Goal: Task Accomplishment & Management: Manage account settings

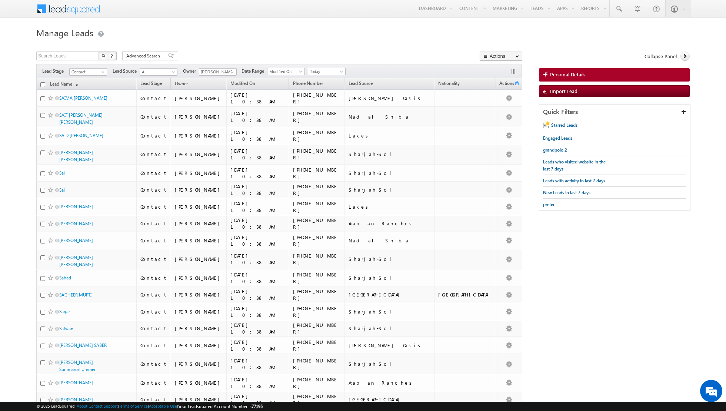
click at [223, 73] on input "[PERSON_NAME]" at bounding box center [218, 71] width 38 height 7
click at [232, 72] on span at bounding box center [232, 72] width 6 height 6
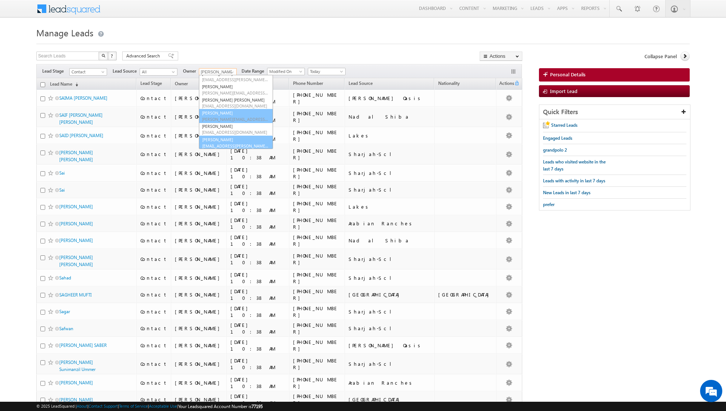
scroll to position [60, 0]
click at [213, 141] on link "Shiva Sisodia shiva.sisodia@indglobal.ae" at bounding box center [236, 142] width 74 height 14
type input "[PERSON_NAME]"
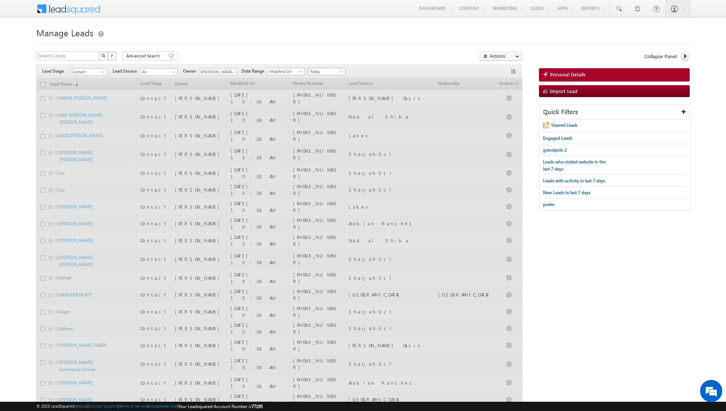
click at [339, 72] on span at bounding box center [342, 73] width 6 height 6
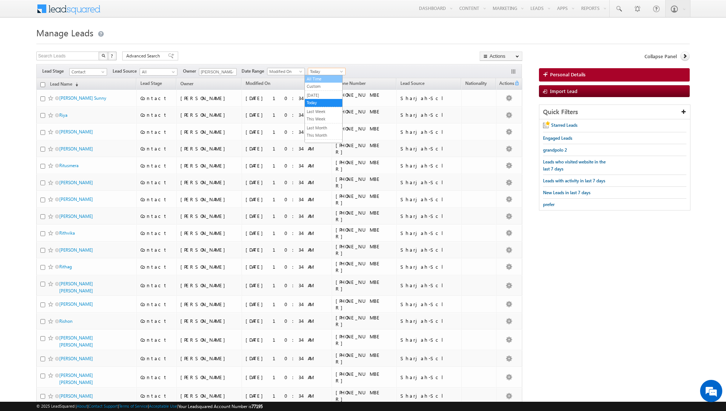
click at [329, 82] on link "All Time" at bounding box center [323, 79] width 37 height 7
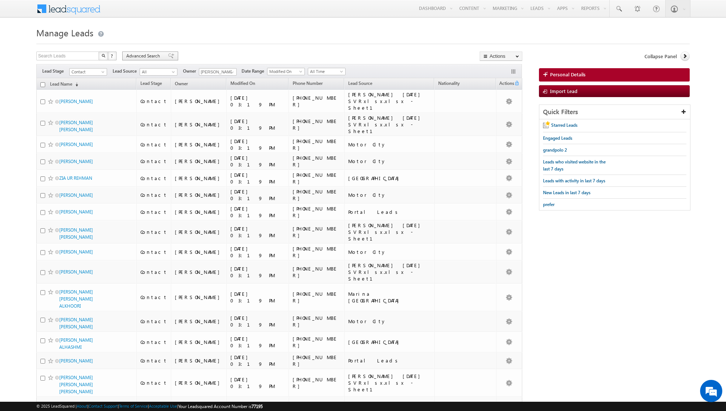
click at [169, 55] on span at bounding box center [171, 55] width 6 height 5
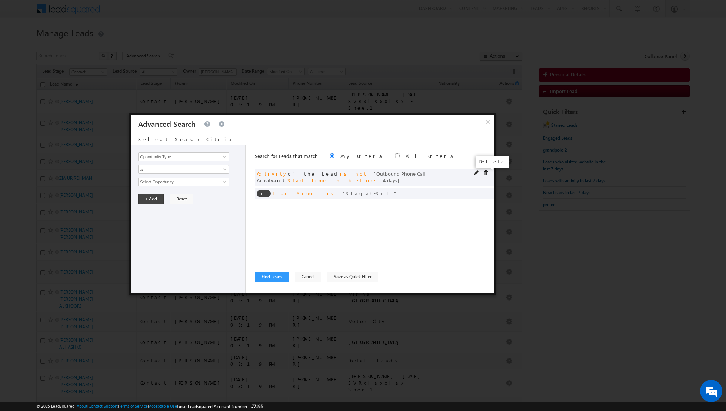
click at [485, 172] on span at bounding box center [485, 172] width 5 height 5
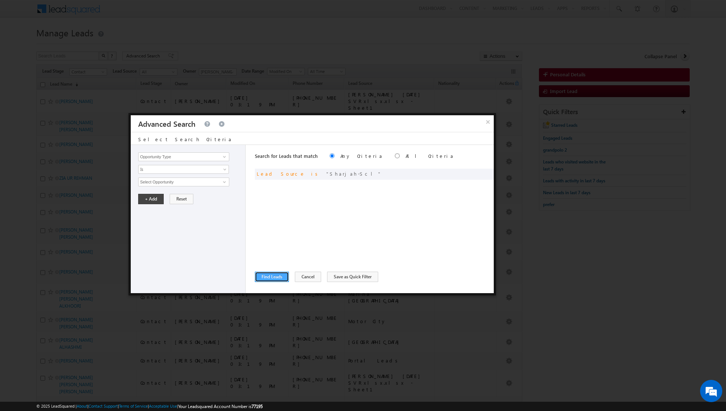
click at [274, 277] on button "Find Leads" at bounding box center [272, 277] width 34 height 10
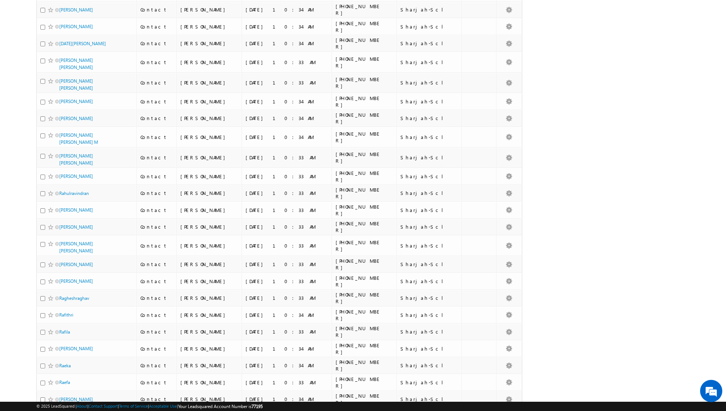
scroll to position [1430, 0]
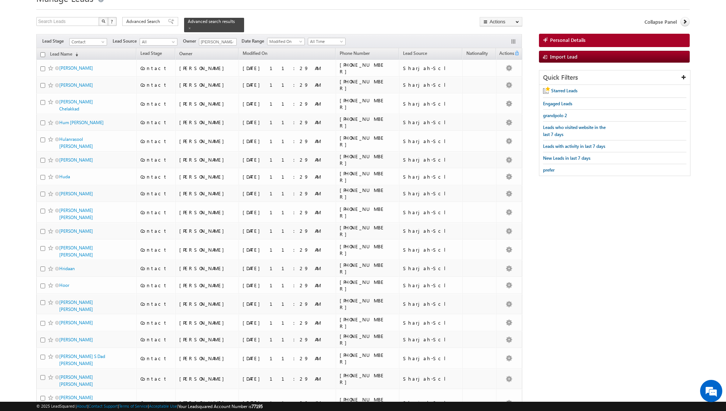
scroll to position [0, 0]
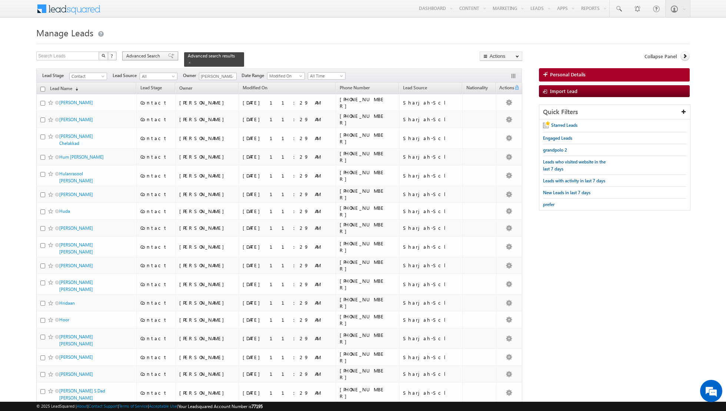
click at [168, 55] on span at bounding box center [171, 55] width 6 height 5
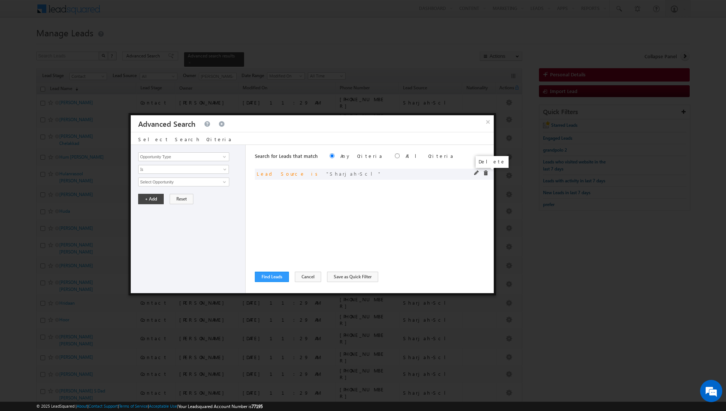
click at [486, 174] on span at bounding box center [485, 172] width 5 height 5
click at [223, 158] on span at bounding box center [225, 157] width 6 height 6
click at [192, 172] on link "Focus Project" at bounding box center [183, 172] width 91 height 9
type input "Focus Project"
click at [215, 184] on input "text" at bounding box center [183, 182] width 91 height 9
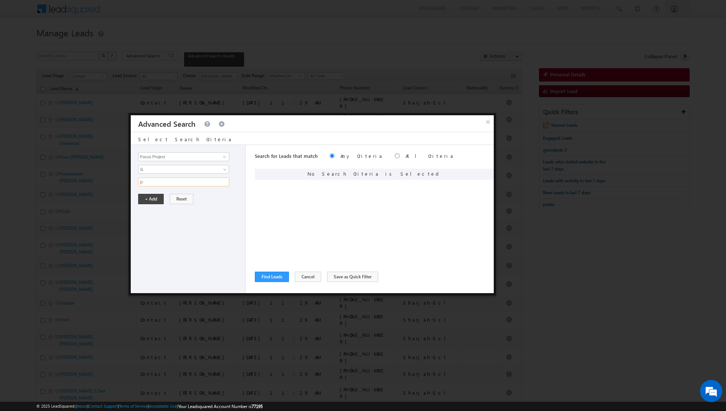
type input "p1"
click at [154, 198] on button "+ Add" at bounding box center [151, 199] width 26 height 10
click at [273, 279] on button "Find Leads" at bounding box center [272, 277] width 34 height 10
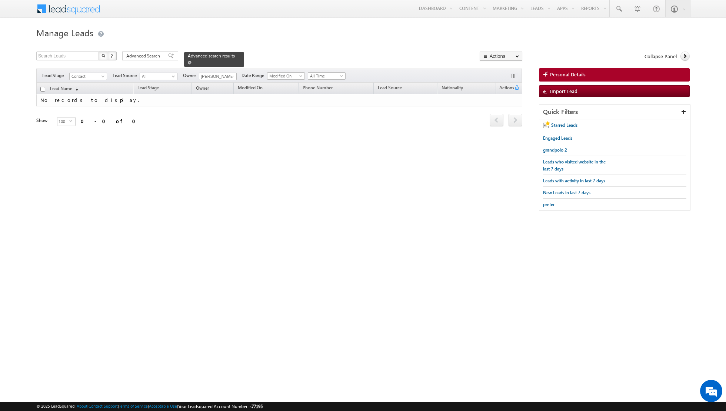
click at [188, 61] on span at bounding box center [190, 63] width 4 height 4
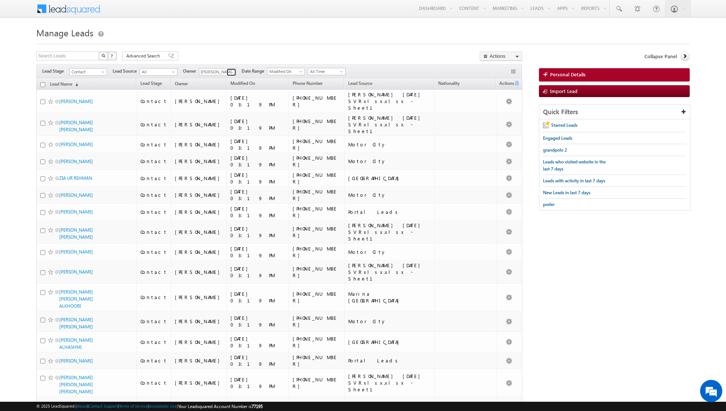
click at [229, 72] on span at bounding box center [232, 72] width 6 height 6
click at [221, 94] on link "[PERSON_NAME] [PERSON_NAME][EMAIL_ADDRESS][DOMAIN_NAME]" at bounding box center [236, 100] width 74 height 14
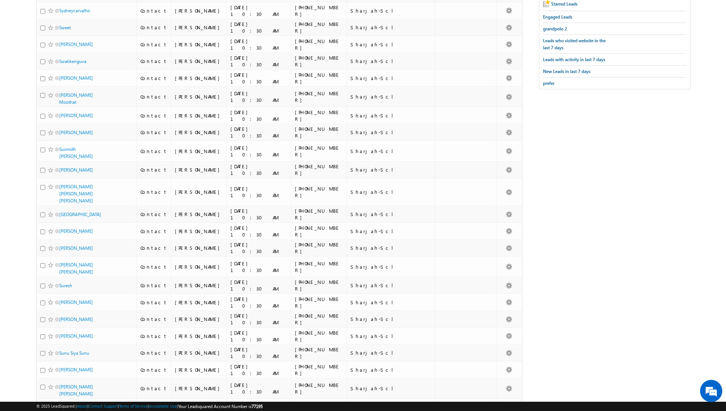
scroll to position [0, 0]
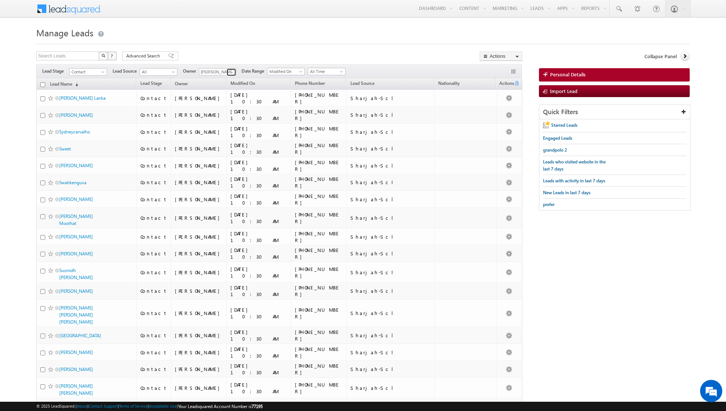
click at [232, 72] on span at bounding box center [232, 72] width 6 height 6
click at [230, 106] on span "[EMAIL_ADDRESS][PERSON_NAME][DOMAIN_NAME]" at bounding box center [235, 108] width 67 height 6
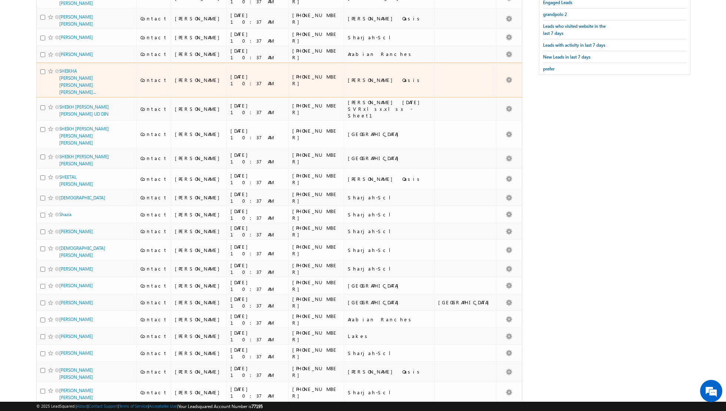
scroll to position [0, 0]
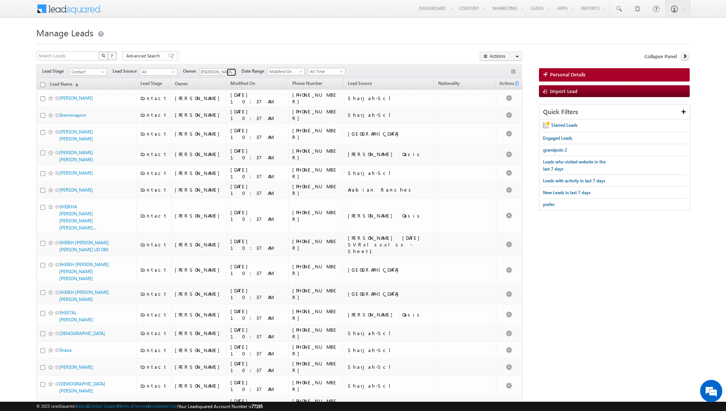
click at [230, 70] on span at bounding box center [232, 72] width 6 height 6
click at [223, 117] on link "[PERSON_NAME] [PERSON_NAME][EMAIL_ADDRESS][DOMAIN_NAME]" at bounding box center [236, 122] width 74 height 14
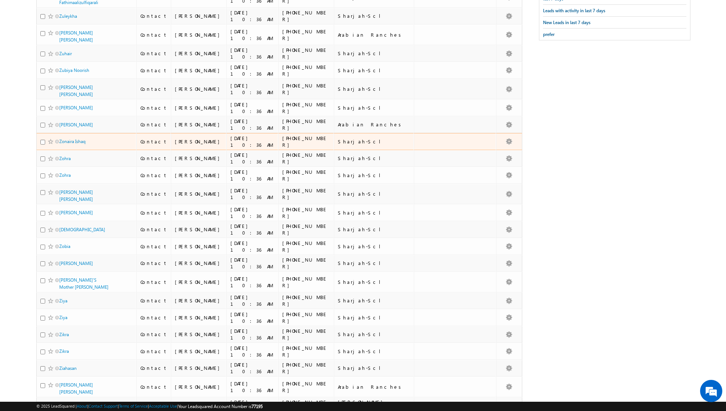
scroll to position [0, 0]
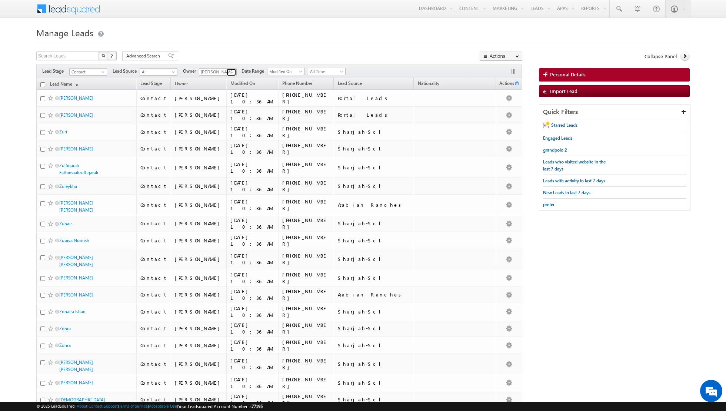
click at [229, 73] on span at bounding box center [232, 72] width 6 height 6
click at [220, 135] on span "[EMAIL_ADDRESS][DOMAIN_NAME]" at bounding box center [235, 138] width 67 height 6
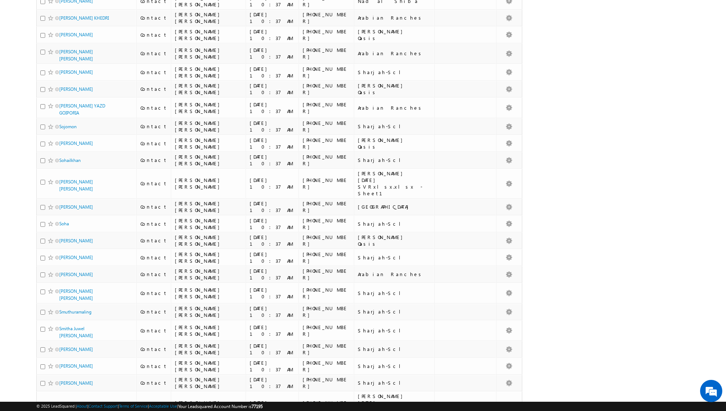
scroll to position [0, 0]
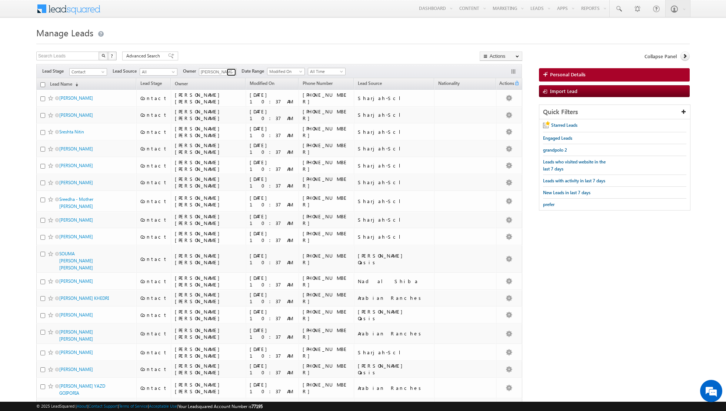
click at [227, 71] on link at bounding box center [231, 72] width 9 height 7
click at [222, 115] on link "[PERSON_NAME] [PERSON_NAME][EMAIL_ADDRESS][PERSON_NAME][DOMAIN_NAME]" at bounding box center [236, 116] width 74 height 14
type input "[PERSON_NAME]"
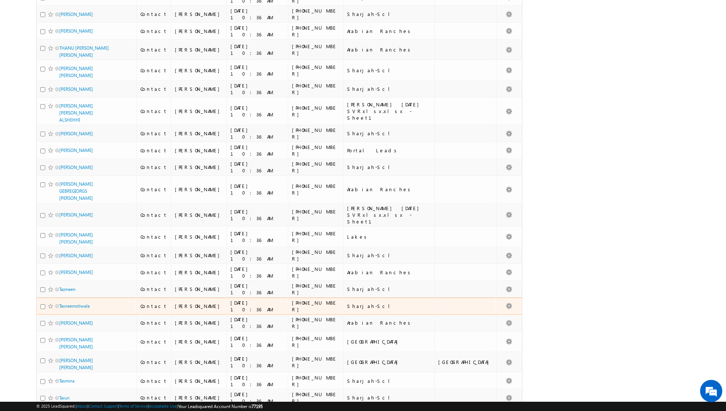
scroll to position [1491, 0]
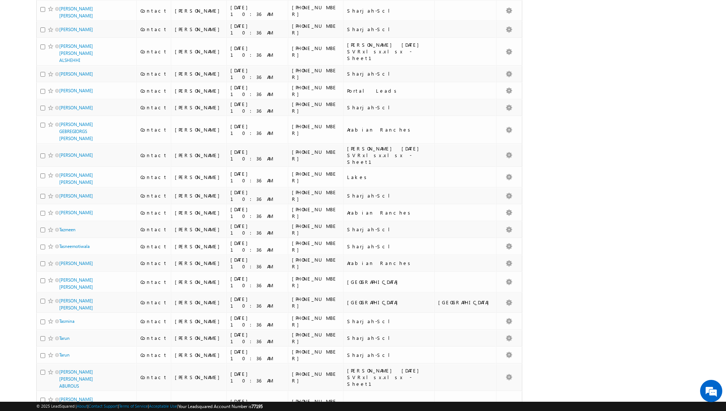
checkbox input "true"
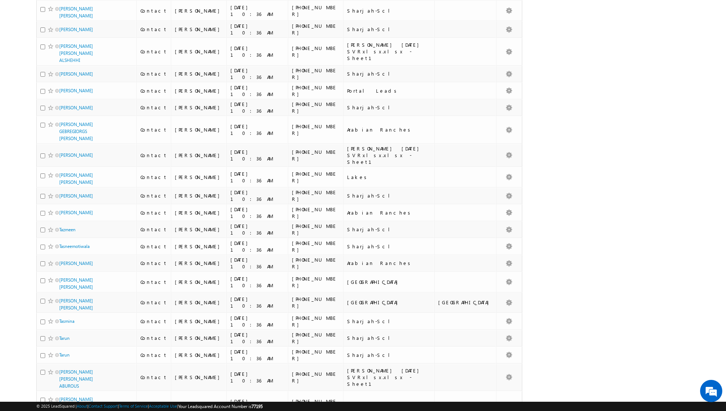
checkbox input "true"
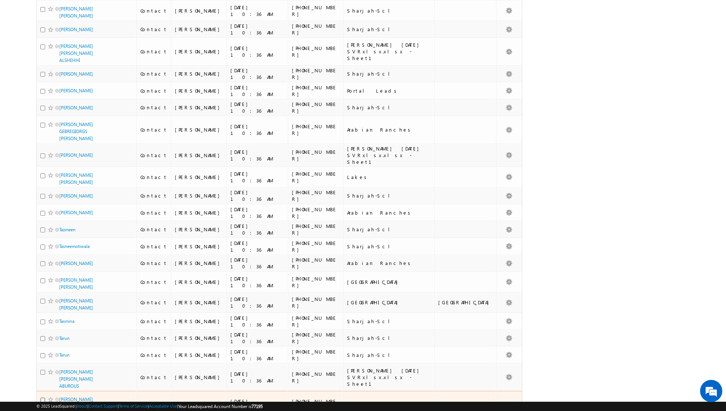
click at [42, 398] on input "checkbox" at bounding box center [42, 400] width 5 height 5
checkbox input "true"
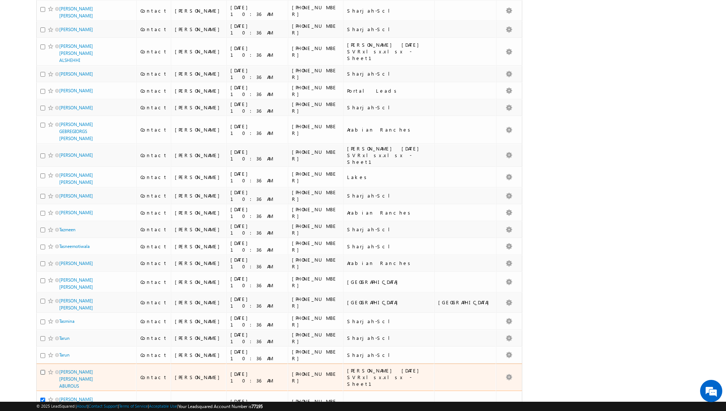
click at [42, 370] on input "checkbox" at bounding box center [42, 372] width 5 height 5
checkbox input "true"
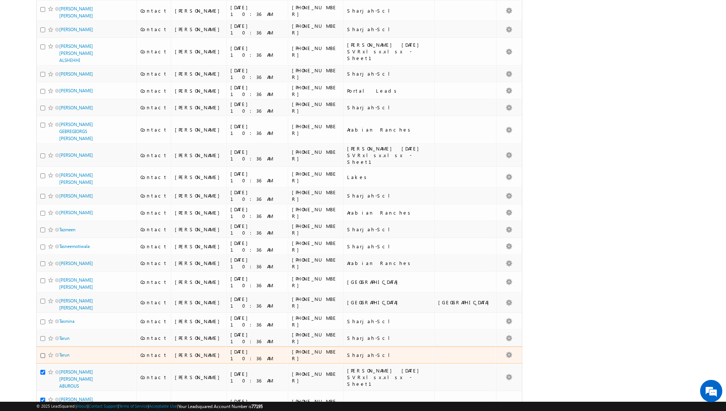
click at [43, 353] on input "checkbox" at bounding box center [42, 355] width 5 height 5
checkbox input "true"
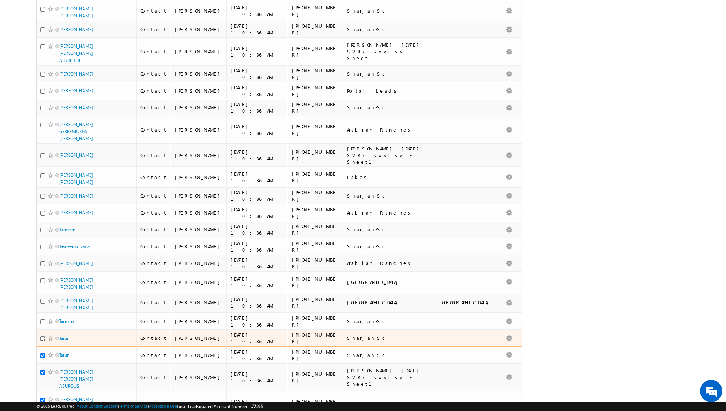
click at [42, 336] on input "checkbox" at bounding box center [42, 338] width 5 height 5
checkbox input "true"
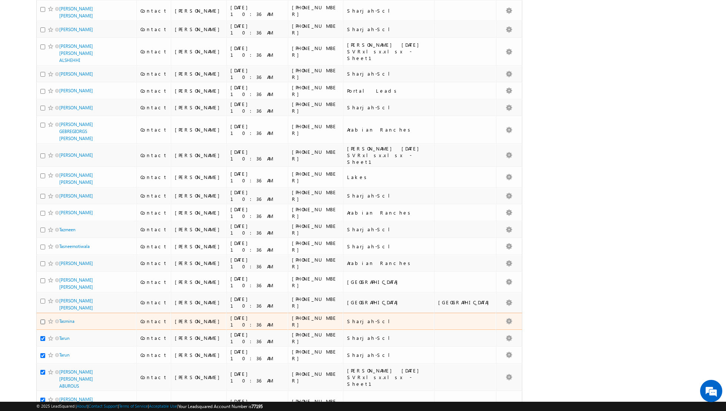
click at [42, 319] on input "checkbox" at bounding box center [42, 321] width 5 height 5
checkbox input "true"
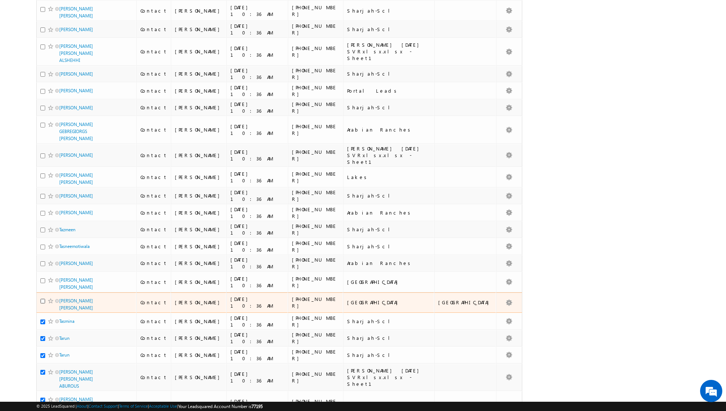
click at [42, 299] on input "checkbox" at bounding box center [42, 301] width 5 height 5
checkbox input "true"
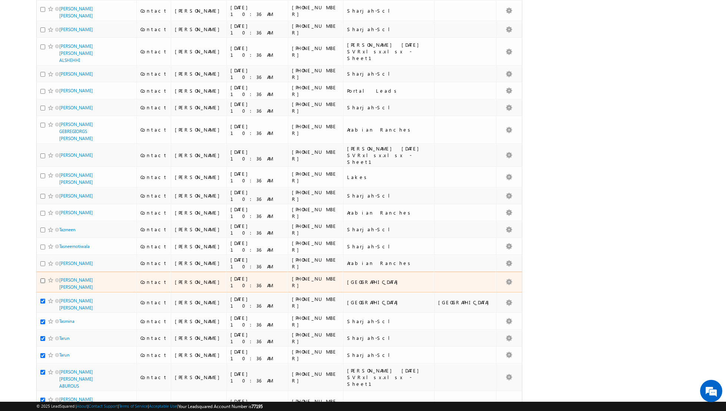
click at [42, 278] on input "checkbox" at bounding box center [42, 280] width 5 height 5
checkbox input "true"
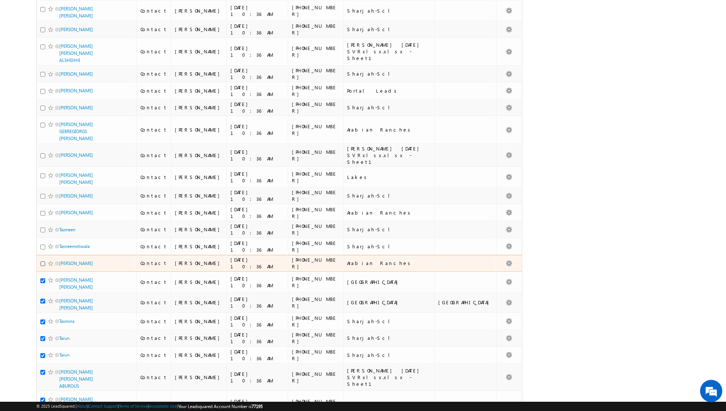
click at [42, 261] on input "checkbox" at bounding box center [42, 263] width 5 height 5
checkbox input "true"
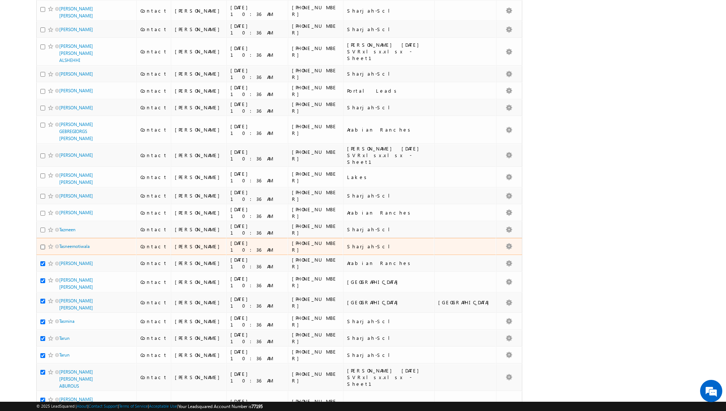
click at [44, 245] on input "checkbox" at bounding box center [42, 247] width 5 height 5
checkbox input "true"
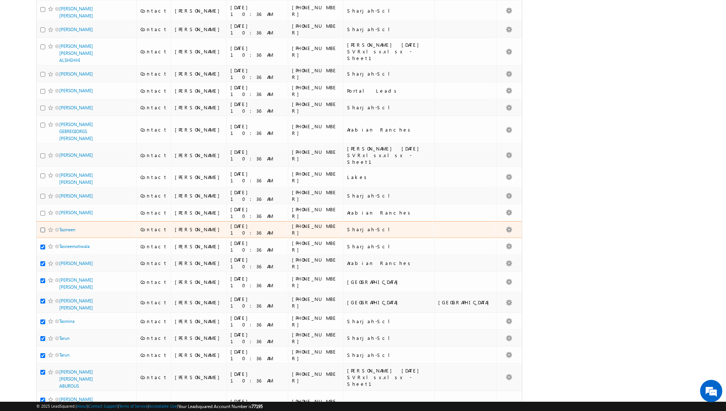
click at [43, 228] on input "checkbox" at bounding box center [42, 230] width 5 height 5
checkbox input "true"
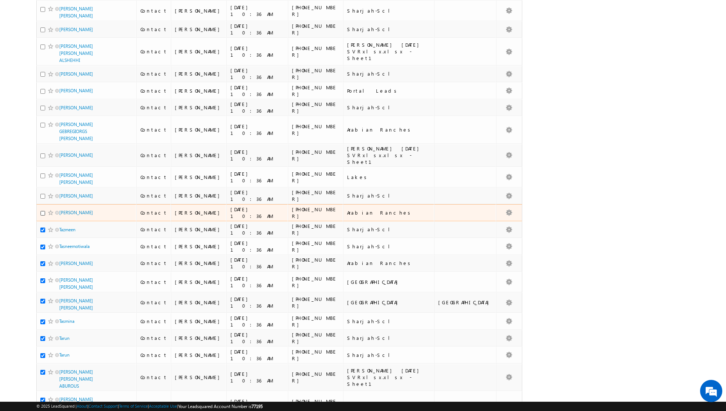
click at [42, 211] on input "checkbox" at bounding box center [42, 213] width 5 height 5
checkbox input "true"
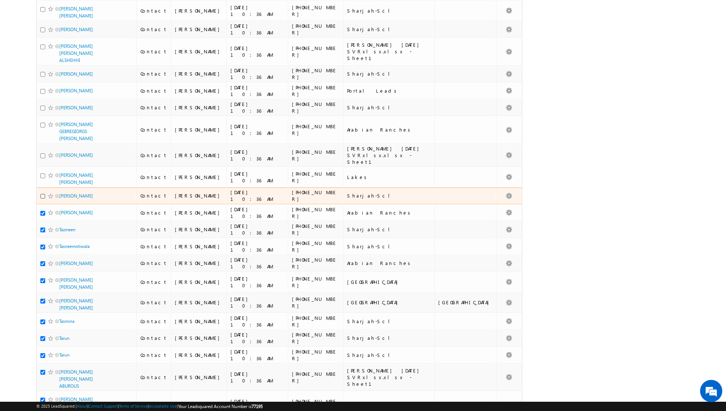
click at [43, 194] on input "checkbox" at bounding box center [42, 196] width 5 height 5
checkbox input "true"
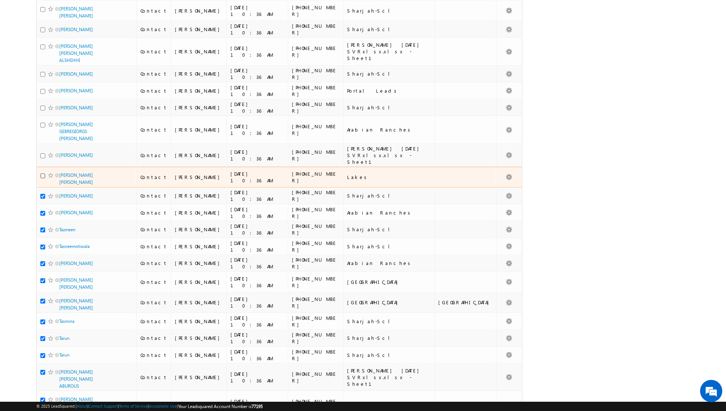
click at [42, 173] on input "checkbox" at bounding box center [42, 175] width 5 height 5
checkbox input "true"
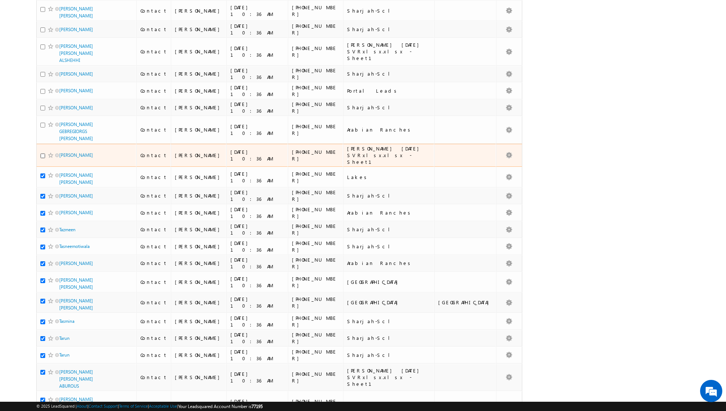
click at [42, 153] on input "checkbox" at bounding box center [42, 155] width 5 height 5
checkbox input "true"
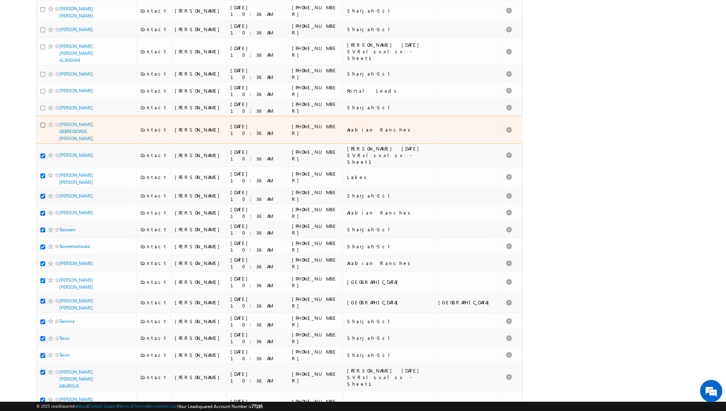
click at [43, 123] on input "checkbox" at bounding box center [42, 125] width 5 height 5
checkbox input "true"
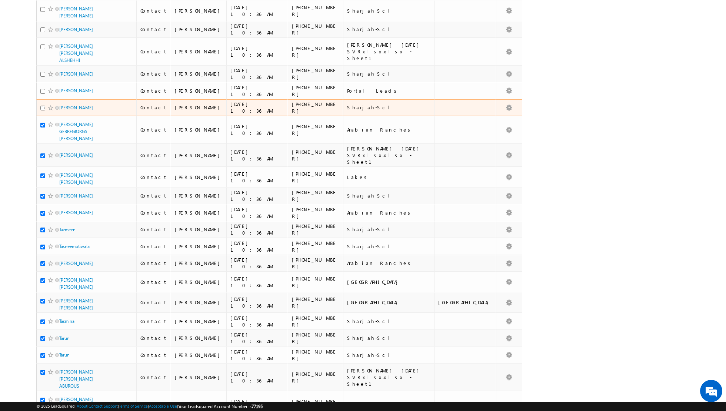
click at [42, 106] on input "checkbox" at bounding box center [42, 108] width 5 height 5
checkbox input "true"
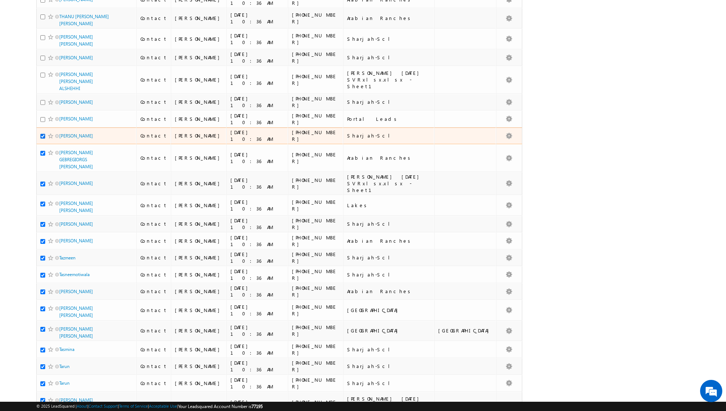
scroll to position [1462, 0]
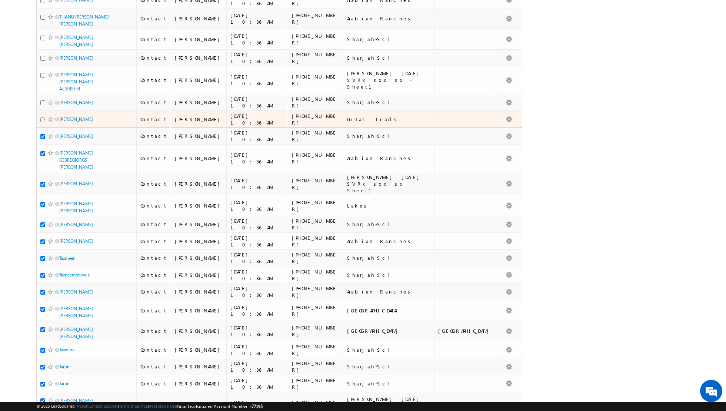
click at [43, 117] on input "checkbox" at bounding box center [42, 119] width 5 height 5
checkbox input "true"
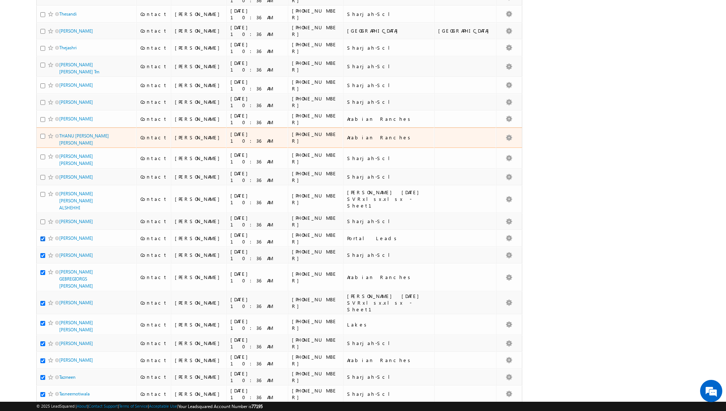
scroll to position [1339, 0]
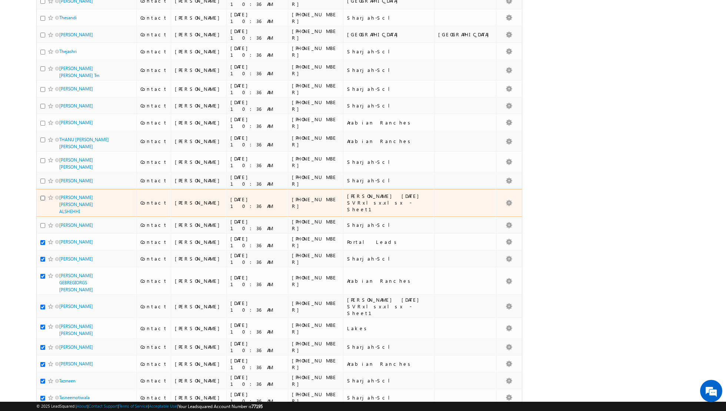
click at [43, 196] on input "checkbox" at bounding box center [42, 198] width 5 height 5
checkbox input "true"
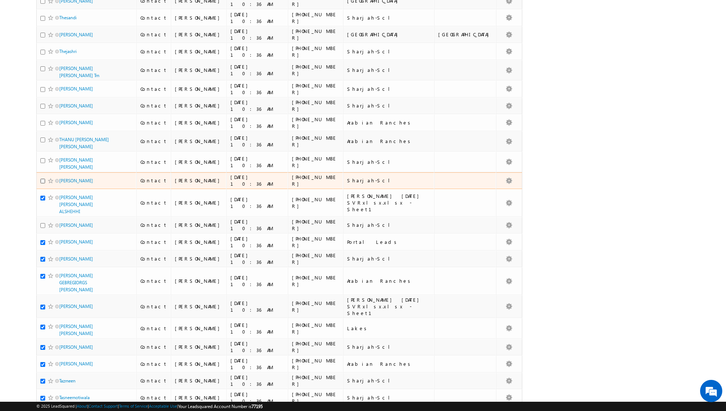
click at [42, 179] on input "checkbox" at bounding box center [42, 181] width 5 height 5
checkbox input "true"
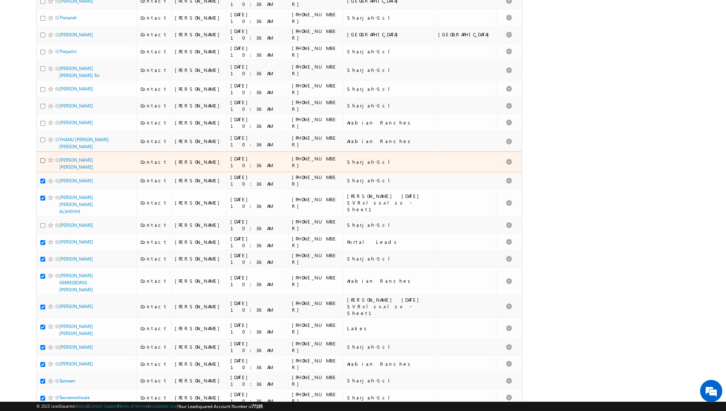
click at [42, 158] on input "checkbox" at bounding box center [42, 160] width 5 height 5
checkbox input "true"
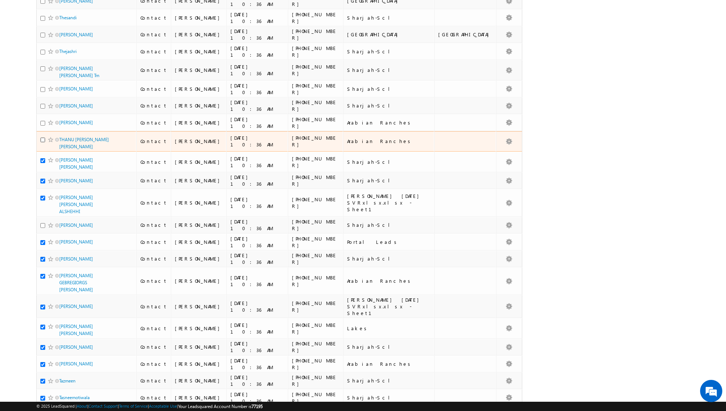
click at [43, 137] on input "checkbox" at bounding box center [42, 139] width 5 height 5
checkbox input "true"
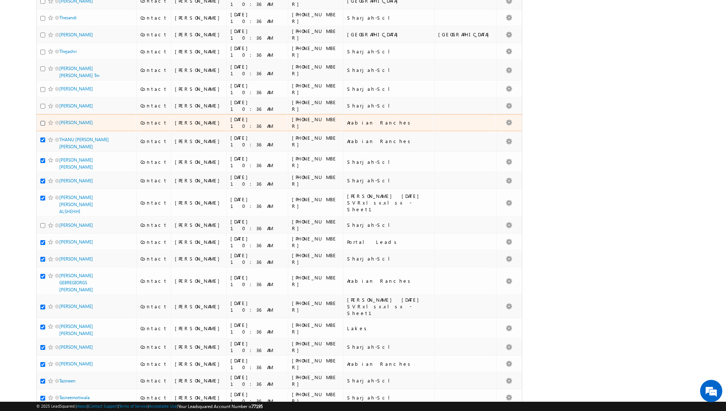
click at [42, 121] on input "checkbox" at bounding box center [42, 123] width 5 height 5
checkbox input "true"
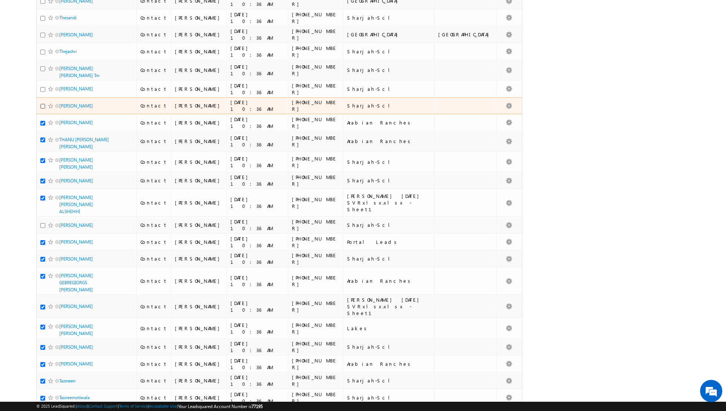
click at [43, 104] on input "checkbox" at bounding box center [42, 106] width 5 height 5
checkbox input "true"
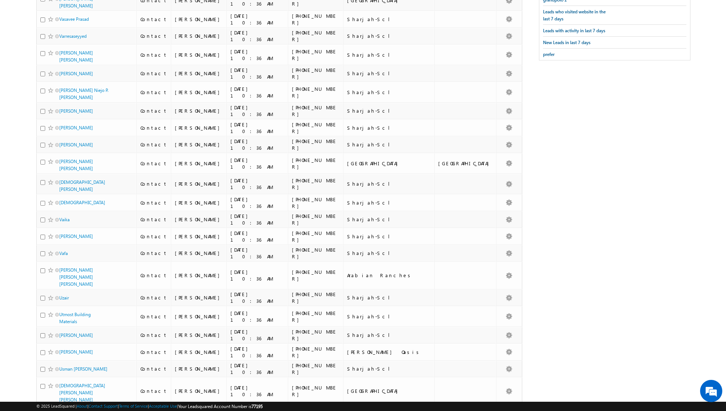
scroll to position [0, 0]
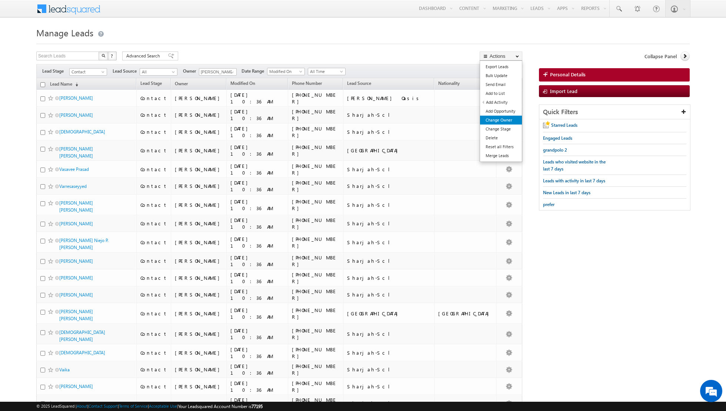
click at [494, 120] on link "Change Owner" at bounding box center [501, 120] width 42 height 9
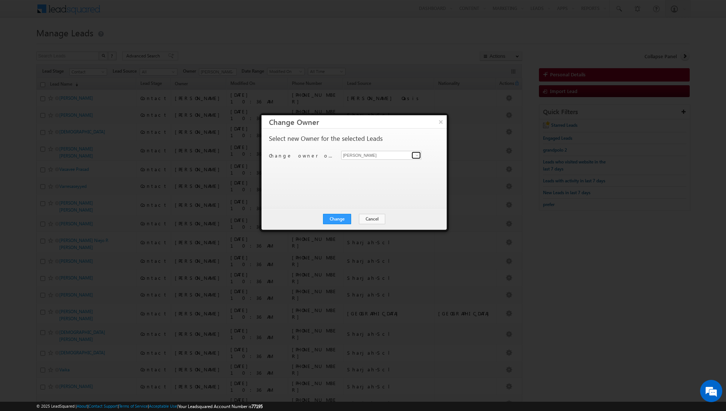
click at [417, 153] on span at bounding box center [417, 155] width 6 height 6
click at [436, 157] on div "Change owner of 26 leads to Shiva Sisodia Aakash Arora Asma Kazi Dinesh Kumar I…" at bounding box center [353, 156] width 169 height 11
click at [338, 222] on button "Change" at bounding box center [337, 219] width 28 height 10
click at [355, 218] on button "Close" at bounding box center [356, 219] width 24 height 10
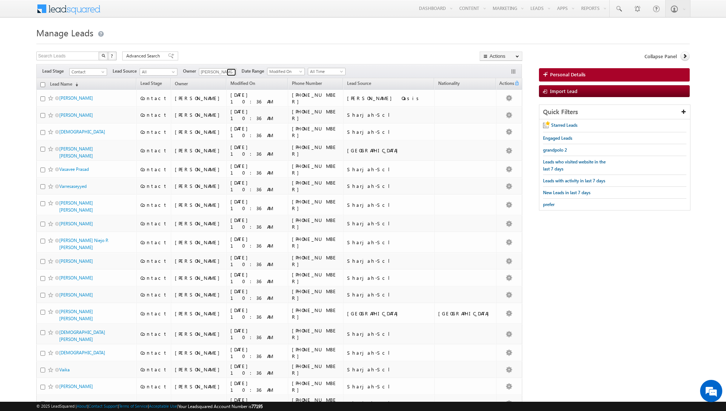
click at [232, 72] on span at bounding box center [232, 72] width 6 height 6
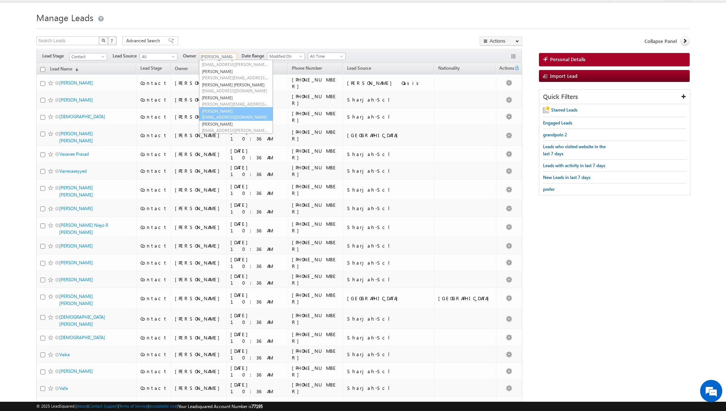
scroll to position [60, 0]
click at [223, 116] on span "[EMAIL_ADDRESS][DOMAIN_NAME]" at bounding box center [235, 117] width 67 height 6
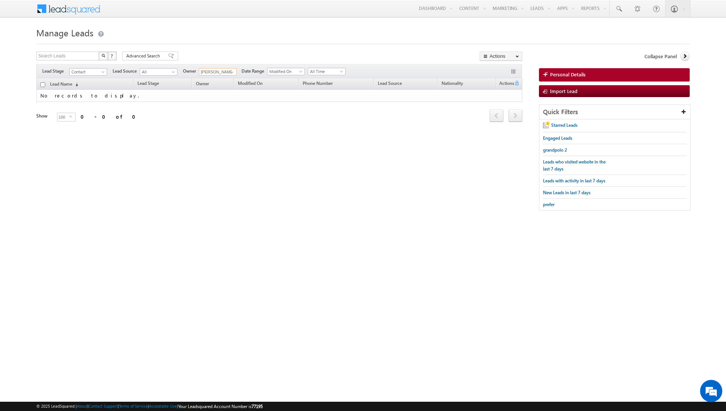
scroll to position [0, 0]
click at [227, 70] on link at bounding box center [231, 72] width 9 height 7
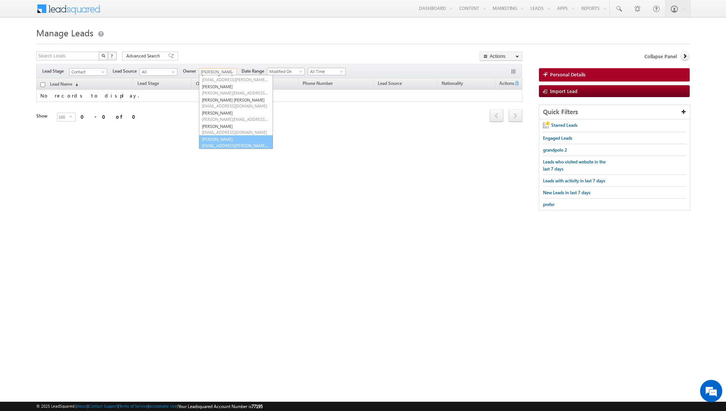
scroll to position [60, 0]
click at [221, 139] on link "[PERSON_NAME] [EMAIL_ADDRESS][PERSON_NAME][DOMAIN_NAME]" at bounding box center [236, 142] width 74 height 14
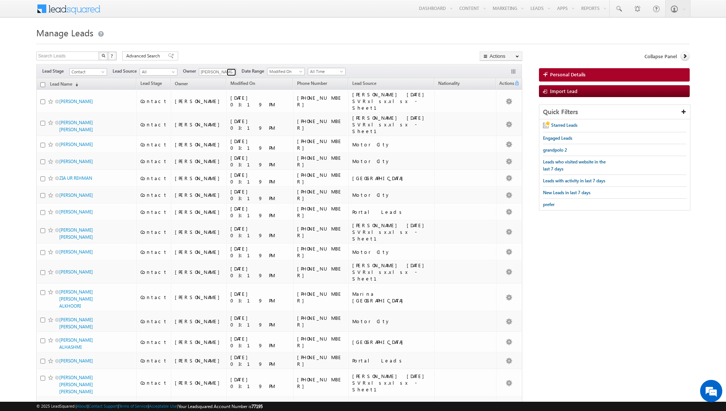
click at [229, 73] on span at bounding box center [232, 72] width 6 height 6
click at [222, 80] on link "Any" at bounding box center [236, 79] width 74 height 9
type input "Any"
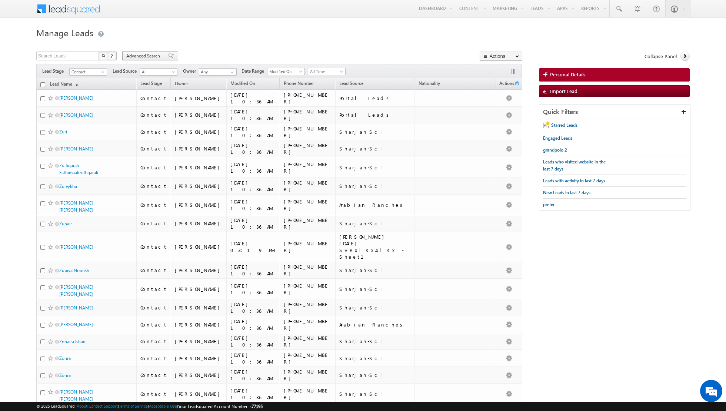
click at [168, 54] on span at bounding box center [171, 55] width 6 height 5
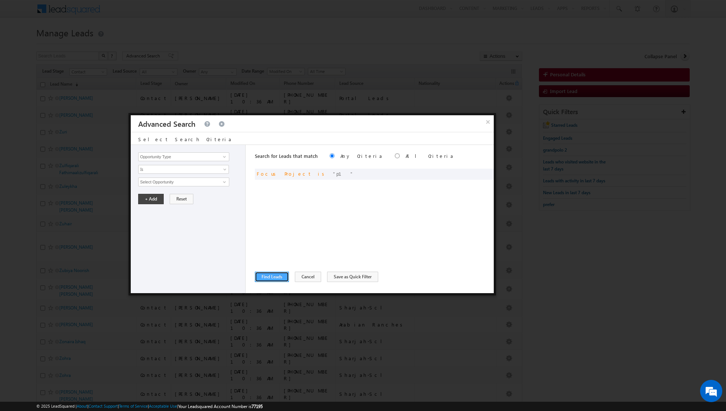
click at [273, 275] on button "Find Leads" at bounding box center [272, 277] width 34 height 10
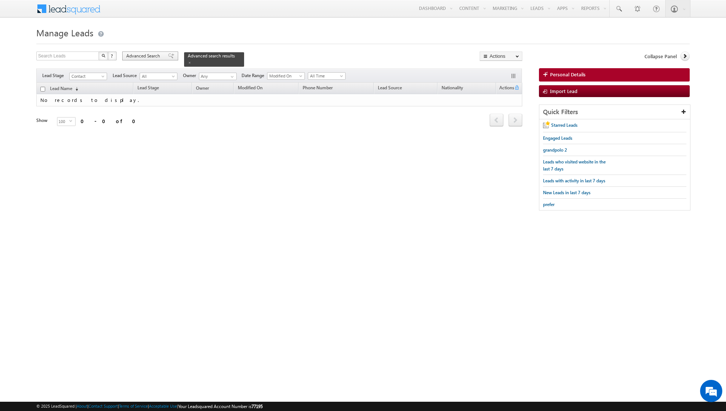
click at [166, 59] on div "Advanced Search" at bounding box center [150, 56] width 56 height 9
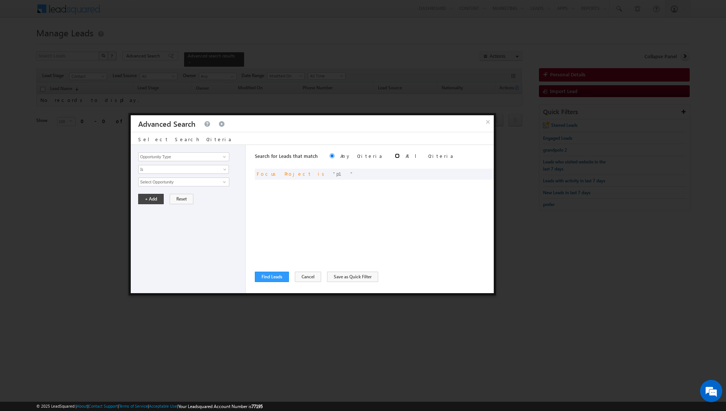
click at [395, 157] on input "radio" at bounding box center [397, 155] width 5 height 5
radio input "true"
click at [268, 276] on button "Find Leads" at bounding box center [272, 277] width 34 height 10
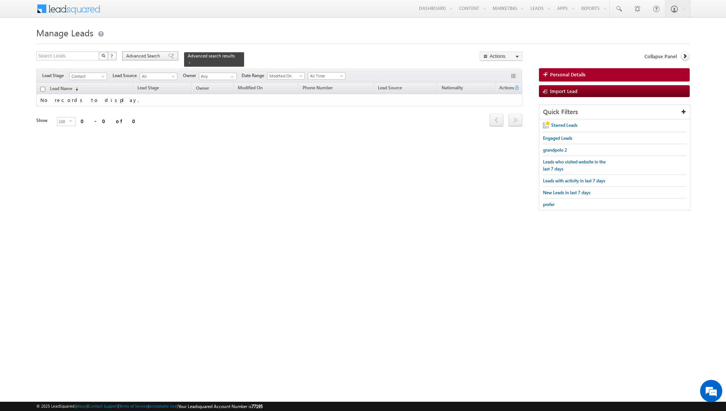
click at [168, 56] on span at bounding box center [171, 55] width 6 height 5
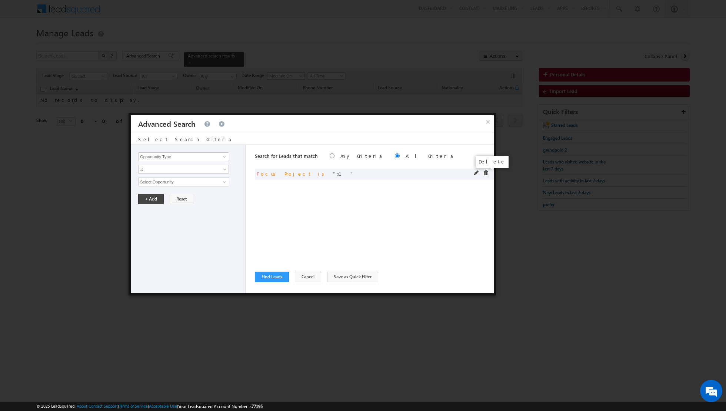
click at [485, 172] on span at bounding box center [485, 172] width 5 height 5
click at [226, 156] on span at bounding box center [225, 157] width 6 height 6
click at [196, 170] on link "Focus Project" at bounding box center [183, 172] width 91 height 9
type input "Focus Project"
click at [209, 182] on input "text" at bounding box center [183, 182] width 91 height 9
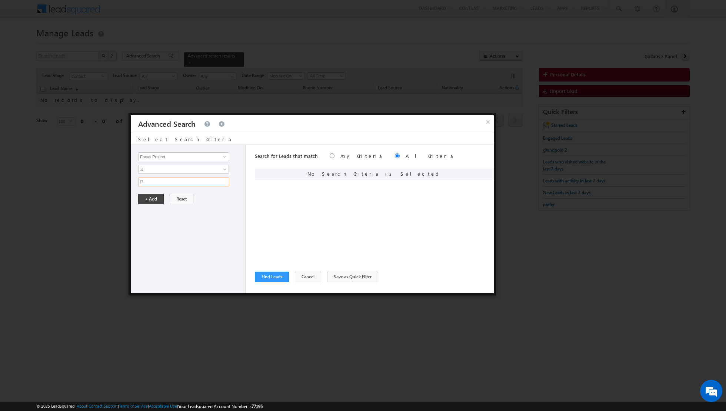
type input "P1"
click at [148, 199] on button "+ Add" at bounding box center [151, 199] width 26 height 10
click at [269, 278] on button "Find Leads" at bounding box center [272, 277] width 34 height 10
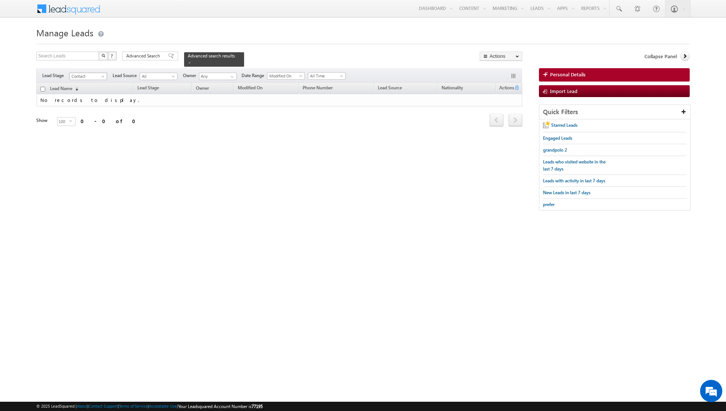
click at [102, 76] on span at bounding box center [104, 78] width 6 height 6
click at [94, 82] on link "All" at bounding box center [88, 83] width 37 height 7
click at [101, 75] on span at bounding box center [104, 78] width 6 height 6
click at [93, 87] on link "Contact" at bounding box center [88, 90] width 37 height 7
click at [188, 64] on span at bounding box center [190, 63] width 4 height 4
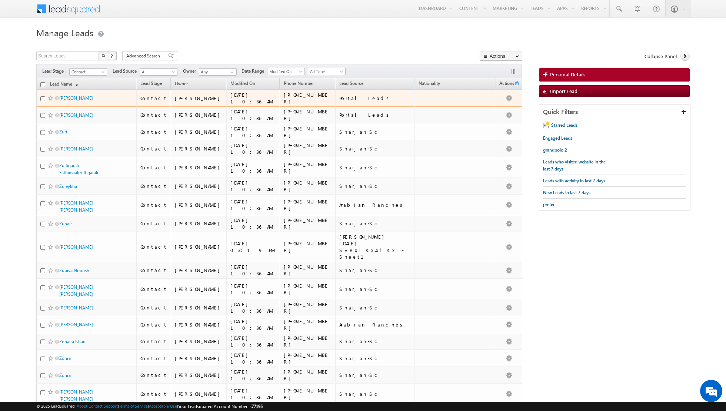
click at [66, 103] on div "[PERSON_NAME]" at bounding box center [86, 99] width 93 height 10
click at [68, 96] on link "[PERSON_NAME]" at bounding box center [76, 98] width 34 height 6
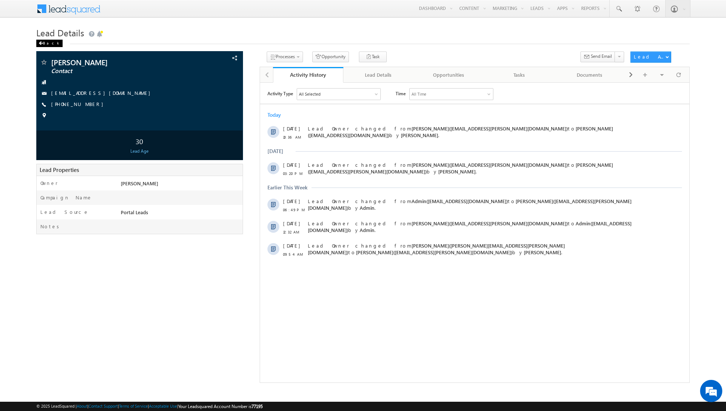
click at [44, 43] on div "Back" at bounding box center [49, 43] width 26 height 7
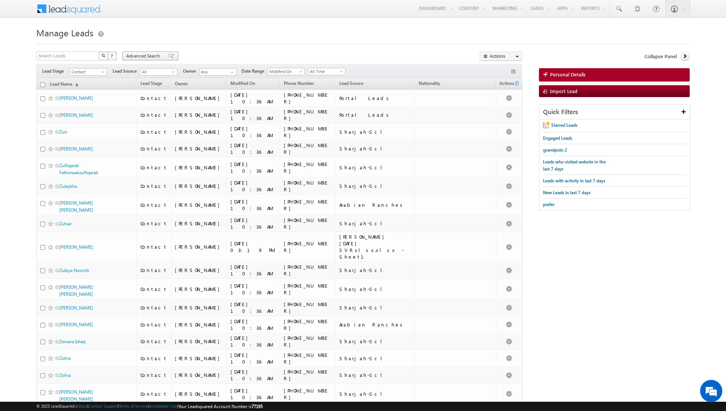
click at [168, 56] on span at bounding box center [171, 55] width 6 height 5
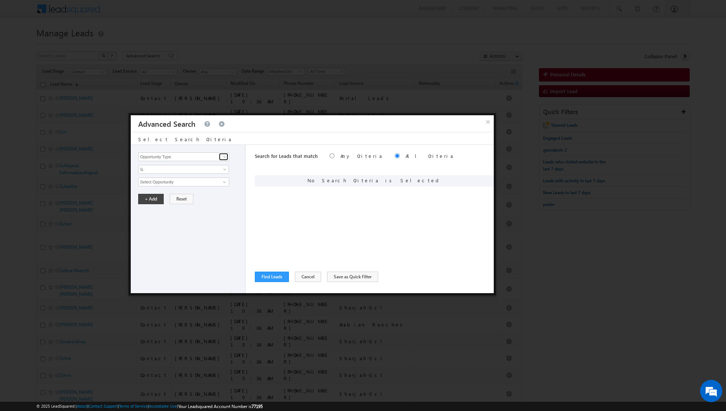
click at [224, 157] on span at bounding box center [225, 157] width 6 height 6
click at [202, 170] on link "Lead Source" at bounding box center [183, 172] width 91 height 9
type input "Lead Source"
click at [221, 180] on span "None Selected" at bounding box center [181, 182] width 84 height 8
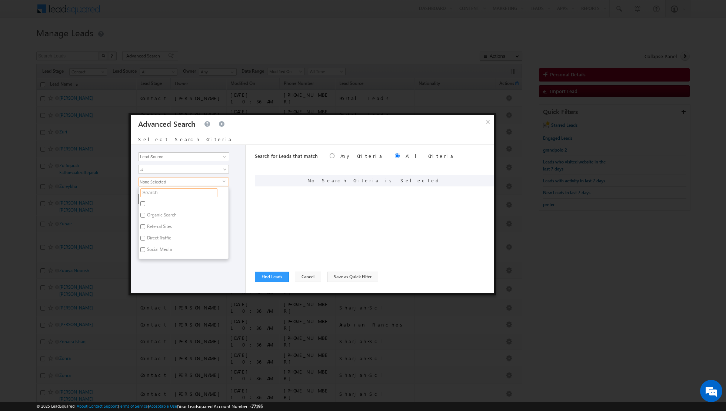
click at [199, 192] on input "text" at bounding box center [178, 192] width 77 height 9
type input "po"
type input "poR"
click at [160, 213] on label "Portal Leads" at bounding box center [159, 215] width 40 height 11
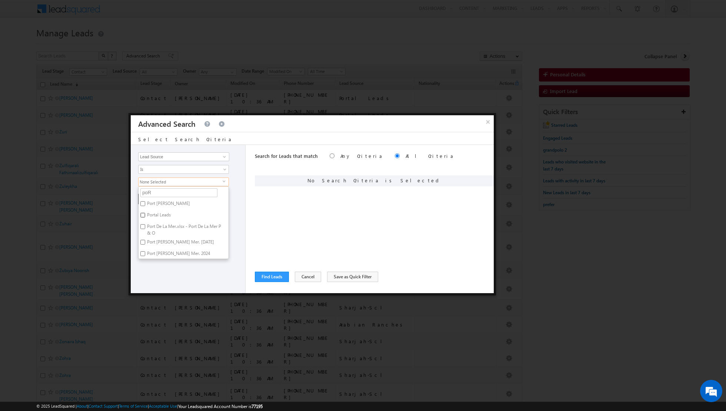
click at [145, 213] on input "Portal Leads" at bounding box center [142, 215] width 5 height 5
checkbox input "true"
click at [168, 282] on div "Opportunity Type Lead Activity Task Sales Group Prospect Id Address 1 Address 2…" at bounding box center [188, 219] width 115 height 148
click at [223, 180] on span "select" at bounding box center [226, 181] width 6 height 3
click at [168, 190] on input "poR" at bounding box center [178, 192] width 77 height 9
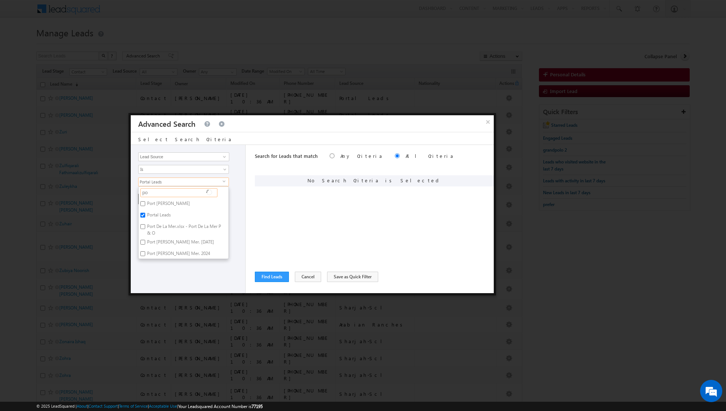
type input "p"
type input "P"
click at [167, 285] on div "Opportunity Type Lead Activity Task Sales Group Prospect Id Address 1 Address 2…" at bounding box center [188, 219] width 115 height 148
click at [147, 198] on button "+ Add" at bounding box center [151, 199] width 26 height 10
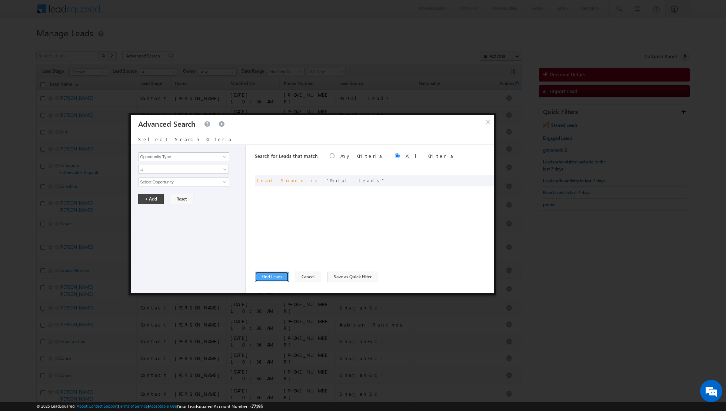
click at [267, 276] on button "Find Leads" at bounding box center [272, 277] width 34 height 10
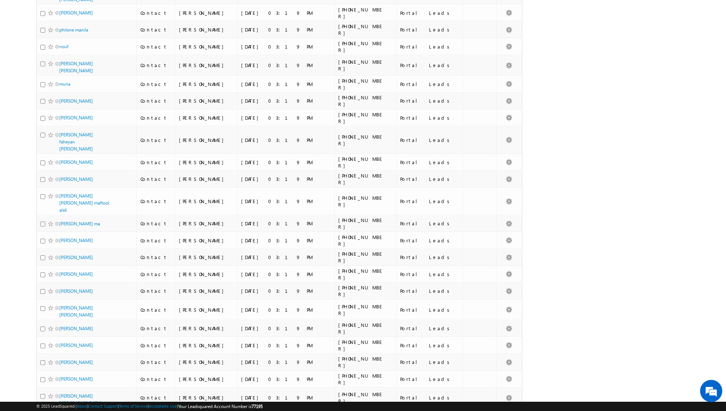
scroll to position [0, 0]
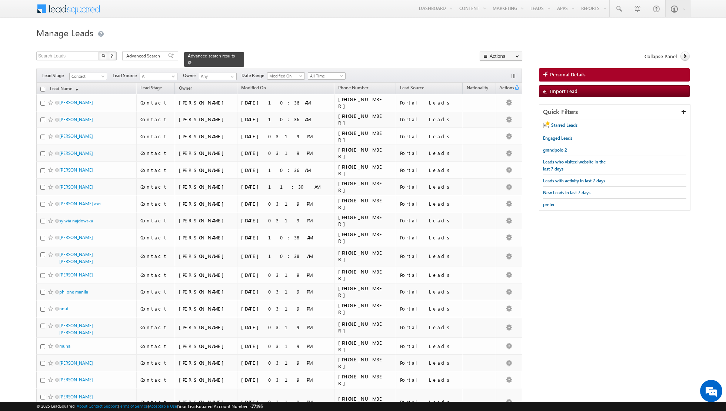
click at [188, 62] on span at bounding box center [190, 63] width 4 height 4
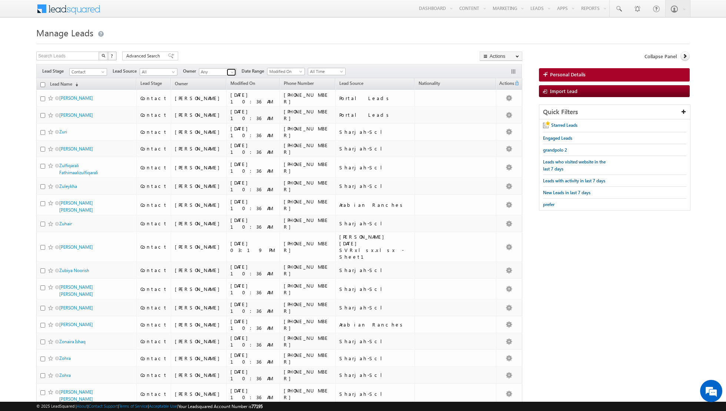
click at [231, 74] on span at bounding box center [232, 72] width 6 height 6
click at [220, 95] on link "Aakash Arora aakash.arora@indglobal.ae" at bounding box center [236, 97] width 74 height 14
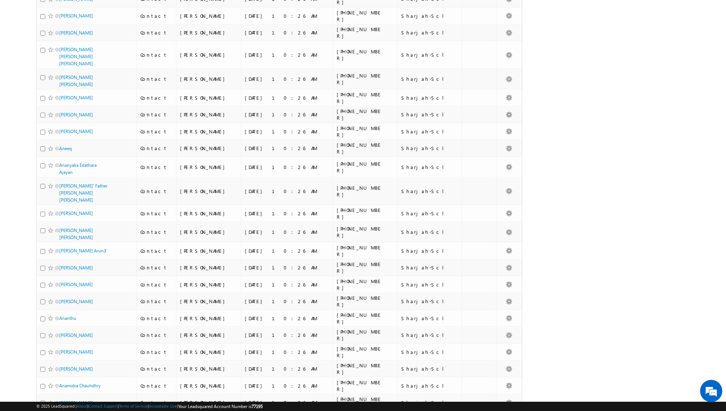
scroll to position [1431, 0]
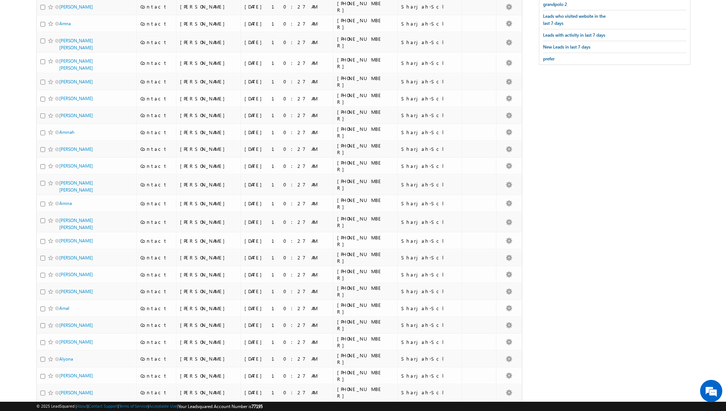
scroll to position [0, 0]
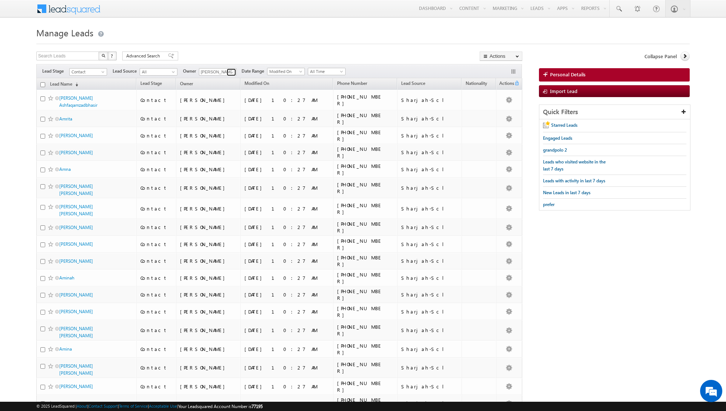
click at [229, 69] on span at bounding box center [232, 72] width 6 height 6
click at [222, 109] on link "Asma Kazi asma.kazi@indglobal.ae" at bounding box center [236, 110] width 74 height 14
type input "[PERSON_NAME]"
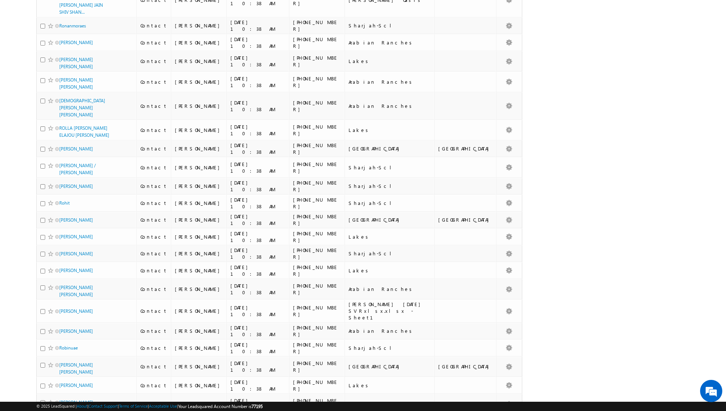
scroll to position [1507, 0]
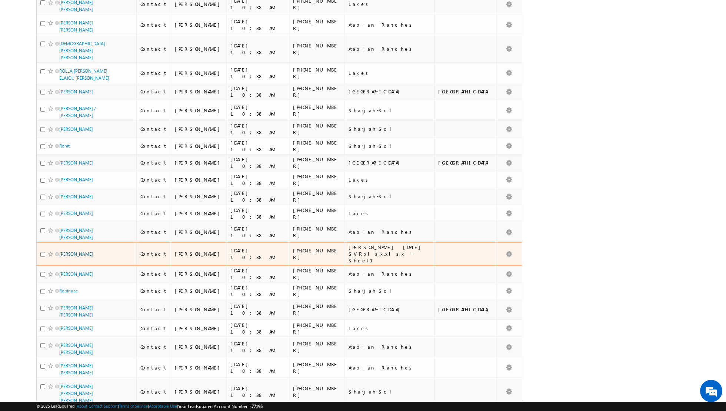
click at [78, 251] on link "ROGER BOUTROS GHANEM" at bounding box center [76, 254] width 34 height 6
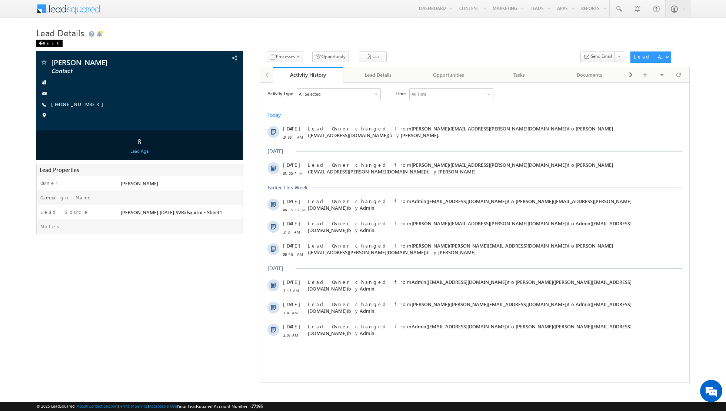
click at [42, 42] on span at bounding box center [41, 44] width 4 height 4
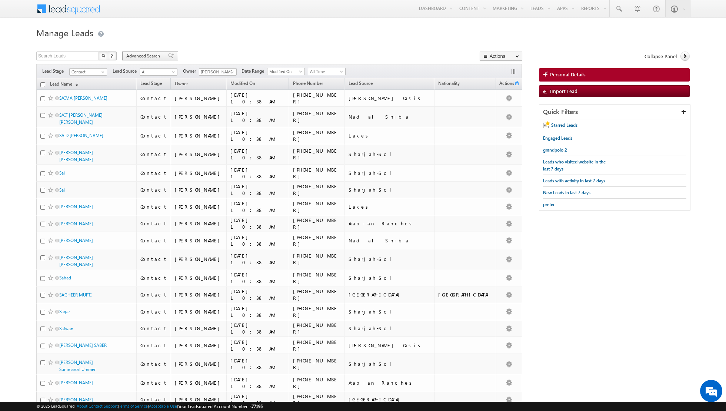
click at [168, 58] on span at bounding box center [171, 55] width 6 height 5
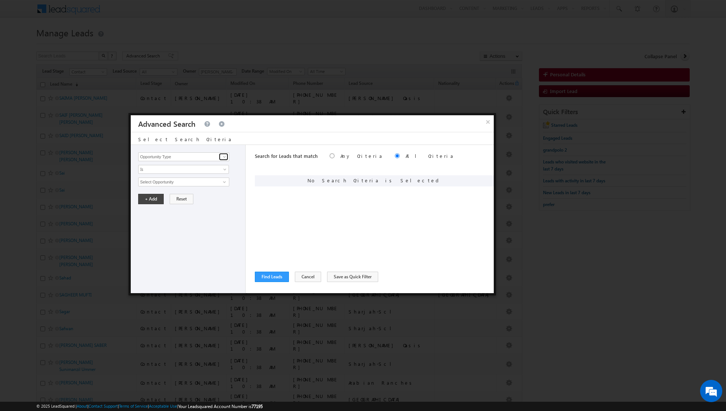
click at [225, 159] on span at bounding box center [225, 157] width 6 height 6
click at [171, 172] on link "Lead Score" at bounding box center [183, 172] width 91 height 9
type input "Lead Score"
click at [176, 182] on input "0" at bounding box center [183, 182] width 91 height 9
click at [163, 179] on input "text" at bounding box center [183, 182] width 91 height 9
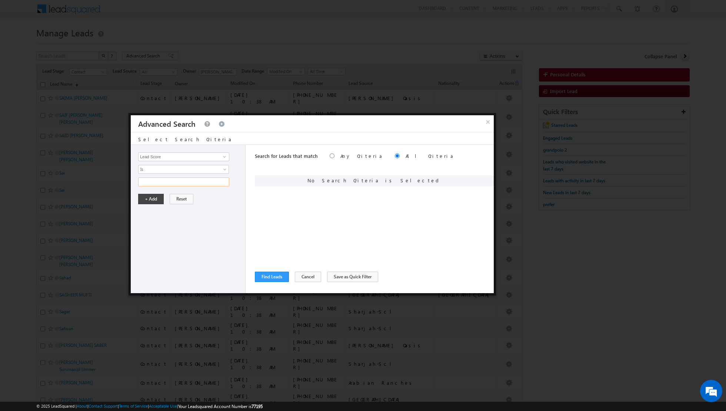
click at [152, 180] on input "text" at bounding box center [183, 182] width 91 height 9
click at [206, 209] on div "Opportunity Type Lead Activity Task Sales Group Prospect Id Address 1 Address 2…" at bounding box center [188, 219] width 115 height 148
type input "0"
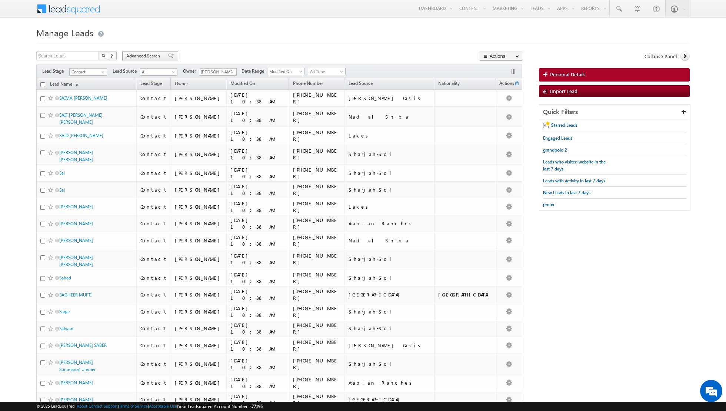
click at [168, 56] on span at bounding box center [171, 55] width 6 height 5
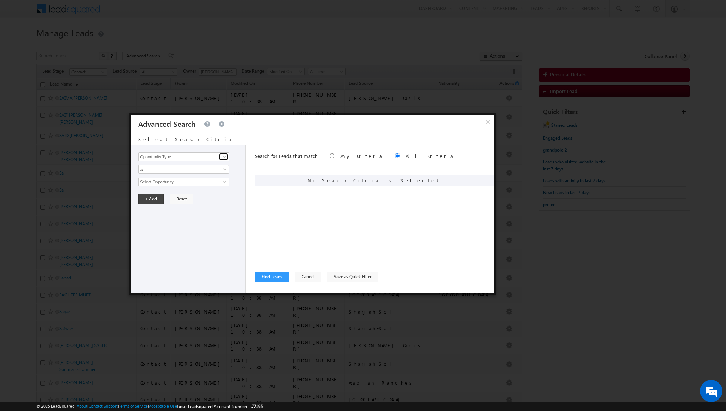
click at [224, 156] on span at bounding box center [225, 157] width 6 height 6
click at [209, 173] on link "Lead Source" at bounding box center [183, 172] width 91 height 9
type input "Lead Source"
click at [225, 181] on span "select" at bounding box center [226, 181] width 6 height 3
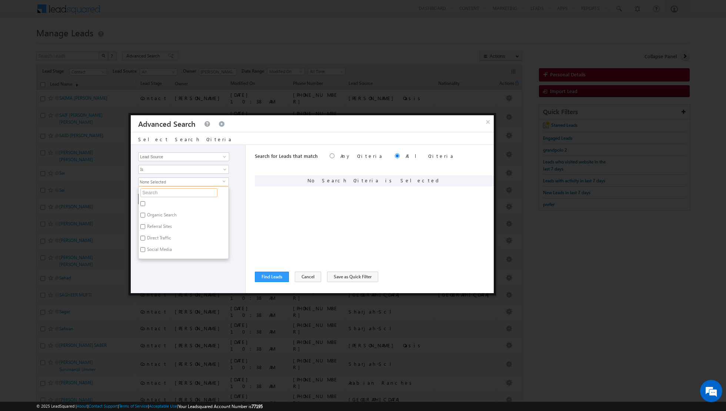
click at [205, 192] on input "text" at bounding box center [178, 192] width 77 height 9
type input "n"
type input "na"
click at [162, 200] on label "Nad al Shiba" at bounding box center [159, 202] width 40 height 11
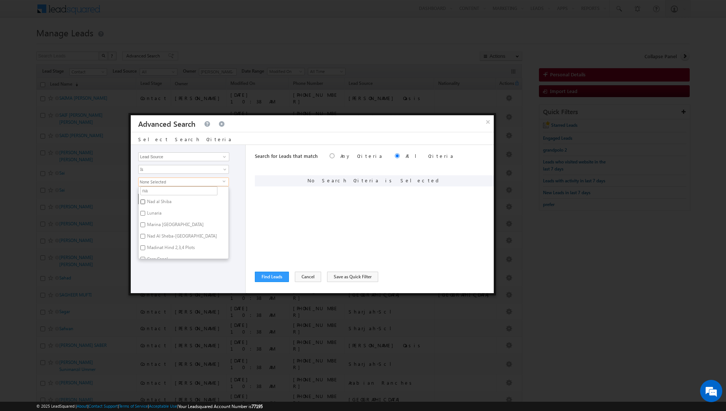
click at [145, 200] on input "Nad al Shiba" at bounding box center [142, 201] width 5 height 5
checkbox input "true"
click at [164, 268] on div "Opportunity Type Lead Activity Task Sales Group Prospect Id Address 1 Address 2…" at bounding box center [188, 219] width 115 height 148
click at [152, 198] on button "+ Add" at bounding box center [151, 199] width 26 height 10
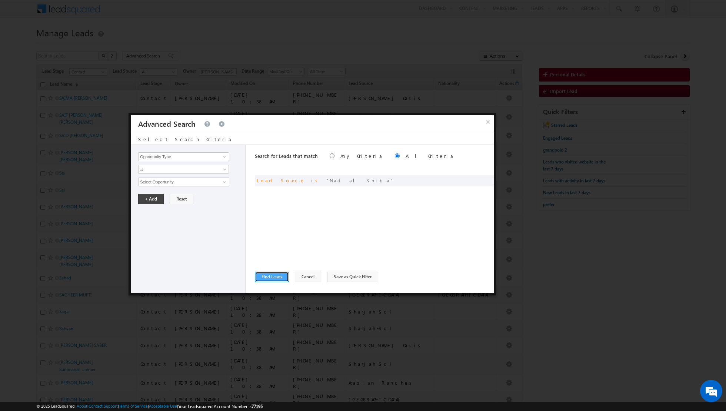
click at [268, 274] on button "Find Leads" at bounding box center [272, 277] width 34 height 10
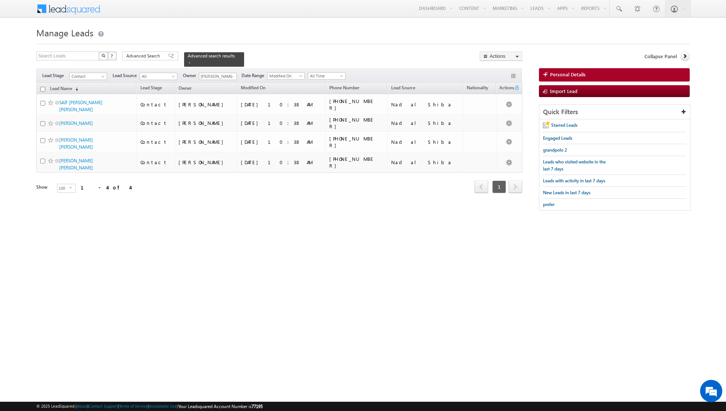
click at [44, 88] on input "checkbox" at bounding box center [42, 89] width 5 height 5
checkbox input "true"
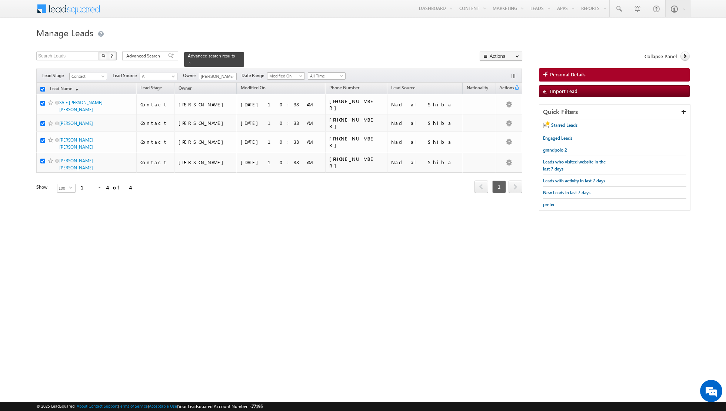
checkbox input "true"
click at [499, 117] on link "Change Owner" at bounding box center [501, 120] width 42 height 9
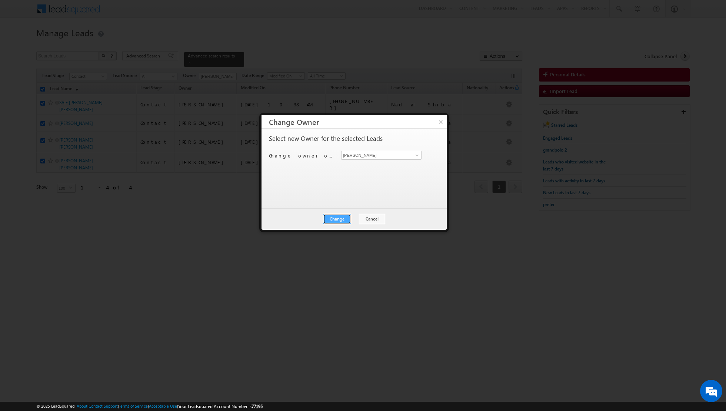
click at [338, 222] on button "Change" at bounding box center [337, 219] width 28 height 10
click at [357, 216] on button "Close" at bounding box center [356, 219] width 24 height 10
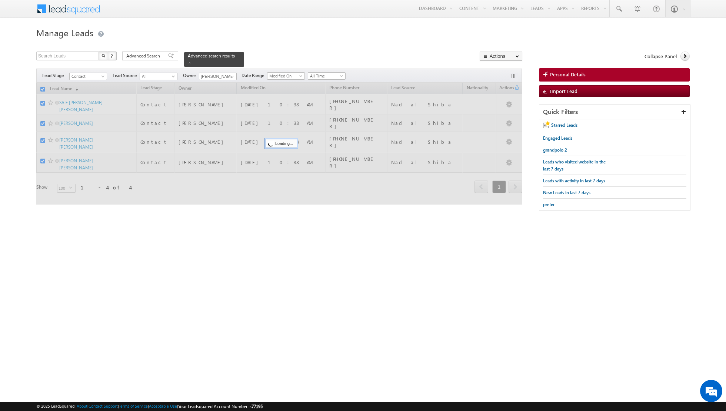
checkbox input "false"
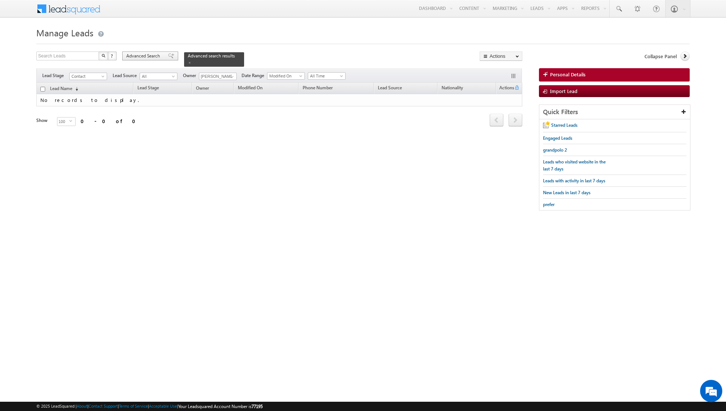
click at [166, 59] on div "Advanced Search" at bounding box center [150, 56] width 56 height 9
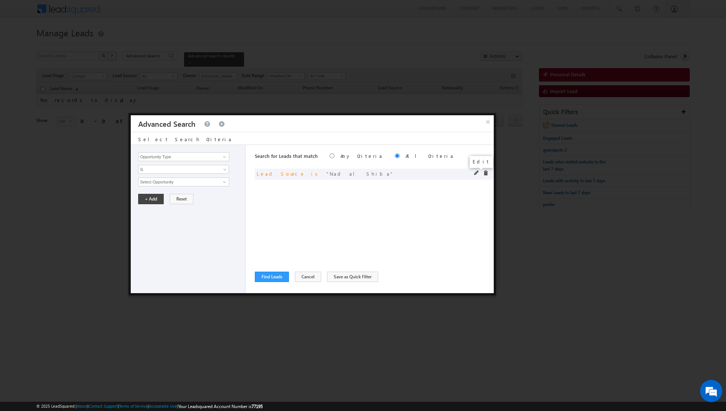
click at [476, 173] on span at bounding box center [476, 172] width 5 height 5
click at [221, 181] on span "Nad al Shiba" at bounding box center [181, 182] width 84 height 8
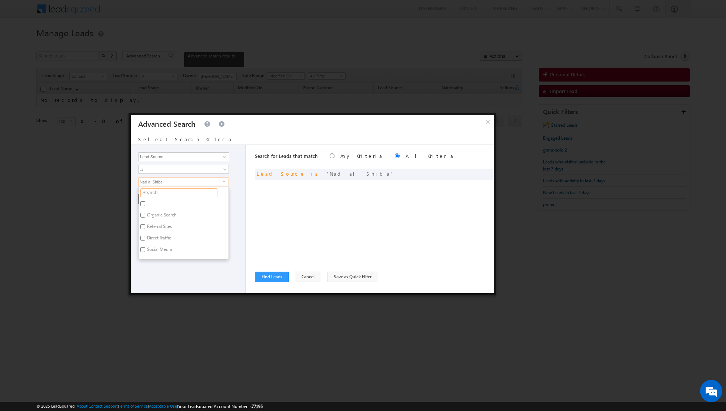
click at [186, 196] on input "text" at bounding box center [178, 192] width 77 height 9
type input "sere"
click at [148, 200] on label "[PERSON_NAME] [DATE] SVRxlsx.xlsx - Sheet1" at bounding box center [184, 207] width 90 height 16
click at [145, 201] on input "[PERSON_NAME] [DATE] SVRxlsx.xlsx - Sheet1" at bounding box center [142, 203] width 5 height 5
checkbox input "true"
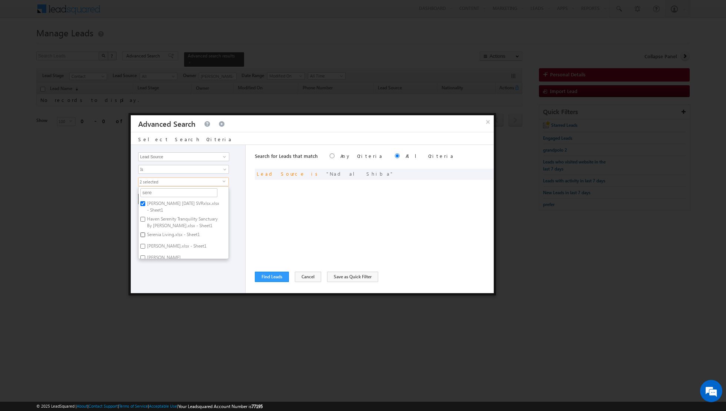
click at [143, 232] on input "Serenia Living.xlsx - Sheet1" at bounding box center [142, 234] width 5 height 5
checkbox input "true"
click at [142, 244] on input "[PERSON_NAME].xlsx - Sheet1" at bounding box center [142, 246] width 5 height 5
checkbox input "true"
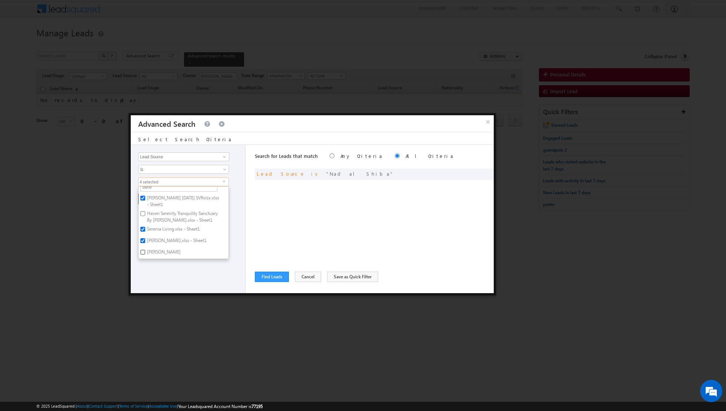
click at [142, 250] on input "[PERSON_NAME]" at bounding box center [142, 252] width 5 height 5
checkbox input "true"
click at [160, 271] on div "Opportunity Type Lead Activity Task Sales Group Prospect Id Address 1 Address 2…" at bounding box center [188, 219] width 115 height 148
click at [149, 200] on button "+ Add" at bounding box center [151, 199] width 26 height 10
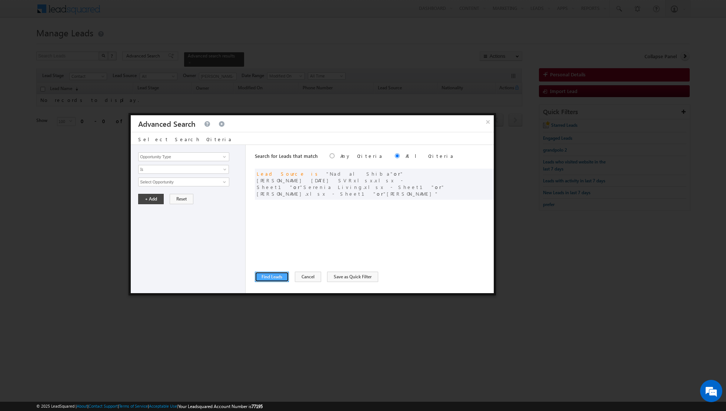
click at [272, 282] on button "Find Leads" at bounding box center [272, 277] width 34 height 10
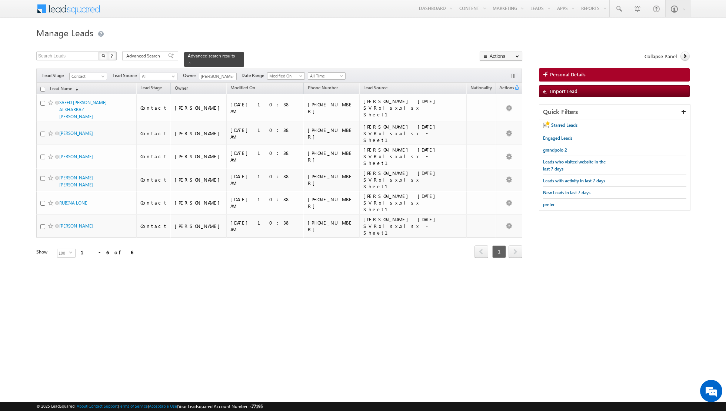
click at [43, 87] on input "checkbox" at bounding box center [42, 89] width 5 height 5
checkbox input "true"
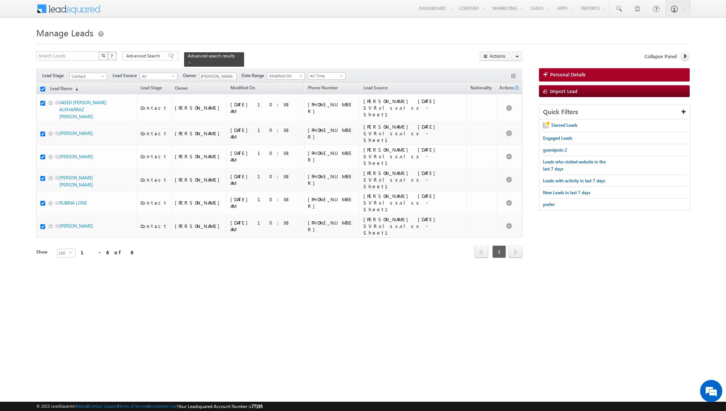
checkbox input "true"
click at [498, 119] on link "Change Owner" at bounding box center [501, 120] width 42 height 9
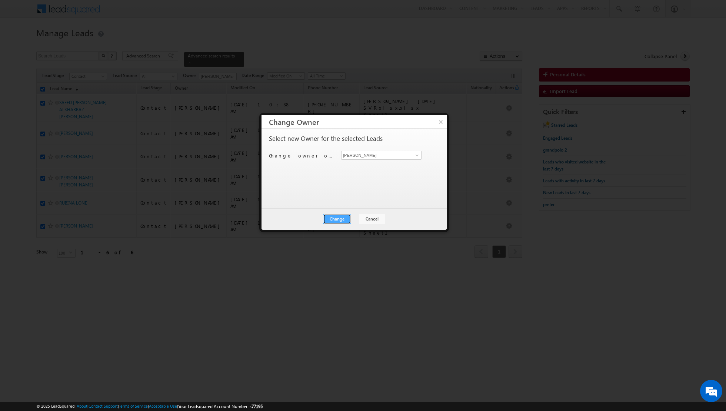
click at [336, 218] on button "Change" at bounding box center [337, 219] width 28 height 10
click at [355, 219] on button "Close" at bounding box center [356, 219] width 24 height 10
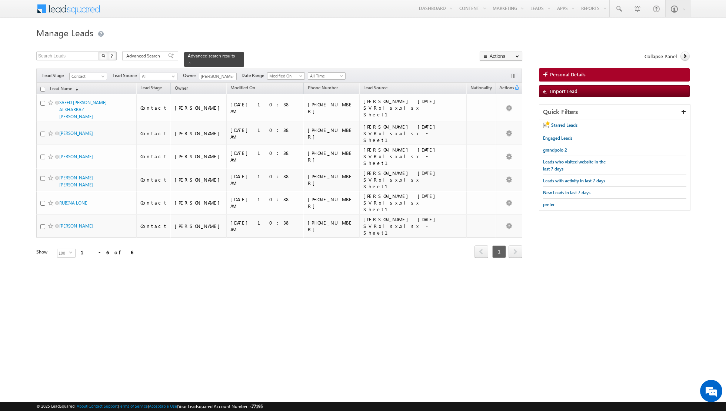
click at [43, 87] on input "checkbox" at bounding box center [42, 89] width 5 height 5
checkbox input "true"
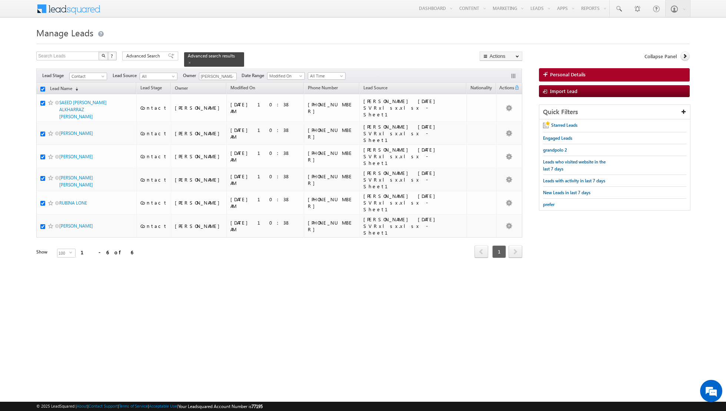
checkbox input "true"
click at [493, 116] on link "Change Owner" at bounding box center [501, 120] width 42 height 9
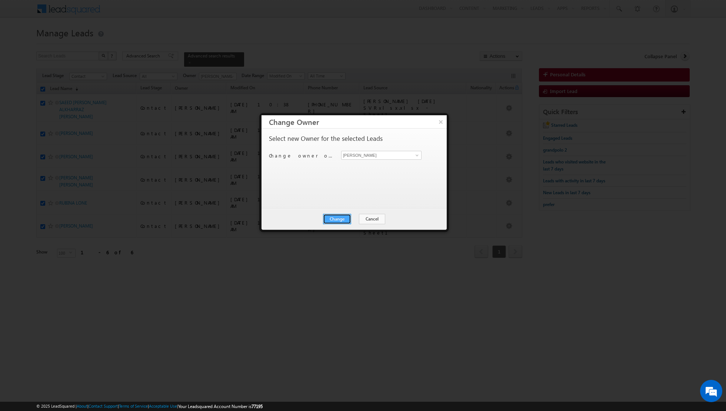
click at [336, 215] on button "Change" at bounding box center [337, 219] width 28 height 10
click at [355, 218] on button "Close" at bounding box center [356, 219] width 24 height 10
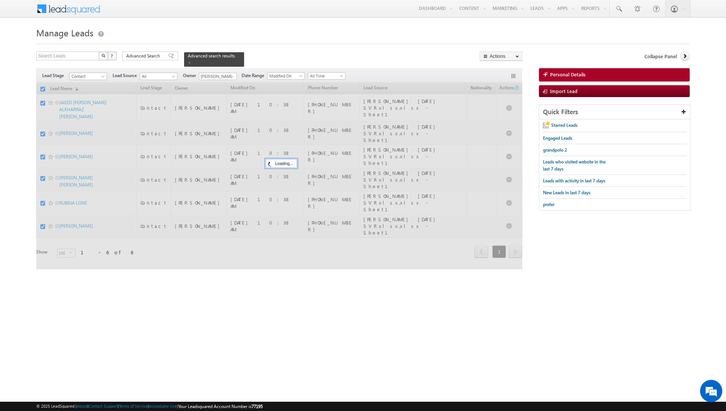
checkbox input "false"
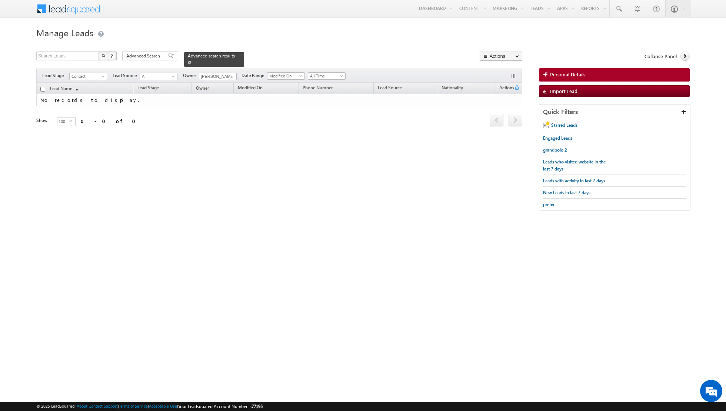
click at [188, 63] on span at bounding box center [190, 63] width 4 height 4
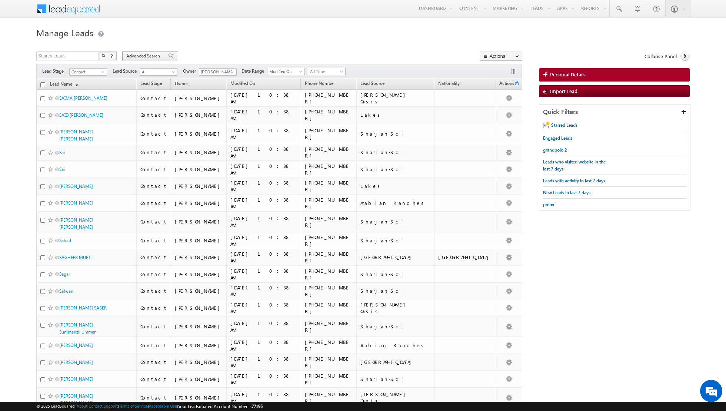
click at [168, 59] on span at bounding box center [171, 55] width 6 height 5
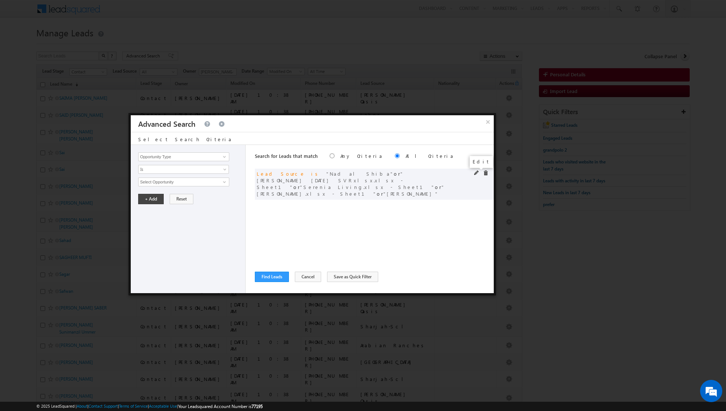
click at [475, 172] on span at bounding box center [476, 172] width 5 height 5
click at [476, 172] on span at bounding box center [476, 172] width 5 height 5
click at [487, 174] on span at bounding box center [485, 172] width 5 height 5
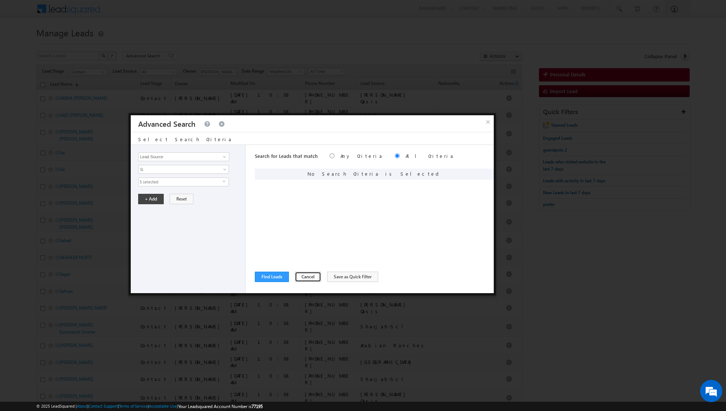
click at [305, 275] on button "Cancel" at bounding box center [308, 277] width 26 height 10
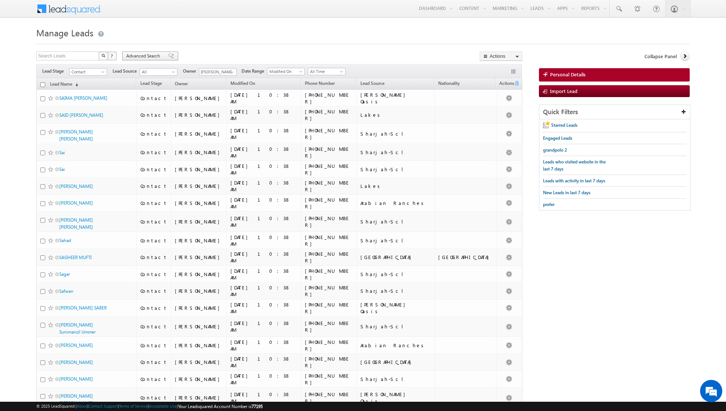
click at [168, 56] on span at bounding box center [171, 55] width 6 height 5
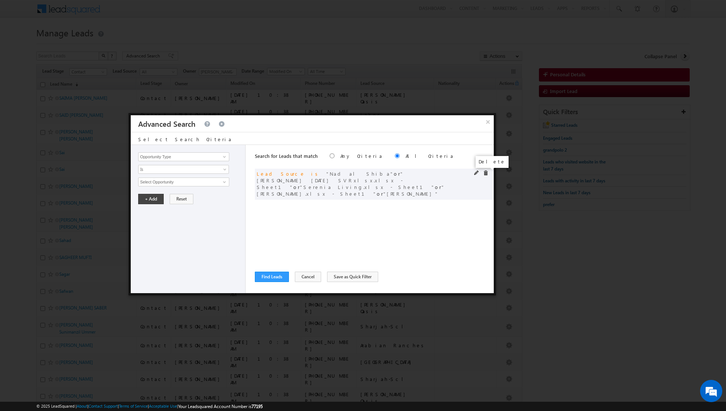
click at [487, 174] on span at bounding box center [485, 172] width 5 height 5
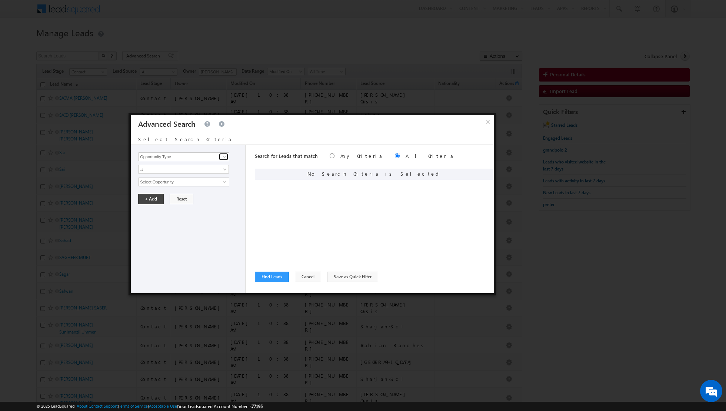
click at [222, 157] on span at bounding box center [225, 157] width 6 height 6
click at [188, 173] on link "Lead Source" at bounding box center [183, 172] width 91 height 9
type input "Lead Source"
click at [210, 183] on span "None Selected" at bounding box center [181, 182] width 84 height 8
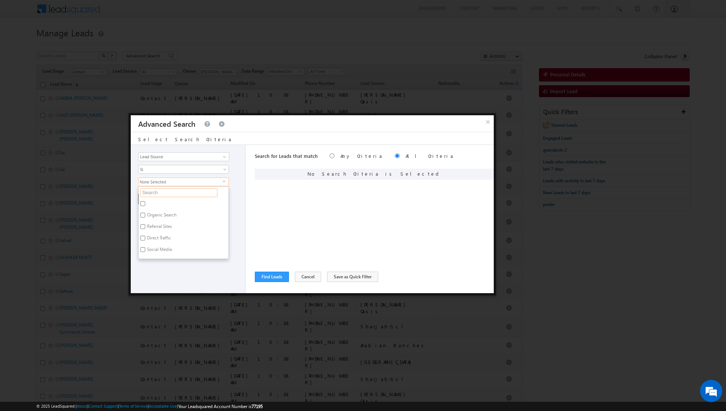
click at [197, 190] on input "text" at bounding box center [178, 192] width 77 height 9
type input "mira"
click at [146, 203] on label "[PERSON_NAME] Oasis" at bounding box center [169, 204] width 61 height 11
click at [145, 203] on input "[PERSON_NAME] Oasis" at bounding box center [142, 203] width 5 height 5
checkbox input "true"
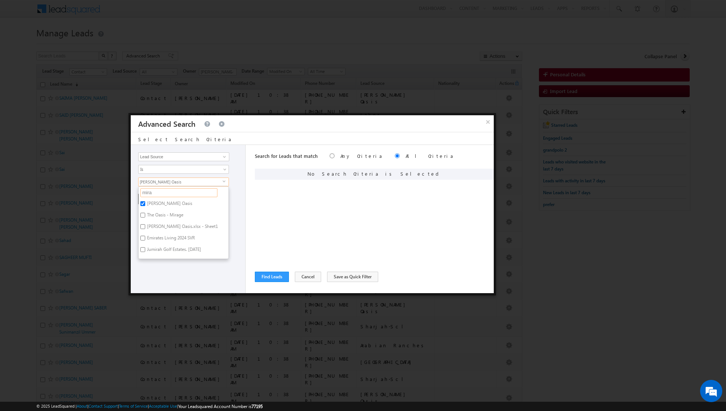
click at [178, 190] on input "mira" at bounding box center [178, 192] width 77 height 9
type input "m"
type input "a"
type input "lak"
click at [144, 217] on input "Lakes" at bounding box center [142, 219] width 5 height 5
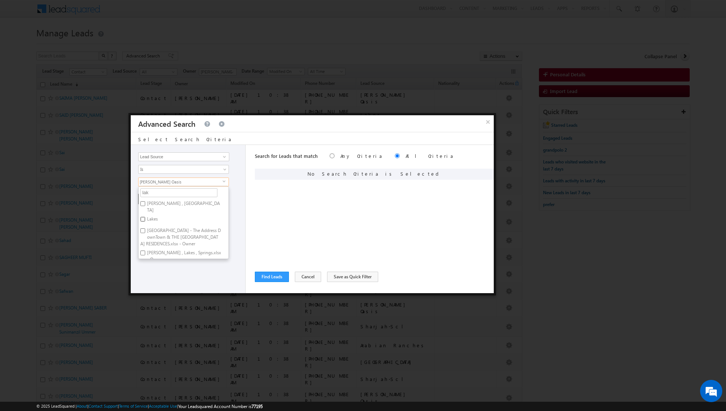
checkbox input "true"
click at [266, 205] on div "Search for Leads that match Any Criteria All Criteria Note that the current tri…" at bounding box center [374, 219] width 239 height 148
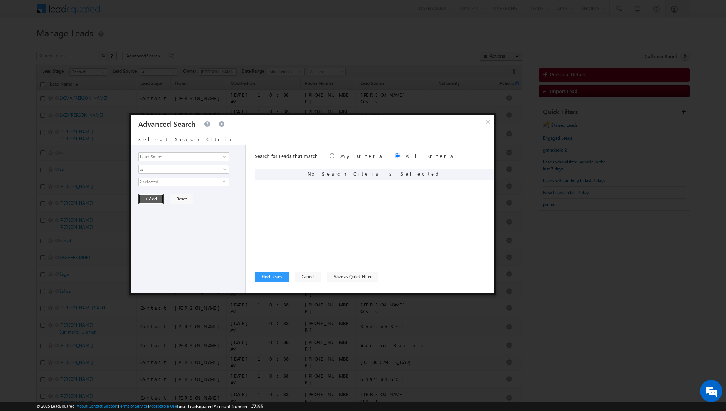
click at [146, 199] on button "+ Add" at bounding box center [151, 199] width 26 height 10
click at [266, 278] on button "Find Leads" at bounding box center [272, 277] width 34 height 10
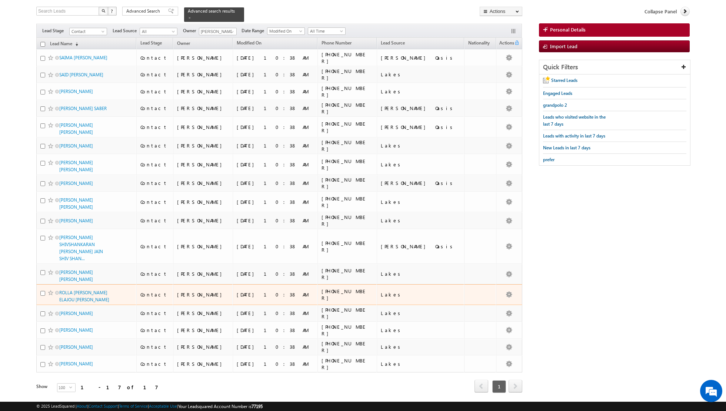
scroll to position [0, 0]
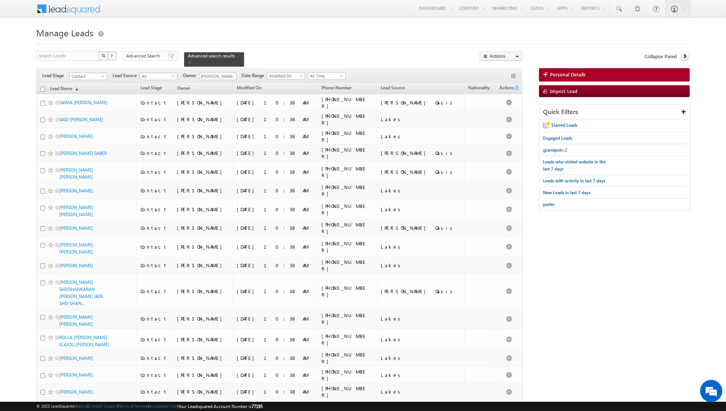
click at [42, 88] on input "checkbox" at bounding box center [42, 89] width 5 height 5
checkbox input "true"
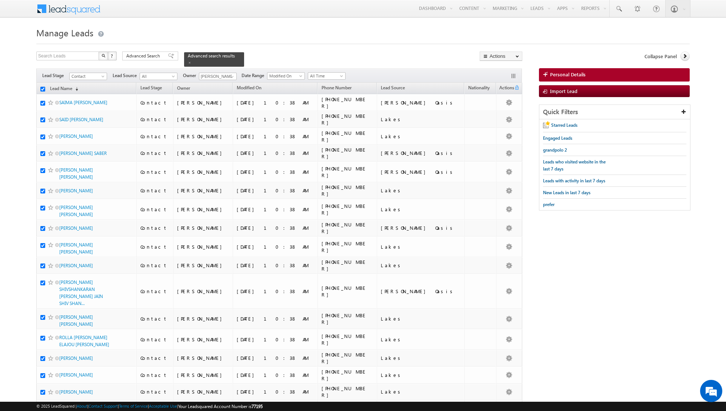
checkbox input "true"
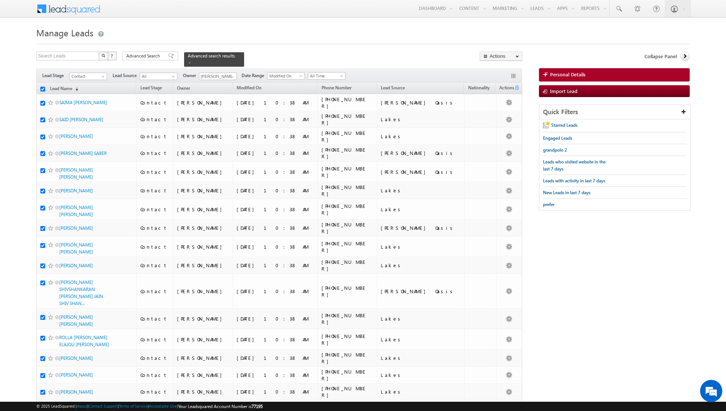
checkbox input "true"
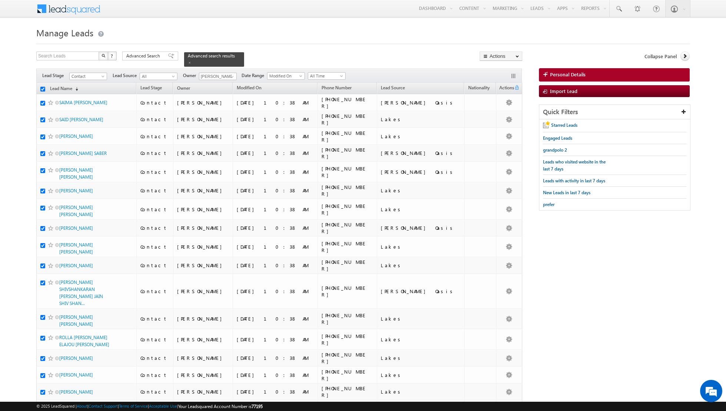
checkbox input "true"
click at [492, 120] on link "Change Owner" at bounding box center [501, 120] width 42 height 9
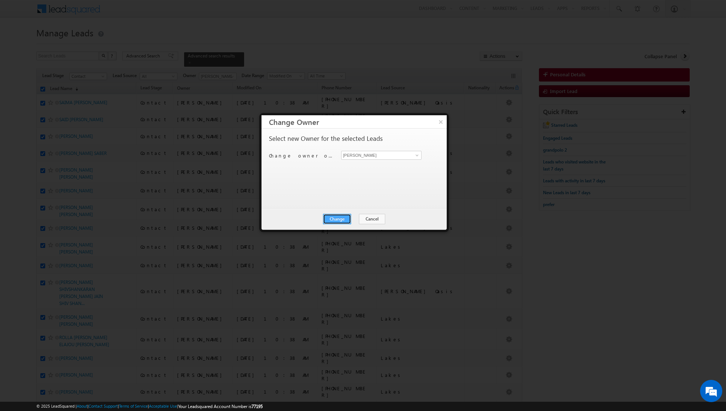
click at [334, 219] on button "Change" at bounding box center [337, 219] width 28 height 10
click at [357, 216] on button "Close" at bounding box center [356, 219] width 24 height 10
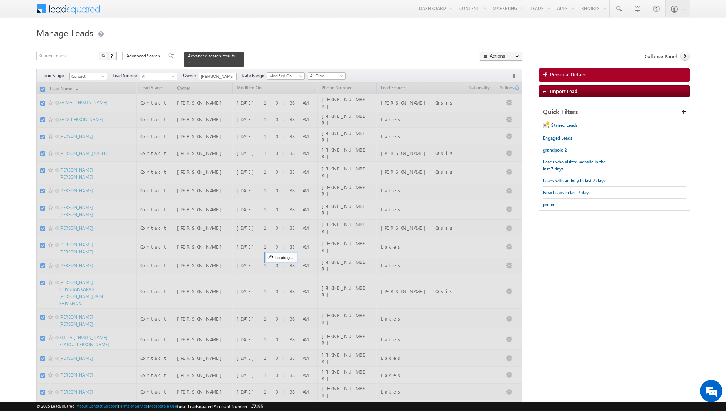
checkbox input "false"
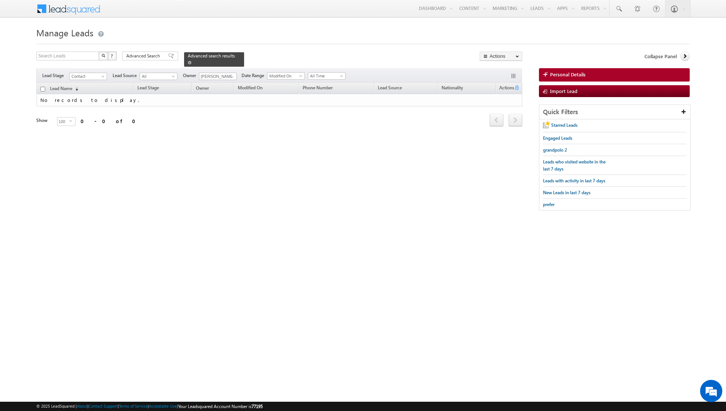
click at [188, 63] on span at bounding box center [190, 63] width 4 height 4
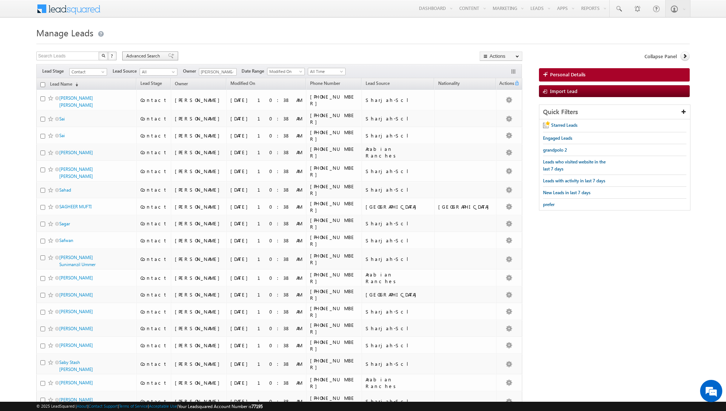
click at [168, 57] on span at bounding box center [171, 55] width 6 height 5
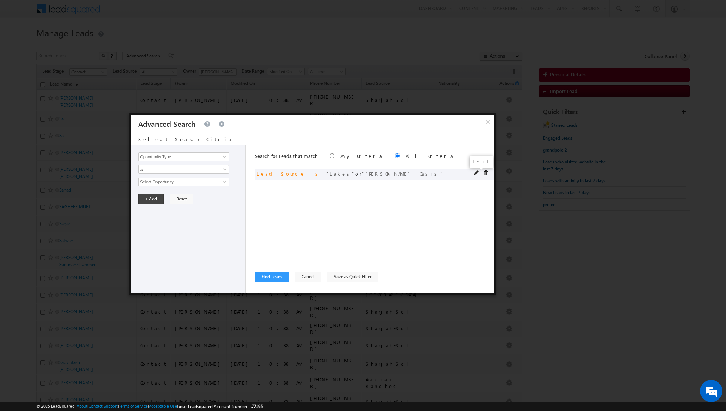
click at [477, 172] on span at bounding box center [476, 172] width 5 height 5
click at [219, 182] on span "2 selected" at bounding box center [181, 182] width 84 height 8
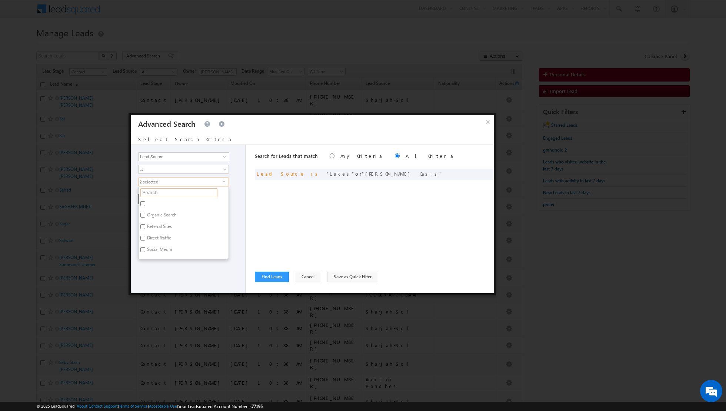
click at [194, 196] on input "text" at bounding box center [178, 192] width 77 height 9
type input "a"
type input "arabia"
click at [174, 203] on label "Arabian Ranches" at bounding box center [163, 204] width 49 height 11
click at [145, 203] on input "Arabian Ranches" at bounding box center [142, 203] width 5 height 5
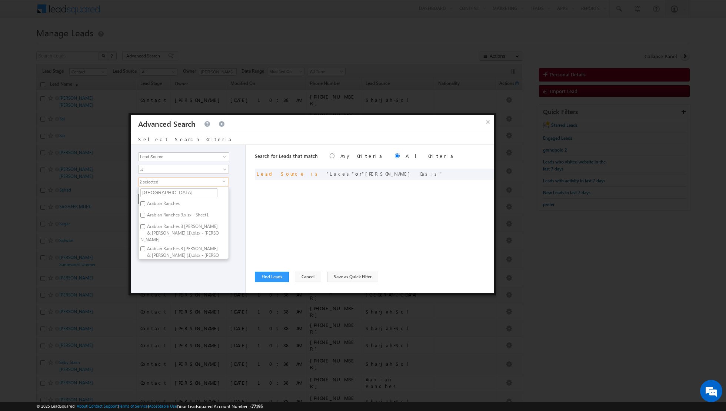
checkbox input "true"
click at [180, 190] on input "arabia" at bounding box center [178, 192] width 77 height 9
type input "a"
type input "jum"
click at [156, 211] on label "[GEOGRAPHIC_DATA]" at bounding box center [168, 215] width 58 height 11
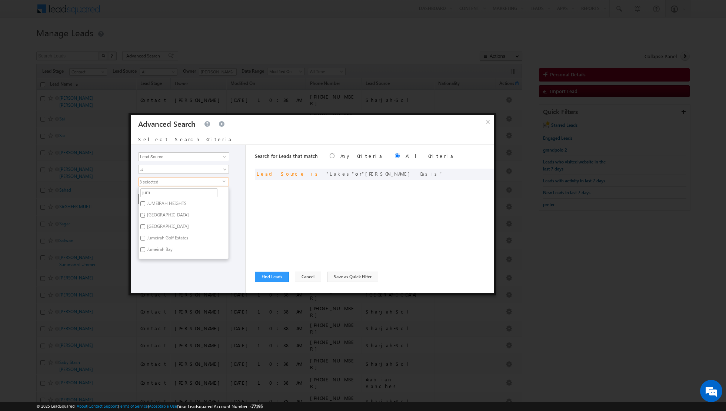
click at [145, 213] on input "[GEOGRAPHIC_DATA]" at bounding box center [142, 215] width 5 height 5
checkbox input "true"
click at [150, 252] on label "[GEOGRAPHIC_DATA]" at bounding box center [168, 253] width 58 height 11
click at [145, 252] on input "[GEOGRAPHIC_DATA]" at bounding box center [142, 252] width 5 height 5
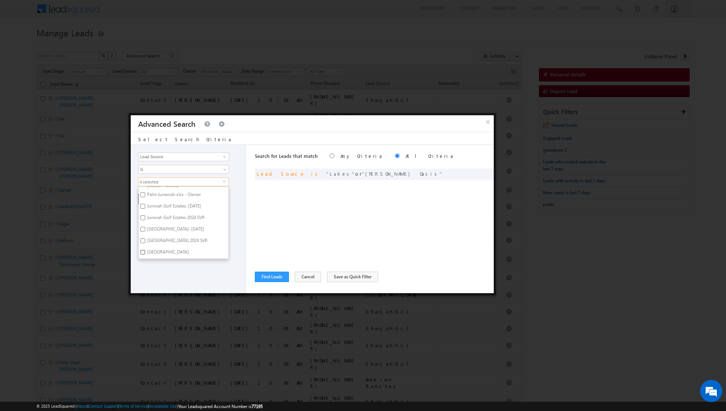
checkbox input "true"
click at [168, 274] on div "Opportunity Type Lead Activity Task Sales Group Prospect Id Address 1 Address 2…" at bounding box center [188, 219] width 115 height 148
click at [152, 201] on button "+ Add" at bounding box center [151, 199] width 26 height 10
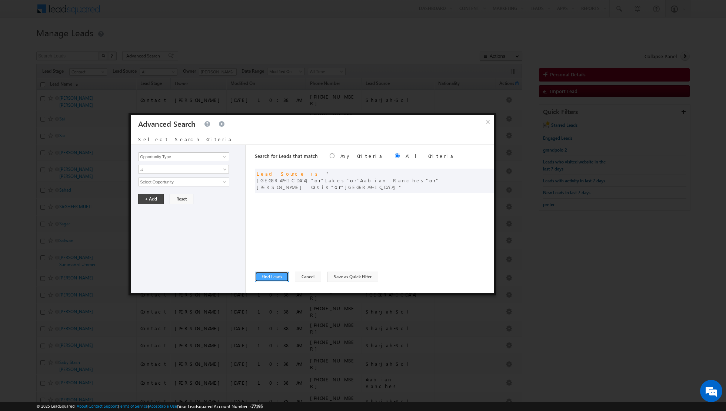
click at [272, 278] on button "Find Leads" at bounding box center [272, 277] width 34 height 10
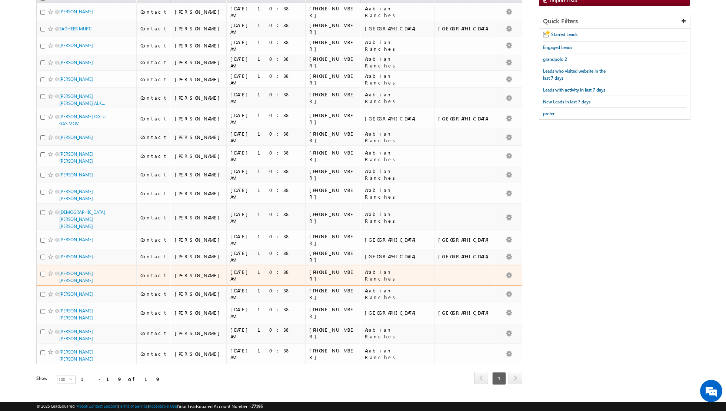
scroll to position [0, 0]
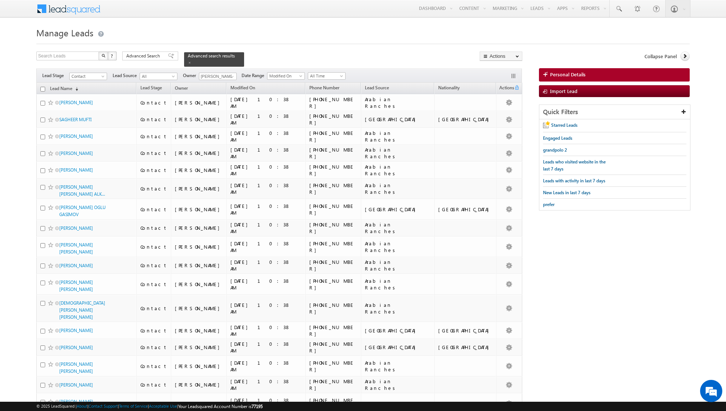
click at [43, 90] on input "checkbox" at bounding box center [42, 89] width 5 height 5
checkbox input "true"
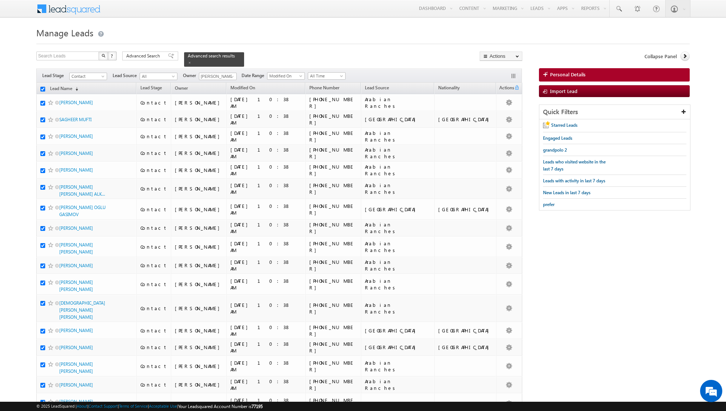
checkbox input "true"
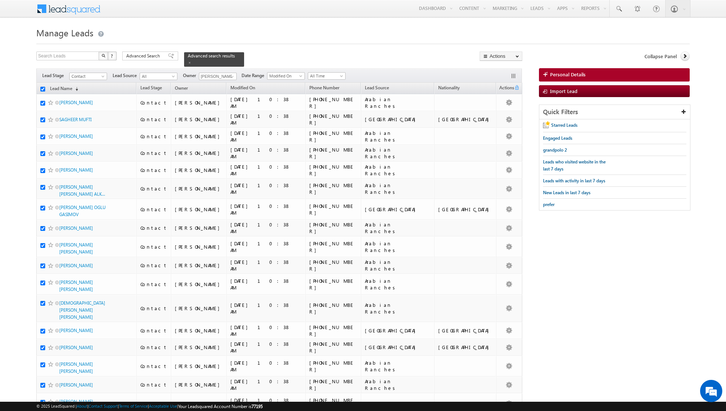
checkbox input "true"
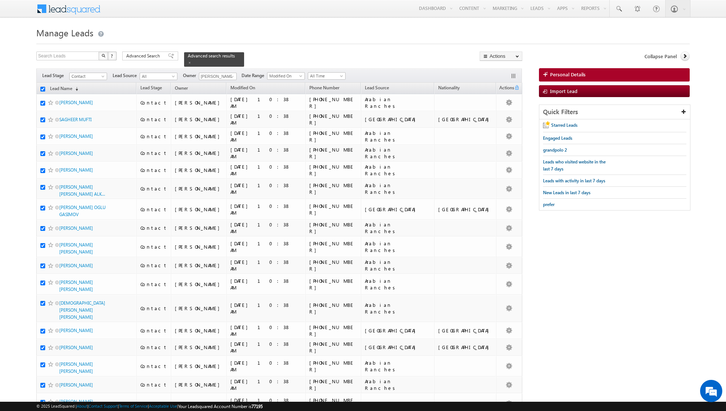
checkbox input "true"
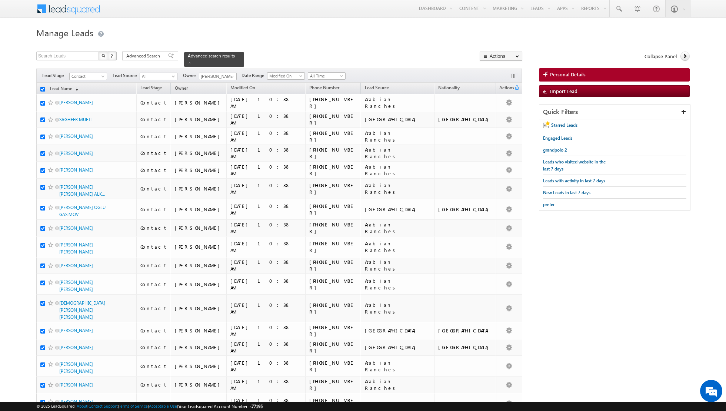
checkbox input "true"
click at [510, 119] on link "Change Owner" at bounding box center [501, 120] width 42 height 9
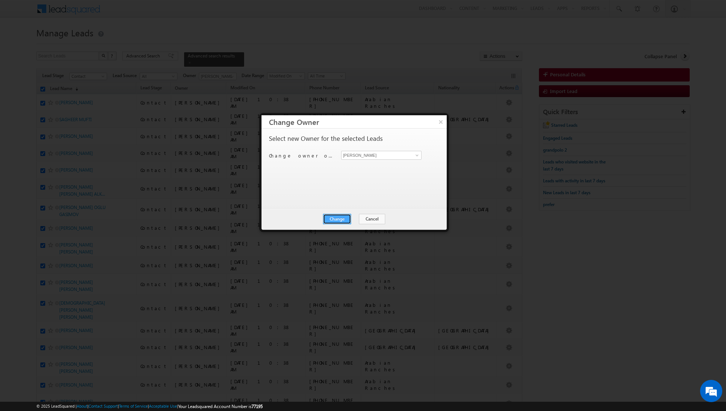
click at [343, 220] on button "Change" at bounding box center [337, 219] width 28 height 10
click at [355, 220] on button "Close" at bounding box center [356, 219] width 24 height 10
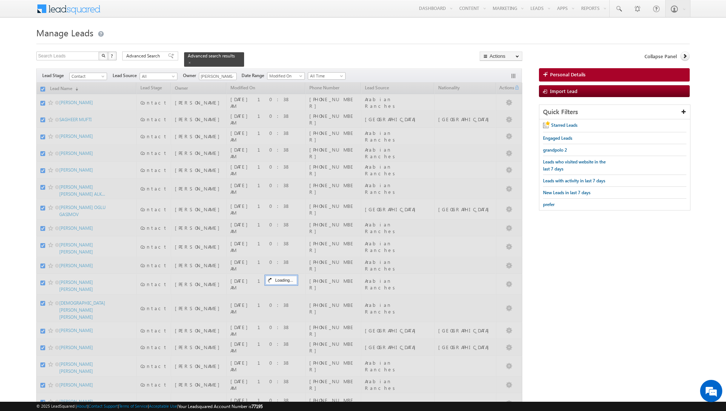
checkbox input "false"
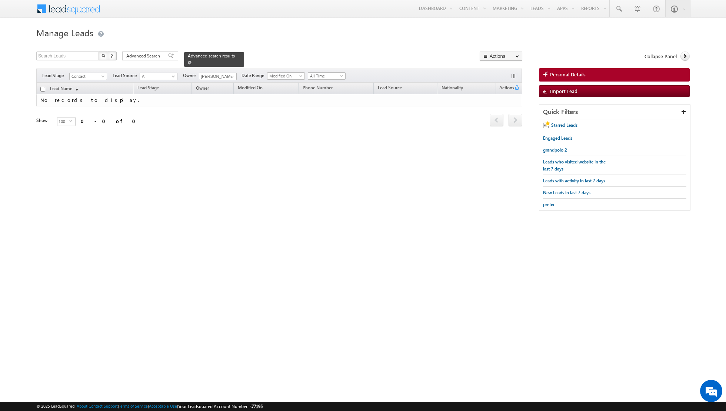
click at [188, 61] on span at bounding box center [190, 63] width 4 height 4
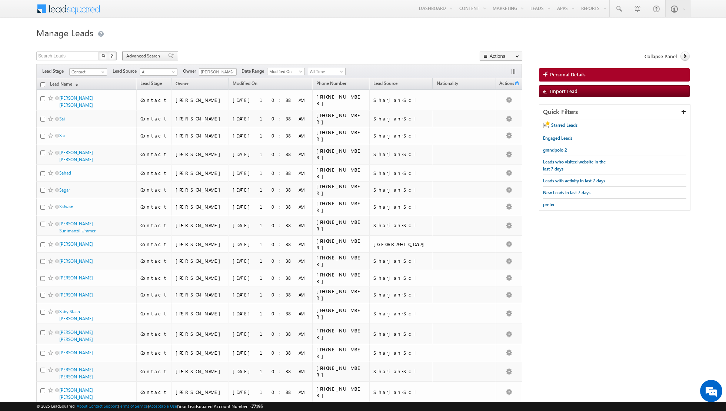
click at [168, 58] on span at bounding box center [171, 55] width 6 height 5
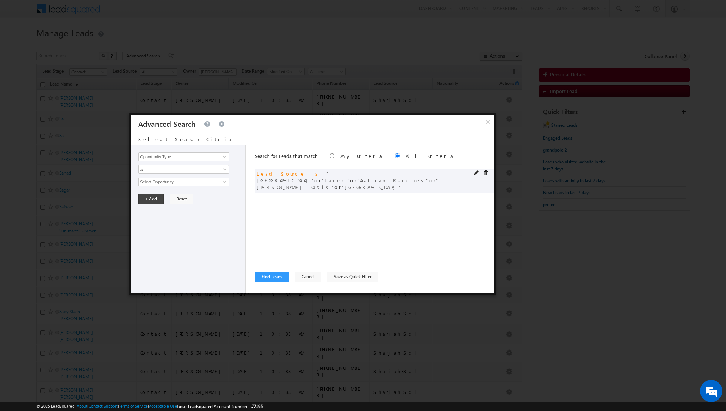
click at [487, 176] on div at bounding box center [483, 173] width 18 height 7
click at [487, 174] on span at bounding box center [485, 172] width 5 height 5
click at [225, 157] on span at bounding box center [225, 157] width 6 height 6
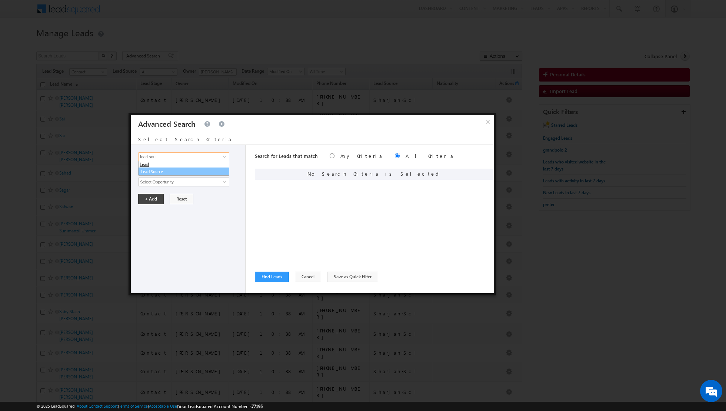
click at [183, 169] on link "Lead Source" at bounding box center [183, 172] width 91 height 9
type input "Lead Source"
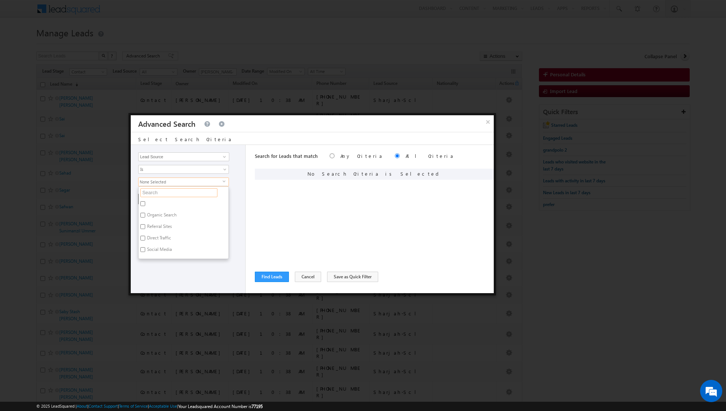
click at [171, 193] on input "text" at bounding box center [178, 192] width 77 height 9
type input "po"
type input "port"
click at [146, 212] on label "Portal Leads" at bounding box center [159, 215] width 40 height 11
click at [145, 213] on input "Portal Leads" at bounding box center [142, 215] width 5 height 5
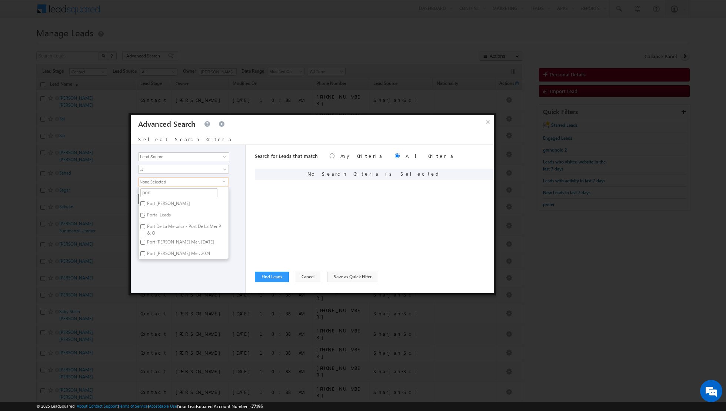
checkbox input "true"
click at [168, 191] on input "port" at bounding box center [178, 192] width 77 height 9
type input "p"
type input "alc"
type input "a"
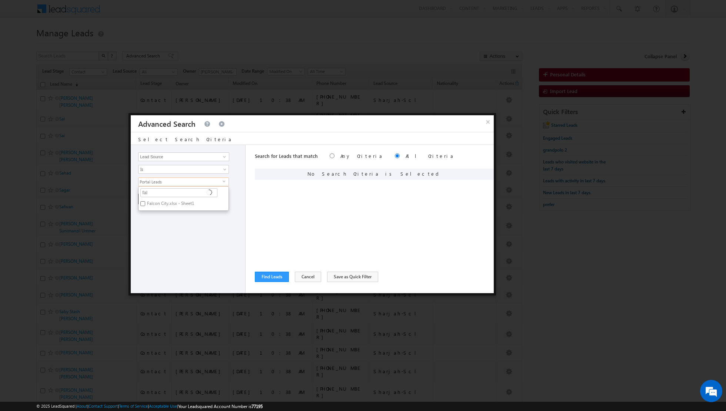
type input "falc"
click at [150, 204] on label "Falcon City.xlsx - Sheet1" at bounding box center [170, 204] width 63 height 11
click at [145, 204] on input "Falcon City.xlsx - Sheet1" at bounding box center [142, 203] width 5 height 5
checkbox input "true"
click at [160, 195] on input "falc" at bounding box center [178, 192] width 77 height 9
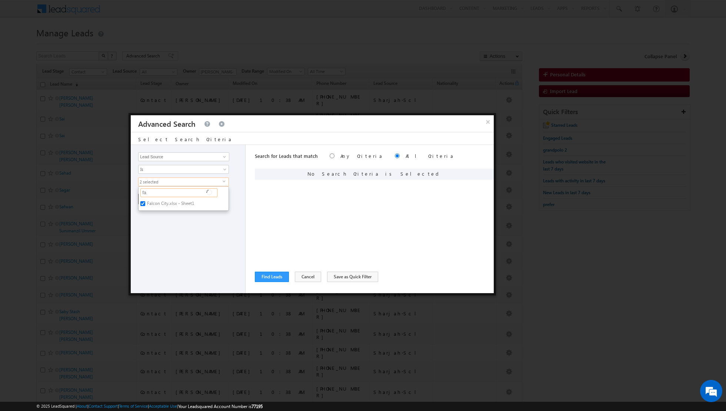
type input "f"
type input "dubai"
type input "dubai h"
click at [155, 202] on label "[GEOGRAPHIC_DATA]" at bounding box center [168, 204] width 58 height 11
click at [145, 202] on input "[GEOGRAPHIC_DATA]" at bounding box center [142, 203] width 5 height 5
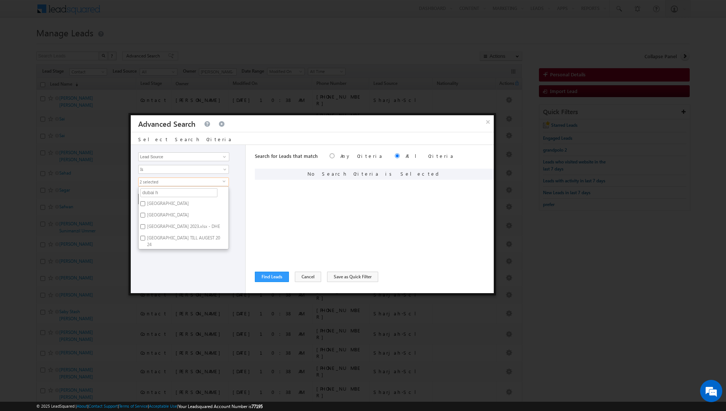
checkbox input "true"
click at [168, 264] on div "Opportunity Type Lead Activity Task Sales Group Prospect Id Address 1 Address 2…" at bounding box center [188, 219] width 115 height 148
click at [150, 200] on button "+ Add" at bounding box center [151, 199] width 26 height 10
click at [269, 276] on button "Find Leads" at bounding box center [272, 277] width 34 height 10
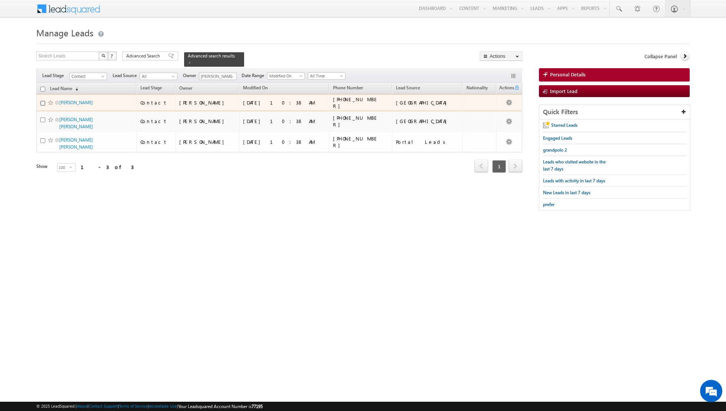
click at [42, 101] on input "checkbox" at bounding box center [42, 103] width 5 height 5
checkbox input "true"
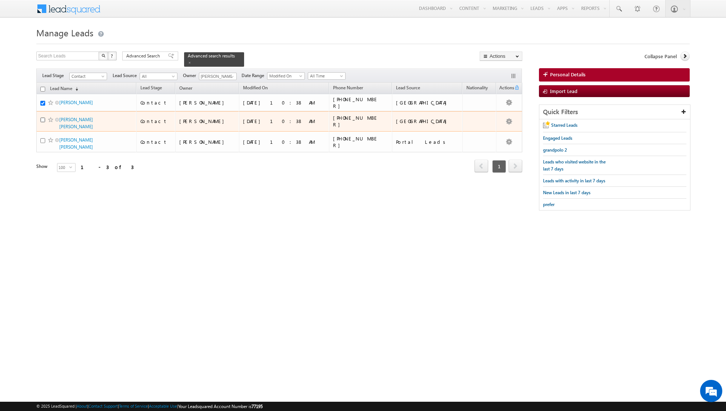
click at [43, 120] on input "checkbox" at bounding box center [42, 119] width 5 height 5
checkbox input "true"
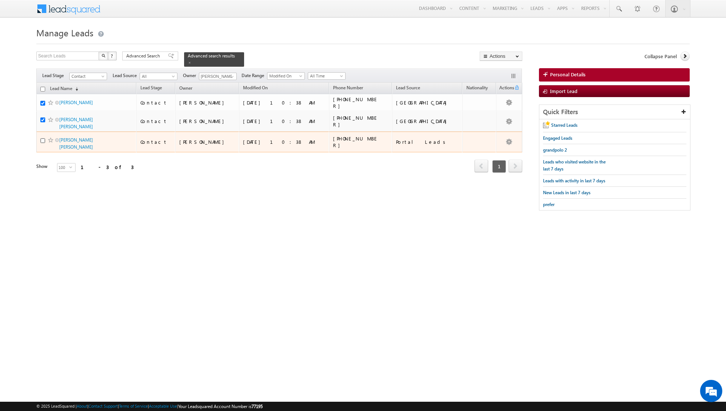
click at [43, 138] on input "checkbox" at bounding box center [42, 140] width 5 height 5
checkbox input "true"
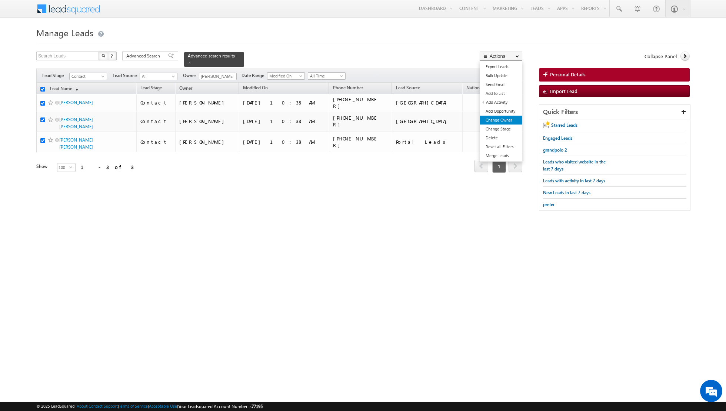
click at [491, 117] on link "Change Owner" at bounding box center [501, 120] width 42 height 9
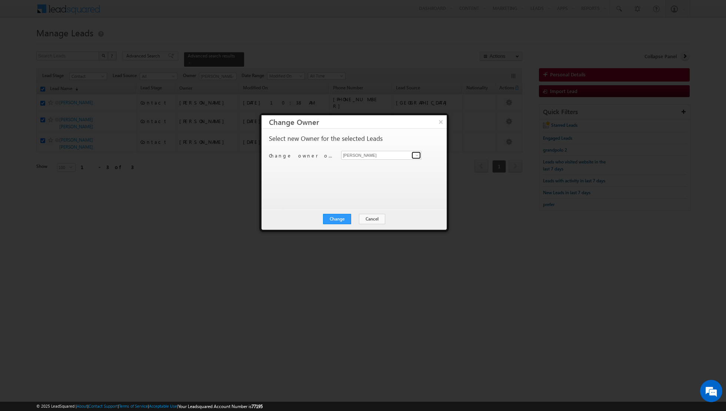
click at [414, 155] on span at bounding box center [417, 155] width 6 height 6
click at [335, 218] on button "Change" at bounding box center [337, 219] width 28 height 10
click at [359, 217] on button "Close" at bounding box center [356, 219] width 24 height 10
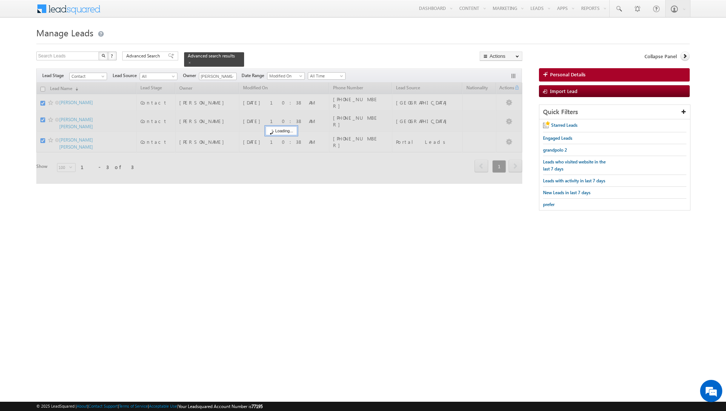
checkbox input "false"
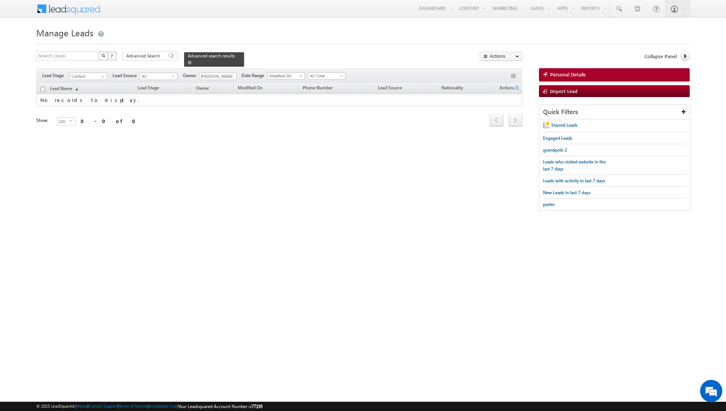
click at [188, 64] on span at bounding box center [190, 63] width 4 height 4
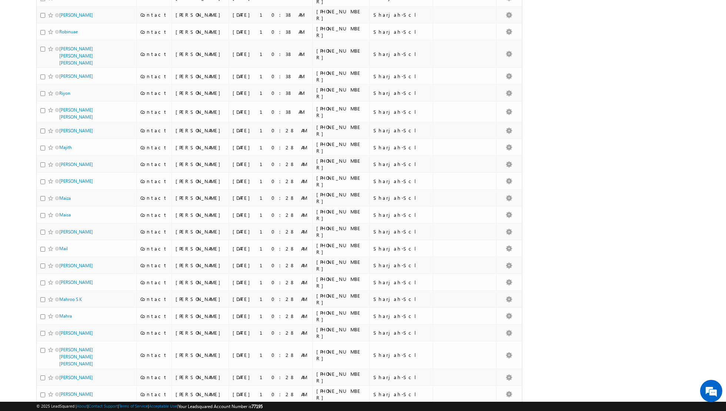
scroll to position [1446, 0]
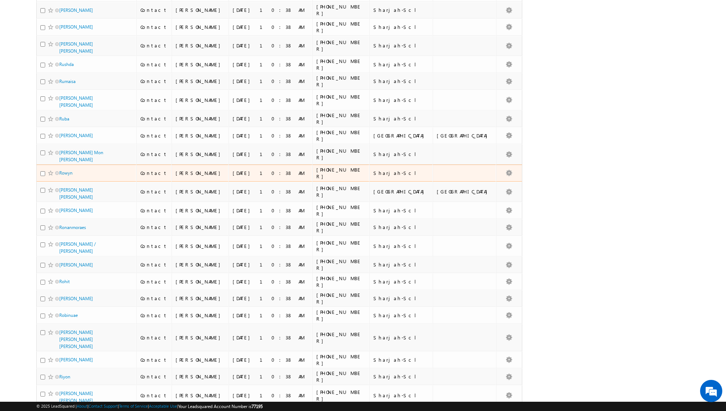
scroll to position [630, 0]
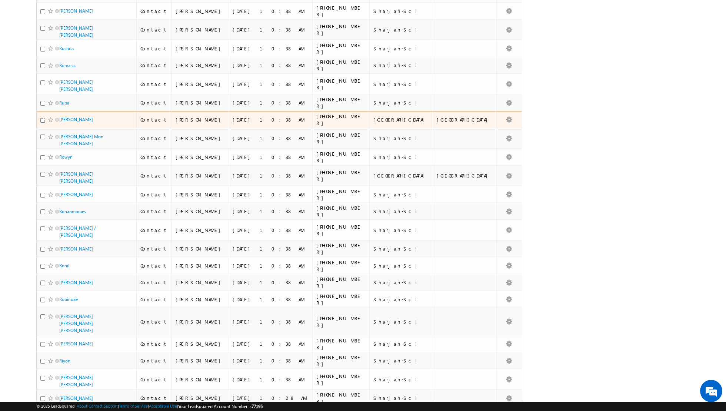
click at [42, 118] on input "checkbox" at bounding box center [42, 120] width 5 height 5
checkbox input "true"
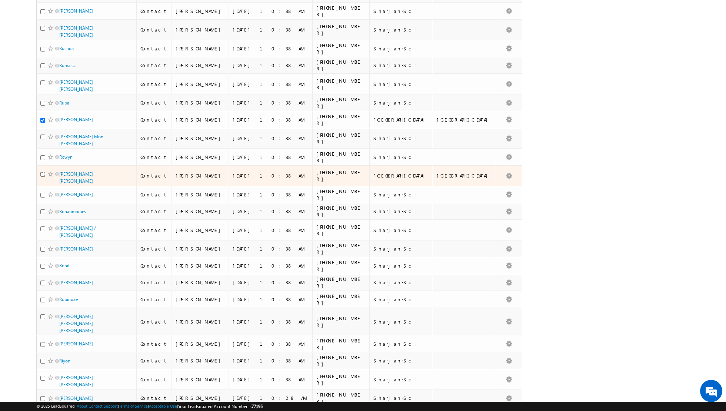
click at [42, 172] on input "checkbox" at bounding box center [42, 174] width 5 height 5
checkbox input "true"
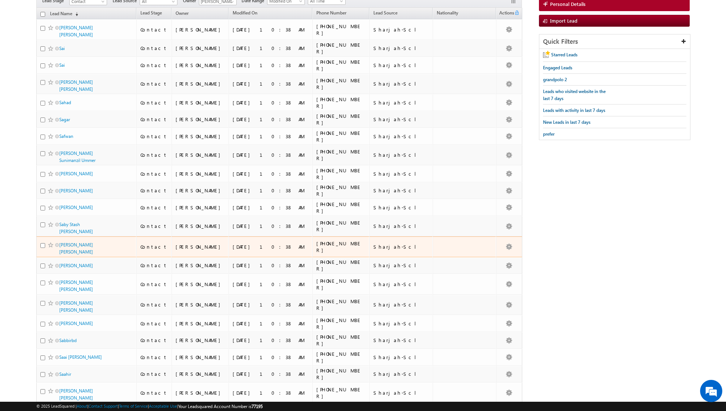
scroll to position [0, 0]
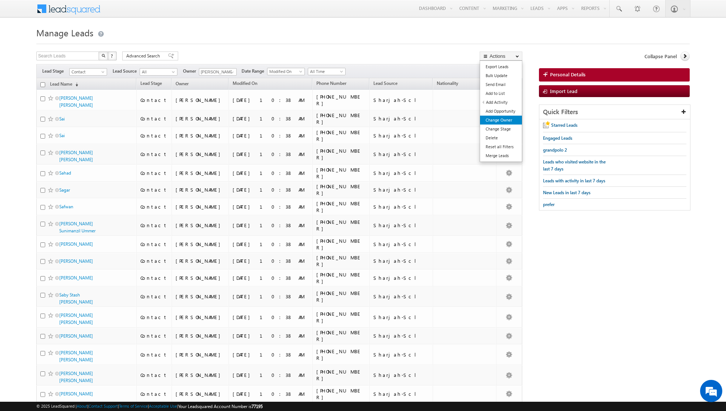
click at [493, 122] on link "Change Owner" at bounding box center [501, 120] width 42 height 9
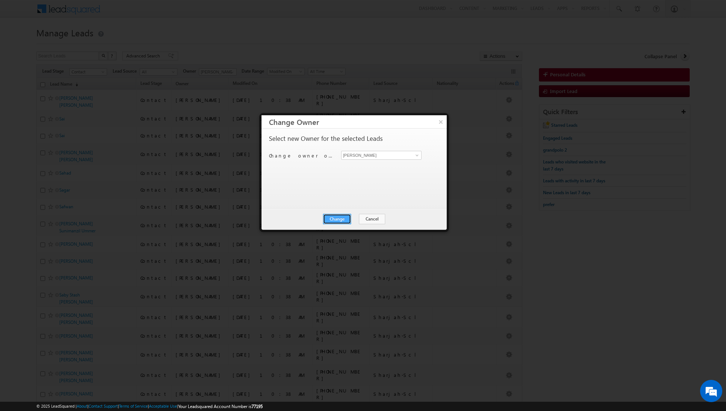
click at [335, 218] on button "Change" at bounding box center [337, 219] width 28 height 10
click at [357, 217] on button "Close" at bounding box center [356, 219] width 24 height 10
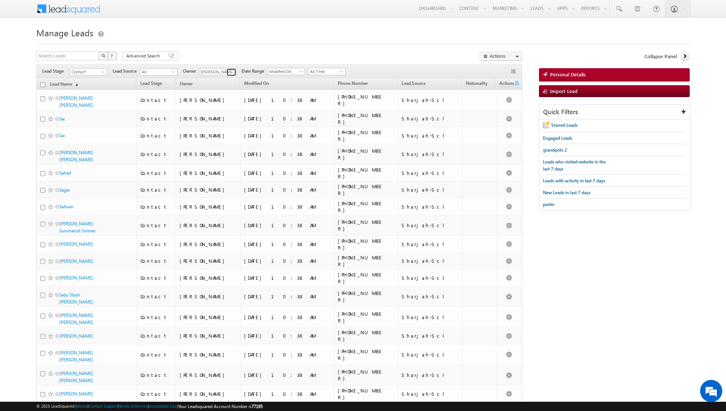
click at [227, 73] on link at bounding box center [231, 72] width 9 height 7
click at [223, 119] on link "[PERSON_NAME] [PERSON_NAME][EMAIL_ADDRESS][DOMAIN_NAME]" at bounding box center [236, 123] width 74 height 14
type input "[PERSON_NAME]"
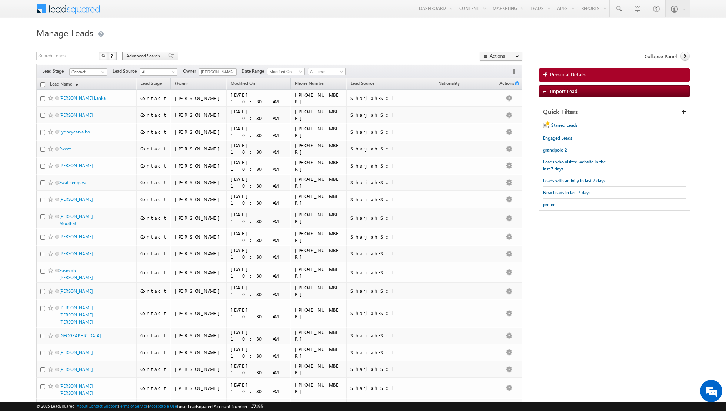
click at [168, 56] on span at bounding box center [171, 55] width 6 height 5
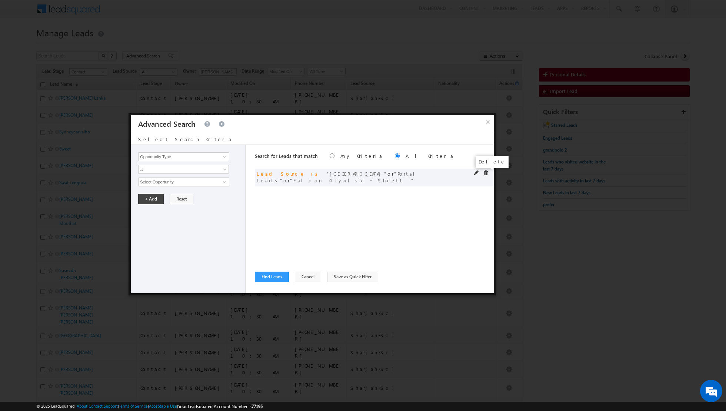
click at [484, 173] on span at bounding box center [485, 172] width 5 height 5
click at [225, 158] on span at bounding box center [225, 157] width 6 height 6
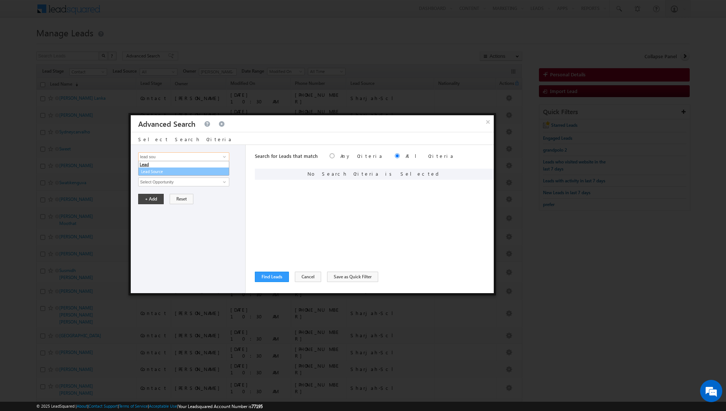
click at [200, 168] on link "Lead Source" at bounding box center [183, 172] width 91 height 9
type input "Lead Source"
click at [193, 183] on span "None Selected" at bounding box center [181, 182] width 84 height 8
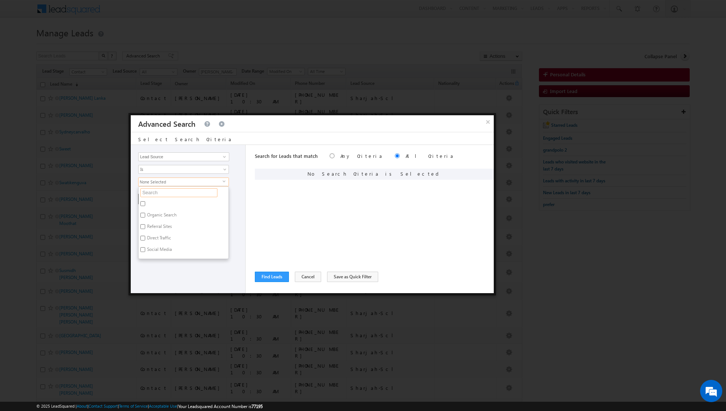
click at [185, 190] on input "text" at bounding box center [178, 192] width 77 height 9
type input "sha"
click at [161, 203] on label "Sharjah-Scl" at bounding box center [158, 204] width 38 height 11
click at [145, 203] on input "Sharjah-Scl" at bounding box center [142, 203] width 5 height 5
checkbox input "true"
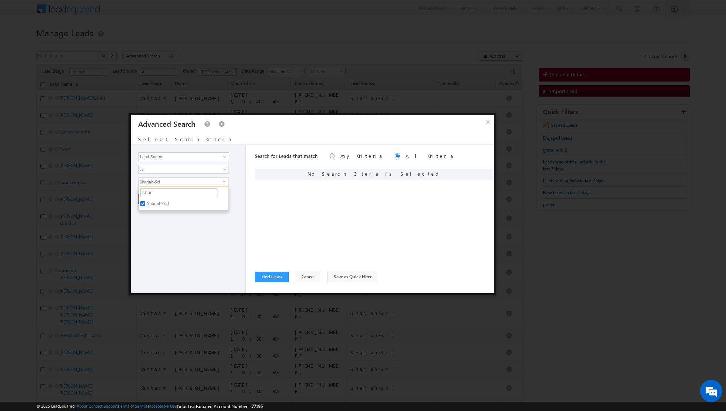
click at [162, 231] on div "Opportunity Type Lead Activity Task Sales Group Prospect Id Address 1 Address 2…" at bounding box center [188, 219] width 115 height 148
click at [152, 201] on button "+ Add" at bounding box center [151, 199] width 26 height 10
click at [265, 276] on button "Find Leads" at bounding box center [272, 277] width 34 height 10
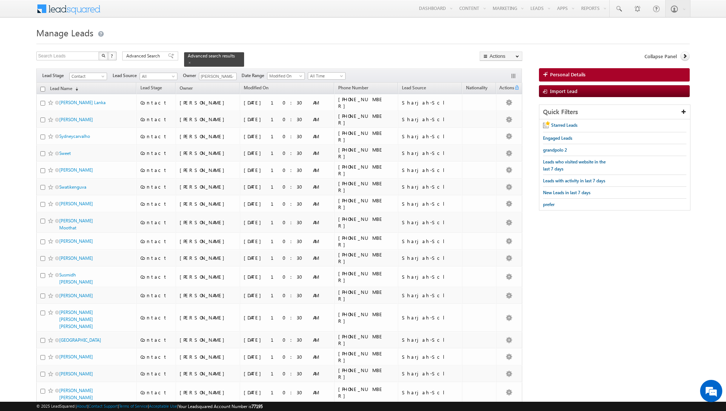
click at [44, 87] on input "checkbox" at bounding box center [42, 89] width 5 height 5
checkbox input "true"
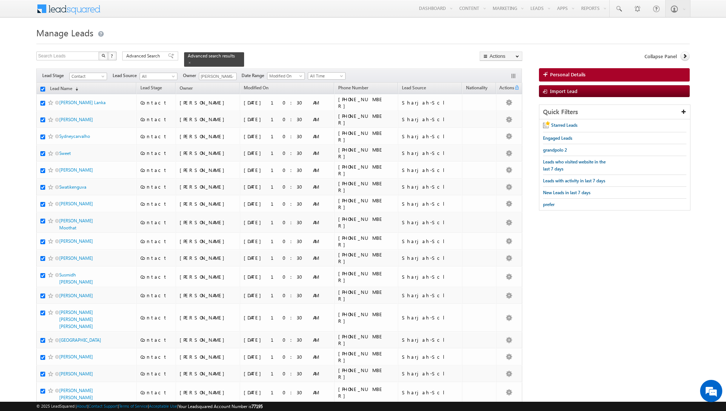
checkbox input "true"
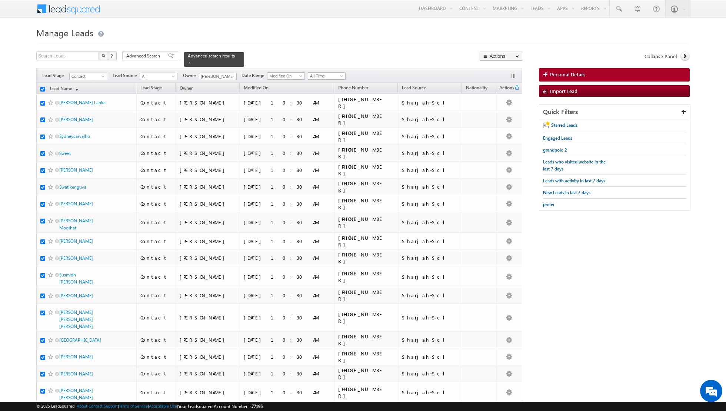
checkbox input "true"
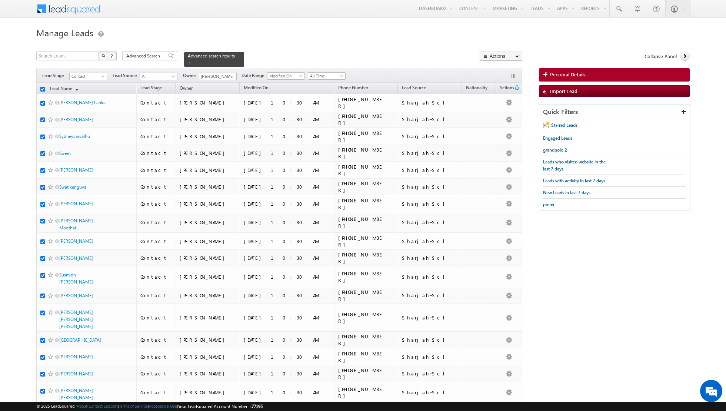
checkbox input "true"
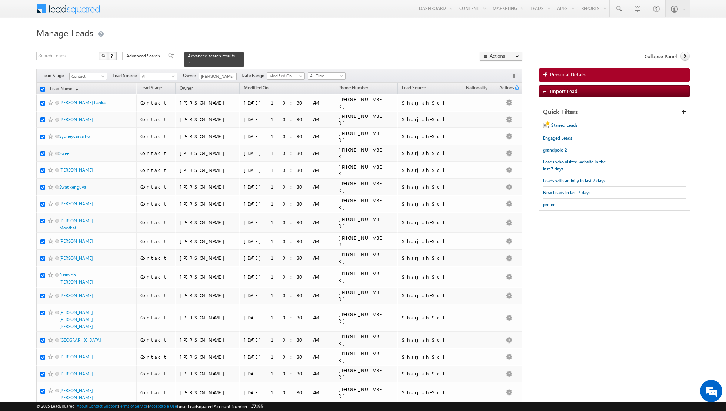
checkbox input "true"
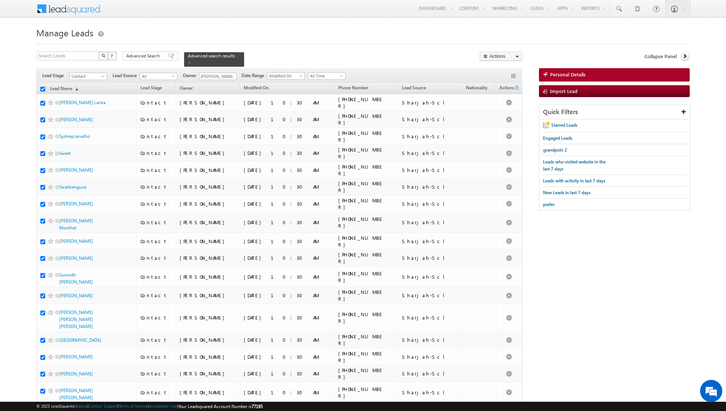
checkbox input "true"
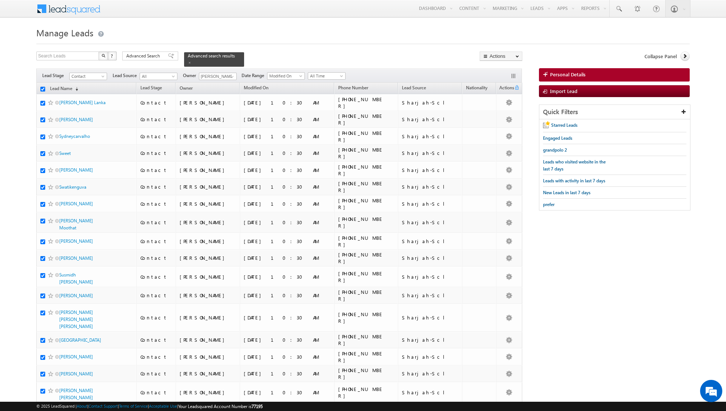
checkbox input "true"
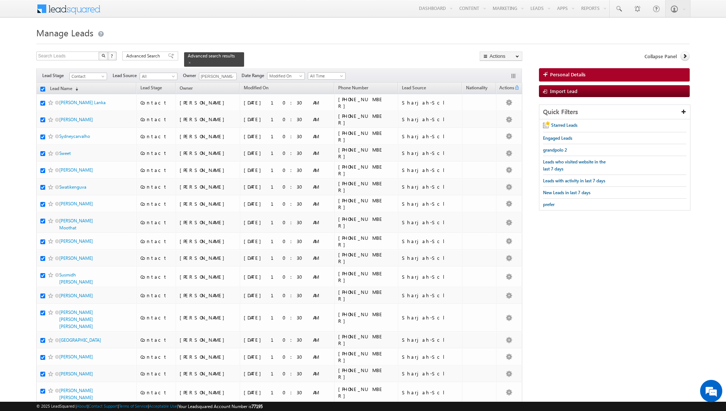
checkbox input "true"
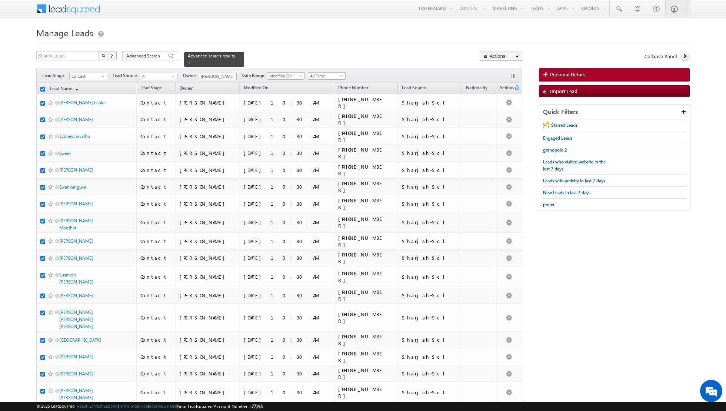
checkbox input "true"
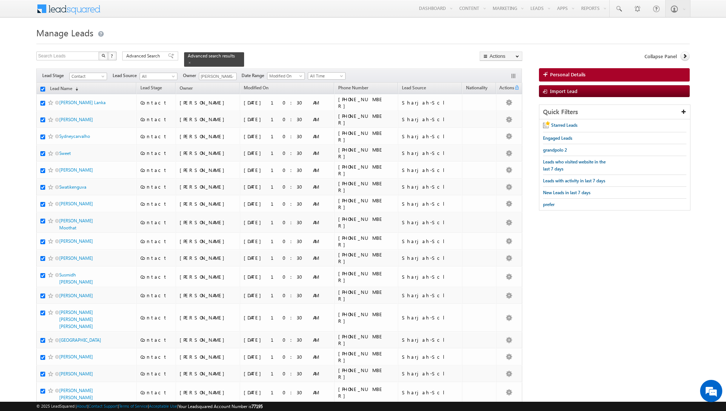
checkbox input "true"
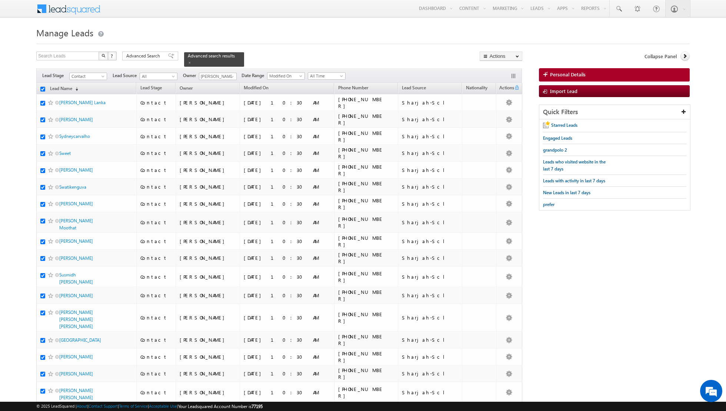
checkbox input "true"
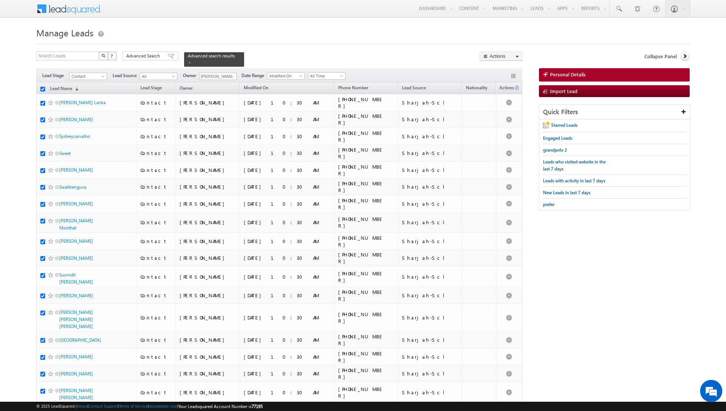
checkbox input "true"
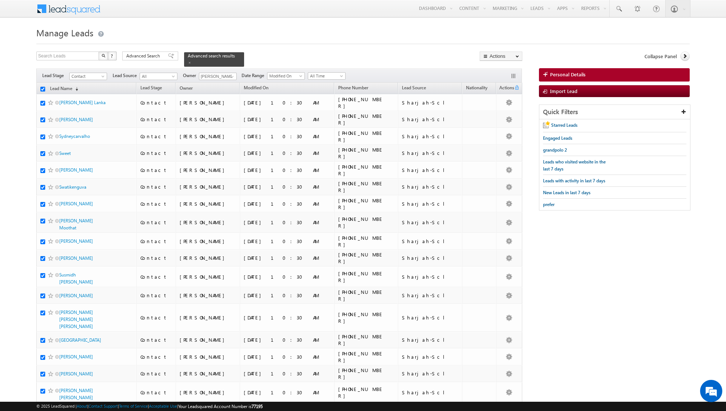
checkbox input "true"
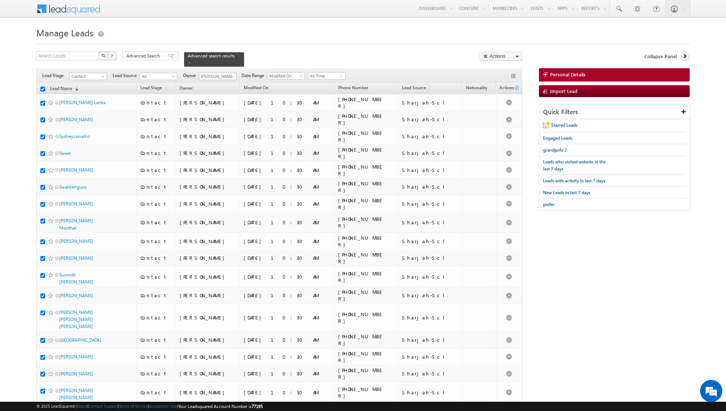
checkbox input "true"
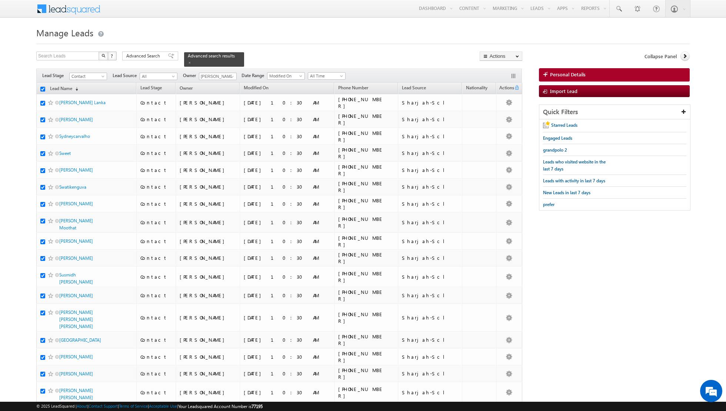
checkbox input "true"
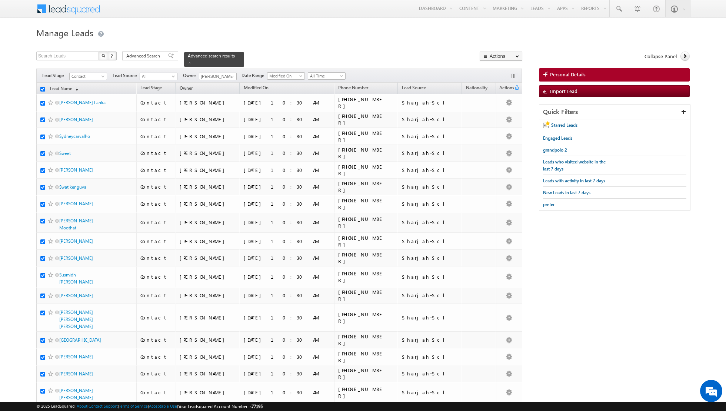
checkbox input "true"
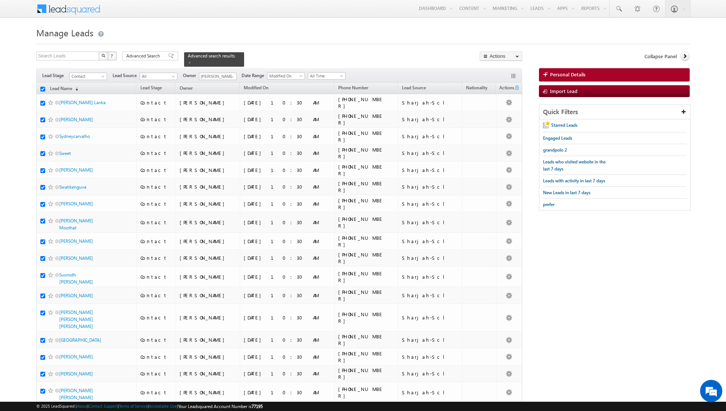
checkbox input "true"
click at [497, 119] on link "Change Owner" at bounding box center [501, 120] width 42 height 9
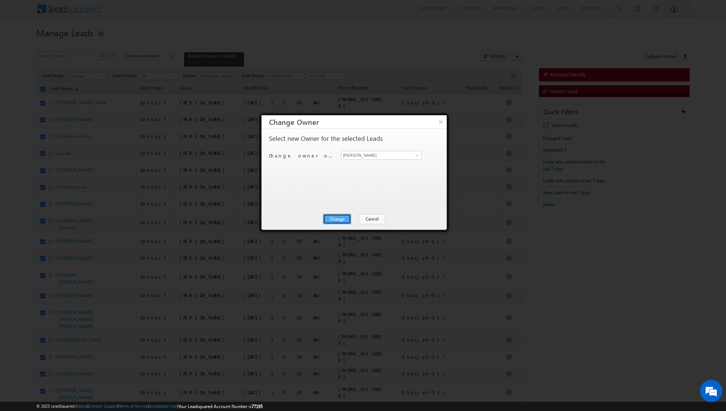
click at [344, 216] on button "Change" at bounding box center [337, 219] width 28 height 10
click at [355, 218] on button "Close" at bounding box center [356, 219] width 24 height 10
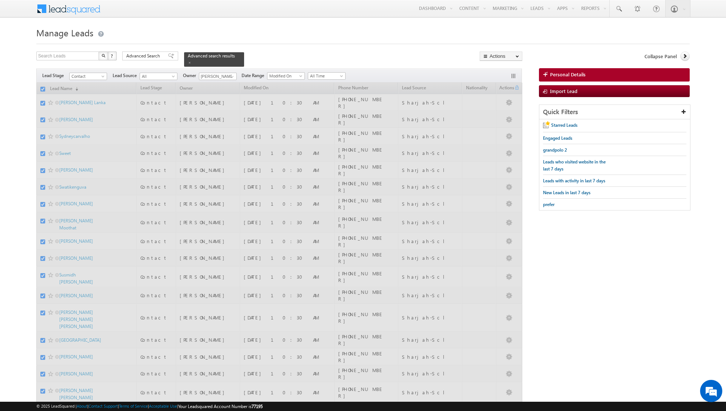
checkbox input "false"
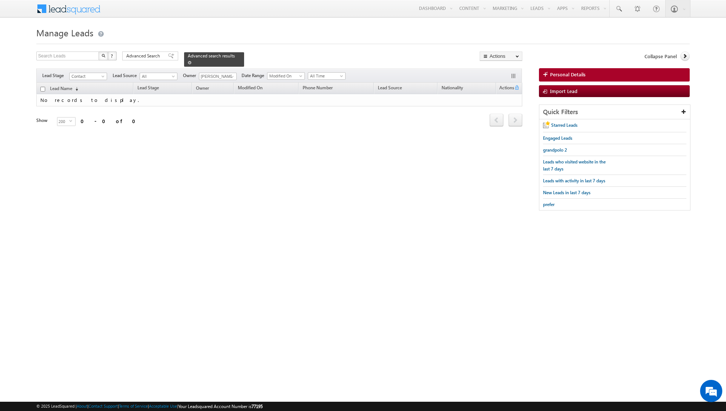
click at [188, 63] on span at bounding box center [190, 63] width 4 height 4
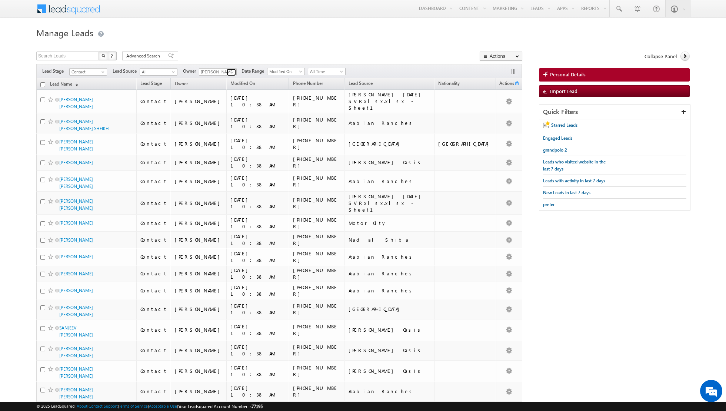
click at [230, 73] on span at bounding box center [232, 72] width 6 height 6
click at [223, 94] on link "[PERSON_NAME] [PERSON_NAME][EMAIL_ADDRESS][DOMAIN_NAME]" at bounding box center [236, 97] width 74 height 14
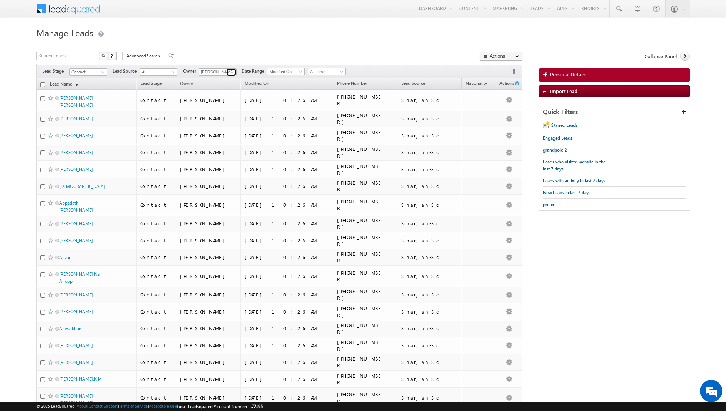
click at [229, 73] on span at bounding box center [232, 72] width 6 height 6
click at [217, 110] on link "[PERSON_NAME] [EMAIL_ADDRESS][DOMAIN_NAME]" at bounding box center [236, 110] width 74 height 14
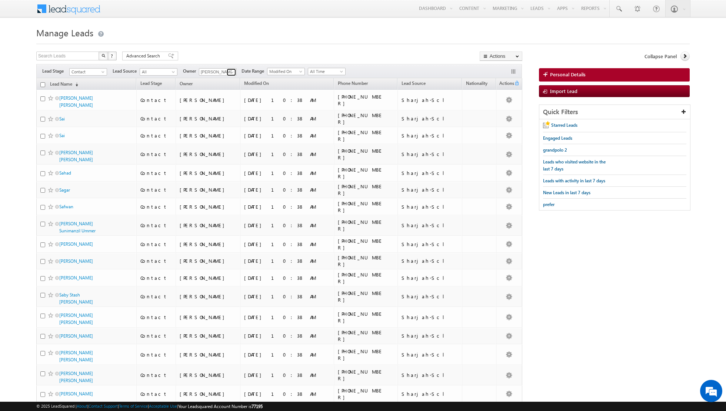
click at [231, 72] on span at bounding box center [232, 72] width 6 height 6
click at [221, 129] on link "[PERSON_NAME] [PERSON_NAME][EMAIL_ADDRESS][DOMAIN_NAME]" at bounding box center [236, 123] width 74 height 14
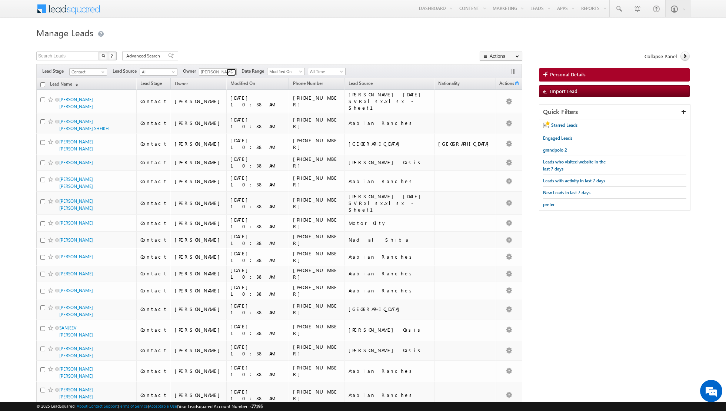
click at [229, 70] on span at bounding box center [232, 72] width 6 height 6
click at [222, 133] on link "[PERSON_NAME] [EMAIL_ADDRESS][PERSON_NAME][DOMAIN_NAME]" at bounding box center [236, 137] width 74 height 14
type input "[PERSON_NAME]"
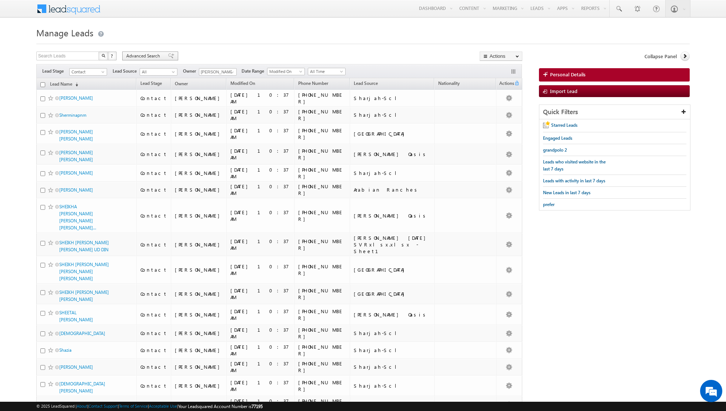
click at [168, 54] on span at bounding box center [171, 55] width 6 height 5
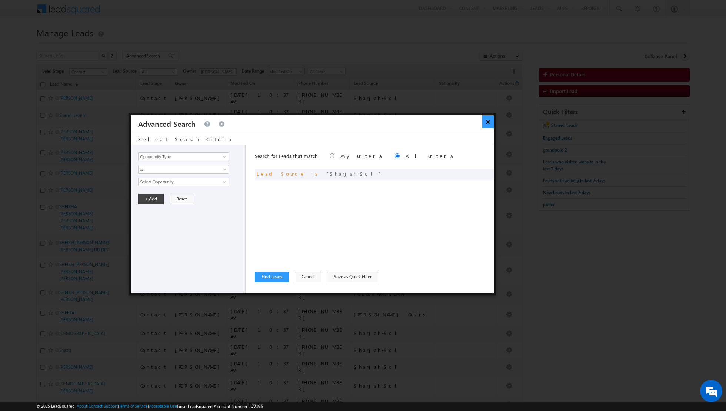
click at [487, 123] on button "×" at bounding box center [488, 121] width 12 height 13
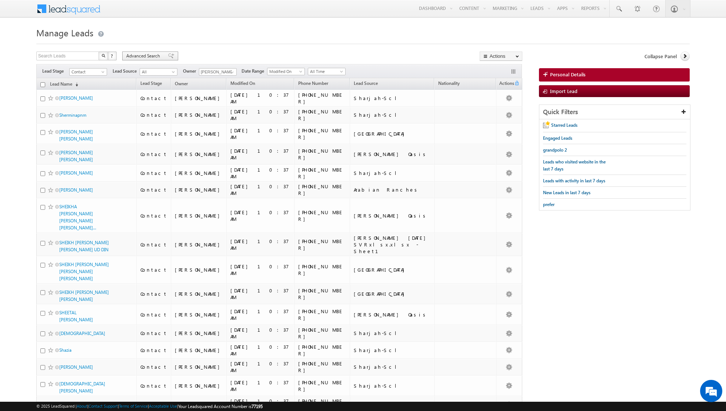
click at [168, 56] on span at bounding box center [171, 55] width 6 height 5
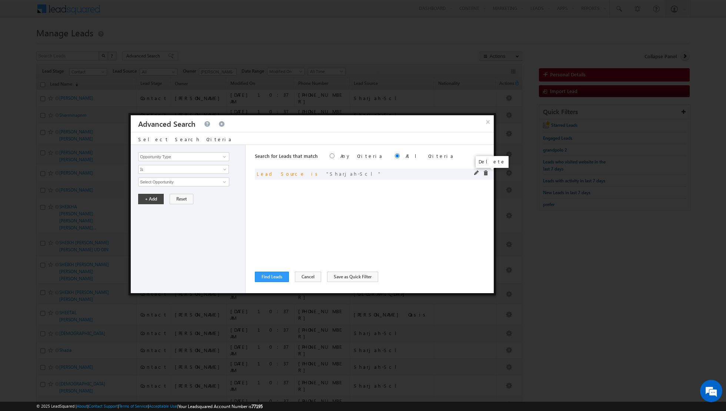
click at [485, 173] on span at bounding box center [485, 172] width 5 height 5
click at [222, 157] on span at bounding box center [225, 157] width 6 height 6
click at [205, 173] on link "Lead Source" at bounding box center [183, 172] width 91 height 9
type input "Lead Source"
click at [223, 181] on span "select" at bounding box center [226, 181] width 6 height 3
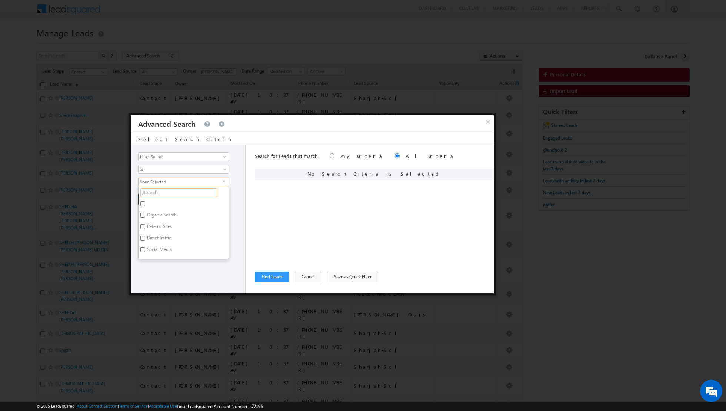
click at [186, 193] on input "text" at bounding box center [178, 192] width 77 height 9
type input "jum"
click at [146, 252] on label "[GEOGRAPHIC_DATA]" at bounding box center [168, 253] width 58 height 11
click at [145, 252] on input "[GEOGRAPHIC_DATA]" at bounding box center [142, 252] width 5 height 5
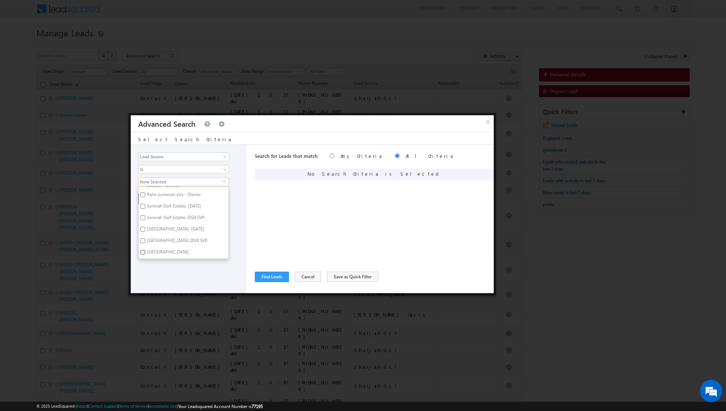
checkbox input "true"
click at [145, 229] on input "Jumeirah Park. June 2024" at bounding box center [142, 229] width 5 height 5
checkbox input "true"
click at [144, 240] on input "Jumeirah Park 2024 SVR" at bounding box center [142, 240] width 5 height 5
checkbox input "true"
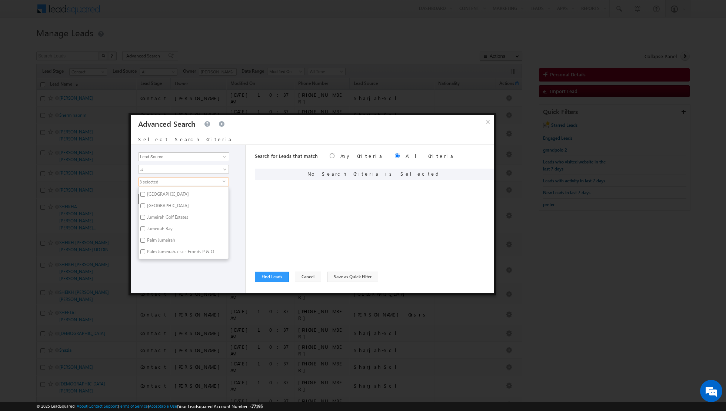
scroll to position [13, 0]
click at [143, 211] on input "[GEOGRAPHIC_DATA]" at bounding box center [142, 213] width 5 height 5
click at [143, 199] on input "[GEOGRAPHIC_DATA]" at bounding box center [142, 201] width 5 height 5
click at [248, 248] on div "Opportunity Type Lead Activity Task Sales Group Prospect Id Address 1 Address 2…" at bounding box center [312, 219] width 363 height 148
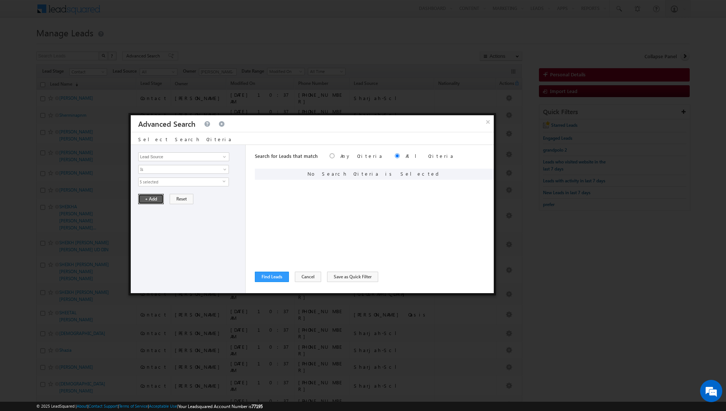
click at [152, 199] on button "+ Add" at bounding box center [151, 199] width 26 height 10
click at [271, 278] on button "Find Leads" at bounding box center [272, 277] width 34 height 10
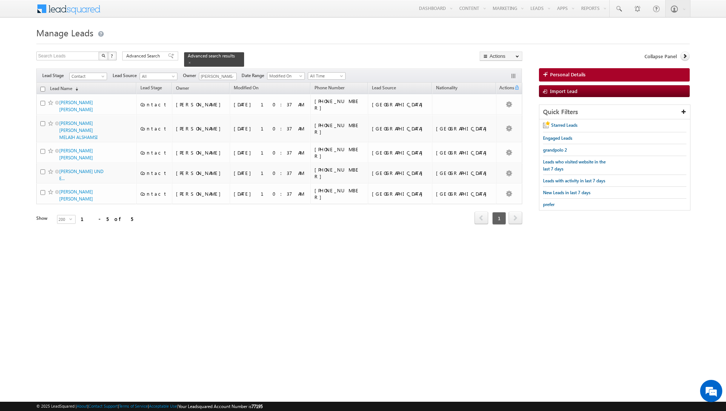
click at [44, 88] on input "checkbox" at bounding box center [42, 89] width 5 height 5
click at [493, 119] on link "Change Owner" at bounding box center [501, 120] width 42 height 9
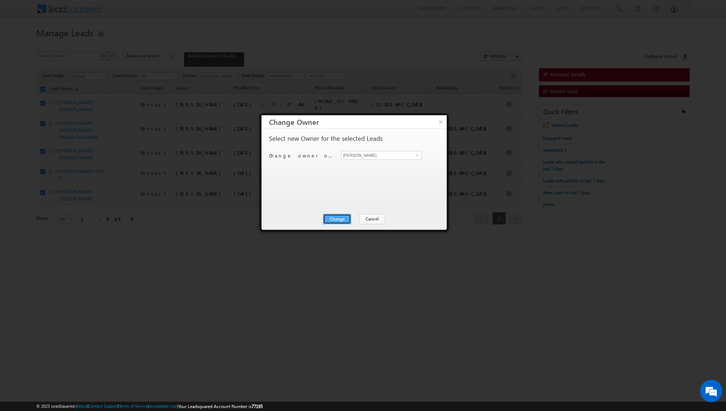
click at [336, 219] on button "Change" at bounding box center [337, 219] width 28 height 10
click at [358, 218] on button "Close" at bounding box center [356, 219] width 24 height 10
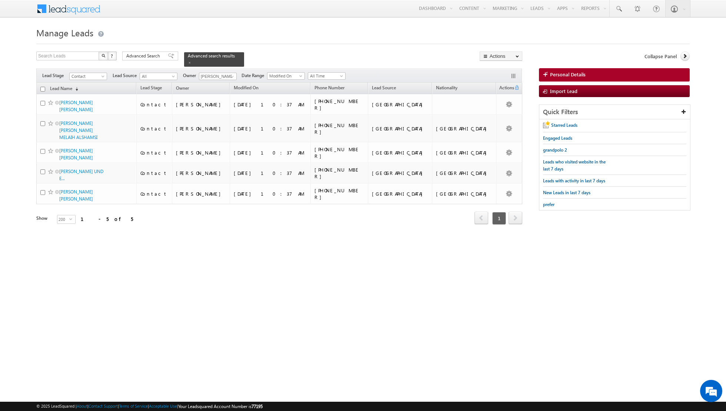
click at [44, 89] on input "checkbox" at bounding box center [42, 89] width 5 height 5
click at [494, 117] on link "Change Owner" at bounding box center [501, 120] width 42 height 9
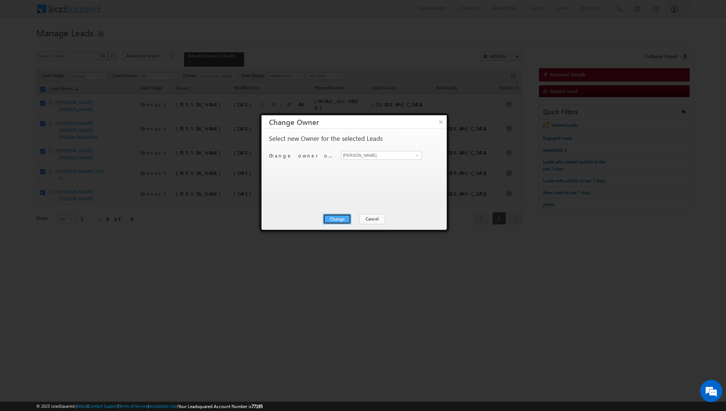
click at [340, 219] on button "Change" at bounding box center [337, 219] width 28 height 10
click at [351, 218] on button "Close" at bounding box center [356, 219] width 24 height 10
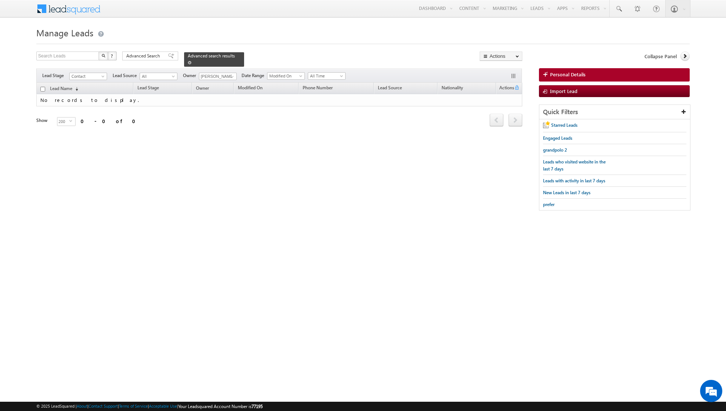
click at [188, 62] on span at bounding box center [190, 63] width 4 height 4
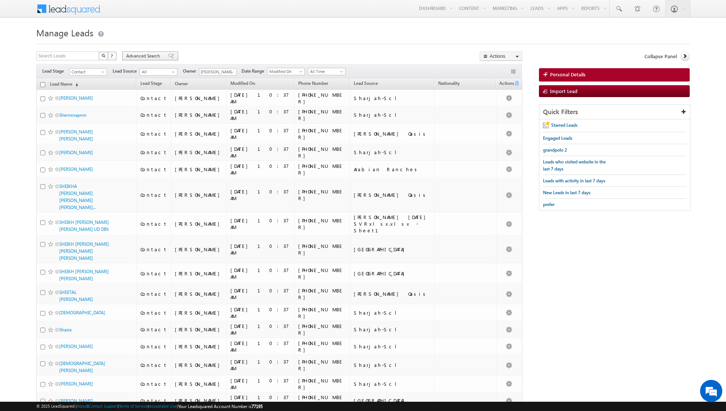
click at [169, 58] on span at bounding box center [171, 55] width 6 height 5
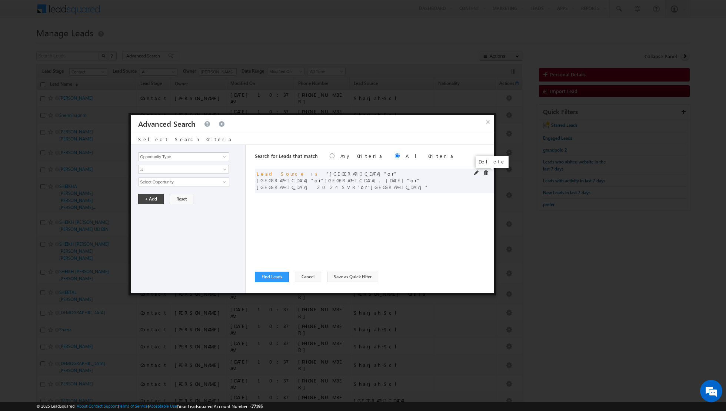
click at [484, 170] on span at bounding box center [485, 172] width 5 height 5
click at [224, 158] on span at bounding box center [225, 157] width 6 height 6
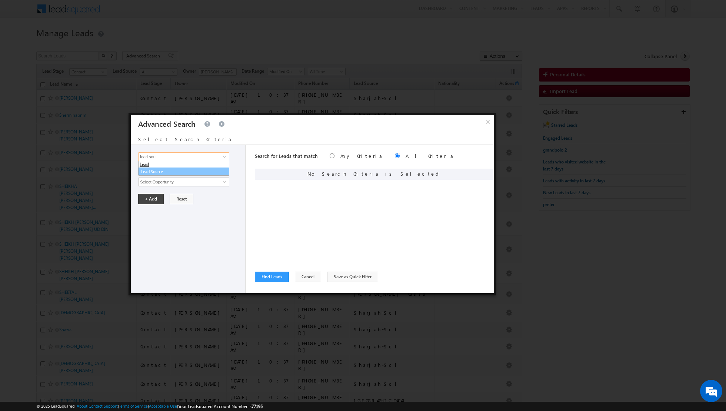
click at [199, 172] on link "Lead Source" at bounding box center [183, 172] width 91 height 9
click at [201, 181] on span "None Selected" at bounding box center [181, 182] width 84 height 8
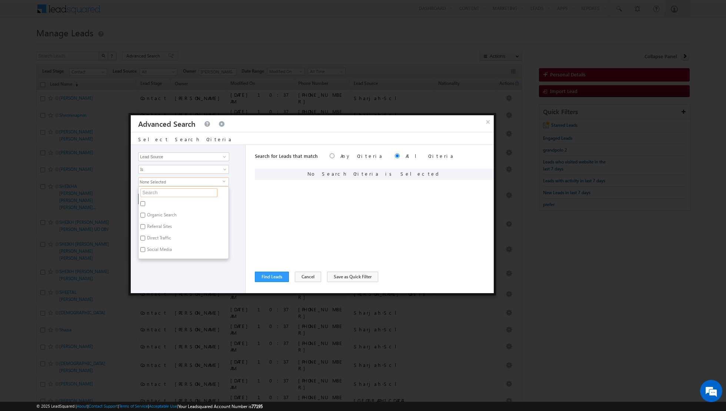
click at [187, 193] on input "text" at bounding box center [178, 192] width 77 height 9
click at [147, 202] on label "[PERSON_NAME] Oasis" at bounding box center [169, 204] width 61 height 11
click at [145, 202] on input "[PERSON_NAME] Oasis" at bounding box center [142, 203] width 5 height 5
click at [179, 195] on input "mira" at bounding box center [178, 192] width 77 height 9
click at [146, 249] on label "[GEOGRAPHIC_DATA]" at bounding box center [168, 250] width 58 height 11
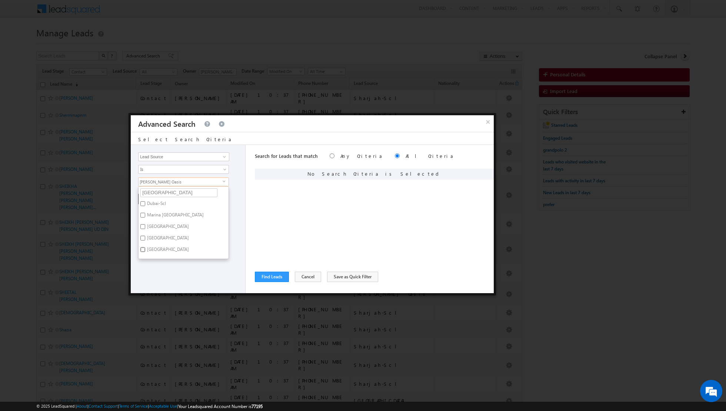
click at [145, 249] on input "[GEOGRAPHIC_DATA]" at bounding box center [142, 249] width 5 height 5
click at [170, 191] on input "dubai" at bounding box center [178, 192] width 77 height 9
click at [149, 203] on label "Arabian Ranches" at bounding box center [163, 204] width 49 height 11
click at [145, 203] on input "Arabian Ranches" at bounding box center [142, 203] width 5 height 5
click at [172, 195] on input "arabian" at bounding box center [178, 192] width 77 height 9
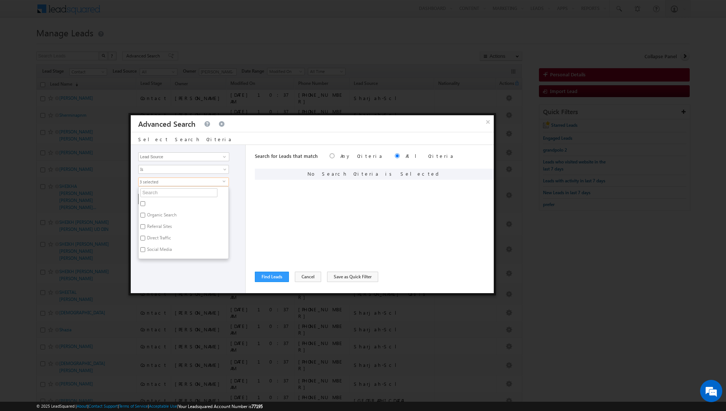
click at [242, 200] on div "Opportunity Type Lead Activity Task Sales Group Prospect Id Address 1 Address 2…" at bounding box center [188, 219] width 115 height 148
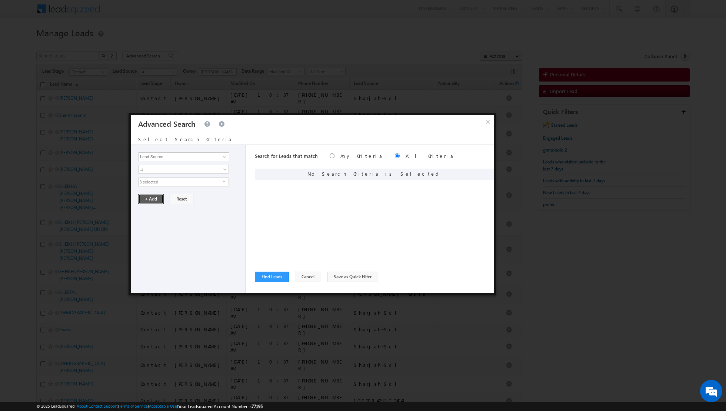
click at [147, 198] on button "+ Add" at bounding box center [151, 199] width 26 height 10
click at [273, 279] on button "Find Leads" at bounding box center [272, 277] width 34 height 10
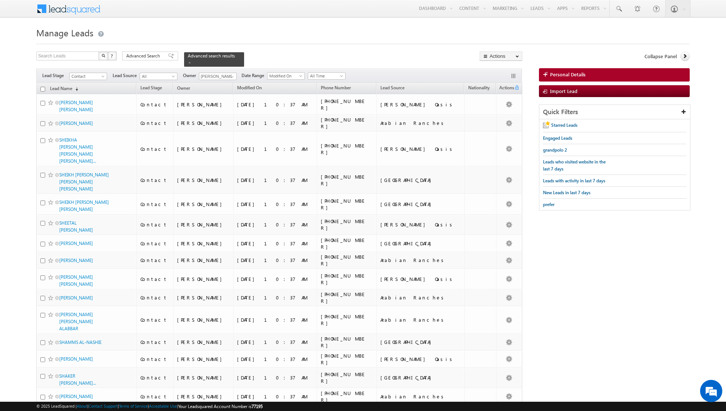
click at [43, 88] on input "checkbox" at bounding box center [42, 89] width 5 height 5
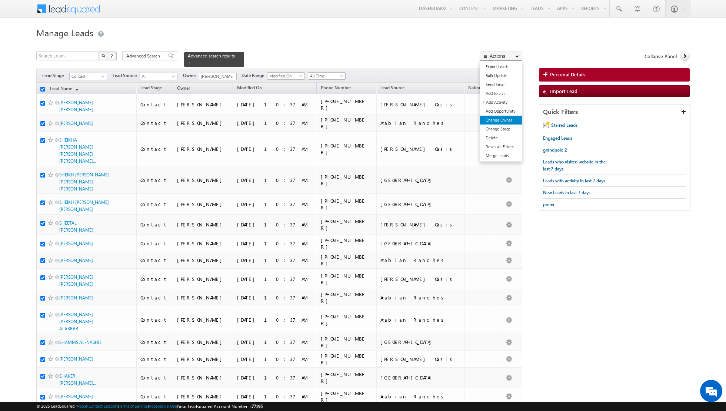
click at [491, 120] on link "Change Owner" at bounding box center [501, 120] width 42 height 9
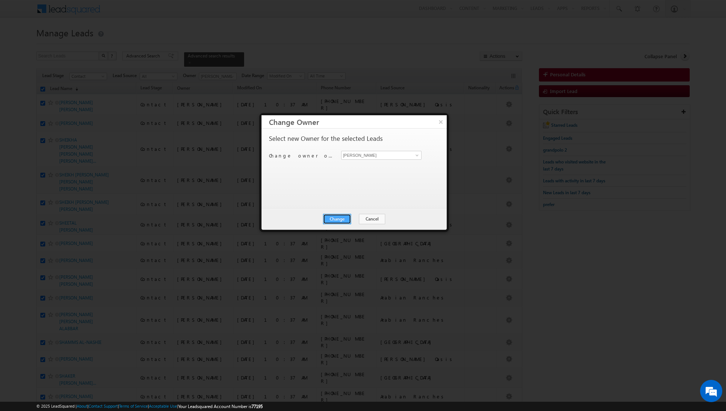
click at [336, 218] on button "Change" at bounding box center [337, 219] width 28 height 10
click at [353, 217] on button "Close" at bounding box center [356, 219] width 24 height 10
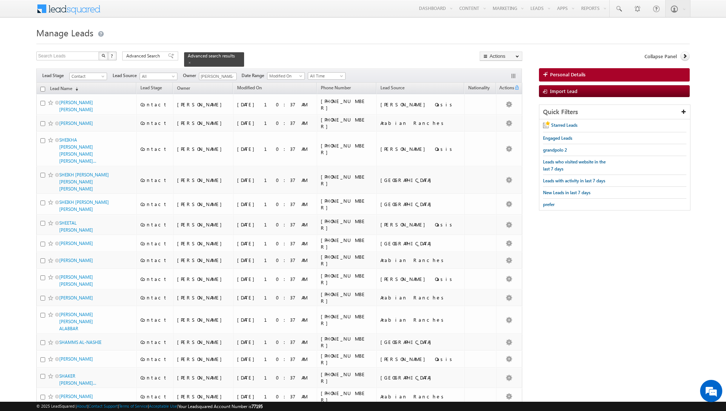
click at [42, 87] on input "checkbox" at bounding box center [42, 89] width 5 height 5
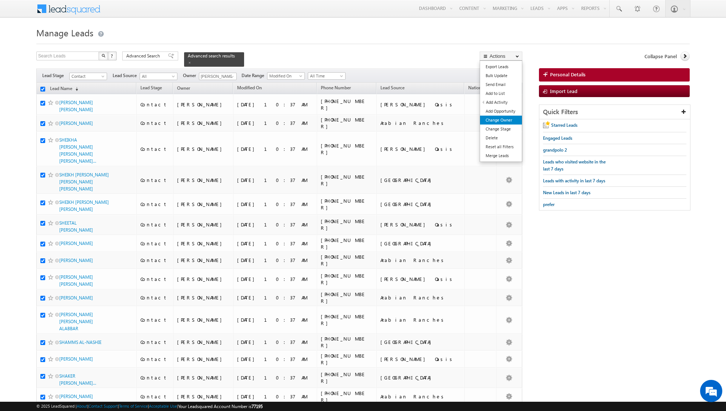
click at [503, 119] on link "Change Owner" at bounding box center [501, 120] width 42 height 9
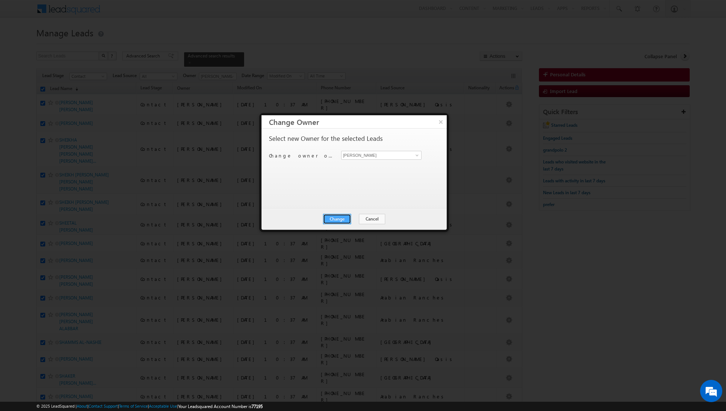
click at [336, 222] on button "Change" at bounding box center [337, 219] width 28 height 10
click at [350, 218] on button "Close" at bounding box center [356, 219] width 24 height 10
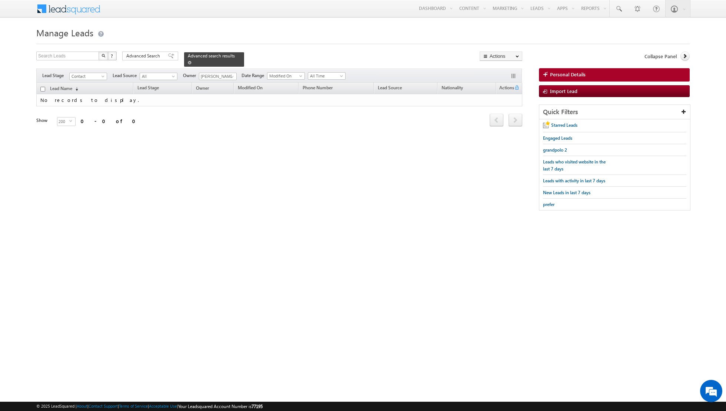
click at [188, 63] on span at bounding box center [190, 63] width 4 height 4
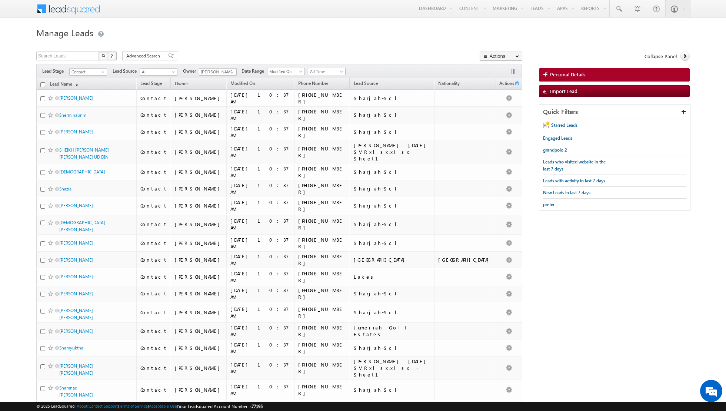
click at [168, 56] on span at bounding box center [171, 55] width 6 height 5
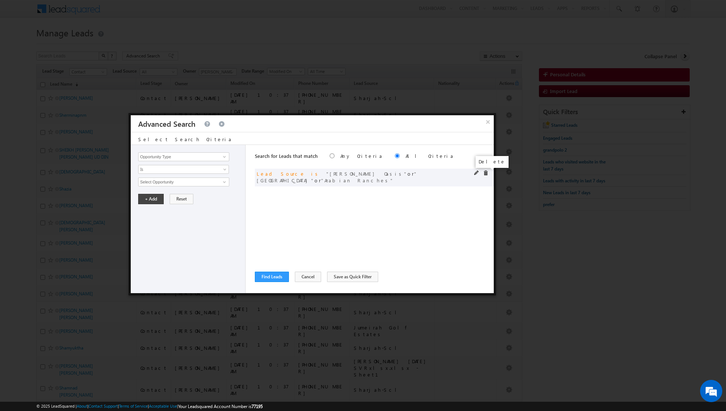
click at [484, 173] on span at bounding box center [485, 172] width 5 height 5
click at [226, 160] on link at bounding box center [223, 156] width 9 height 7
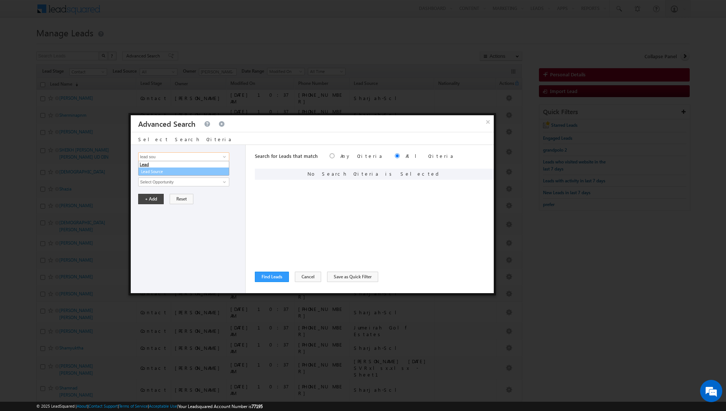
click at [163, 173] on link "Lead Source" at bounding box center [183, 172] width 91 height 9
click at [168, 180] on span "None Selected" at bounding box center [181, 182] width 84 height 8
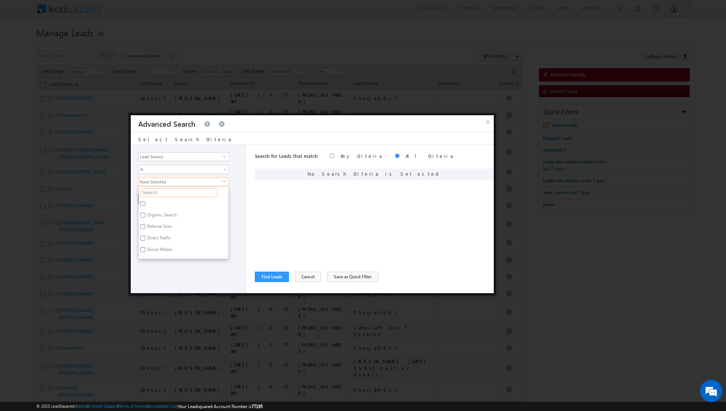
click at [164, 190] on input "text" at bounding box center [178, 192] width 77 height 9
click at [141, 219] on input "Serena.xlsx - Sheet1" at bounding box center [142, 219] width 5 height 5
click at [141, 228] on input "Serena" at bounding box center [142, 230] width 5 height 5
click at [142, 202] on input "[PERSON_NAME] [DATE] SVRxlsx.xlsx - Sheet1" at bounding box center [142, 203] width 5 height 5
click at [170, 190] on input "serena" at bounding box center [178, 192] width 77 height 9
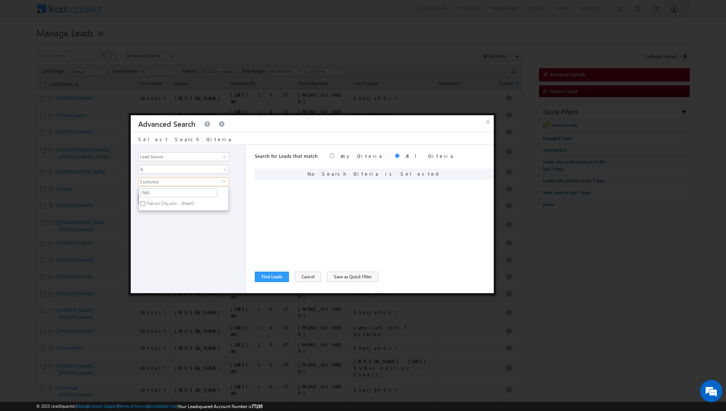
click at [154, 202] on label "Falcon City.xlsx - Sheet1" at bounding box center [170, 204] width 63 height 11
click at [145, 202] on input "Falcon City.xlsx - Sheet1" at bounding box center [142, 203] width 5 height 5
click at [163, 192] on input "falc" at bounding box center [178, 192] width 77 height 9
click at [218, 281] on div "Opportunity Type Lead Activity Task Sales Group Prospect Id Address 1 Address 2…" at bounding box center [188, 219] width 115 height 148
click at [171, 183] on span "4 selected" at bounding box center [181, 182] width 84 height 8
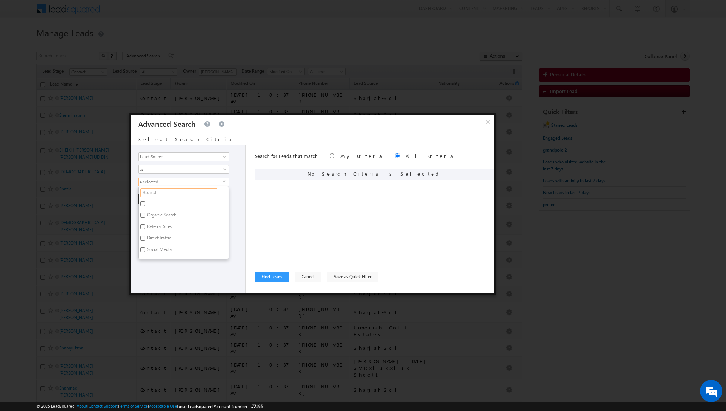
click at [167, 192] on input "text" at bounding box center [178, 192] width 77 height 9
click at [150, 238] on label "Jumeirah Golf Estates" at bounding box center [167, 238] width 57 height 11
click at [145, 238] on input "Jumeirah Golf Estates" at bounding box center [142, 238] width 5 height 5
click at [166, 278] on div "Opportunity Type Lead Activity Task Sales Group Prospect Id Address 1 Address 2…" at bounding box center [188, 219] width 115 height 148
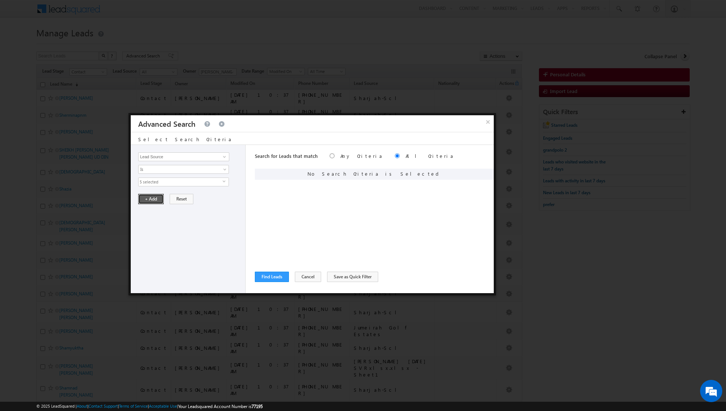
click at [146, 199] on button "+ Add" at bounding box center [151, 199] width 26 height 10
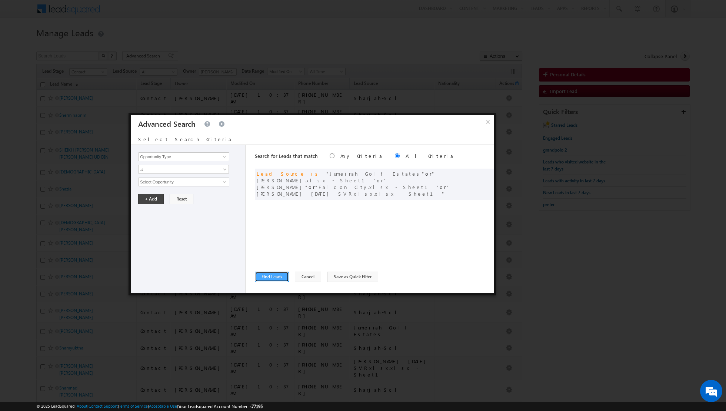
click at [266, 280] on button "Find Leads" at bounding box center [272, 277] width 34 height 10
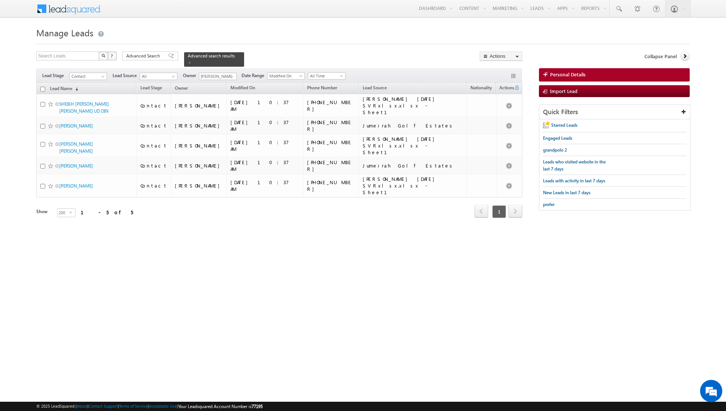
click at [43, 89] on input "checkbox" at bounding box center [42, 89] width 5 height 5
click at [497, 117] on link "Change Owner" at bounding box center [501, 120] width 42 height 9
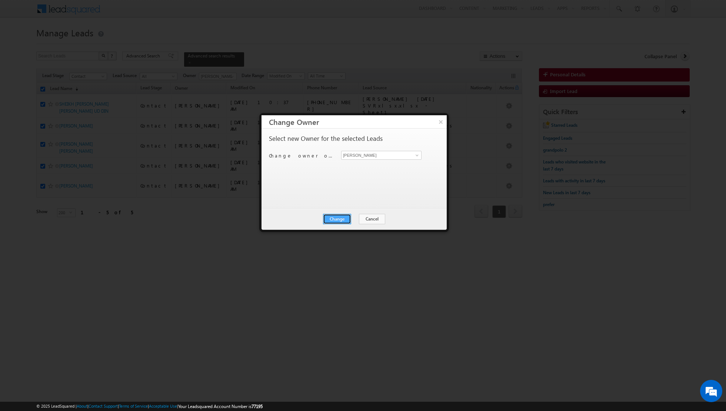
click at [336, 219] on button "Change" at bounding box center [337, 219] width 28 height 10
click at [349, 220] on button "Close" at bounding box center [356, 219] width 24 height 10
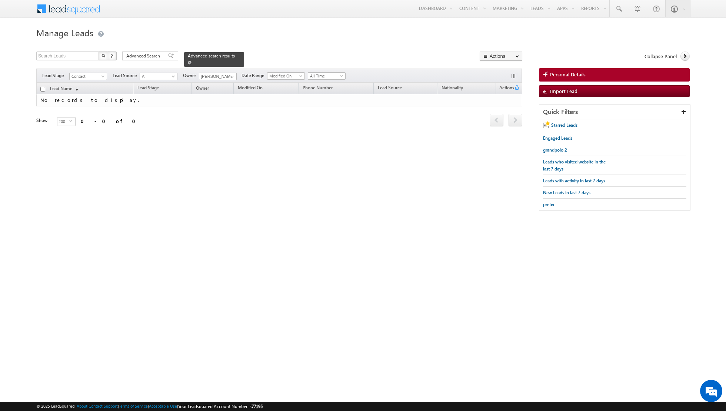
click at [188, 62] on span at bounding box center [190, 63] width 4 height 4
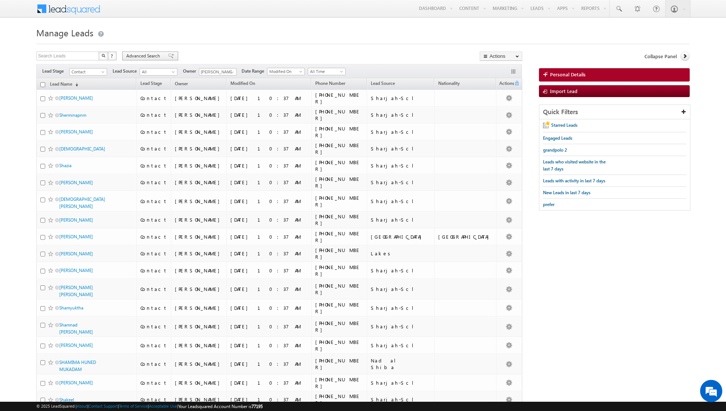
click at [168, 56] on span at bounding box center [171, 55] width 6 height 5
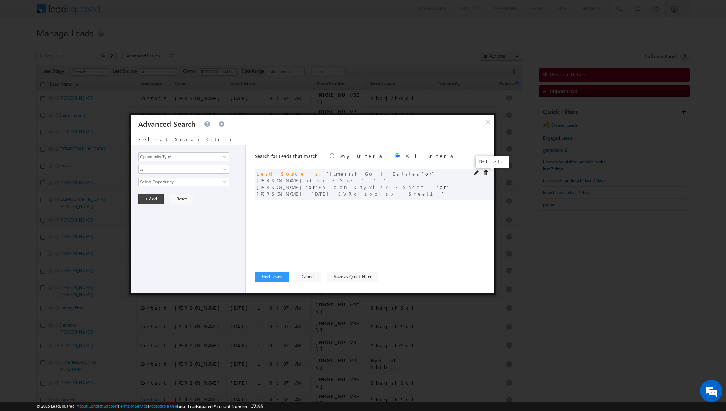
click at [485, 172] on span at bounding box center [485, 172] width 5 height 5
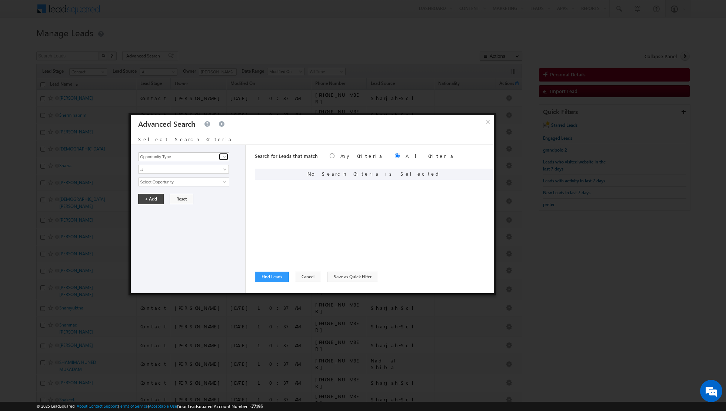
click at [226, 158] on span at bounding box center [225, 157] width 6 height 6
click at [187, 178] on link "Lead Source" at bounding box center [183, 179] width 91 height 9
click at [178, 184] on span "None Selected" at bounding box center [181, 182] width 84 height 8
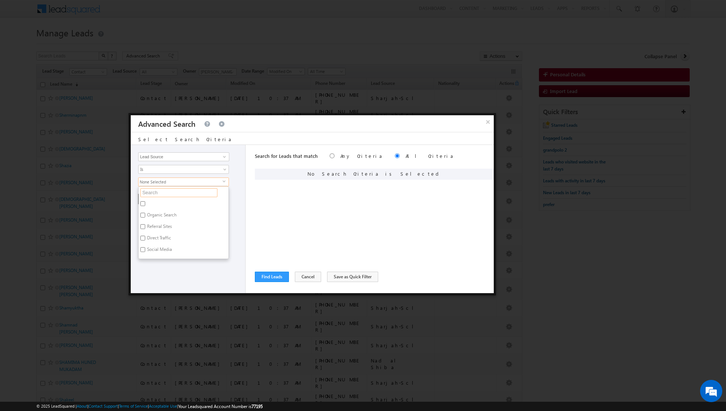
click at [170, 190] on input "text" at bounding box center [178, 192] width 77 height 9
click at [155, 202] on label "Falcon City.xlsx - Sheet1" at bounding box center [170, 204] width 63 height 11
click at [145, 202] on input "Falcon City.xlsx - Sheet1" at bounding box center [142, 203] width 5 height 5
click at [170, 193] on input "falcon" at bounding box center [178, 192] width 77 height 9
click at [158, 203] on label "Nad al Shiba" at bounding box center [159, 204] width 40 height 11
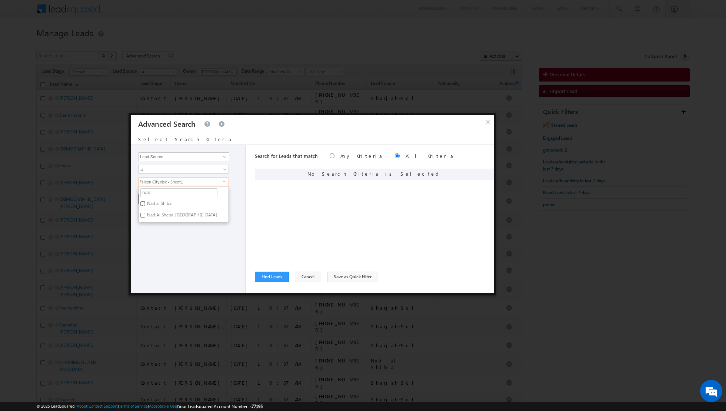
click at [145, 203] on input "Nad al Shiba" at bounding box center [142, 203] width 5 height 5
click at [167, 192] on input "nad" at bounding box center [178, 192] width 77 height 9
click at [148, 215] on label "Lakes" at bounding box center [152, 220] width 27 height 11
click at [145, 217] on input "Lakes" at bounding box center [142, 219] width 5 height 5
click at [192, 271] on div "Opportunity Type Lead Activity Task Sales Group Prospect Id Address 1 Address 2…" at bounding box center [188, 219] width 115 height 148
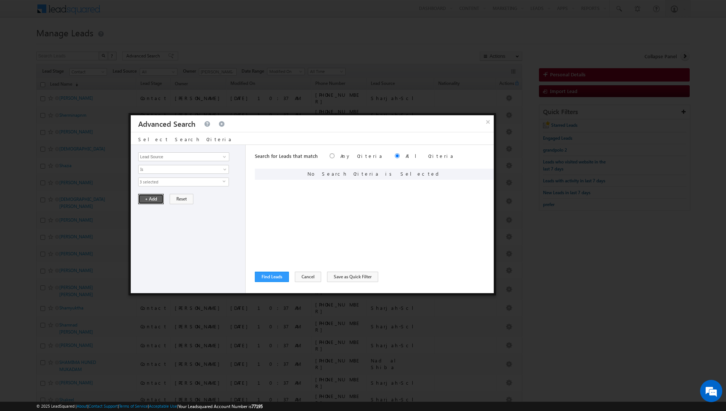
click at [152, 200] on button "+ Add" at bounding box center [151, 199] width 26 height 10
click at [273, 277] on button "Find Leads" at bounding box center [272, 277] width 34 height 10
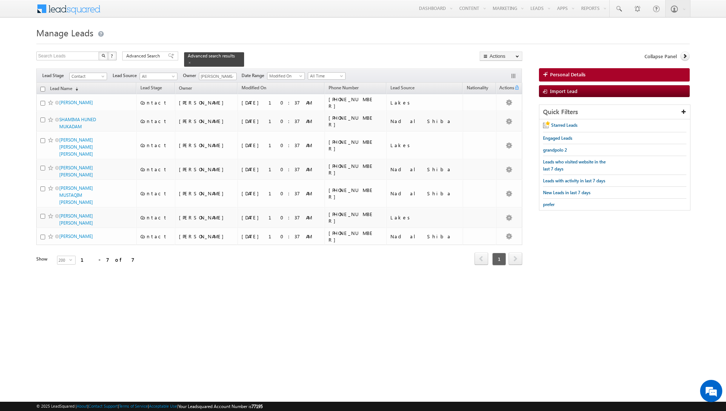
click at [42, 87] on input "checkbox" at bounding box center [42, 89] width 5 height 5
click at [495, 120] on link "Change Owner" at bounding box center [501, 120] width 42 height 9
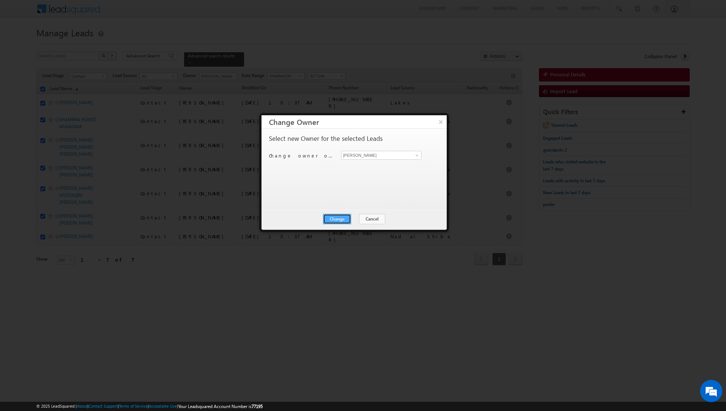
click at [339, 221] on button "Change" at bounding box center [337, 219] width 28 height 10
click at [354, 221] on button "Close" at bounding box center [356, 219] width 24 height 10
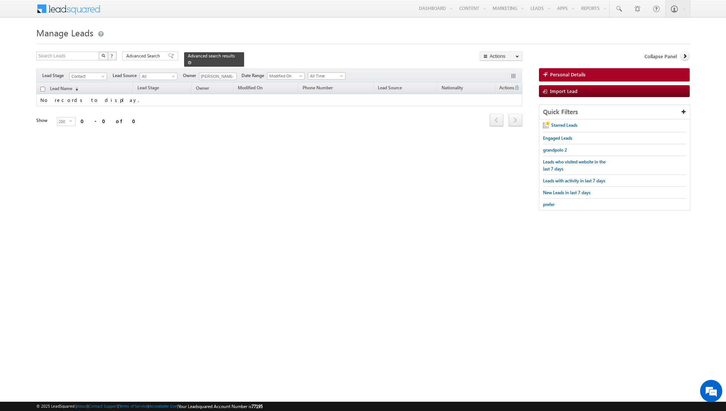
click at [188, 61] on span at bounding box center [190, 63] width 4 height 4
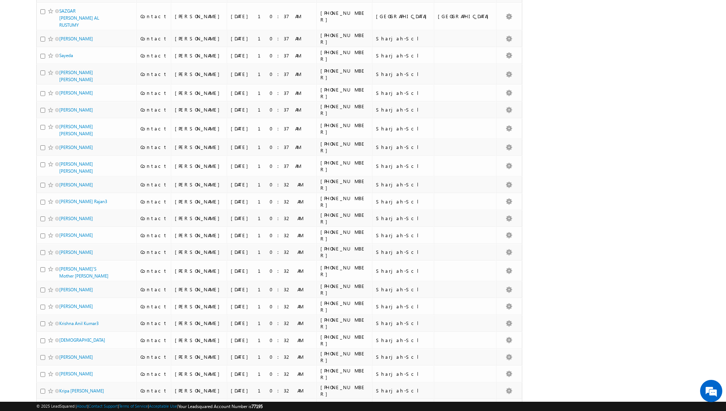
scroll to position [629, 0]
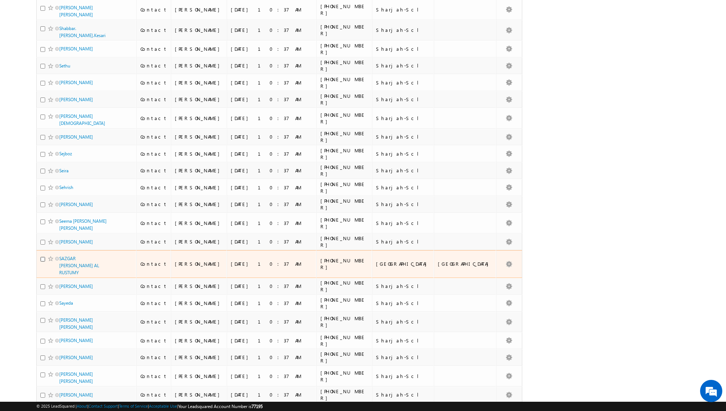
click at [41, 257] on input "checkbox" at bounding box center [42, 259] width 5 height 5
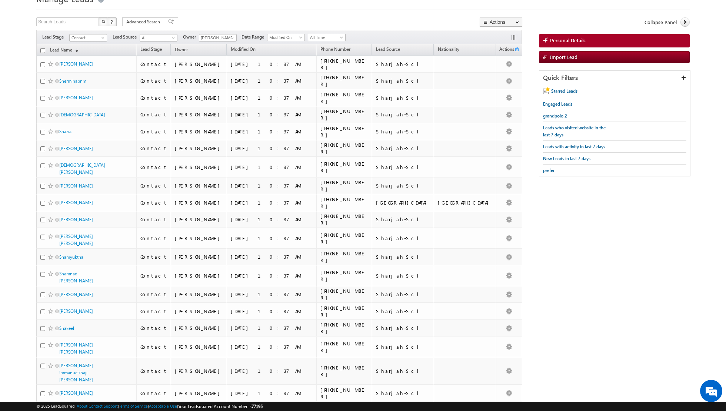
scroll to position [33, 0]
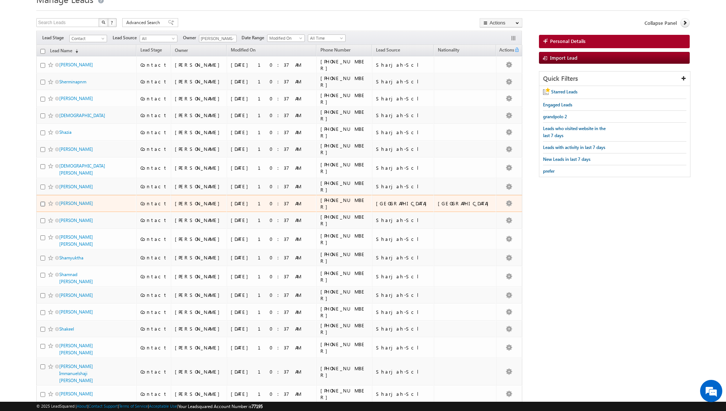
click at [43, 202] on input "checkbox" at bounding box center [42, 204] width 5 height 5
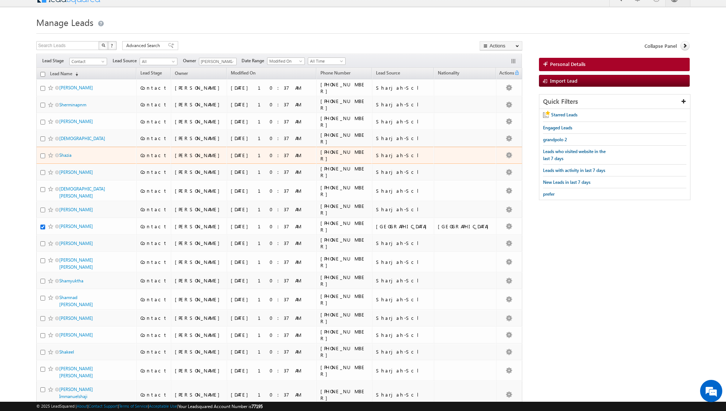
scroll to position [0, 0]
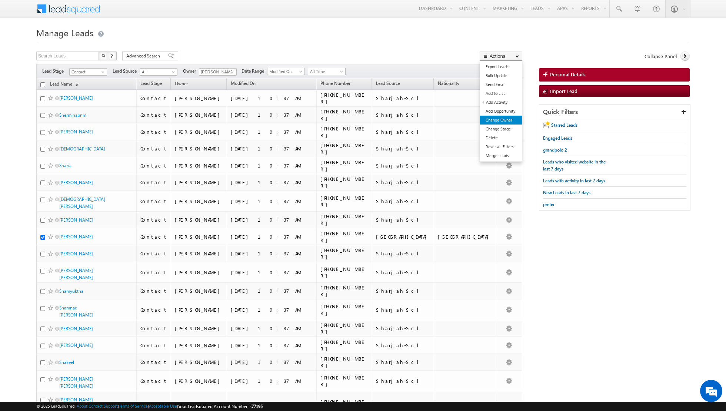
click at [493, 119] on link "Change Owner" at bounding box center [501, 120] width 42 height 9
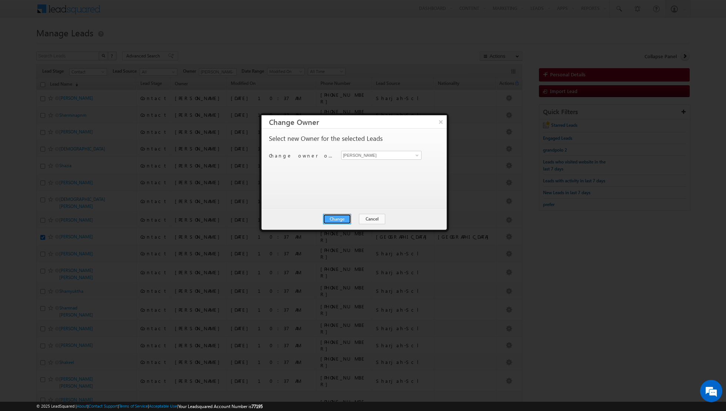
click at [337, 216] on button "Change" at bounding box center [337, 219] width 28 height 10
click at [357, 219] on button "Close" at bounding box center [356, 219] width 24 height 10
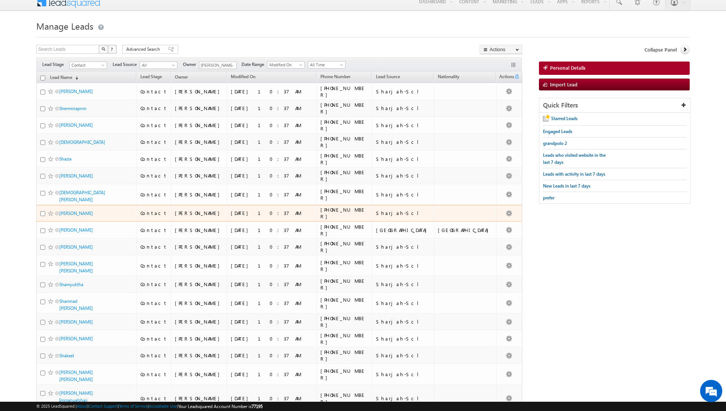
scroll to position [7, 0]
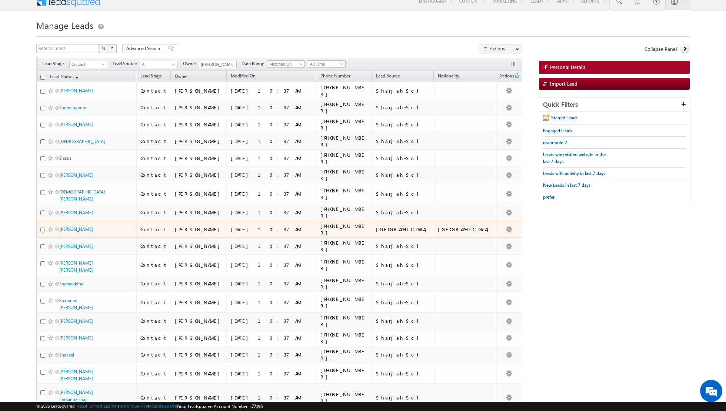
click at [44, 228] on input "checkbox" at bounding box center [42, 230] width 5 height 5
checkbox input "true"
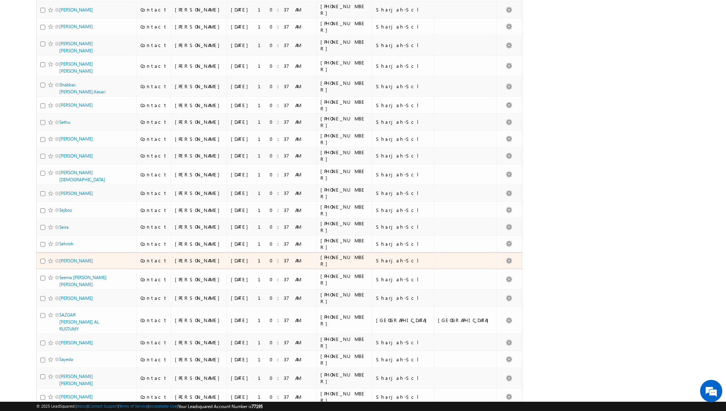
scroll to position [0, 0]
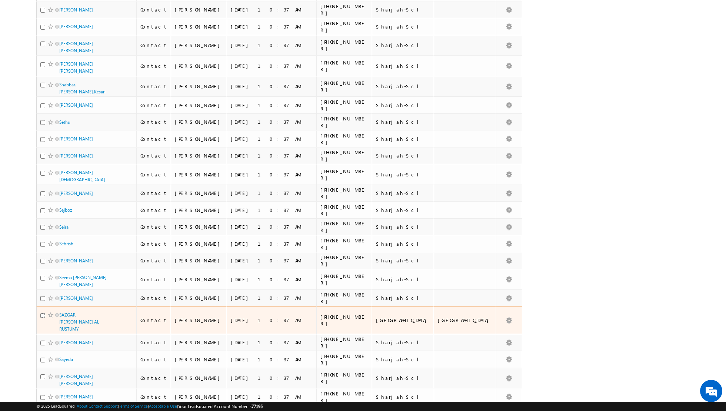
click at [43, 313] on input "checkbox" at bounding box center [42, 315] width 5 height 5
checkbox input "true"
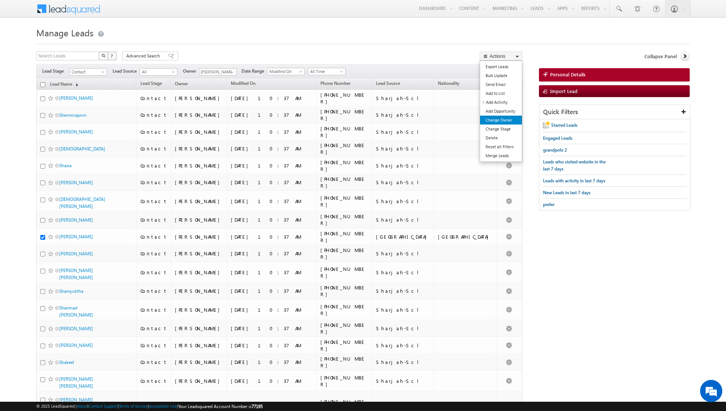
click at [500, 121] on link "Change Owner" at bounding box center [501, 120] width 42 height 9
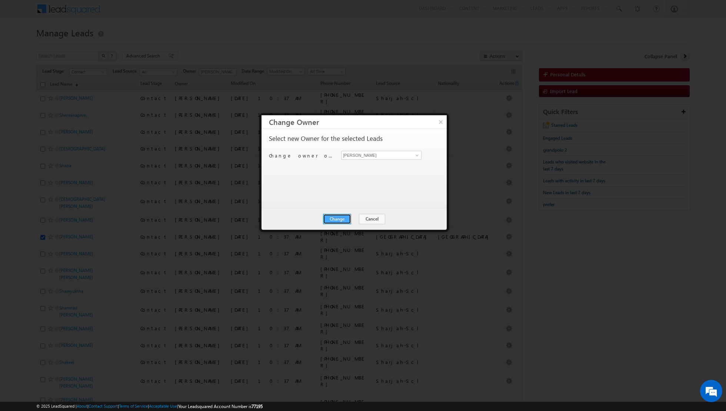
click at [338, 220] on button "Change" at bounding box center [337, 219] width 28 height 10
click at [359, 220] on button "Close" at bounding box center [356, 219] width 24 height 10
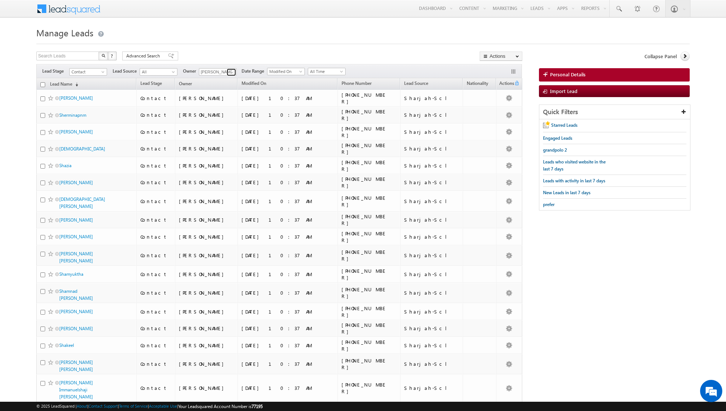
click at [231, 72] on span at bounding box center [232, 72] width 6 height 6
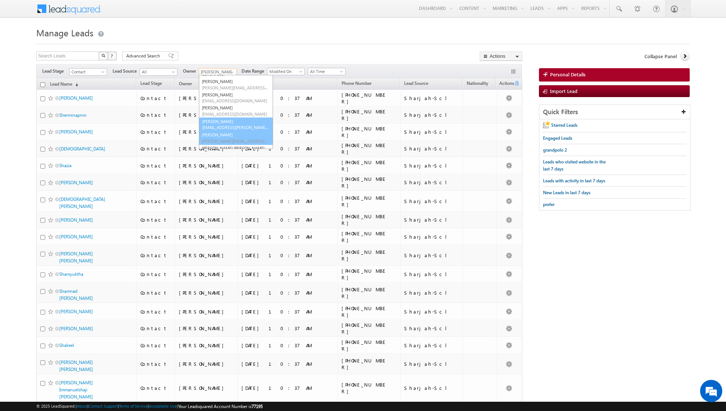
click at [229, 136] on link "[PERSON_NAME] [PERSON_NAME][EMAIL_ADDRESS][DOMAIN_NAME]" at bounding box center [236, 138] width 74 height 14
type input "[PERSON_NAME]"
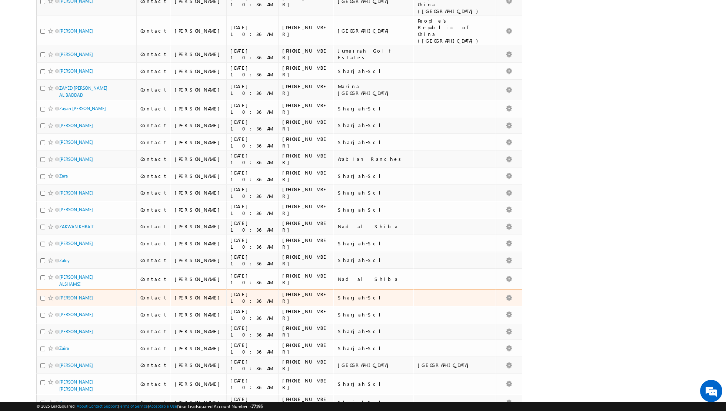
scroll to position [0, 0]
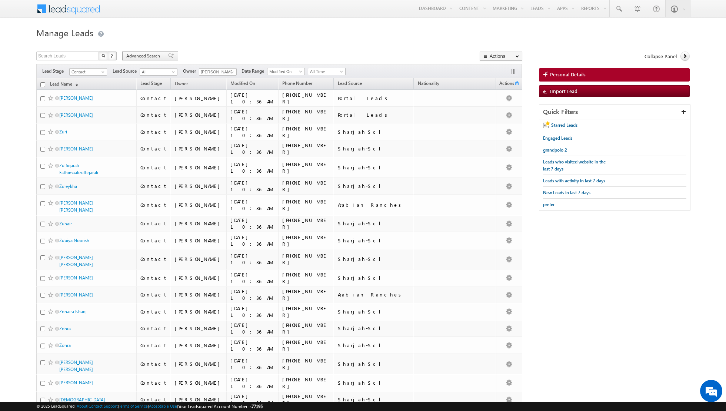
click at [168, 57] on span at bounding box center [171, 55] width 6 height 5
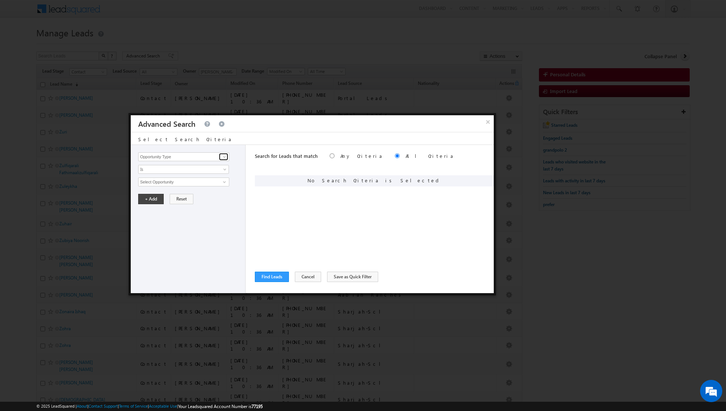
click at [224, 156] on span at bounding box center [225, 157] width 6 height 6
click at [199, 174] on link "Lead Source" at bounding box center [183, 172] width 91 height 9
type input "Lead Source"
click at [224, 181] on span "select" at bounding box center [226, 181] width 6 height 3
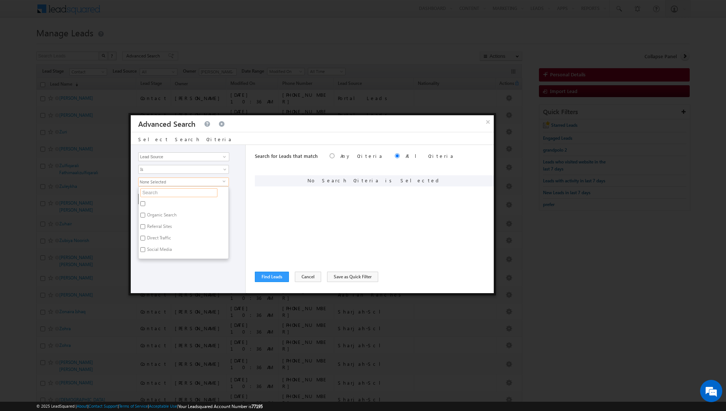
click at [200, 193] on input "text" at bounding box center [178, 192] width 77 height 9
type input "por"
click at [155, 213] on label "Portal Leads" at bounding box center [159, 215] width 40 height 11
click at [145, 213] on input "Portal Leads" at bounding box center [142, 215] width 5 height 5
checkbox input "true"
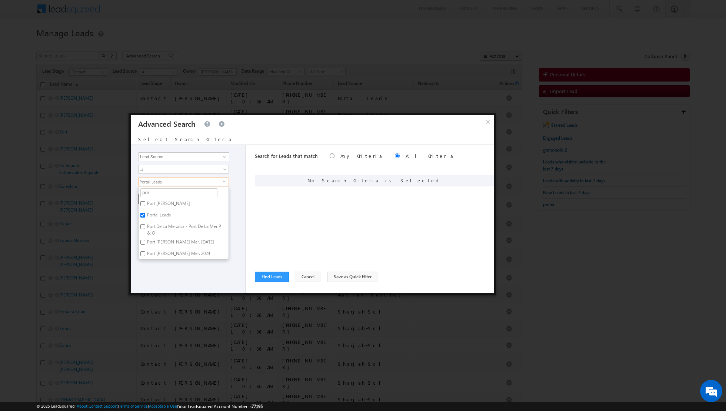
click at [179, 274] on div "Opportunity Type Lead Activity Task Sales Group Prospect Id Address 1 Address 2…" at bounding box center [188, 219] width 115 height 148
click at [154, 199] on button "+ Add" at bounding box center [151, 199] width 26 height 10
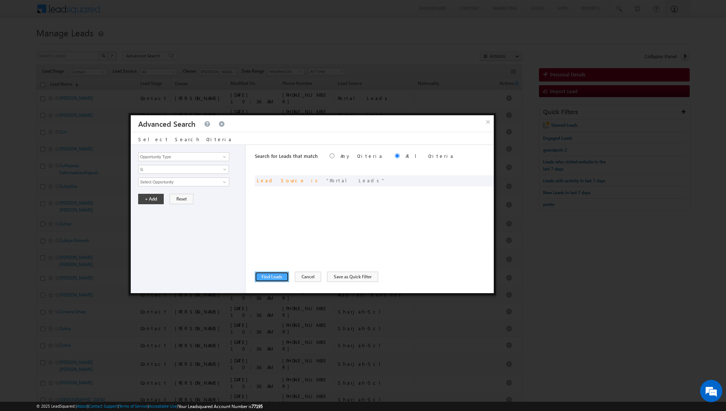
click at [271, 275] on button "Find Leads" at bounding box center [272, 277] width 34 height 10
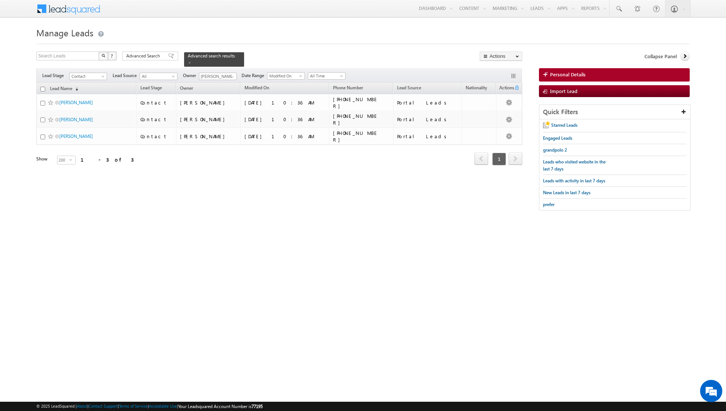
click at [42, 87] on input "checkbox" at bounding box center [42, 89] width 5 height 5
checkbox input "true"
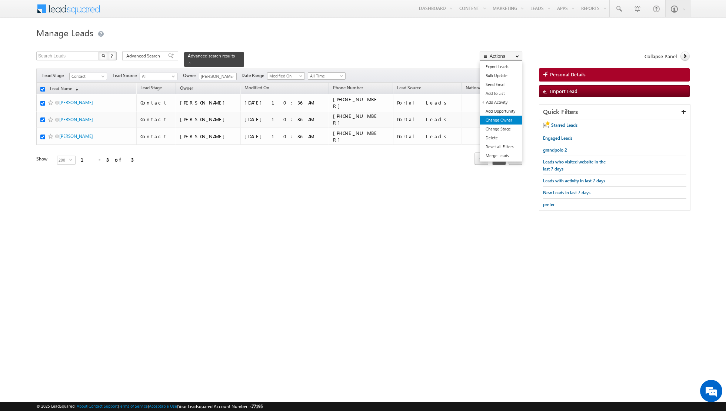
click at [503, 121] on link "Change Owner" at bounding box center [501, 120] width 42 height 9
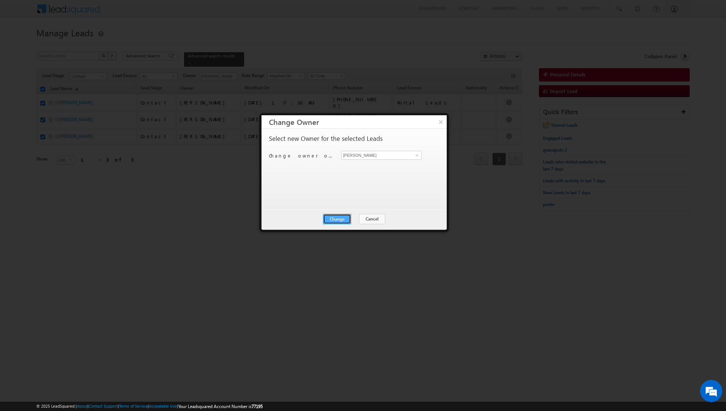
click at [340, 217] on button "Change" at bounding box center [337, 219] width 28 height 10
click at [358, 216] on button "Close" at bounding box center [356, 219] width 24 height 10
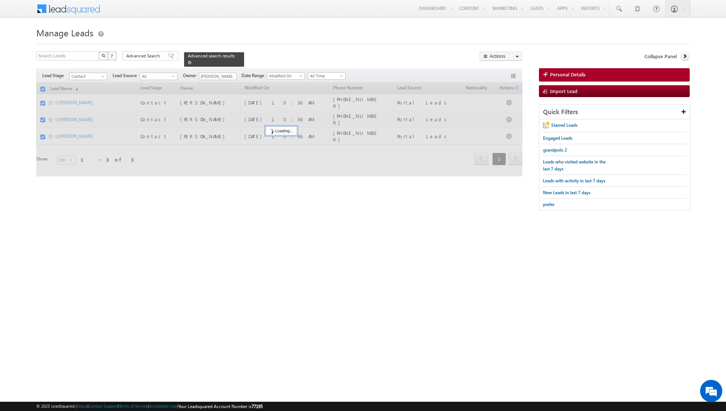
checkbox input "false"
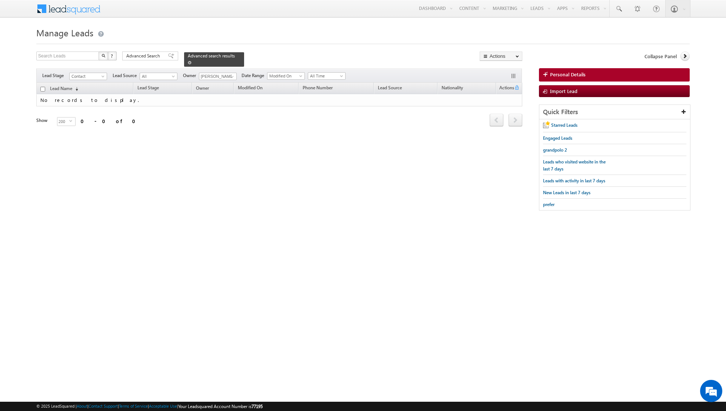
click at [188, 60] on link at bounding box center [190, 62] width 4 height 6
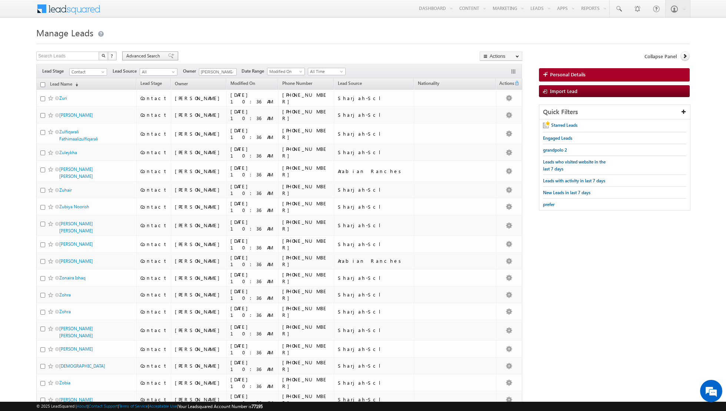
click at [168, 55] on span at bounding box center [171, 55] width 6 height 5
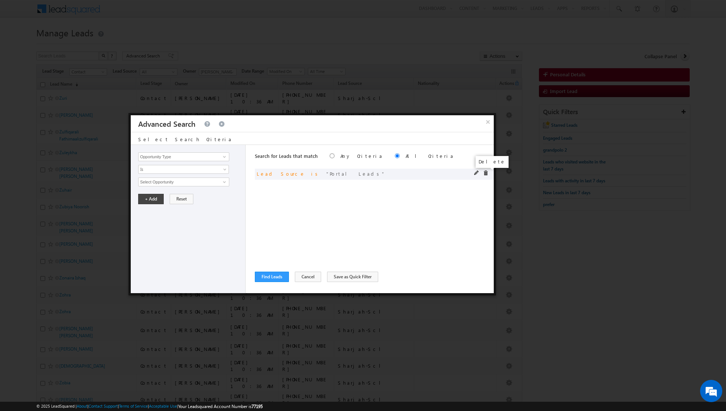
click at [487, 173] on span at bounding box center [485, 172] width 5 height 5
click at [224, 159] on span at bounding box center [225, 157] width 6 height 6
click at [201, 171] on link "Lead Source" at bounding box center [183, 172] width 91 height 9
type input "Lead Source"
click at [219, 184] on span "None Selected" at bounding box center [181, 182] width 84 height 8
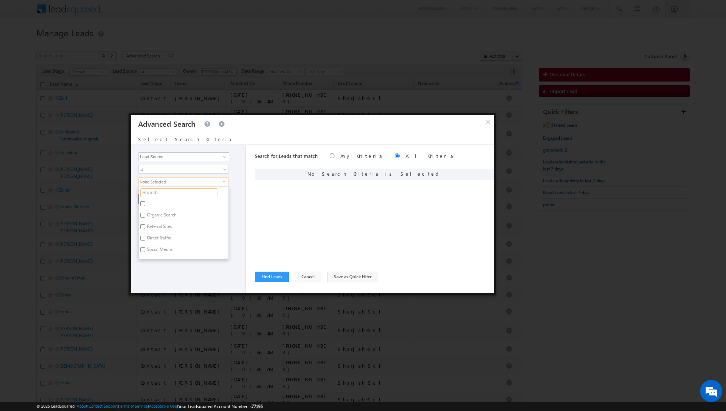
click at [204, 191] on input "text" at bounding box center [178, 192] width 77 height 9
type input "arabi"
click at [179, 201] on label "Arabian Ranches" at bounding box center [163, 204] width 49 height 11
click at [145, 201] on input "Arabian Ranches" at bounding box center [142, 203] width 5 height 5
checkbox input "true"
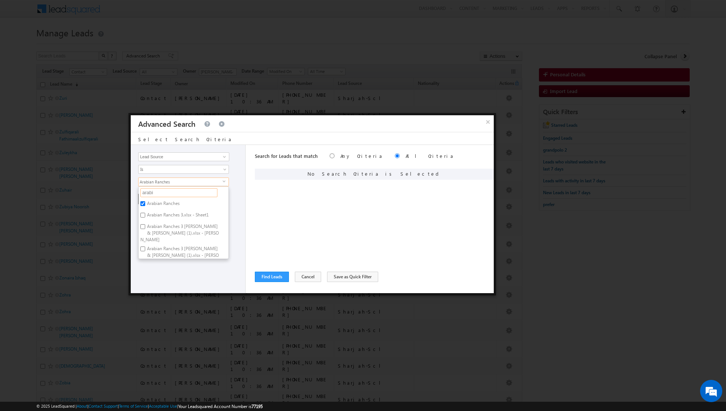
click at [184, 191] on input "arabi" at bounding box center [178, 192] width 77 height 9
type input "a"
type input "jum"
click at [147, 226] on label "[GEOGRAPHIC_DATA]" at bounding box center [168, 227] width 58 height 11
click at [145, 226] on input "[GEOGRAPHIC_DATA]" at bounding box center [142, 226] width 5 height 5
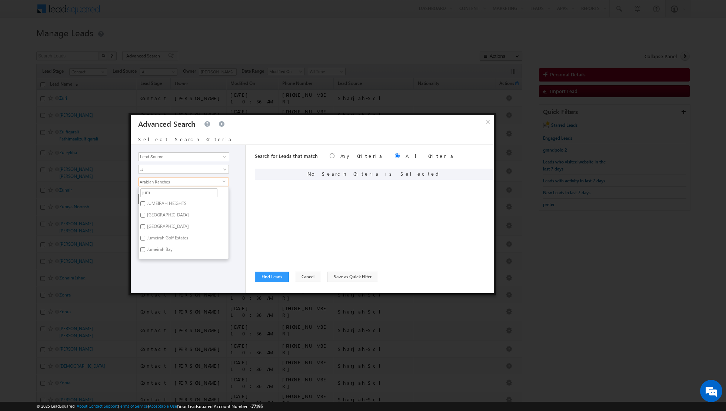
checkbox input "true"
click at [143, 206] on input "Jumirah Golf Estates. June 2024" at bounding box center [142, 206] width 5 height 5
checkbox input "true"
click at [142, 250] on input "[GEOGRAPHIC_DATA]" at bounding box center [142, 252] width 5 height 5
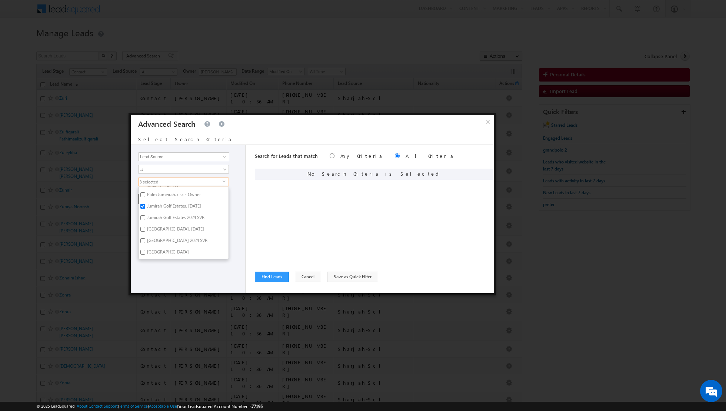
checkbox input "true"
click at [179, 286] on div "Opportunity Type Lead Activity Task Sales Group Prospect Id Address 1 Address 2…" at bounding box center [188, 219] width 115 height 148
click at [148, 201] on button "+ Add" at bounding box center [151, 199] width 26 height 10
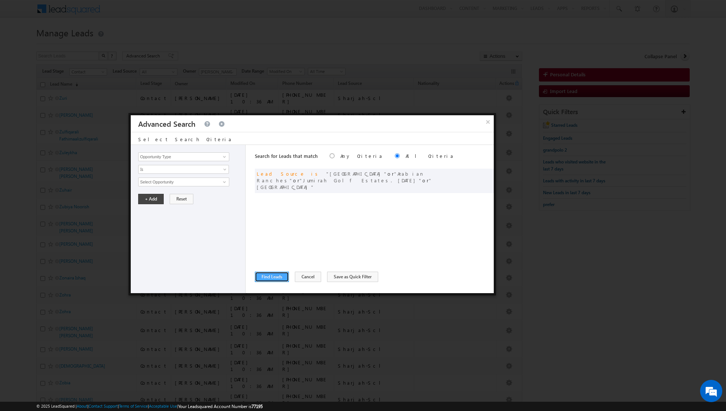
click at [269, 277] on button "Find Leads" at bounding box center [272, 277] width 34 height 10
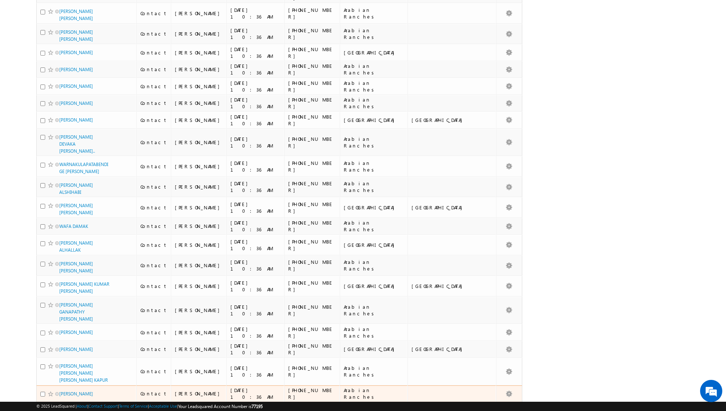
scroll to position [0, 0]
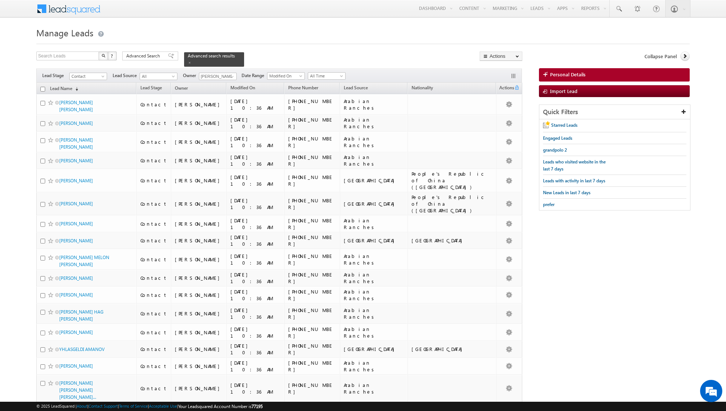
click at [42, 88] on input "checkbox" at bounding box center [42, 89] width 5 height 5
checkbox input "true"
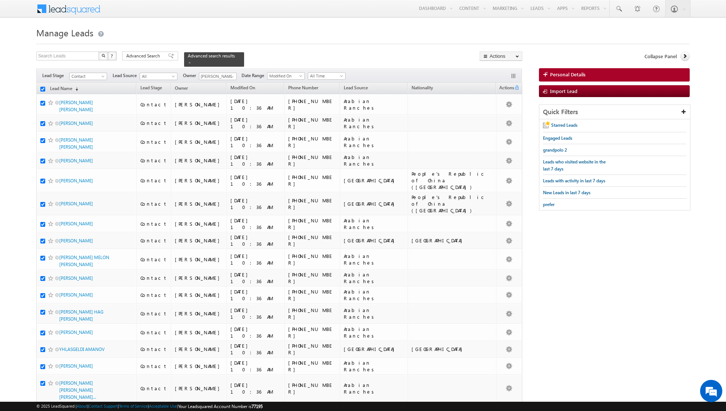
checkbox input "true"
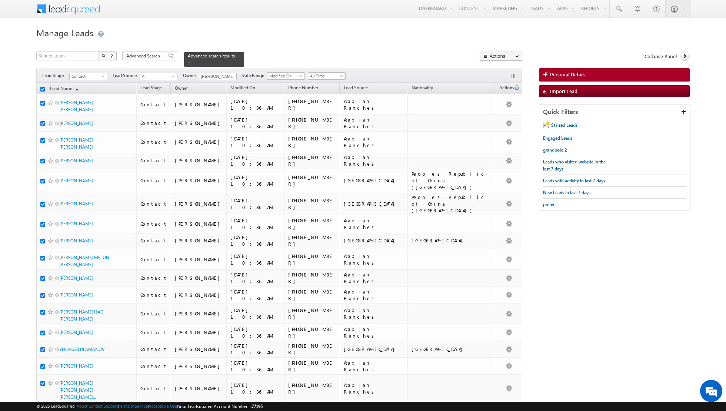
checkbox input "true"
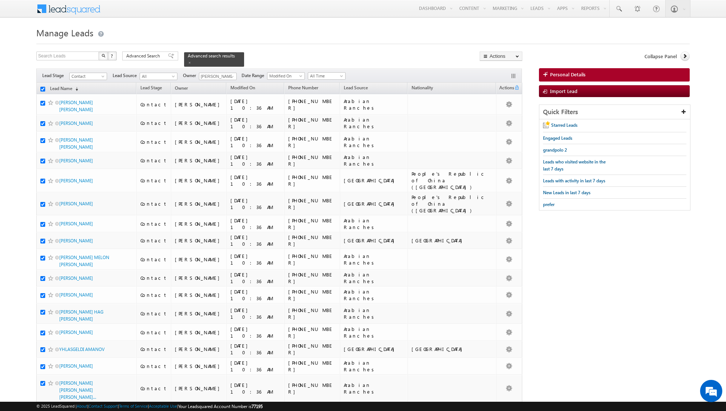
checkbox input "true"
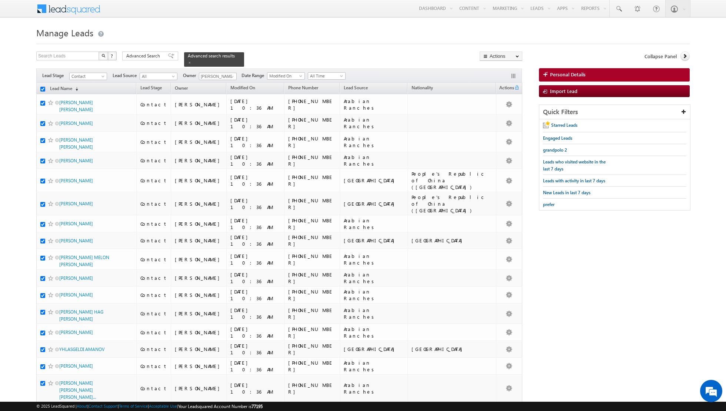
checkbox input "true"
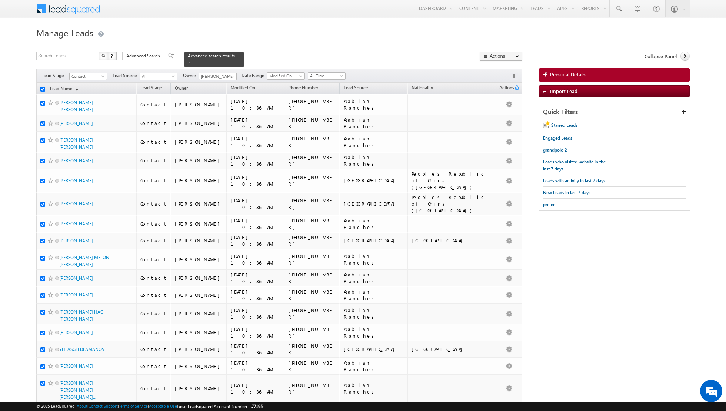
checkbox input "true"
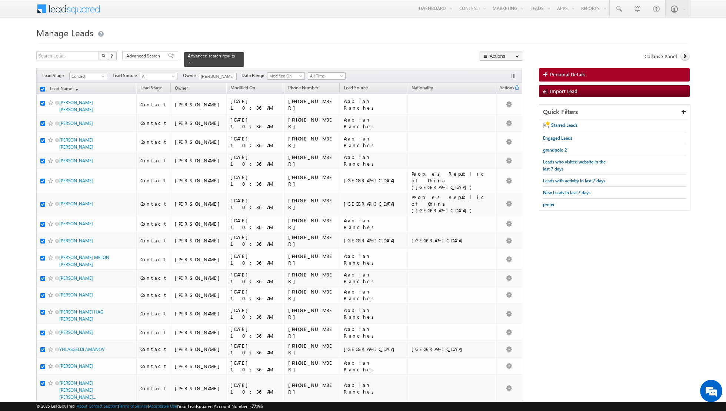
checkbox input "true"
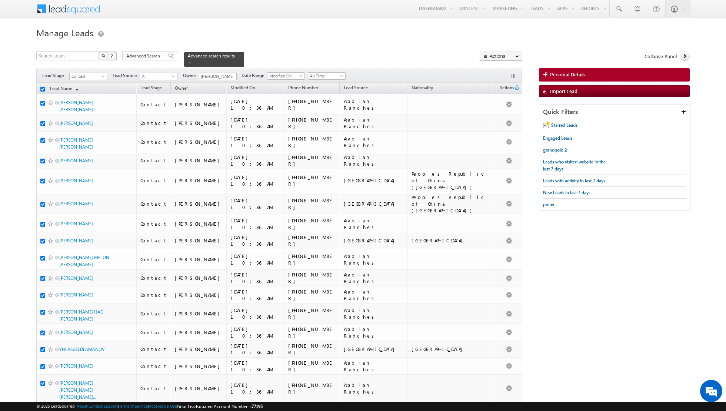
checkbox input "true"
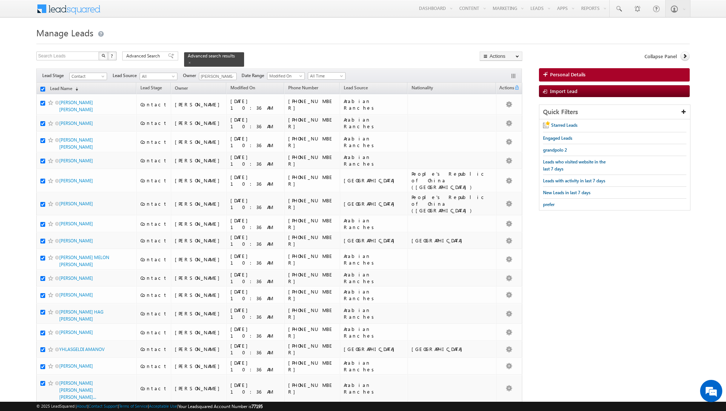
checkbox input "true"
click at [504, 120] on link "Change Owner" at bounding box center [501, 120] width 42 height 9
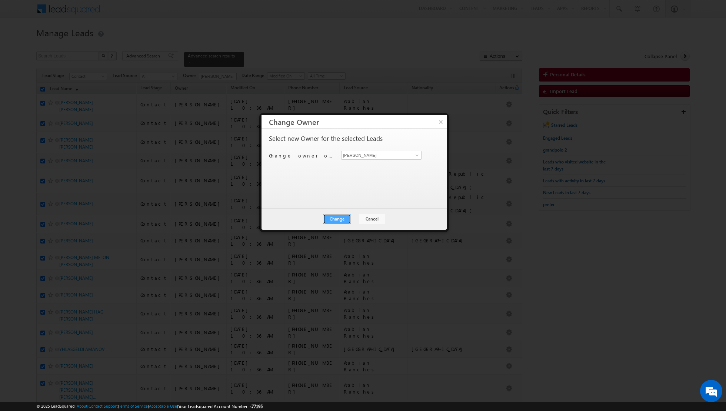
click at [342, 216] on button "Change" at bounding box center [337, 219] width 28 height 10
click at [355, 217] on button "Close" at bounding box center [356, 219] width 24 height 10
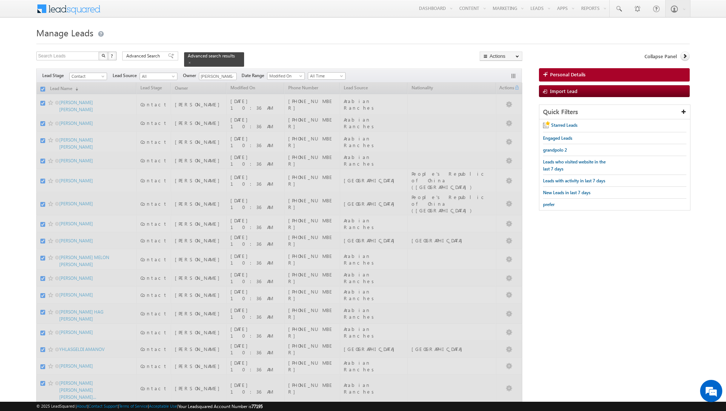
checkbox input "false"
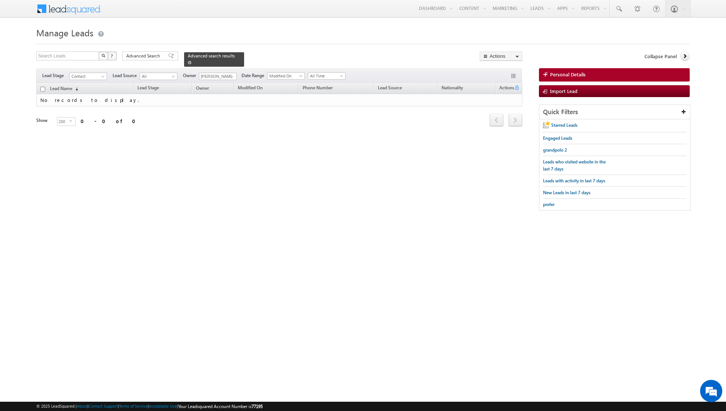
click at [188, 61] on span at bounding box center [190, 63] width 4 height 4
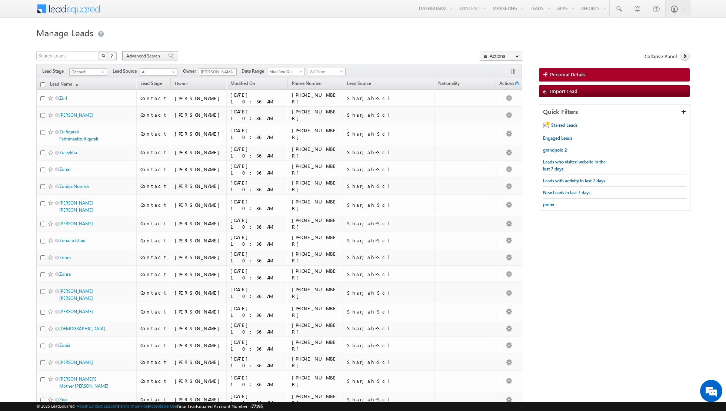
click at [169, 55] on span at bounding box center [171, 55] width 6 height 5
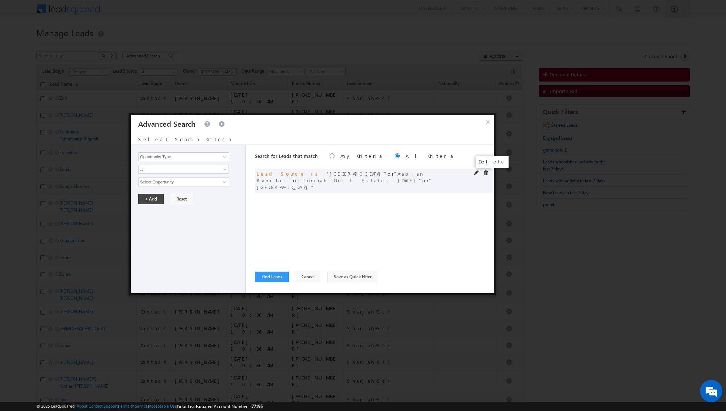
click at [485, 173] on span at bounding box center [485, 172] width 5 height 5
click at [224, 155] on span at bounding box center [225, 157] width 6 height 6
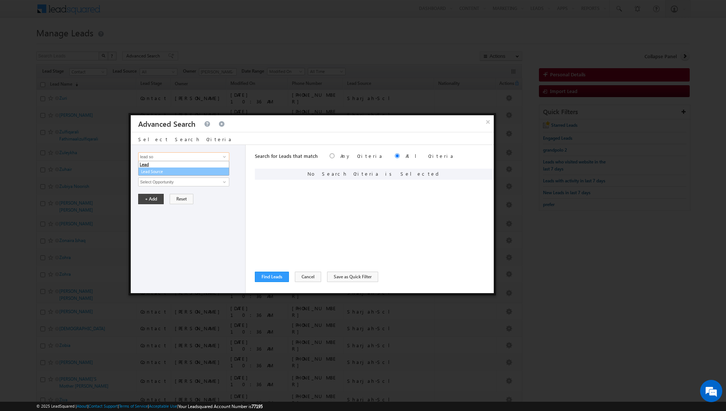
click at [162, 173] on link "Lead Source" at bounding box center [183, 172] width 91 height 9
type input "Lead Source"
click at [177, 182] on span "None Selected" at bounding box center [181, 182] width 84 height 8
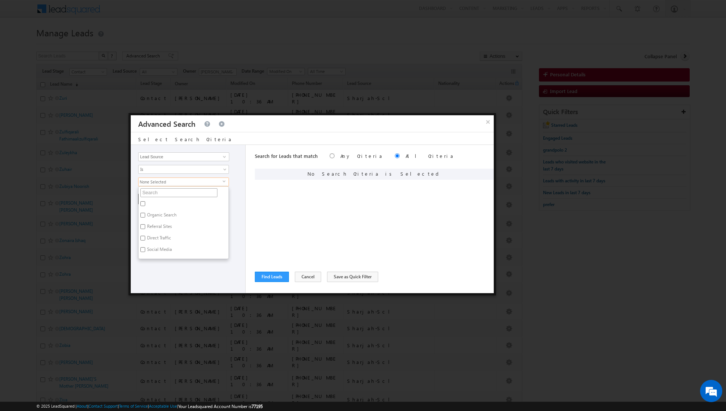
click at [174, 192] on input "text" at bounding box center [178, 192] width 77 height 9
type input "mira"
click at [155, 202] on label "[PERSON_NAME] Oasis" at bounding box center [169, 204] width 61 height 11
click at [145, 202] on input "[PERSON_NAME] Oasis" at bounding box center [142, 203] width 5 height 5
checkbox input "true"
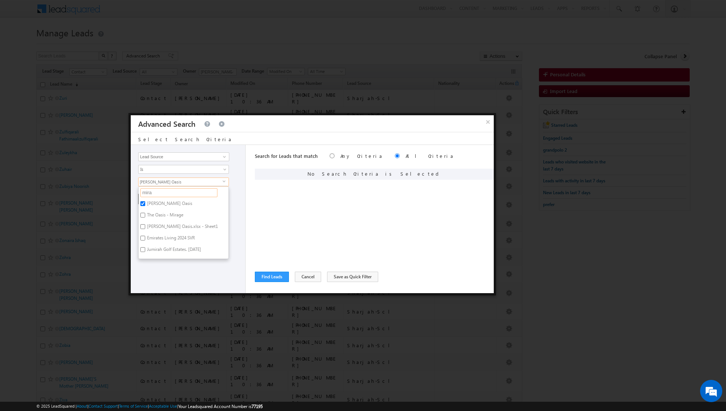
click at [165, 193] on input "mira" at bounding box center [178, 192] width 77 height 9
type input "m"
type input "lake"
click at [151, 215] on label "Lakes" at bounding box center [152, 220] width 27 height 11
click at [145, 217] on input "Lakes" at bounding box center [142, 219] width 5 height 5
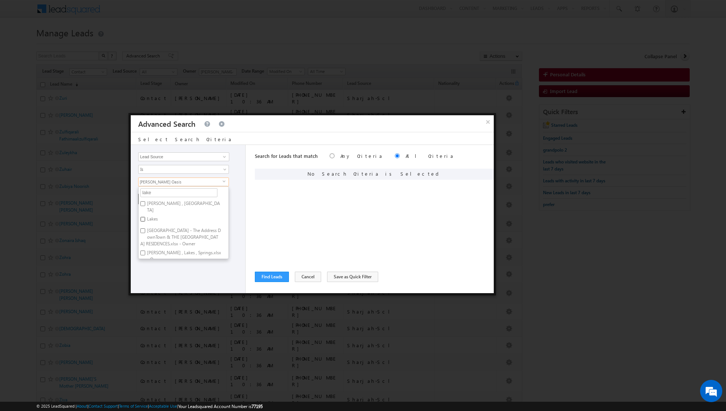
checkbox input "true"
click at [161, 193] on input "lake" at bounding box center [178, 192] width 77 height 9
type input "l"
type input "jum"
click at [145, 238] on input "Jumeirah Golf Estates" at bounding box center [142, 238] width 5 height 5
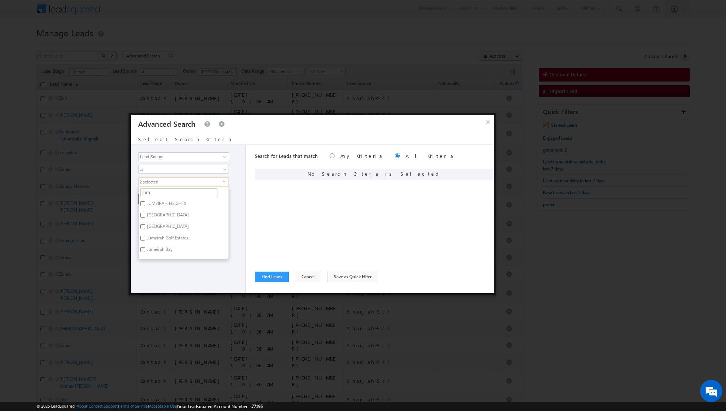
checkbox input "true"
click at [176, 193] on input "jum" at bounding box center [178, 192] width 77 height 9
type input "j"
click at [241, 196] on div "+ Add Reset" at bounding box center [189, 199] width 103 height 10
click at [150, 202] on button "+ Add" at bounding box center [151, 199] width 26 height 10
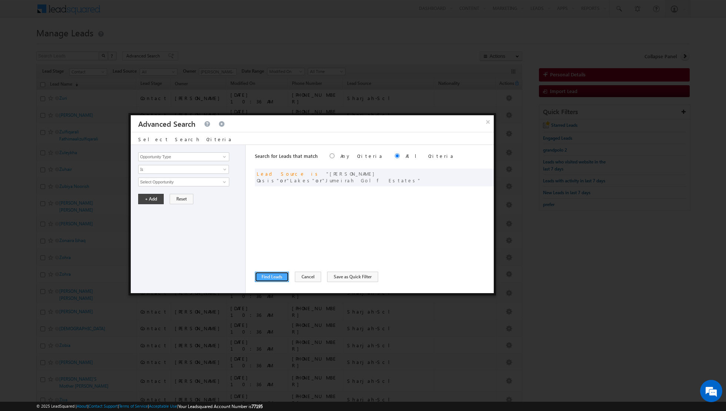
click at [270, 279] on button "Find Leads" at bounding box center [272, 277] width 34 height 10
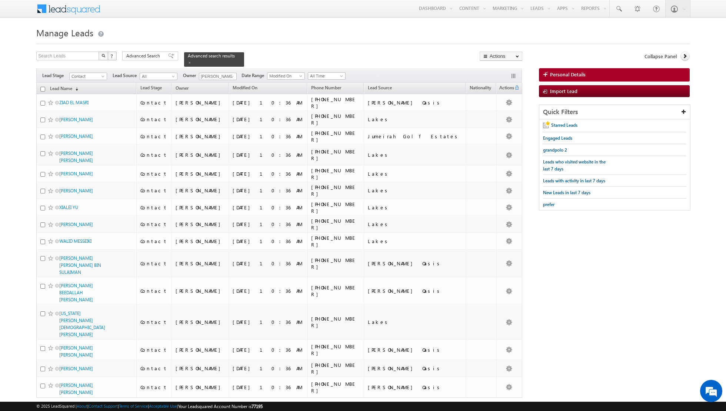
click at [42, 89] on input "checkbox" at bounding box center [42, 89] width 5 height 5
checkbox input "true"
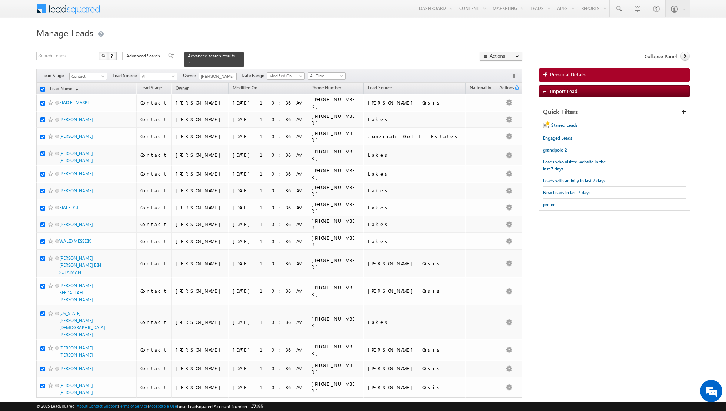
checkbox input "true"
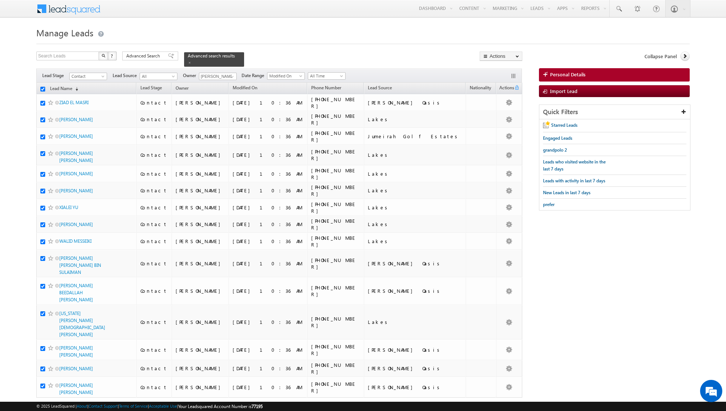
checkbox input "true"
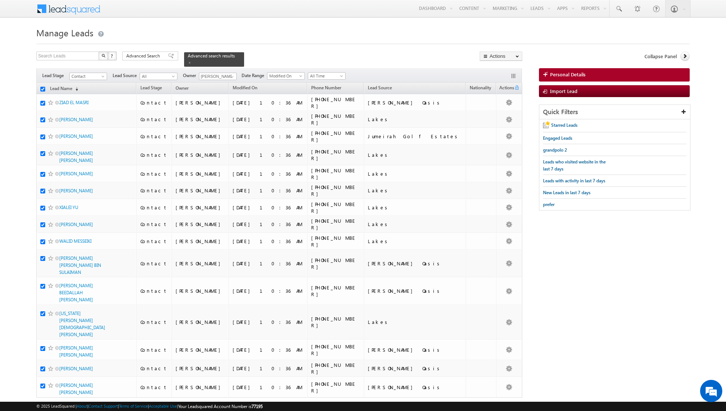
checkbox input "true"
click at [503, 119] on link "Change Owner" at bounding box center [501, 120] width 42 height 9
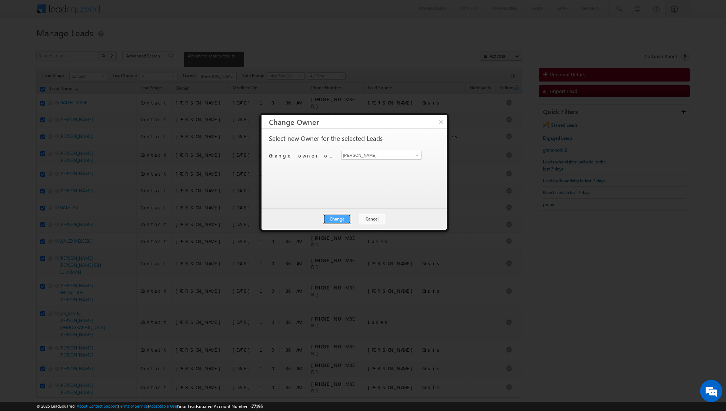
click at [335, 221] on button "Change" at bounding box center [337, 219] width 28 height 10
click at [352, 216] on button "Close" at bounding box center [356, 219] width 24 height 10
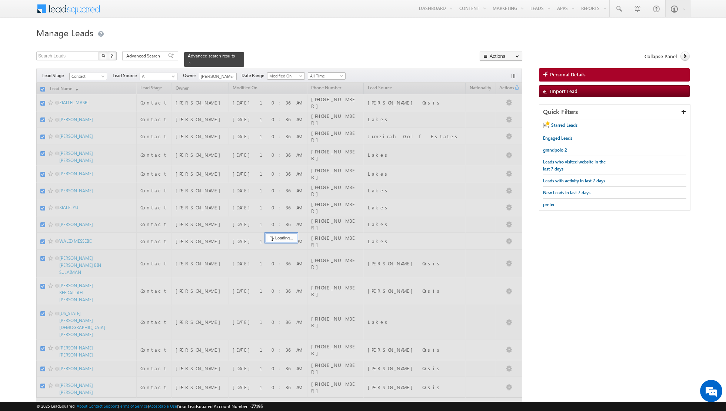
checkbox input "false"
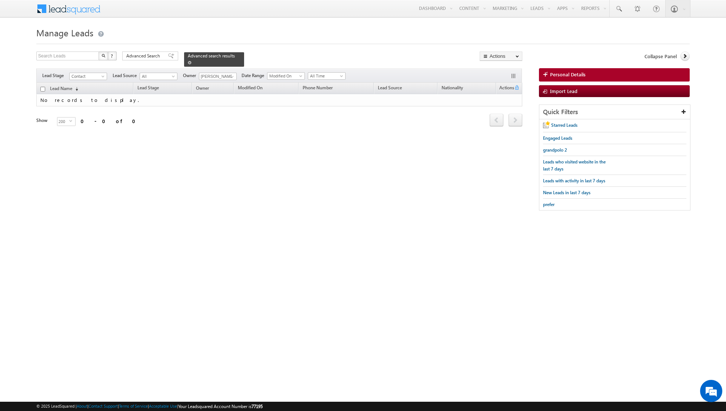
click at [188, 62] on span at bounding box center [190, 63] width 4 height 4
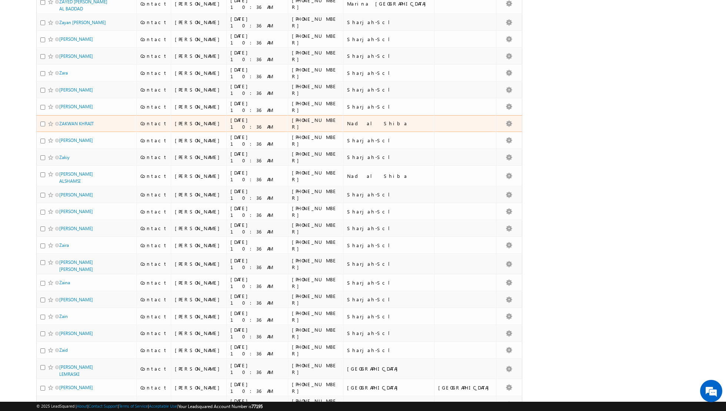
scroll to position [515, 0]
click at [42, 122] on input "checkbox" at bounding box center [42, 124] width 5 height 5
checkbox input "true"
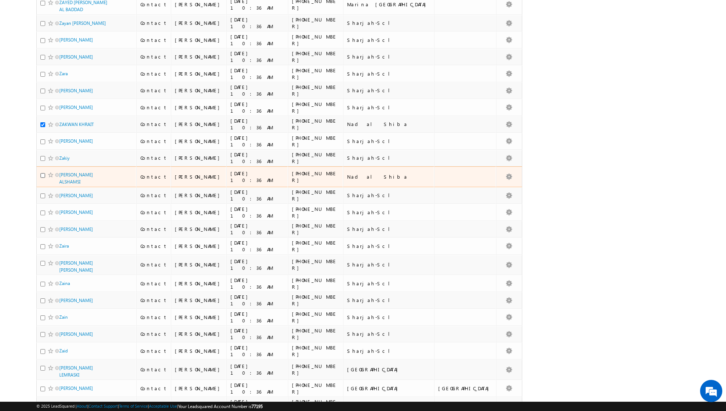
click at [42, 173] on input "checkbox" at bounding box center [42, 175] width 5 height 5
checkbox input "true"
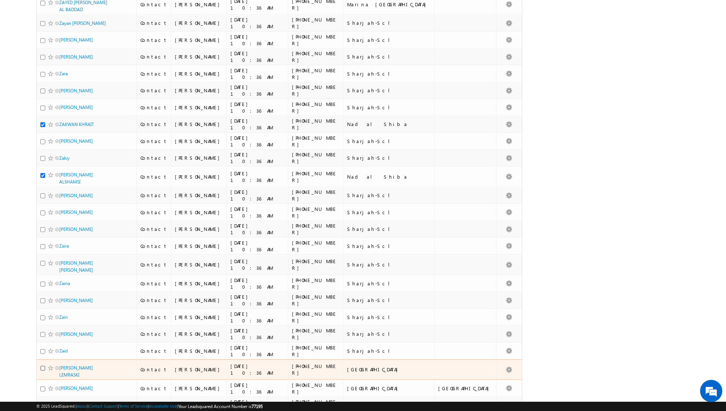
click at [42, 366] on input "checkbox" at bounding box center [42, 368] width 5 height 5
checkbox input "true"
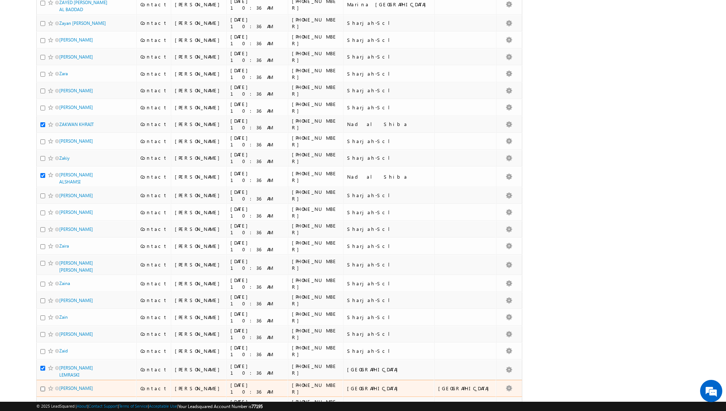
click at [44, 387] on input "checkbox" at bounding box center [42, 389] width 5 height 5
checkbox input "true"
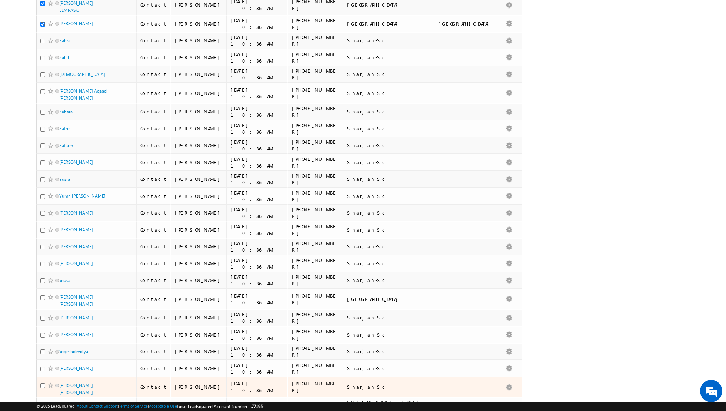
scroll to position [917, 0]
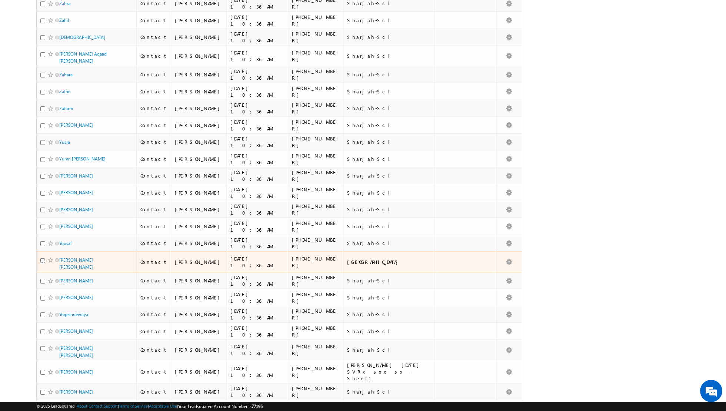
click at [41, 258] on input "checkbox" at bounding box center [42, 260] width 5 height 5
checkbox input "true"
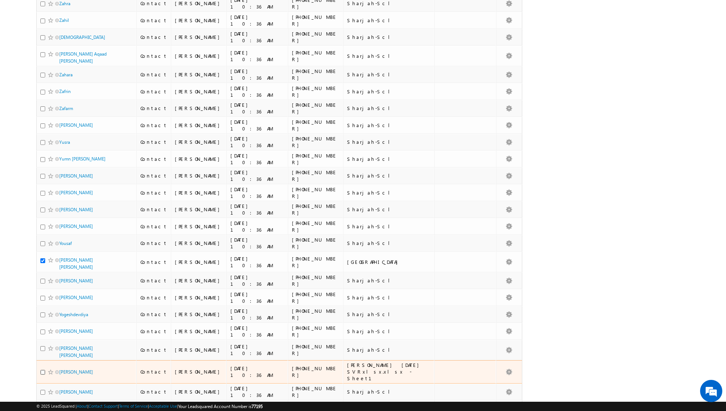
click at [41, 370] on input "checkbox" at bounding box center [42, 372] width 5 height 5
checkbox input "true"
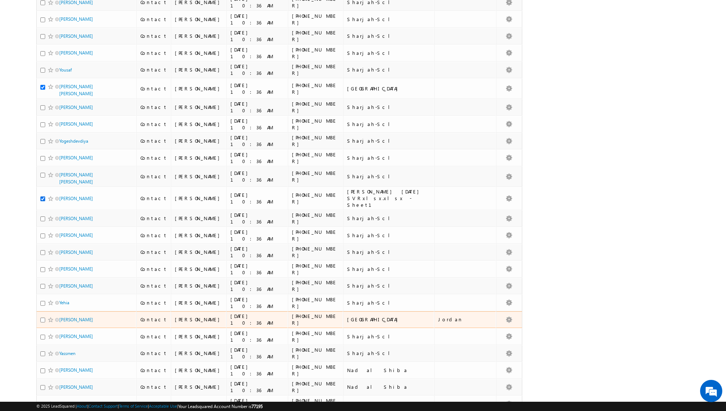
scroll to position [1091, 0]
click at [43, 316] on input "checkbox" at bounding box center [42, 318] width 5 height 5
checkbox input "true"
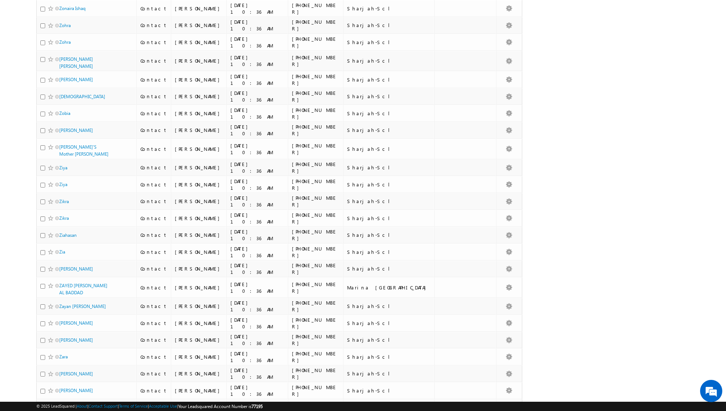
scroll to position [0, 0]
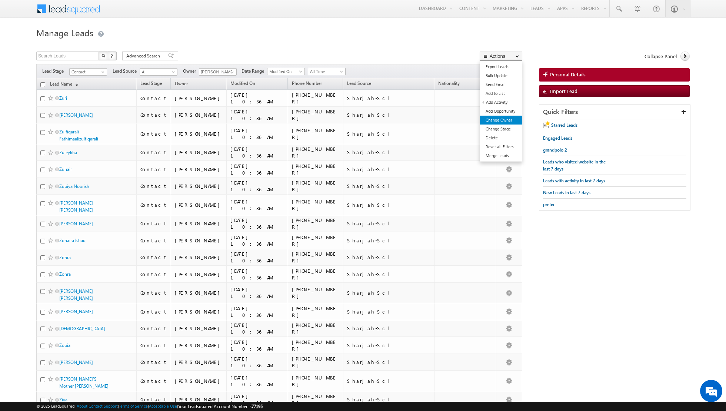
click at [500, 119] on link "Change Owner" at bounding box center [501, 120] width 42 height 9
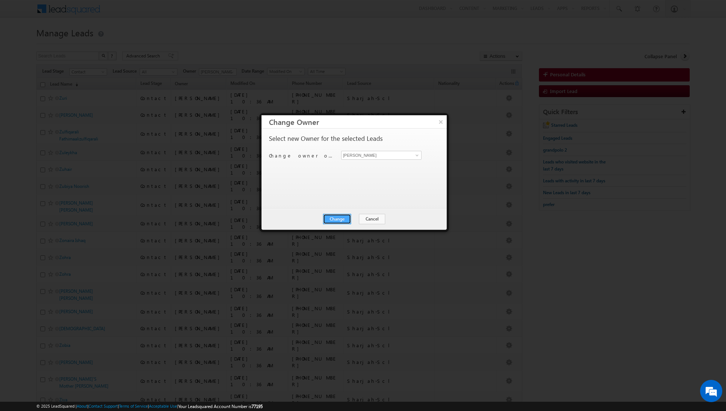
click at [340, 218] on button "Change" at bounding box center [337, 219] width 28 height 10
click at [355, 217] on button "Close" at bounding box center [356, 219] width 24 height 10
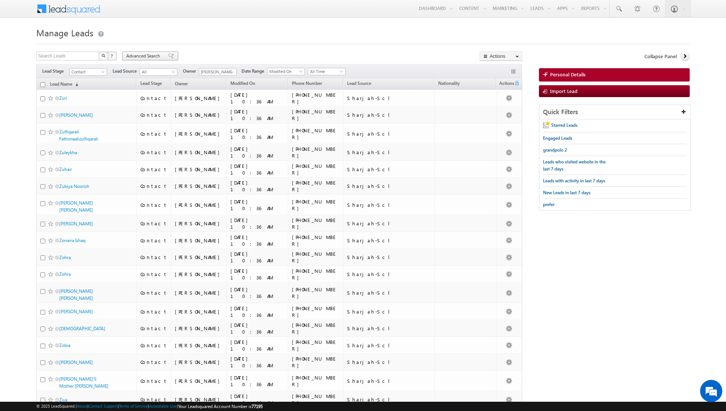
click at [168, 58] on span at bounding box center [171, 55] width 6 height 5
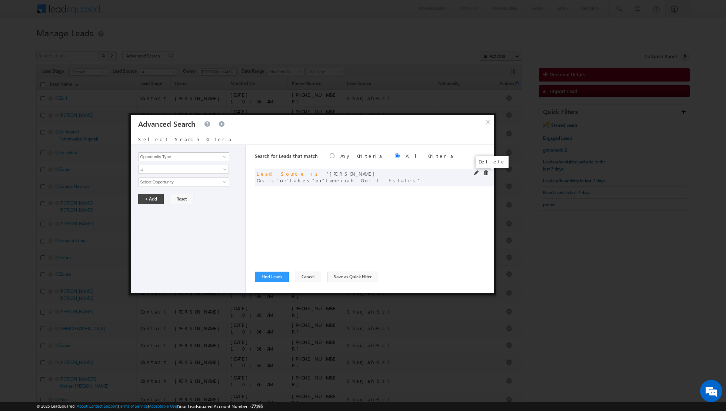
click at [486, 175] on span at bounding box center [485, 172] width 5 height 5
click at [223, 158] on span at bounding box center [225, 157] width 6 height 6
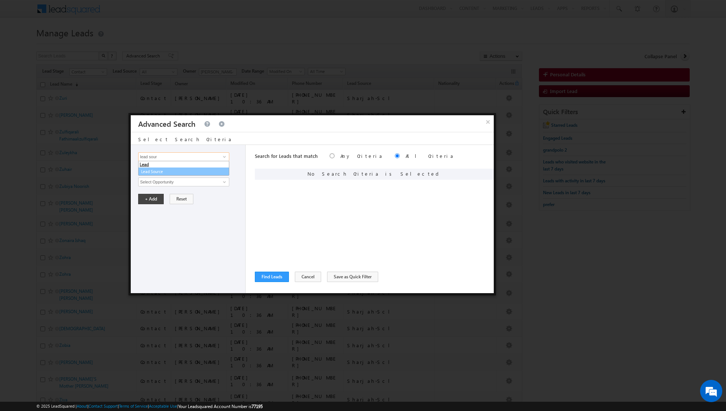
click at [199, 171] on link "Lead Source" at bounding box center [183, 172] width 91 height 9
type input "Lead Source"
click at [210, 180] on span "None Selected" at bounding box center [181, 182] width 84 height 8
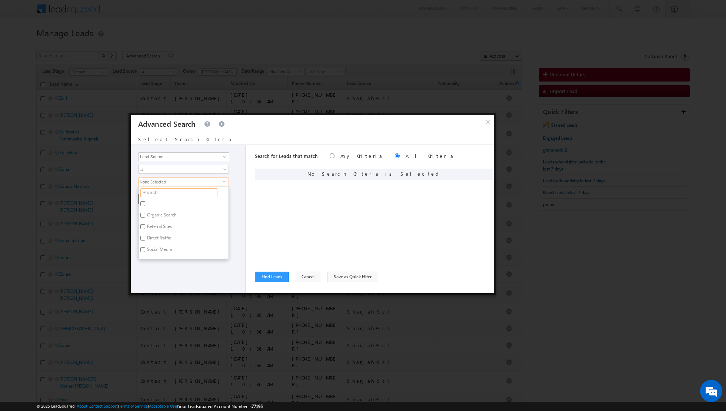
click at [190, 194] on input "text" at bounding box center [178, 192] width 77 height 9
type input "marina"
click at [162, 202] on label "Marina [GEOGRAPHIC_DATA]" at bounding box center [175, 204] width 73 height 11
click at [145, 202] on input "Marina [GEOGRAPHIC_DATA]" at bounding box center [142, 203] width 5 height 5
checkbox input "true"
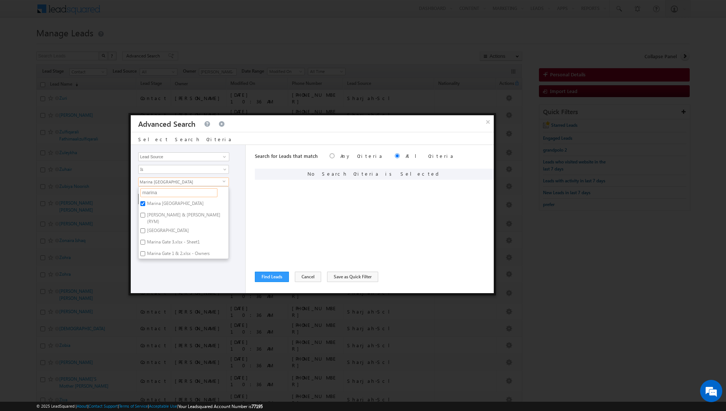
click at [173, 192] on input "marina" at bounding box center [178, 192] width 77 height 9
type input "m"
type input "dubai hills"
click at [146, 203] on label "[GEOGRAPHIC_DATA]" at bounding box center [168, 204] width 58 height 11
click at [145, 203] on input "[GEOGRAPHIC_DATA]" at bounding box center [142, 203] width 5 height 5
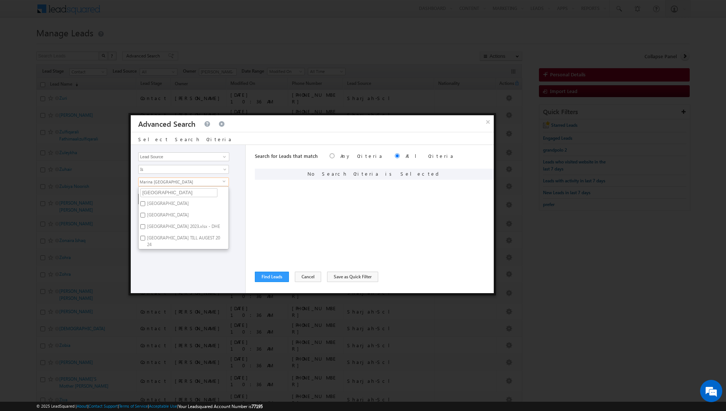
checkbox input "true"
click at [169, 193] on input "dubai hills" at bounding box center [178, 192] width 77 height 9
type input "d"
type input "nad"
click at [156, 202] on label "Nad al Shiba" at bounding box center [159, 204] width 40 height 11
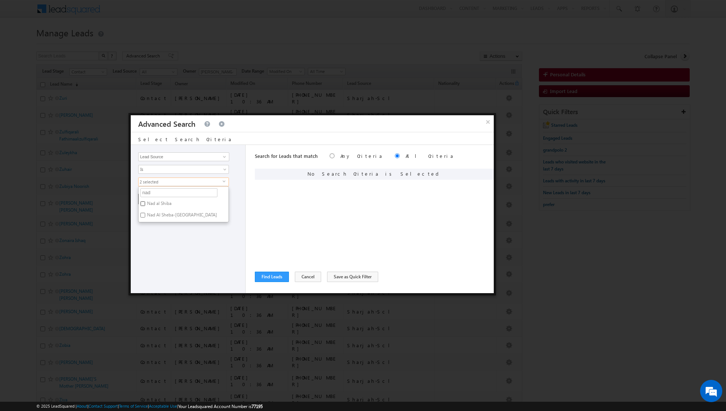
click at [145, 202] on input "Nad al Shiba" at bounding box center [142, 203] width 5 height 5
checkbox input "true"
click at [164, 194] on input "nad" at bounding box center [178, 192] width 77 height 9
type input "n"
type input "e"
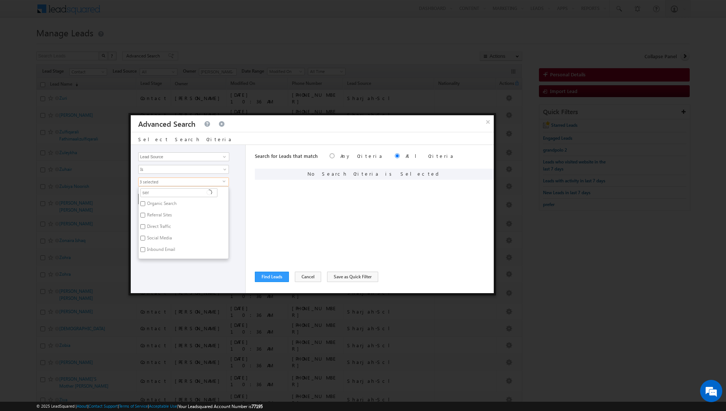
type input "sere"
click at [147, 201] on label "[PERSON_NAME] [DATE] SVRxlsx.xlsx - Sheet1" at bounding box center [184, 207] width 90 height 16
click at [145, 201] on input "[PERSON_NAME] [DATE] SVRxlsx.xlsx - Sheet1" at bounding box center [142, 203] width 5 height 5
checkbox input "true"
click at [150, 242] on label "Serena.xlsx - Sheet1" at bounding box center [176, 247] width 75 height 11
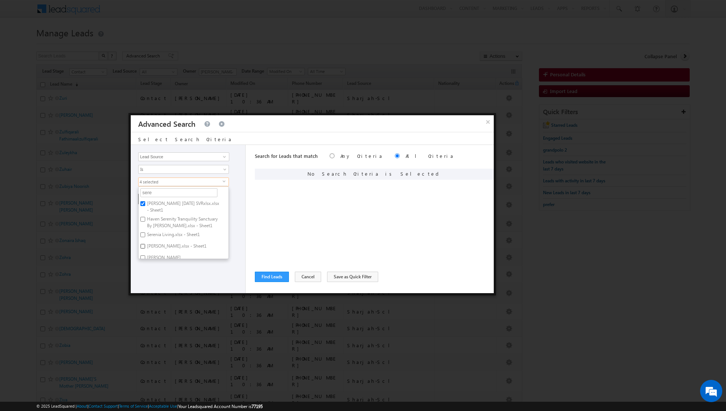
click at [145, 244] on input "Serena.xlsx - Sheet1" at bounding box center [142, 246] width 5 height 5
checkbox input "true"
click at [143, 250] on input "Serena" at bounding box center [142, 252] width 5 height 5
checkbox input "true"
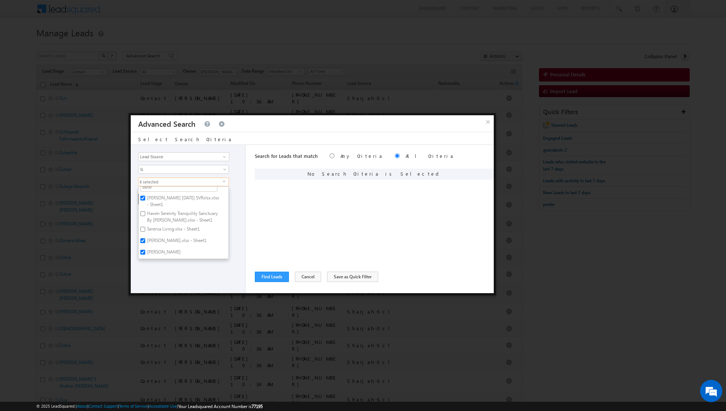
click at [155, 264] on div "Opportunity Type Lead Activity Task Sales Group Prospect Id Address 1 Address 2…" at bounding box center [188, 219] width 115 height 148
click at [148, 199] on button "+ Add" at bounding box center [151, 199] width 26 height 10
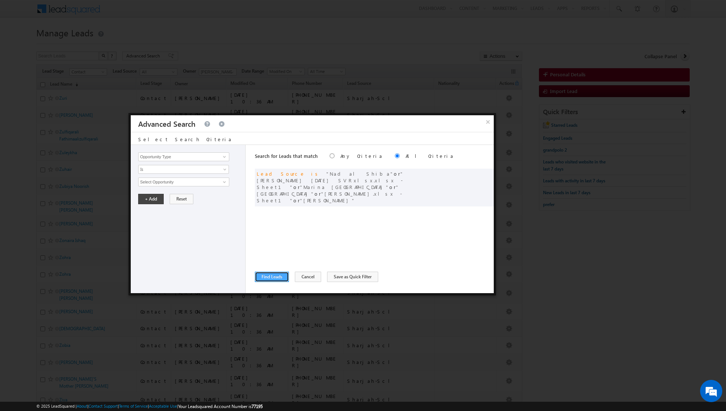
click at [269, 277] on button "Find Leads" at bounding box center [272, 277] width 34 height 10
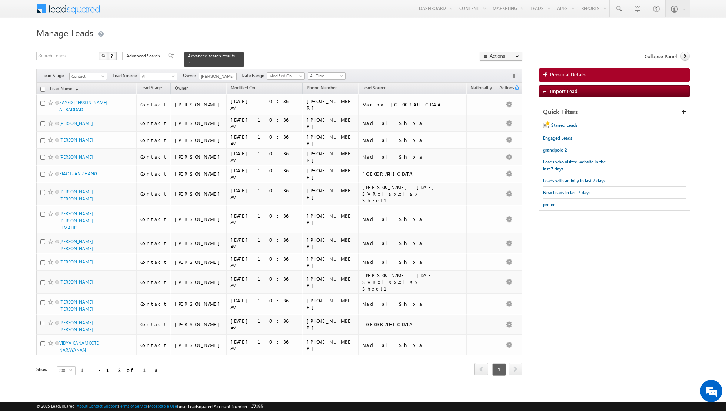
click at [43, 89] on input "checkbox" at bounding box center [42, 89] width 5 height 5
checkbox input "true"
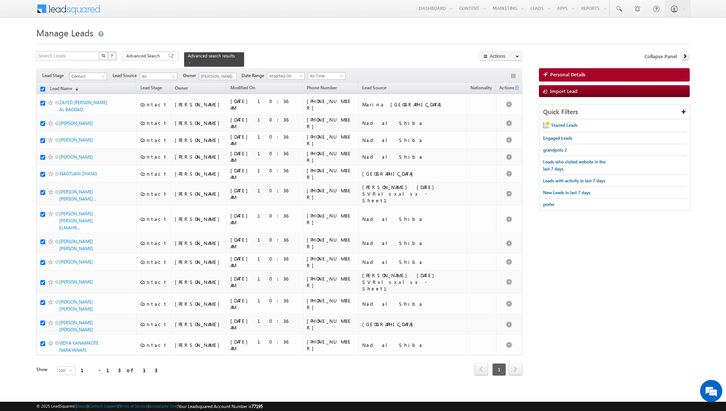
checkbox input "true"
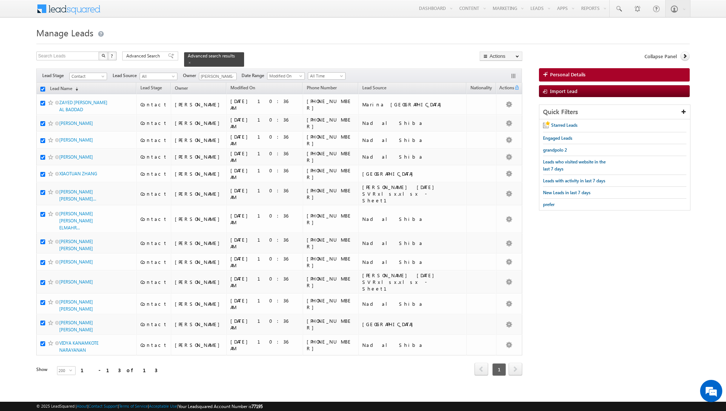
checkbox input "true"
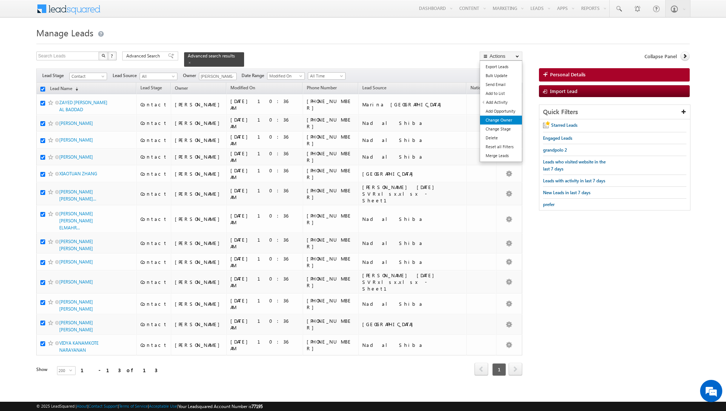
click at [508, 120] on link "Change Owner" at bounding box center [501, 120] width 42 height 9
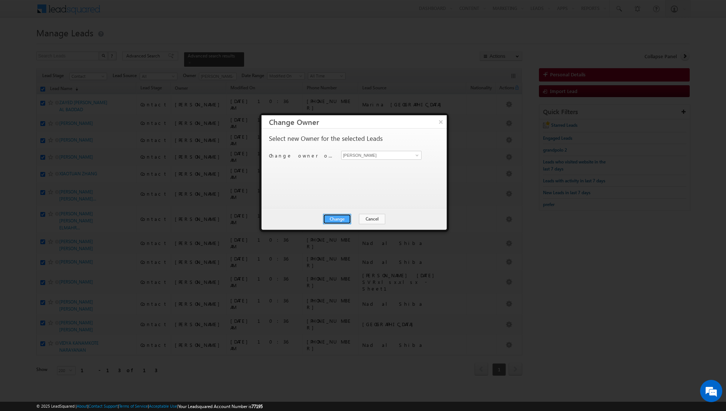
click at [341, 218] on button "Change" at bounding box center [337, 219] width 28 height 10
click at [350, 218] on button "Close" at bounding box center [356, 219] width 24 height 10
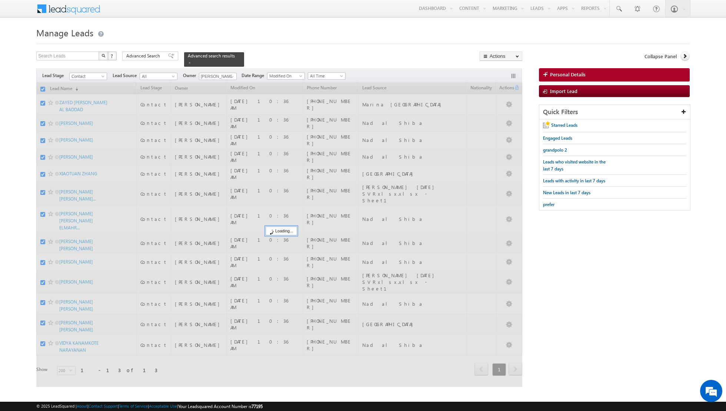
checkbox input "false"
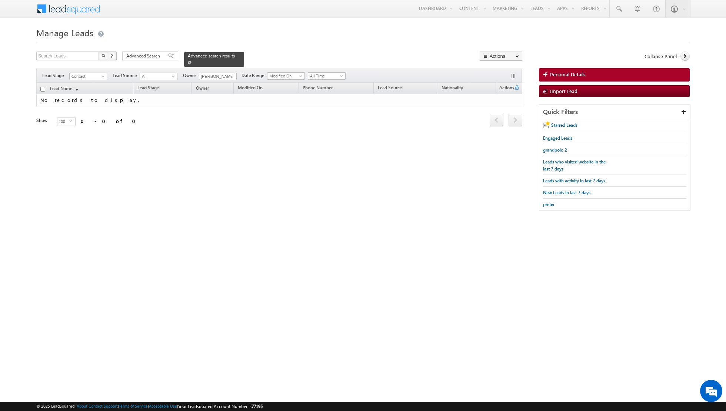
click at [188, 62] on span at bounding box center [190, 63] width 4 height 4
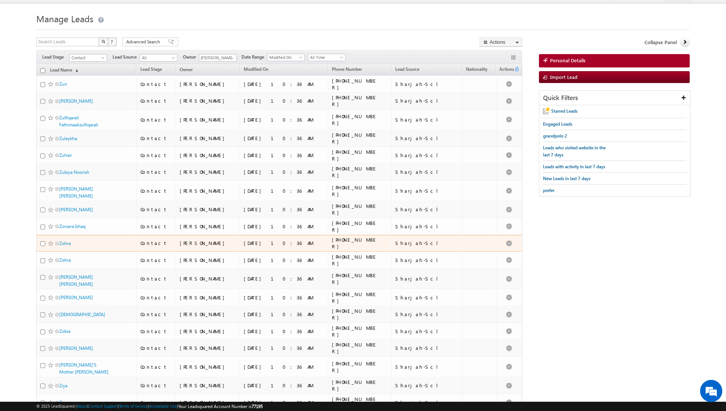
scroll to position [0, 0]
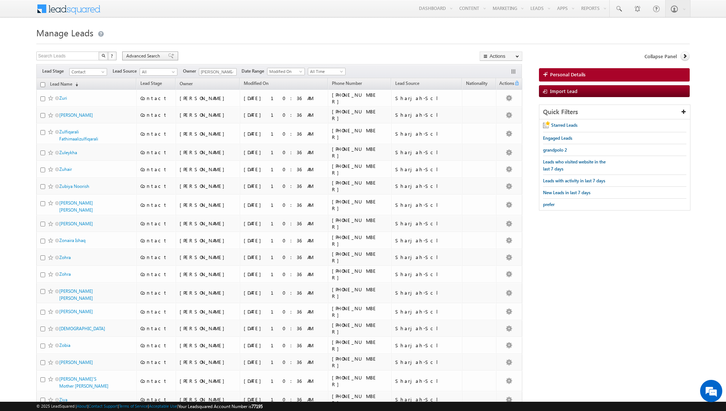
click at [169, 60] on div "Advanced Search" at bounding box center [150, 56] width 56 height 9
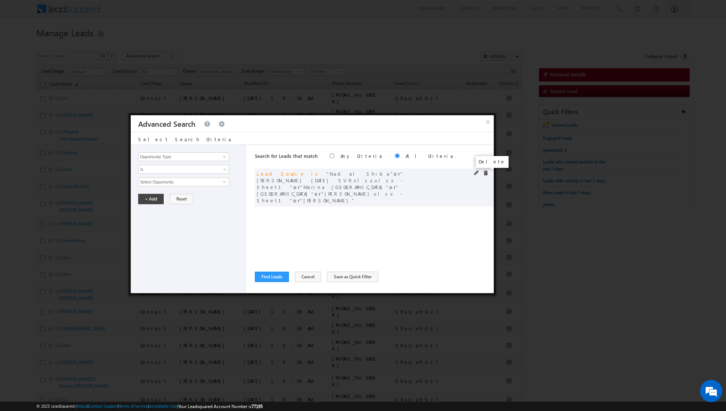
click at [487, 172] on span at bounding box center [485, 172] width 5 height 5
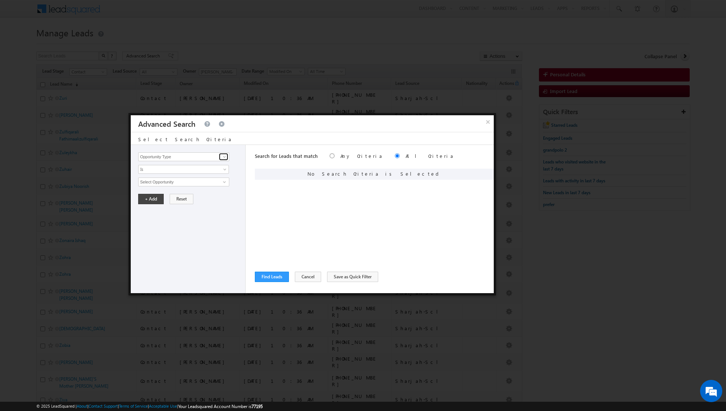
click at [224, 156] on span at bounding box center [225, 157] width 6 height 6
type input "lead"
click at [224, 156] on span at bounding box center [225, 157] width 6 height 6
click at [201, 174] on link "Lead Source" at bounding box center [183, 172] width 91 height 9
type input "Lead Source"
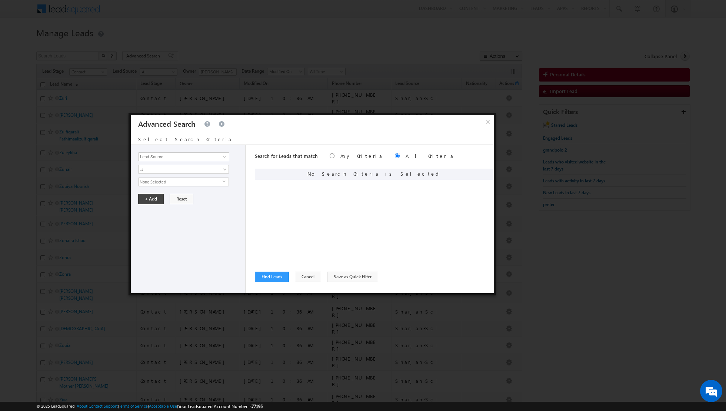
click at [203, 180] on span "None Selected" at bounding box center [181, 182] width 84 height 8
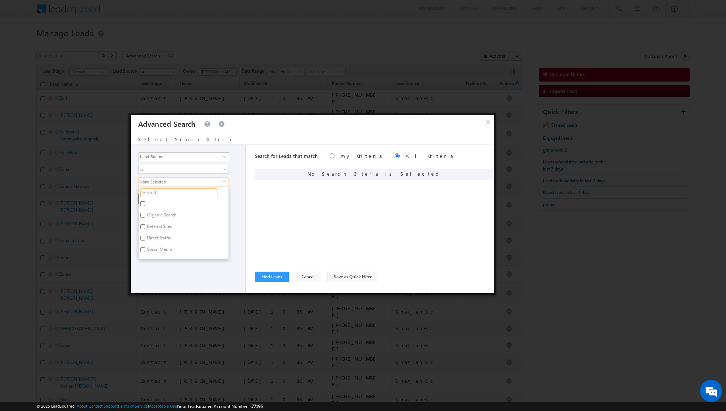
click at [189, 191] on input "text" at bounding box center [178, 192] width 77 height 9
type input "town"
click at [166, 203] on label "[GEOGRAPHIC_DATA]" at bounding box center [168, 204] width 58 height 11
click at [145, 203] on input "[GEOGRAPHIC_DATA]" at bounding box center [142, 203] width 5 height 5
checkbox input "true"
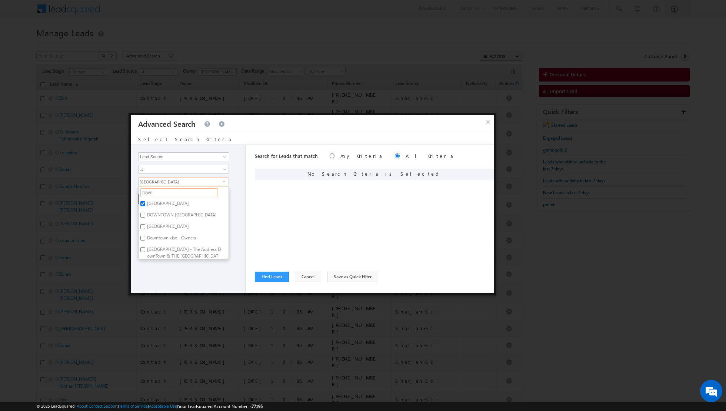
click at [176, 193] on input "town" at bounding box center [178, 192] width 77 height 9
type input "t"
type input "motor"
click at [168, 200] on label "Motor City" at bounding box center [157, 204] width 37 height 11
click at [145, 201] on input "Motor City" at bounding box center [142, 203] width 5 height 5
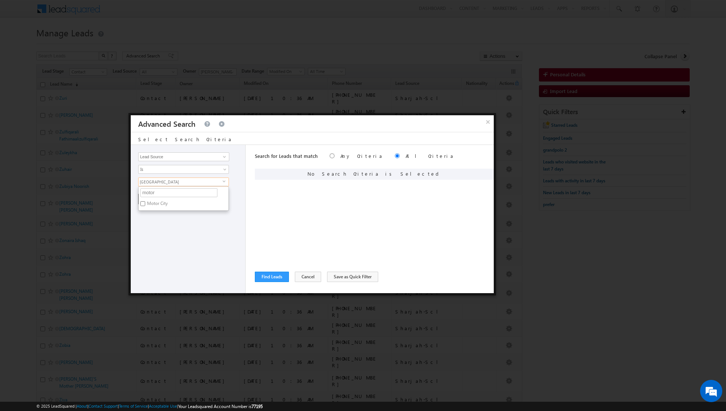
checkbox input "true"
click at [161, 226] on div "Opportunity Type Lead Activity Task Sales Group Prospect Id Address 1 Address 2…" at bounding box center [188, 219] width 115 height 148
click at [173, 185] on span "2 selected" at bounding box center [181, 182] width 84 height 8
click at [170, 196] on input "motor" at bounding box center [178, 192] width 77 height 9
type input "m"
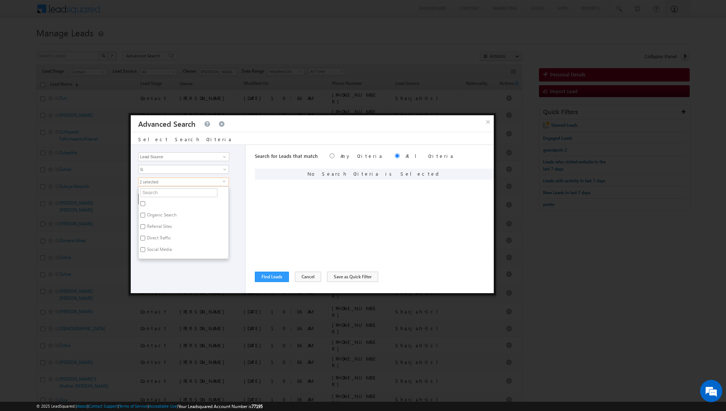
click at [218, 274] on div "Opportunity Type Lead Activity Task Sales Group Prospect Id Address 1 Address 2…" at bounding box center [188, 219] width 115 height 148
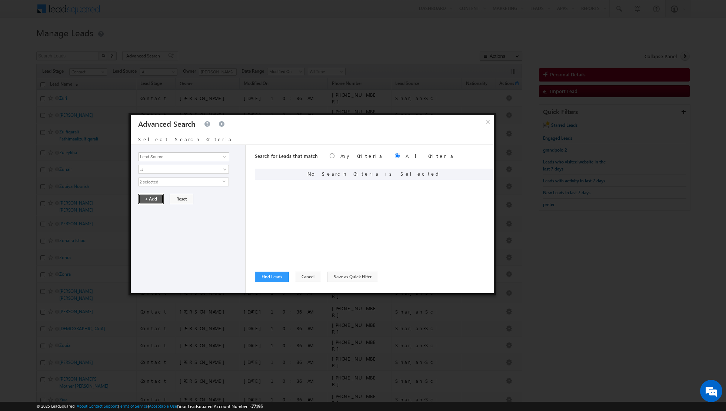
click at [149, 199] on button "+ Add" at bounding box center [151, 199] width 26 height 10
click at [273, 277] on button "Find Leads" at bounding box center [272, 277] width 34 height 10
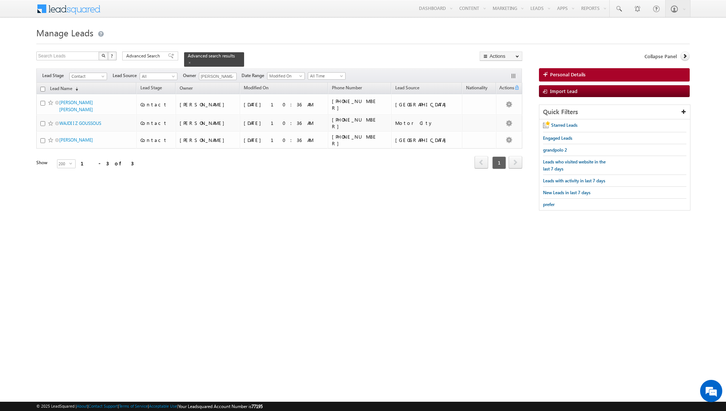
click at [43, 87] on input "checkbox" at bounding box center [42, 89] width 5 height 5
checkbox input "true"
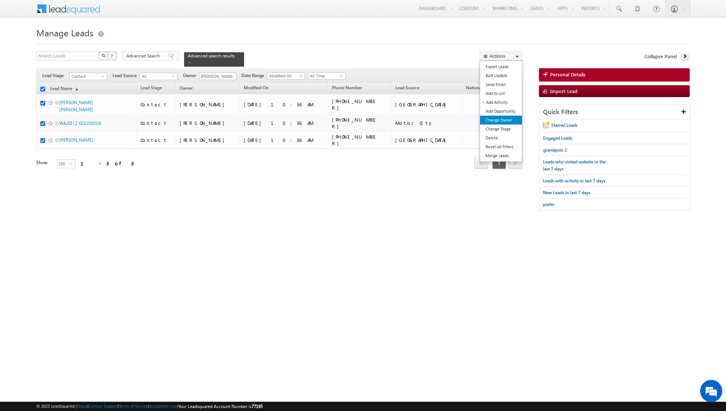
click at [502, 119] on link "Change Owner" at bounding box center [501, 120] width 42 height 9
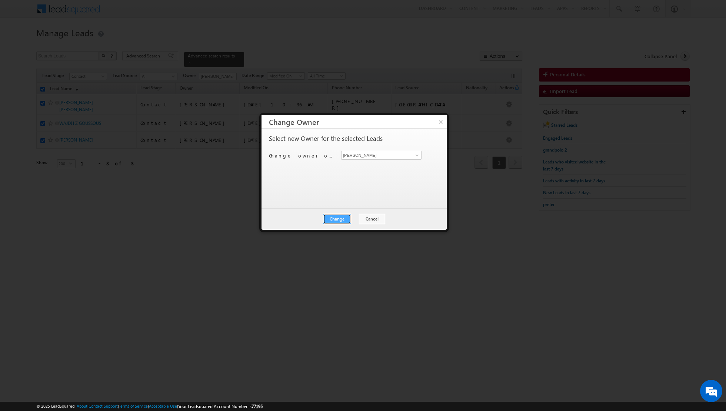
click at [340, 218] on button "Change" at bounding box center [337, 219] width 28 height 10
click at [362, 218] on button "Close" at bounding box center [356, 219] width 24 height 10
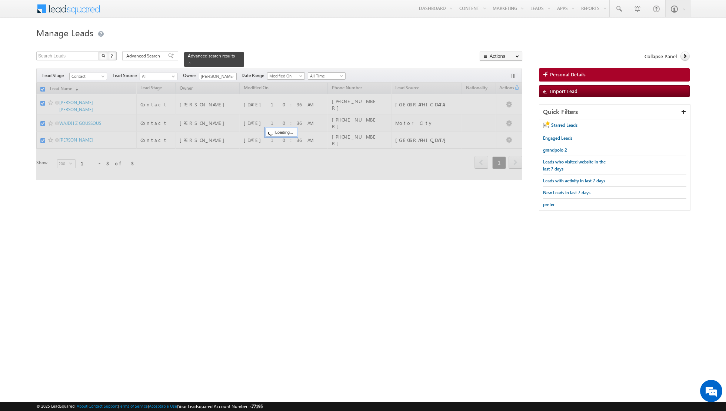
checkbox input "false"
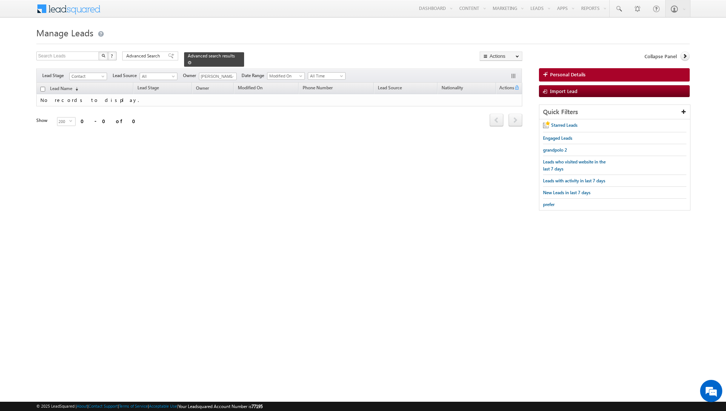
click at [188, 63] on span at bounding box center [190, 63] width 4 height 4
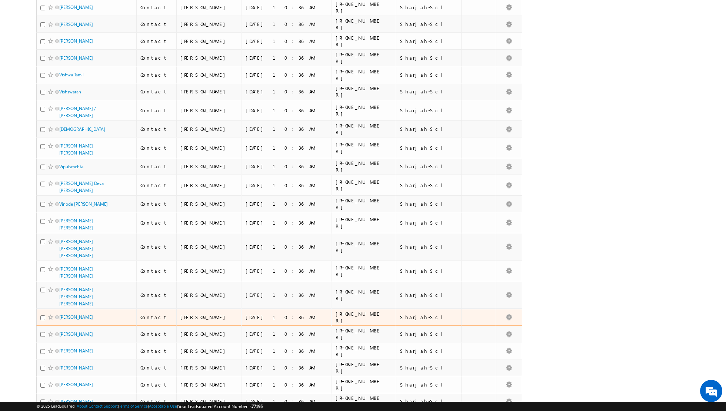
scroll to position [1774, 0]
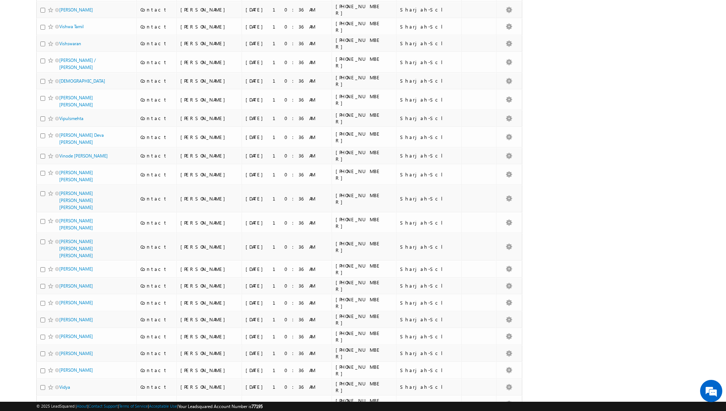
click at [213, 113] on div "Email: muhammad.shibily@indglobal.ae" at bounding box center [229, 102] width 102 height 69
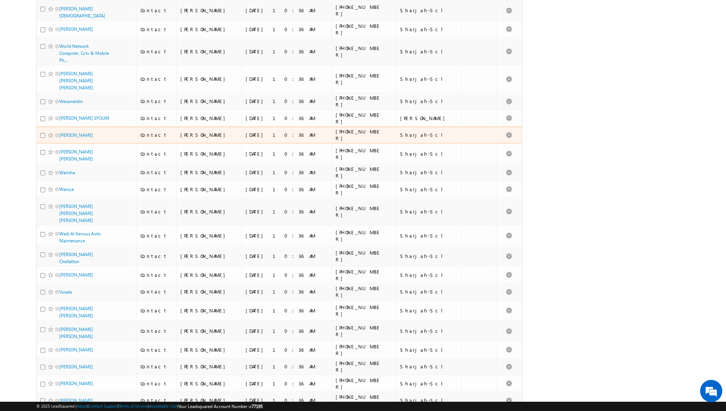
scroll to position [1383, 0]
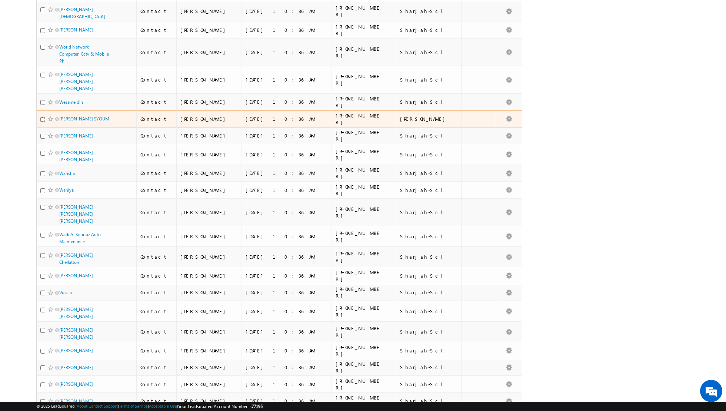
click at [42, 117] on input "checkbox" at bounding box center [42, 119] width 5 height 5
checkbox input "true"
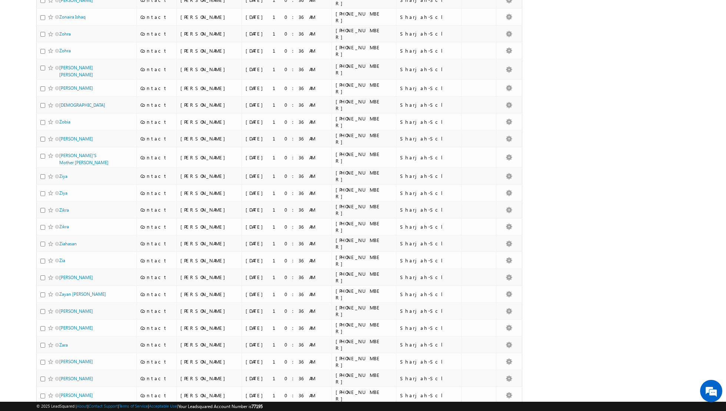
scroll to position [0, 0]
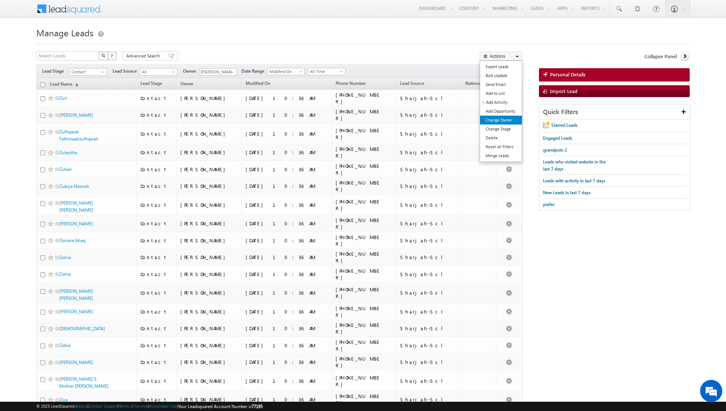
click at [497, 121] on link "Change Owner" at bounding box center [501, 120] width 42 height 9
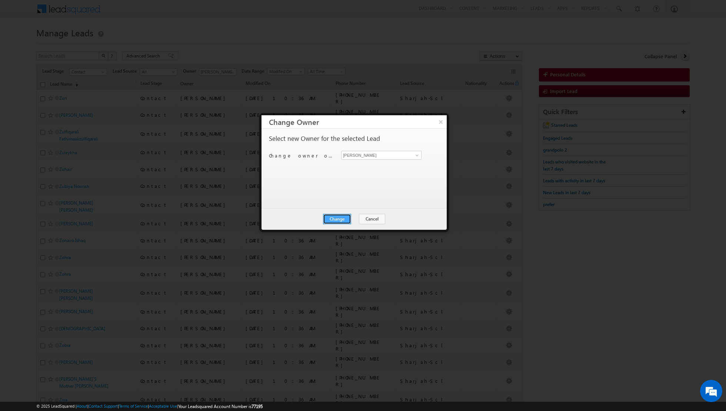
click at [339, 219] on button "Change" at bounding box center [337, 219] width 28 height 10
click at [356, 219] on button "Close" at bounding box center [356, 219] width 24 height 10
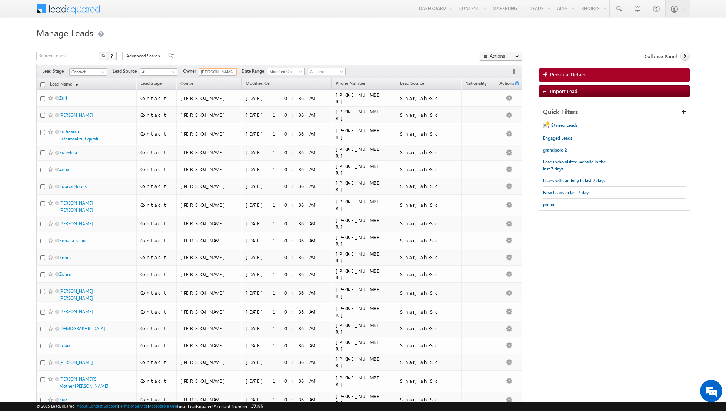
click at [225, 73] on input "Muhammad Shibily" at bounding box center [218, 71] width 38 height 7
click at [230, 73] on span at bounding box center [232, 72] width 6 height 6
click at [229, 133] on span "nandhana.anil@indglobal.ae" at bounding box center [235, 135] width 67 height 6
type input "Nandhana Anil"
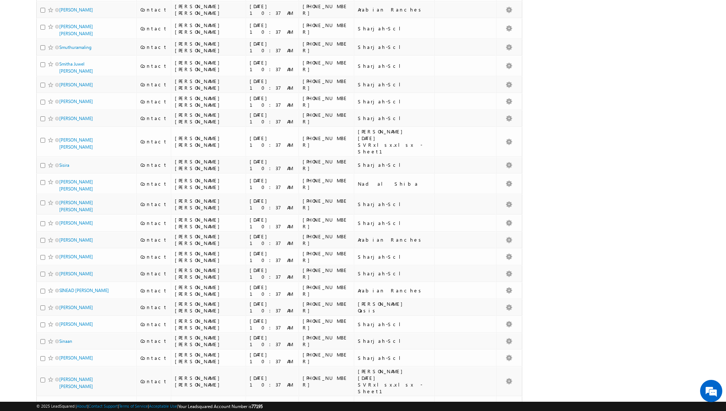
scroll to position [0, 0]
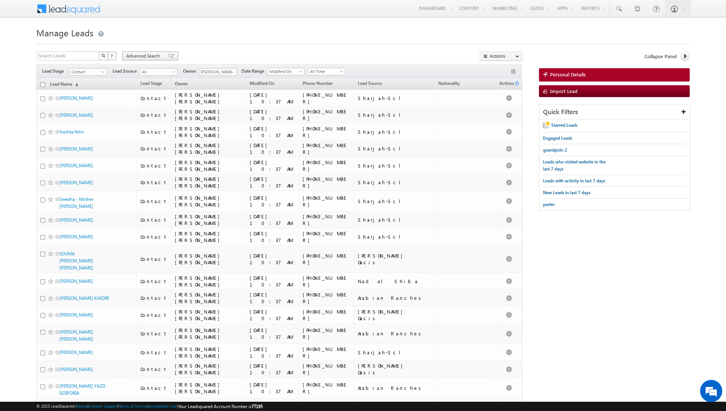
click at [168, 57] on span at bounding box center [171, 55] width 6 height 5
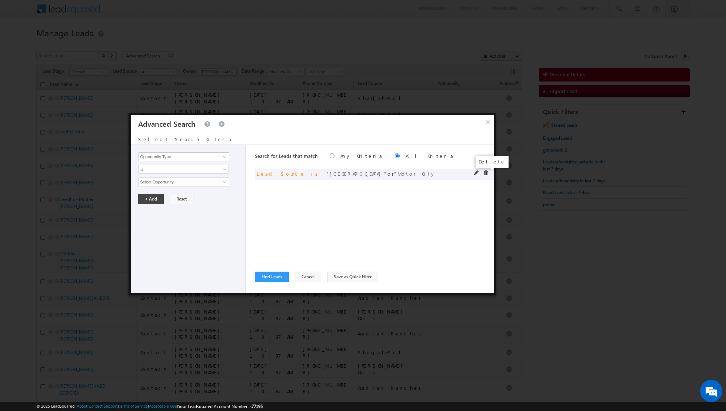
click at [488, 172] on span at bounding box center [485, 172] width 5 height 5
click at [222, 157] on span at bounding box center [225, 157] width 6 height 6
click at [197, 175] on link "Lead Source" at bounding box center [183, 172] width 91 height 9
type input "Lead Source"
click at [197, 182] on span "None Selected" at bounding box center [181, 182] width 84 height 8
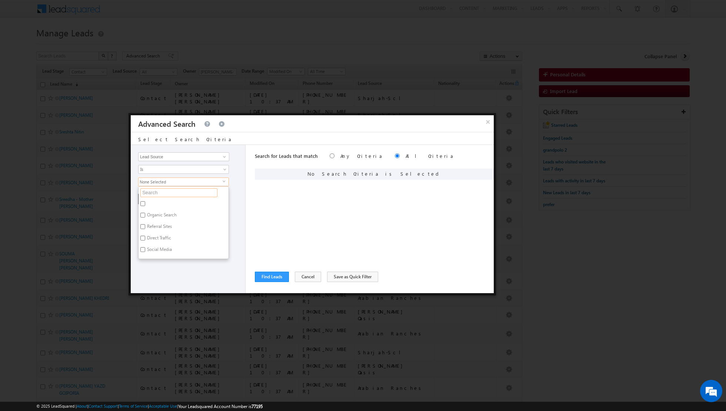
click at [186, 190] on input "text" at bounding box center [178, 192] width 77 height 9
type input "dubai hil"
click at [162, 203] on label "[GEOGRAPHIC_DATA]" at bounding box center [168, 204] width 58 height 11
click at [145, 203] on input "[GEOGRAPHIC_DATA]" at bounding box center [142, 203] width 5 height 5
checkbox input "true"
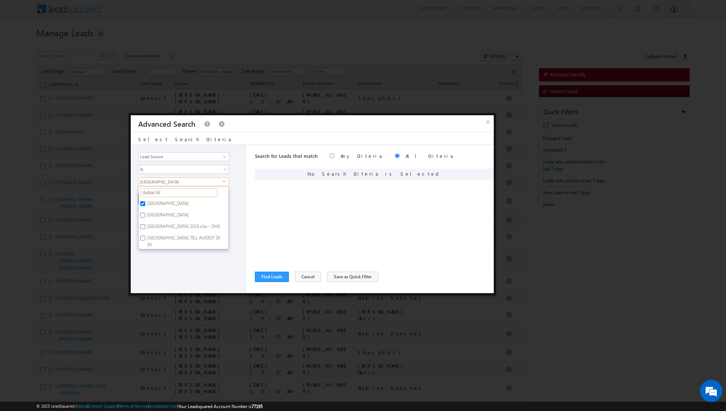
click at [174, 193] on input "dubai hil" at bounding box center [178, 192] width 77 height 9
type input "d"
type input "nad"
click at [145, 203] on label "Nad al Shiba" at bounding box center [159, 204] width 40 height 11
click at [145, 203] on input "Nad al Shiba" at bounding box center [142, 203] width 5 height 5
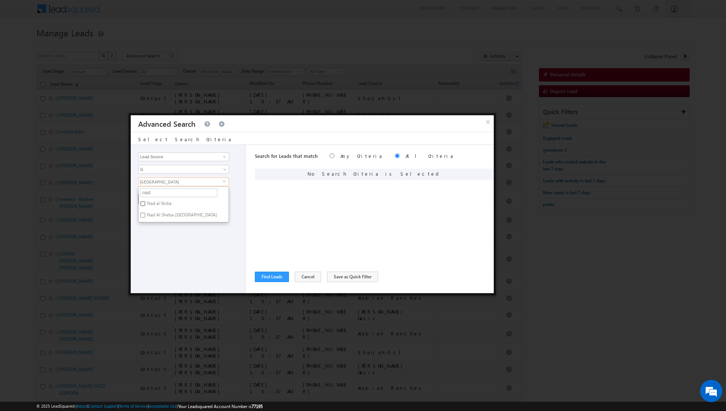
checkbox input "true"
click at [164, 193] on input "nad" at bounding box center [178, 192] width 77 height 9
type input "n"
type input "mira"
click at [144, 203] on input "[PERSON_NAME] Oasis" at bounding box center [142, 203] width 5 height 5
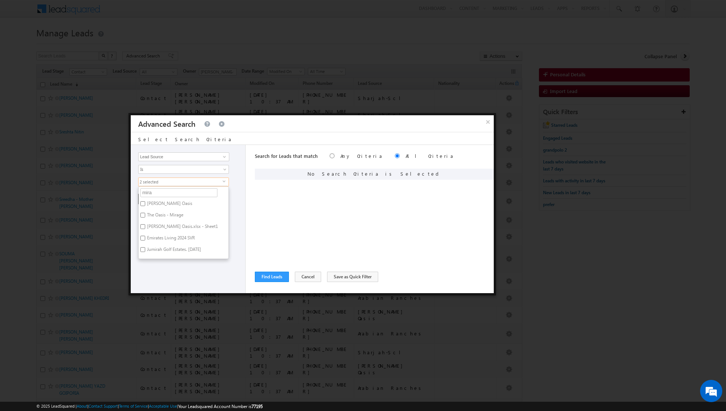
checkbox input "true"
click at [165, 193] on input "mira" at bounding box center [178, 192] width 77 height 9
type input "m"
type input "sere"
click at [149, 200] on label "[PERSON_NAME] [DATE] SVRxlsx.xlsx - Sheet1" at bounding box center [184, 207] width 90 height 16
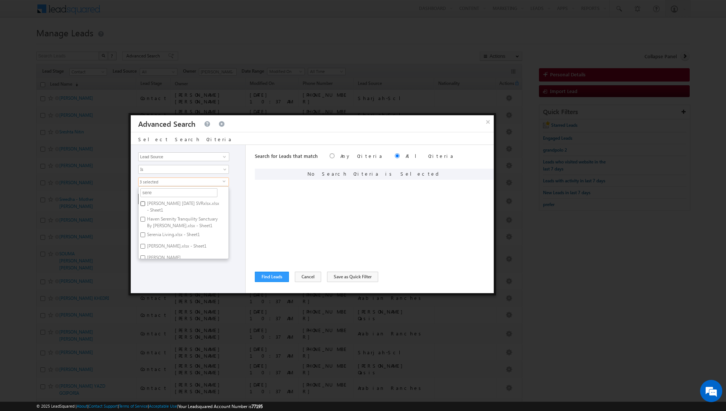
click at [145, 201] on input "[PERSON_NAME] [DATE] SVRxlsx.xlsx - Sheet1" at bounding box center [142, 203] width 5 height 5
checkbox input "true"
click at [143, 233] on input "Serenia Living.xlsx - Sheet1" at bounding box center [142, 234] width 5 height 5
checkbox input "true"
click at [143, 248] on label "Serena.xlsx - Sheet1" at bounding box center [176, 247] width 75 height 11
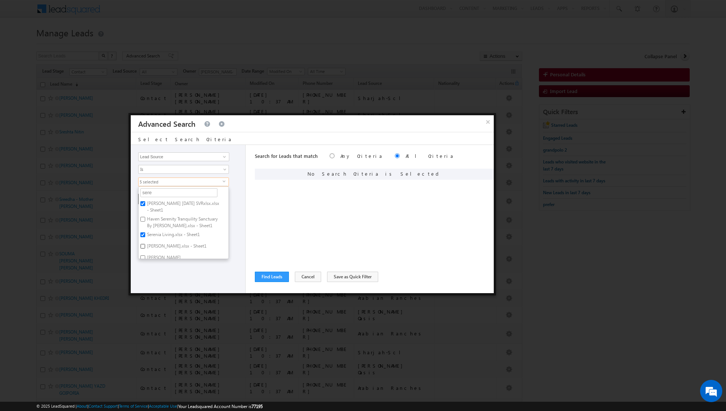
click at [143, 248] on input "Serena.xlsx - Sheet1" at bounding box center [142, 246] width 5 height 5
checkbox input "true"
click at [142, 255] on input "Serena" at bounding box center [142, 257] width 5 height 5
checkbox input "true"
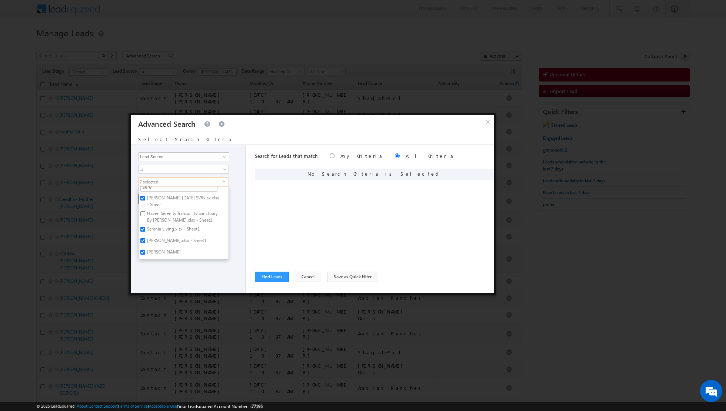
click at [215, 282] on div "Opportunity Type Lead Activity Task Sales Group Prospect Id Address 1 Address 2…" at bounding box center [188, 219] width 115 height 148
click at [146, 195] on button "+ Add" at bounding box center [151, 199] width 26 height 10
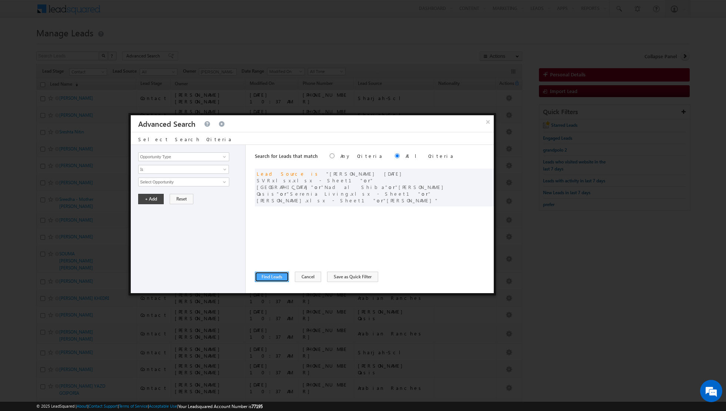
click at [268, 273] on button "Find Leads" at bounding box center [272, 277] width 34 height 10
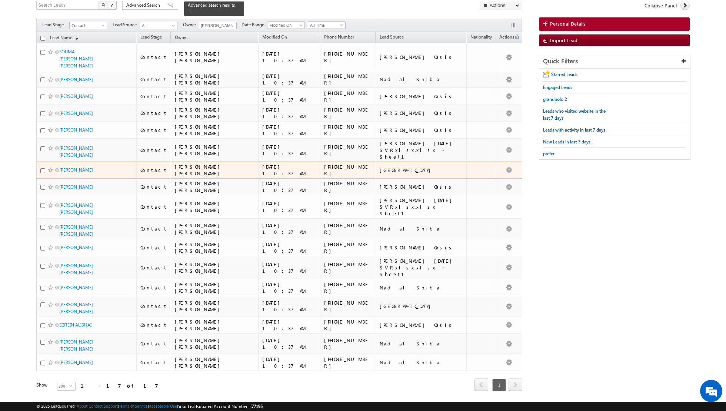
scroll to position [0, 0]
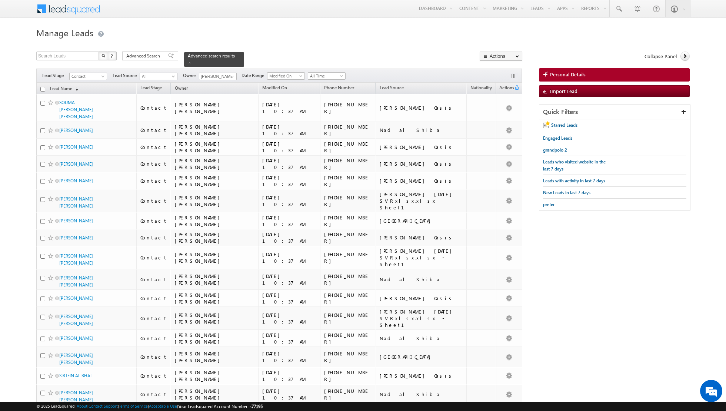
click at [43, 90] on input "checkbox" at bounding box center [42, 89] width 5 height 5
checkbox input "true"
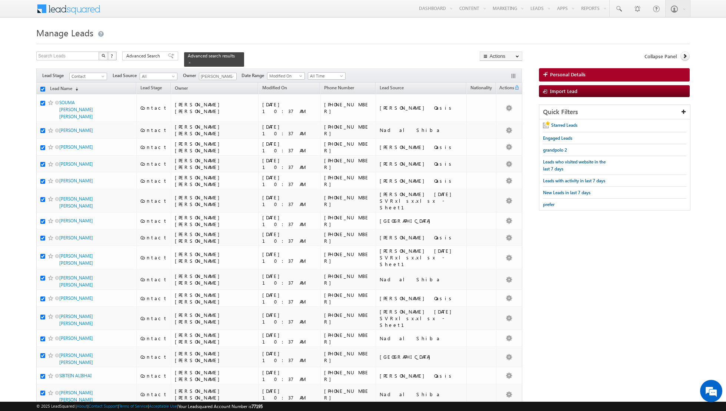
checkbox input "true"
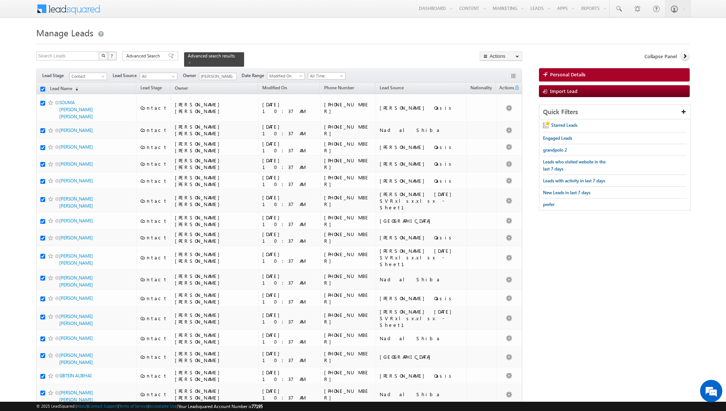
checkbox input "true"
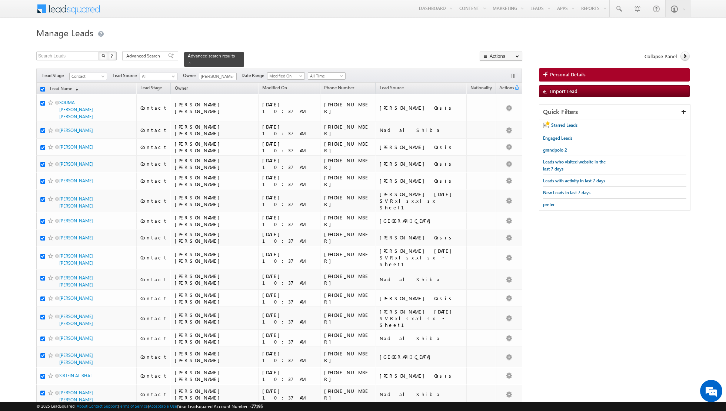
checkbox input "true"
click at [499, 120] on link "Change Owner" at bounding box center [501, 120] width 42 height 9
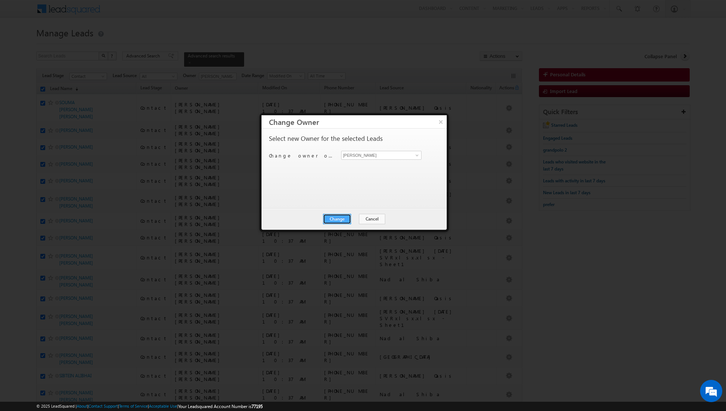
click at [336, 219] on button "Change" at bounding box center [337, 219] width 28 height 10
click at [362, 220] on button "Close" at bounding box center [356, 219] width 24 height 10
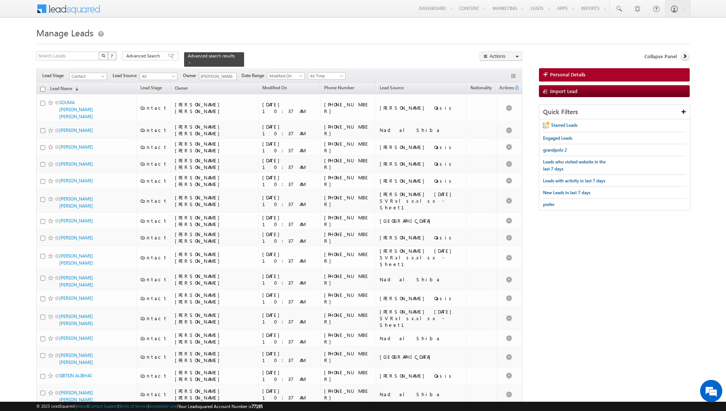
click at [43, 88] on input "checkbox" at bounding box center [42, 89] width 5 height 5
checkbox input "true"
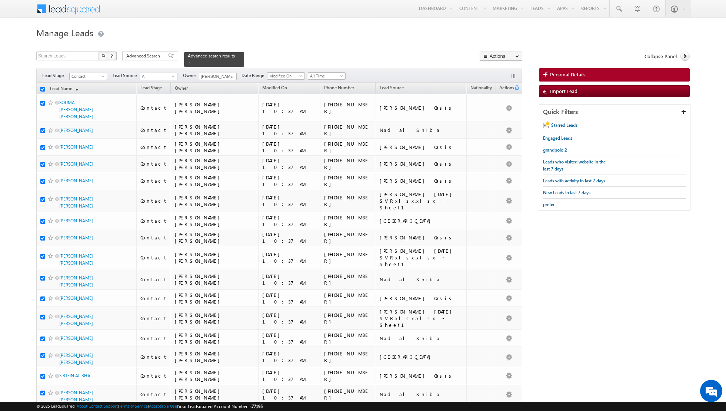
checkbox input "true"
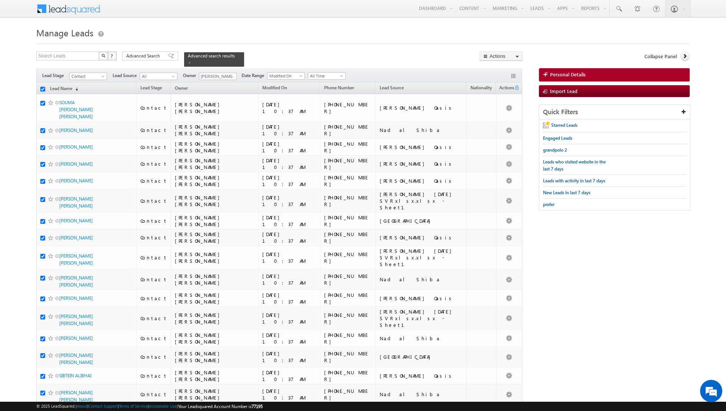
checkbox input "true"
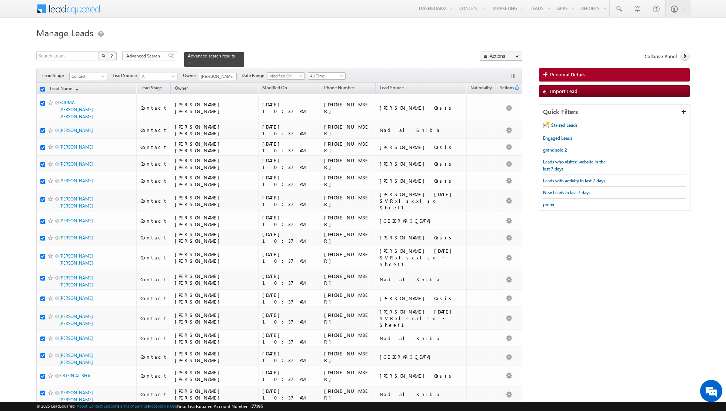
checkbox input "true"
click at [501, 122] on link "Change Owner" at bounding box center [501, 120] width 42 height 9
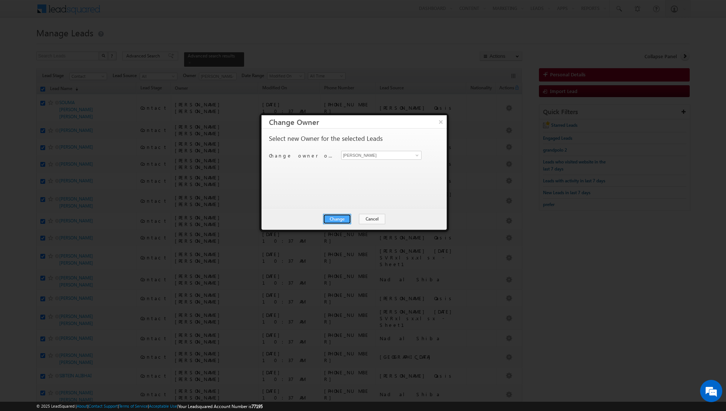
click at [335, 216] on button "Change" at bounding box center [337, 219] width 28 height 10
click at [353, 216] on button "Close" at bounding box center [356, 219] width 24 height 10
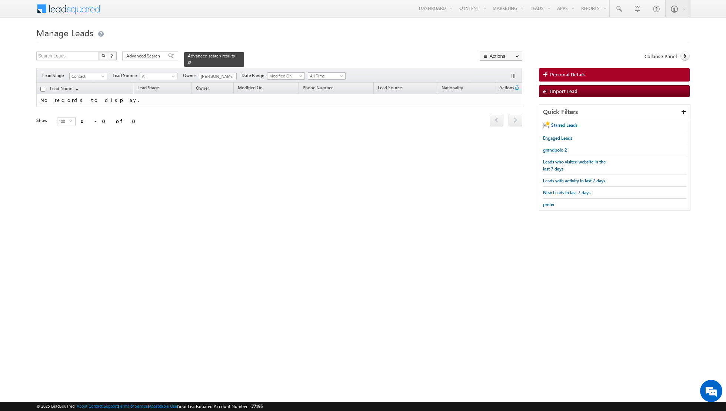
click at [188, 63] on span at bounding box center [190, 63] width 4 height 4
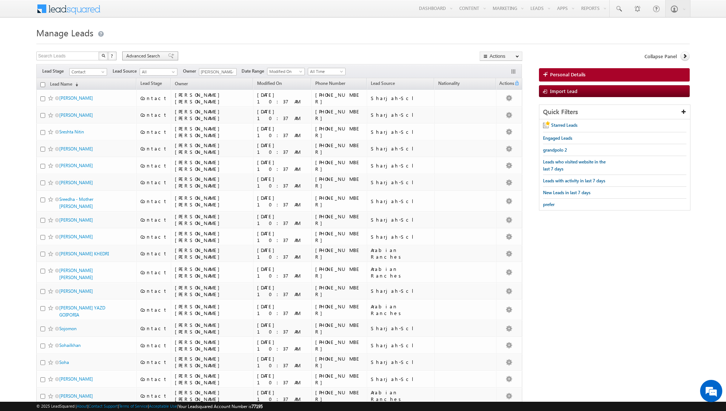
click at [168, 56] on span at bounding box center [171, 55] width 6 height 5
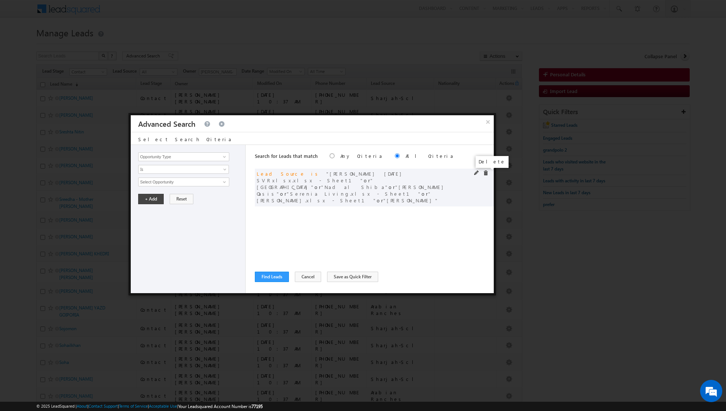
click at [487, 172] on span at bounding box center [485, 172] width 5 height 5
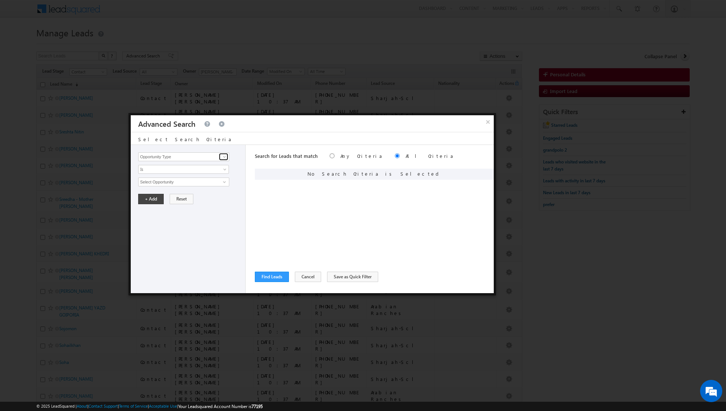
click at [225, 159] on span at bounding box center [225, 157] width 6 height 6
click at [186, 171] on link "Lead Source" at bounding box center [183, 172] width 91 height 9
click at [190, 184] on span "None Selected" at bounding box center [181, 182] width 84 height 8
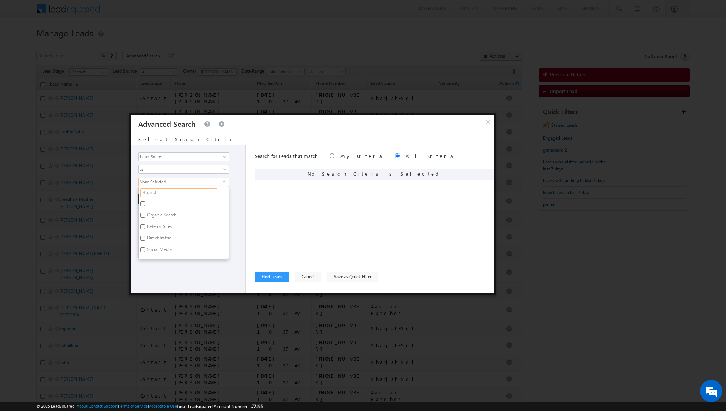
click at [181, 194] on input "text" at bounding box center [178, 192] width 77 height 9
click at [160, 202] on label "Arabian Ranches" at bounding box center [163, 204] width 49 height 11
click at [145, 202] on input "Arabian Ranches" at bounding box center [142, 203] width 5 height 5
click at [166, 191] on input "arabia" at bounding box center [178, 192] width 77 height 9
click at [150, 215] on label "Lakes" at bounding box center [152, 220] width 27 height 11
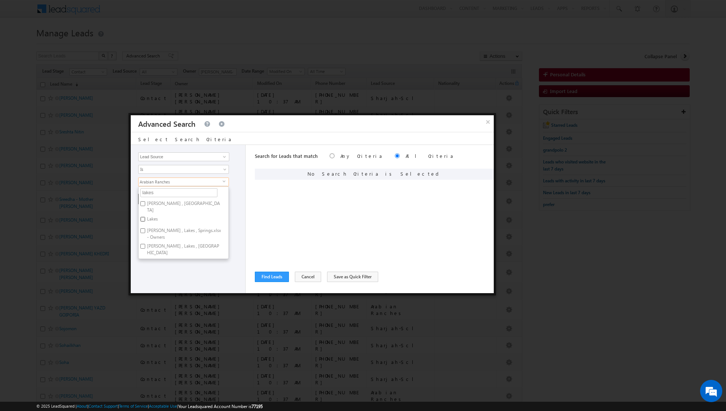
click at [145, 217] on input "Lakes" at bounding box center [142, 219] width 5 height 5
click at [166, 193] on input "lakes" at bounding box center [178, 192] width 77 height 9
click at [158, 212] on label "[GEOGRAPHIC_DATA]" at bounding box center [168, 215] width 58 height 11
click at [145, 213] on input "[GEOGRAPHIC_DATA]" at bounding box center [142, 215] width 5 height 5
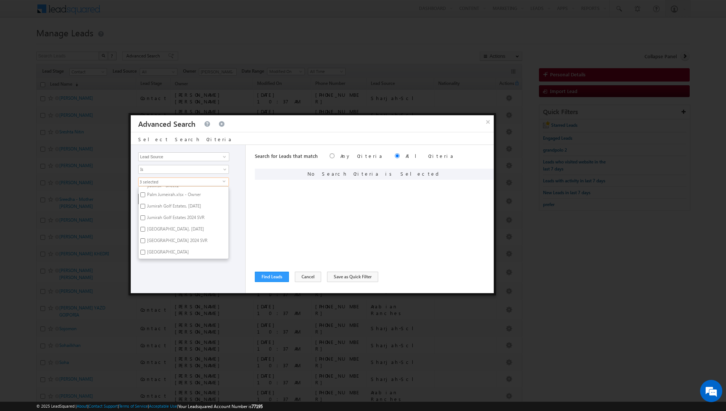
click at [150, 251] on label "Jumeirah Islands" at bounding box center [168, 253] width 58 height 11
click at [145, 251] on input "Jumeirah Islands" at bounding box center [142, 252] width 5 height 5
click at [236, 187] on div "Opportunity Type Lead Activity Task Sales Group Prospect Id Address 1 Address 2…" at bounding box center [188, 219] width 115 height 148
click at [217, 181] on span "4 selected" at bounding box center [181, 182] width 84 height 8
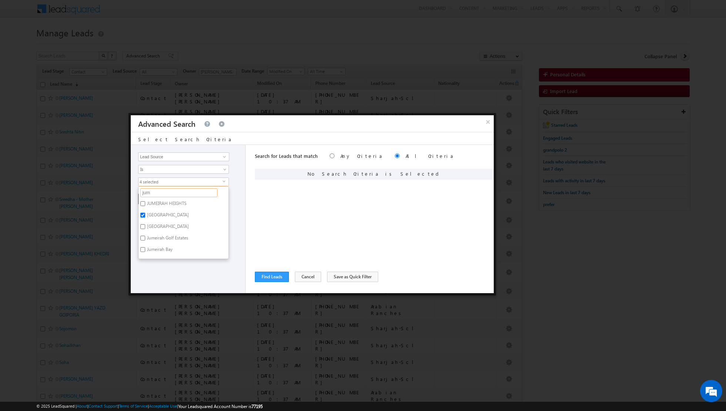
click at [179, 192] on input "jum" at bounding box center [178, 192] width 77 height 9
click at [154, 202] on label "Falcon City.xlsx - Sheet1" at bounding box center [170, 204] width 63 height 11
click at [145, 202] on input "Falcon City.xlsx - Sheet1" at bounding box center [142, 203] width 5 height 5
click at [155, 238] on div "Opportunity Type Lead Activity Task Sales Group Prospect Id Address 1 Address 2…" at bounding box center [188, 219] width 115 height 148
click at [149, 198] on button "+ Add" at bounding box center [151, 199] width 26 height 10
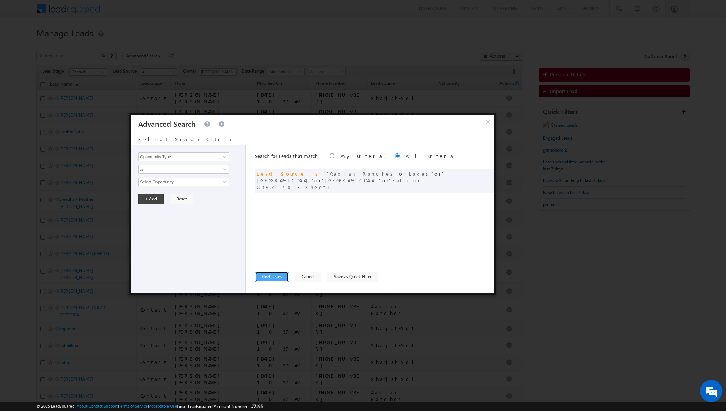
click at [275, 276] on button "Find Leads" at bounding box center [272, 277] width 34 height 10
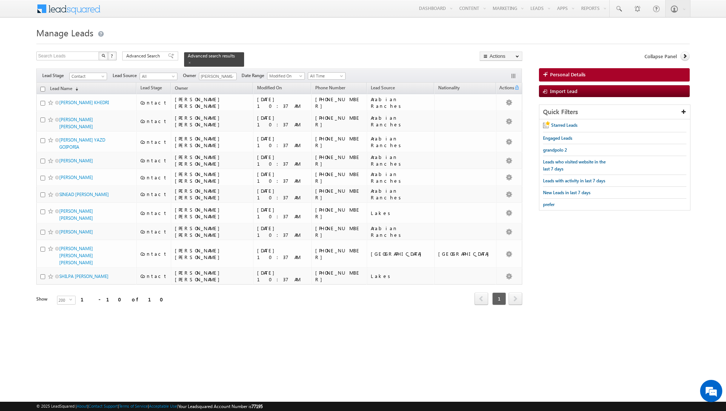
click at [43, 88] on input "checkbox" at bounding box center [42, 89] width 5 height 5
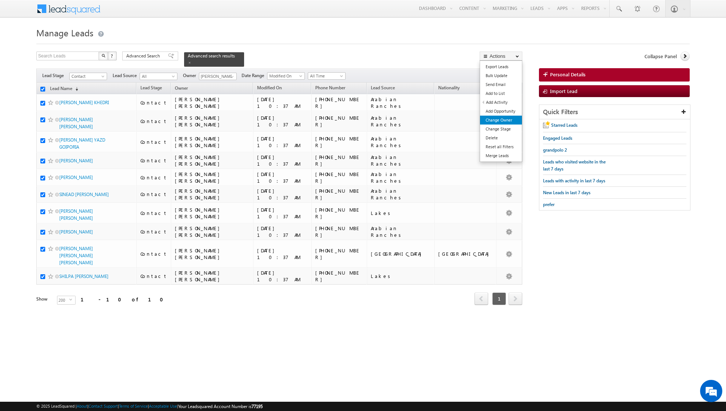
click at [498, 119] on link "Change Owner" at bounding box center [501, 120] width 42 height 9
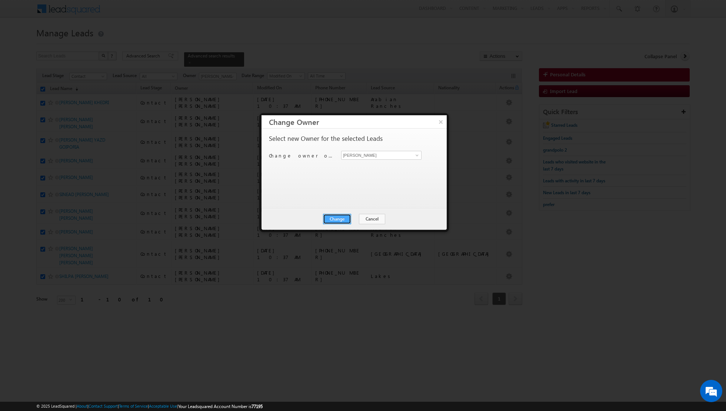
click at [341, 216] on button "Change" at bounding box center [337, 219] width 28 height 10
click at [352, 218] on button "Close" at bounding box center [356, 219] width 24 height 10
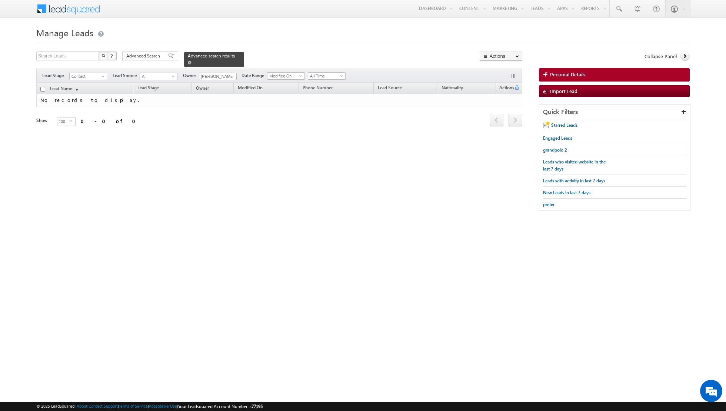
click at [188, 62] on span at bounding box center [190, 63] width 4 height 4
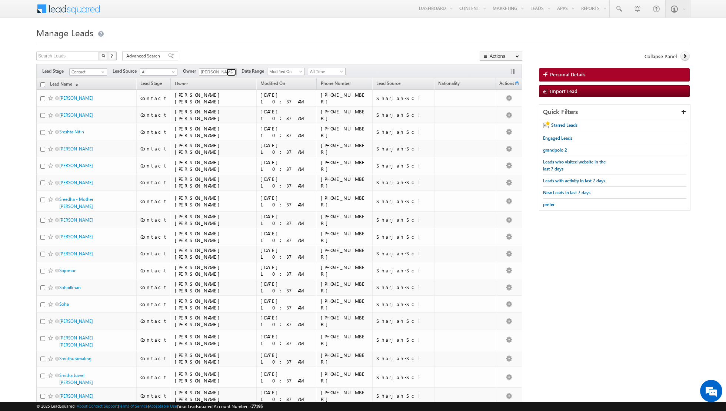
click at [229, 72] on span at bounding box center [232, 72] width 6 height 6
click at [220, 118] on span "riya.raj@indglobal.ae" at bounding box center [235, 119] width 67 height 6
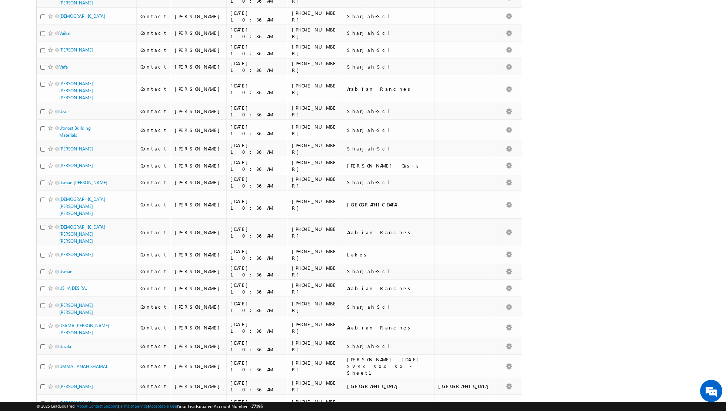
scroll to position [0, 0]
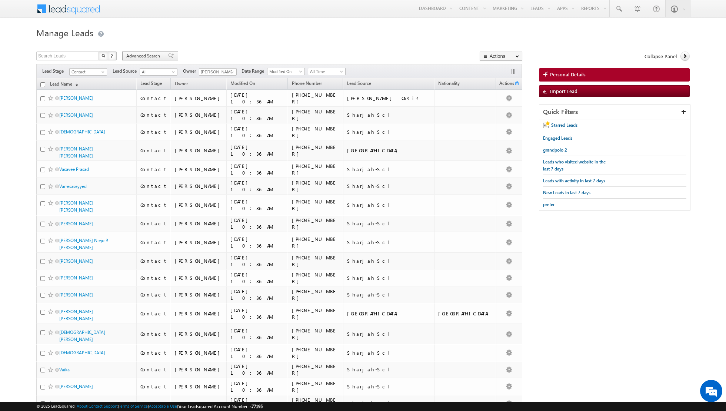
click at [168, 56] on span at bounding box center [171, 55] width 6 height 5
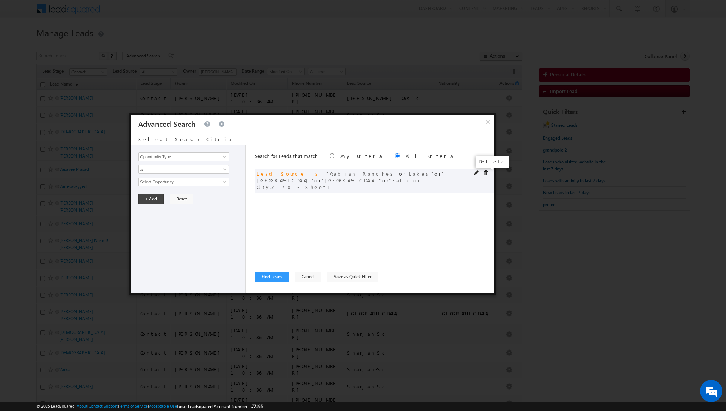
click at [485, 172] on span at bounding box center [485, 172] width 5 height 5
click at [222, 156] on span at bounding box center [225, 157] width 6 height 6
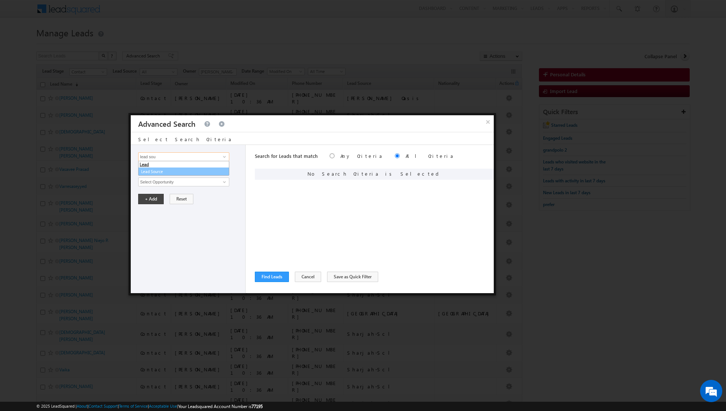
click at [198, 173] on link "Lead Source" at bounding box center [183, 172] width 91 height 9
click at [207, 180] on span "None Selected" at bounding box center [181, 182] width 84 height 8
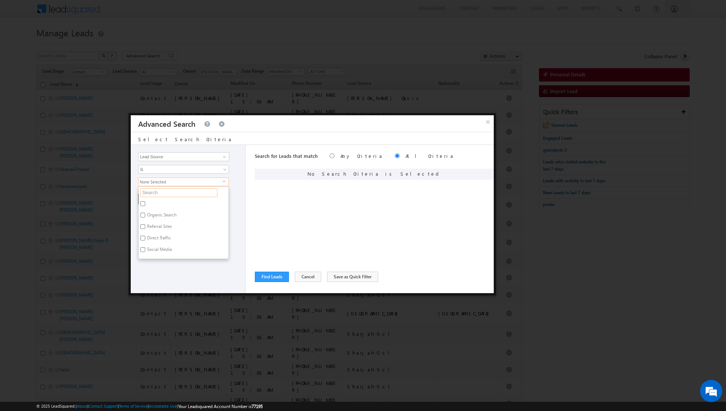
click at [181, 194] on input "text" at bounding box center [178, 192] width 77 height 9
click at [153, 202] on label "Arabian Ranches" at bounding box center [163, 204] width 49 height 11
click at [145, 202] on input "Arabian Ranches" at bounding box center [142, 203] width 5 height 5
click at [166, 191] on input "arabia" at bounding box center [178, 192] width 77 height 9
click at [143, 217] on input "Lakes" at bounding box center [142, 219] width 5 height 5
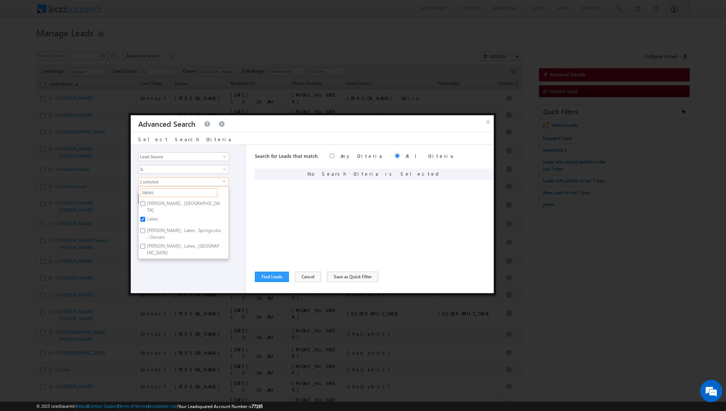
click at [165, 193] on input "lakes" at bounding box center [178, 192] width 77 height 9
click at [153, 204] on label "Falcon City.xlsx - Sheet1" at bounding box center [170, 204] width 63 height 11
click at [145, 204] on input "Falcon City.xlsx - Sheet1" at bounding box center [142, 203] width 5 height 5
click at [160, 194] on input "falc" at bounding box center [178, 192] width 77 height 9
click at [154, 210] on label "[GEOGRAPHIC_DATA]" at bounding box center [168, 215] width 58 height 11
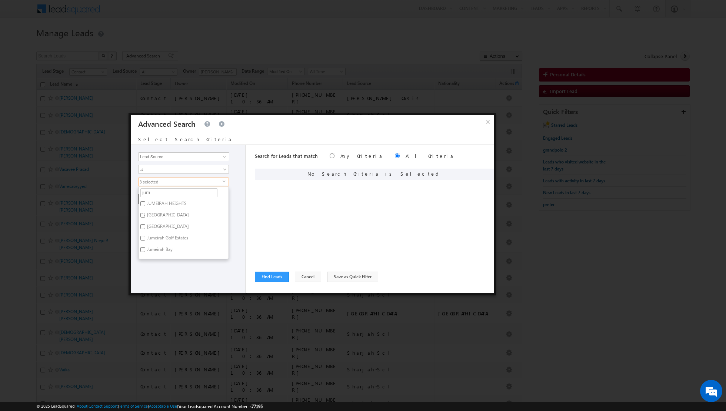
click at [145, 213] on input "[GEOGRAPHIC_DATA]" at bounding box center [142, 215] width 5 height 5
click at [149, 223] on label "[GEOGRAPHIC_DATA]" at bounding box center [168, 227] width 58 height 11
click at [145, 224] on input "[GEOGRAPHIC_DATA]" at bounding box center [142, 226] width 5 height 5
click at [143, 236] on input "Jumeirah Golf Estates" at bounding box center [142, 238] width 5 height 5
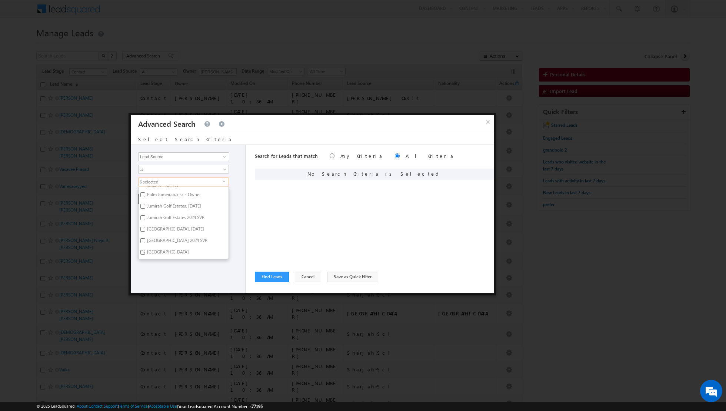
click at [145, 252] on input "Jumeirah Islands" at bounding box center [142, 252] width 5 height 5
click at [238, 182] on div "7 selected select jum Organic Search Referral Sites Direct Traffic Social Media…" at bounding box center [189, 182] width 103 height 9
click at [223, 181] on span "select" at bounding box center [226, 181] width 6 height 3
click at [175, 189] on input "jum" at bounding box center [178, 192] width 77 height 9
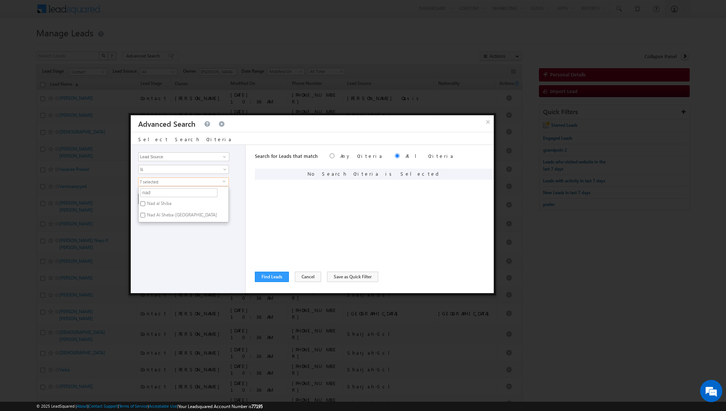
click at [150, 202] on label "Nad al Shiba" at bounding box center [159, 204] width 40 height 11
click at [145, 202] on input "Nad al Shiba" at bounding box center [142, 203] width 5 height 5
click at [159, 192] on input "nad" at bounding box center [178, 192] width 77 height 9
click at [150, 199] on label "[PERSON_NAME] Oasis" at bounding box center [169, 204] width 61 height 11
click at [145, 201] on input "[PERSON_NAME] Oasis" at bounding box center [142, 203] width 5 height 5
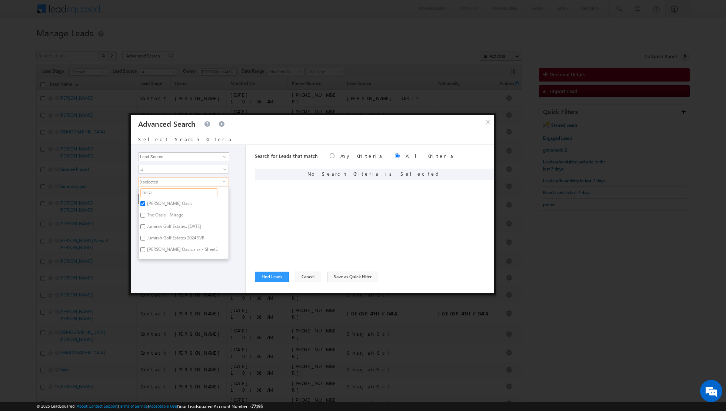
click at [160, 193] on input "mira" at bounding box center [178, 192] width 77 height 9
click at [145, 201] on input "[GEOGRAPHIC_DATA]" at bounding box center [142, 203] width 5 height 5
click at [192, 194] on input "dubai h" at bounding box center [178, 192] width 77 height 9
click at [234, 196] on div "+ Add Reset" at bounding box center [189, 199] width 103 height 10
click at [147, 200] on button "+ Add" at bounding box center [151, 199] width 26 height 10
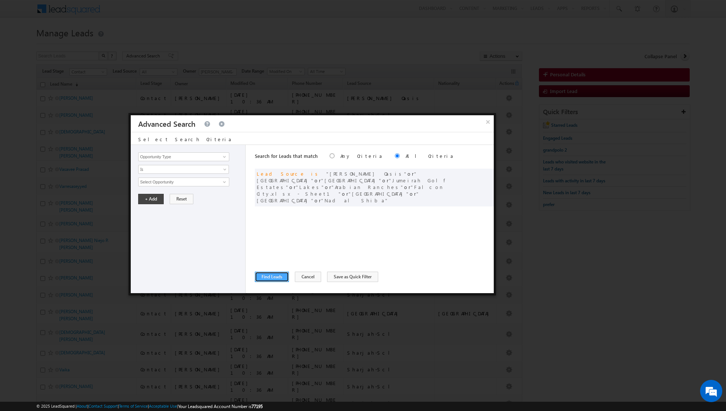
click at [272, 275] on button "Find Leads" at bounding box center [272, 277] width 34 height 10
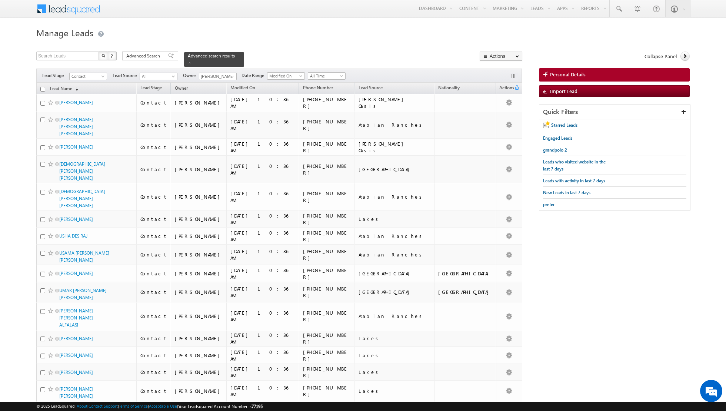
click at [44, 89] on input "checkbox" at bounding box center [42, 89] width 5 height 5
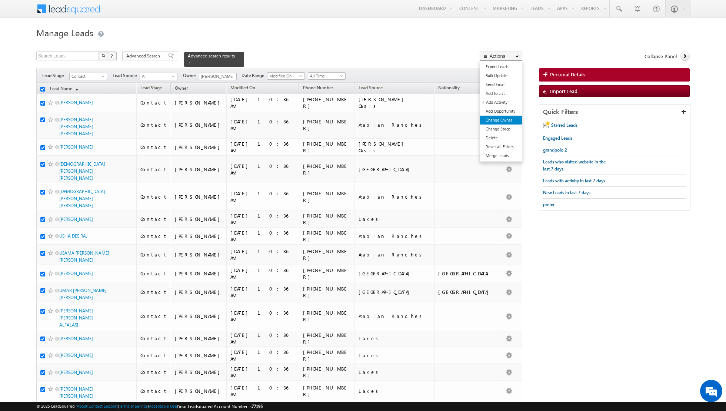
click at [503, 120] on link "Change Owner" at bounding box center [501, 120] width 42 height 9
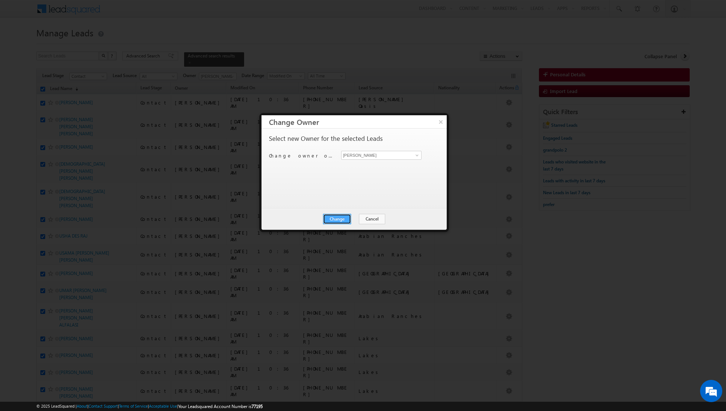
click at [342, 220] on button "Change" at bounding box center [337, 219] width 28 height 10
click at [353, 216] on button "Close" at bounding box center [356, 219] width 24 height 10
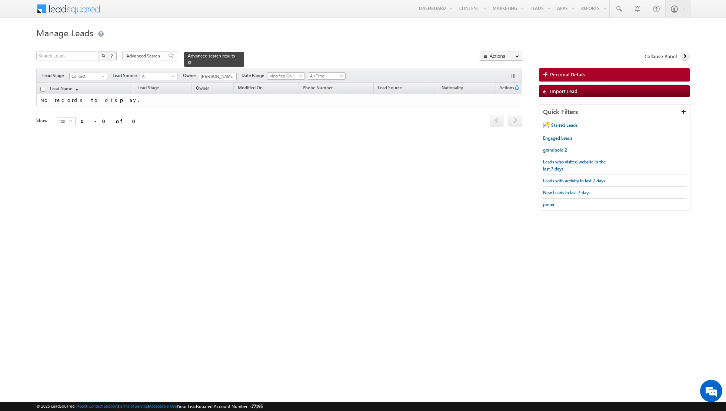
click at [188, 63] on span at bounding box center [190, 63] width 4 height 4
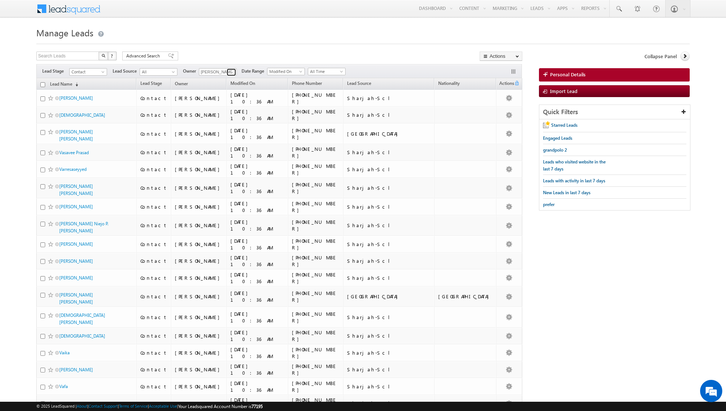
click at [229, 70] on span at bounding box center [232, 72] width 6 height 6
click at [230, 143] on span "shiva.sisodia@indglobal.ae" at bounding box center [235, 146] width 67 height 6
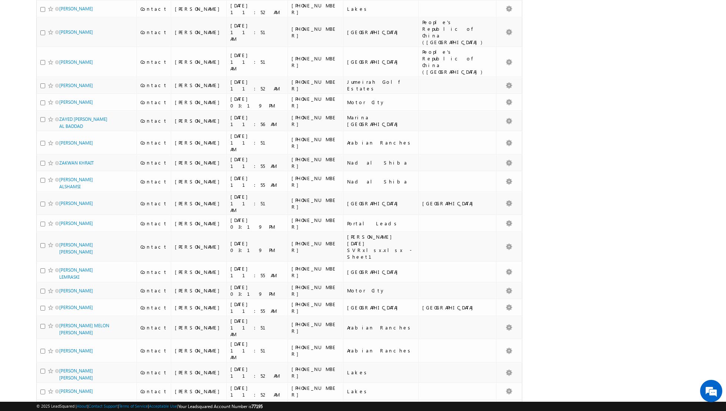
scroll to position [0, 0]
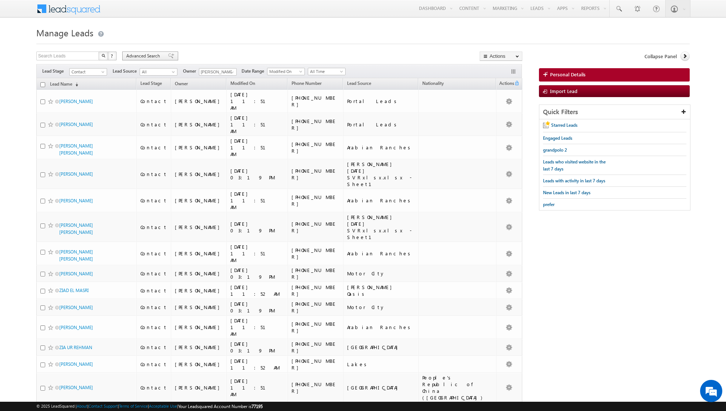
click at [168, 56] on span at bounding box center [171, 55] width 6 height 5
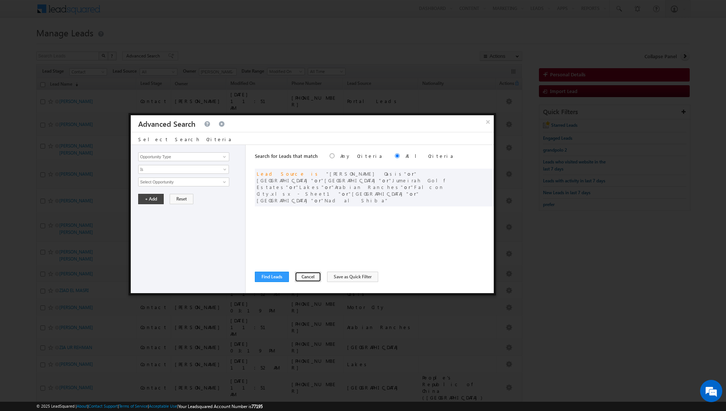
click at [304, 277] on button "Cancel" at bounding box center [308, 277] width 26 height 10
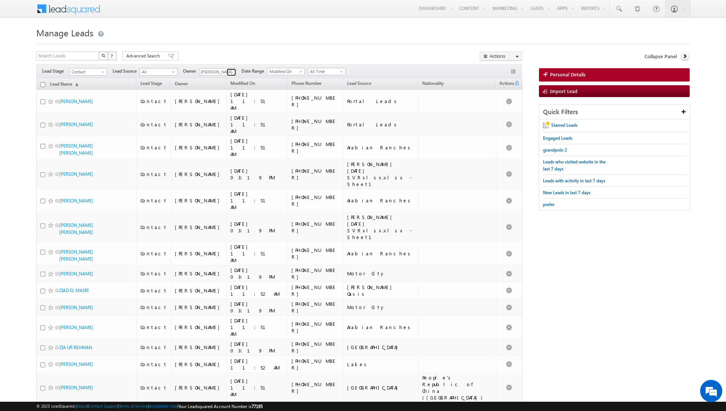
click at [227, 73] on link at bounding box center [231, 72] width 9 height 7
click at [228, 122] on span "riya.raj@indglobal.ae" at bounding box center [235, 125] width 67 height 6
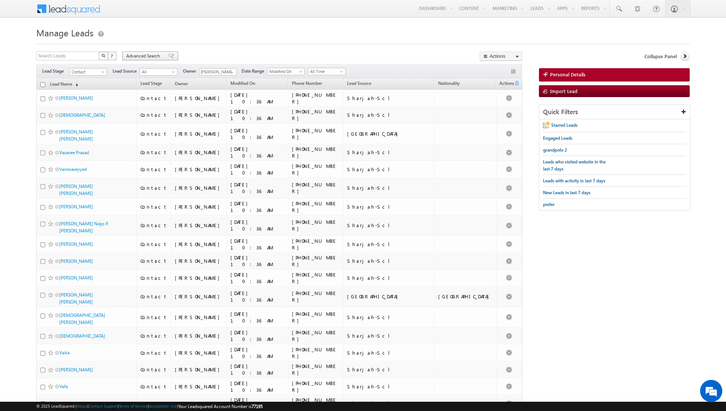
click at [168, 57] on span at bounding box center [171, 55] width 6 height 5
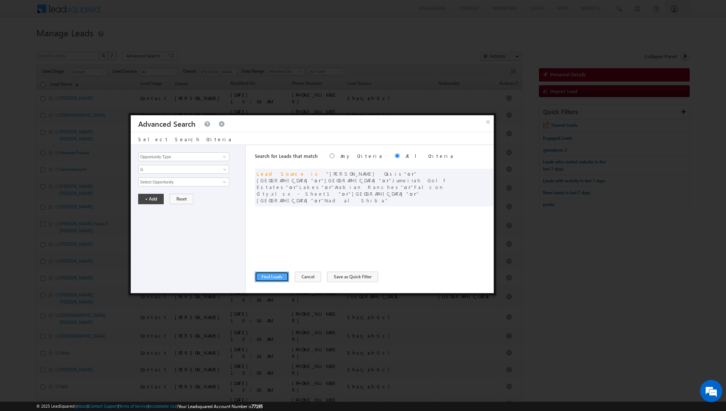
click at [271, 275] on button "Find Leads" at bounding box center [272, 277] width 34 height 10
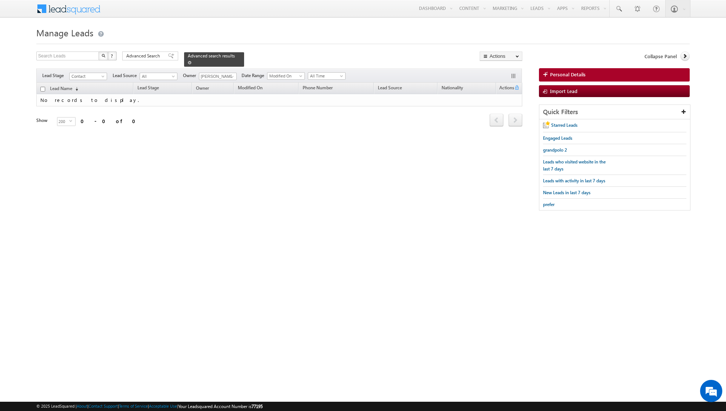
click at [188, 63] on span at bounding box center [190, 63] width 4 height 4
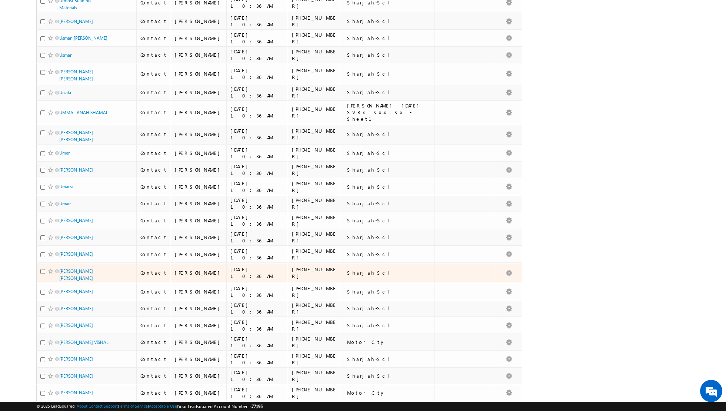
scroll to position [0, 0]
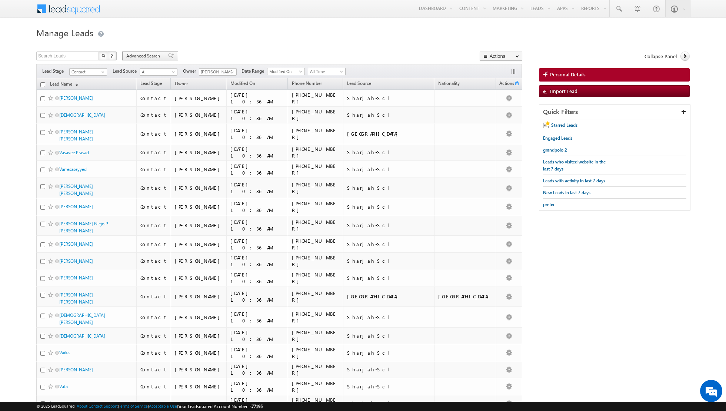
click at [165, 52] on div "Advanced Search" at bounding box center [150, 56] width 56 height 9
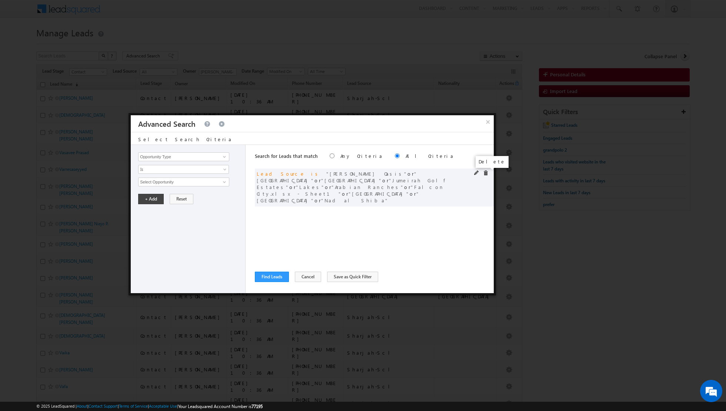
click at [485, 174] on span at bounding box center [485, 172] width 5 height 5
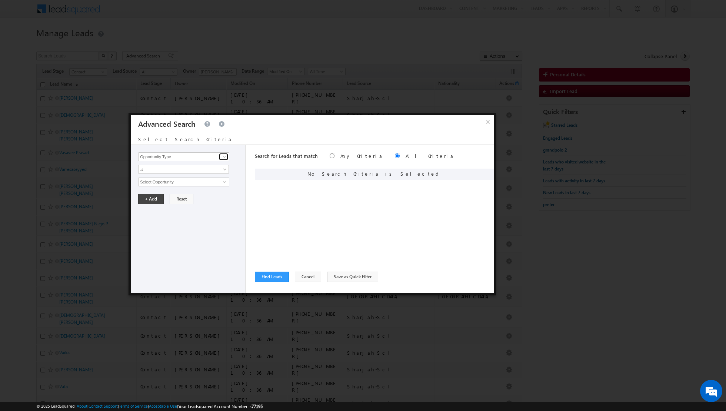
click at [221, 157] on link at bounding box center [223, 156] width 9 height 7
click at [221, 158] on link at bounding box center [223, 156] width 9 height 7
click at [166, 171] on link "Lead Source" at bounding box center [183, 172] width 91 height 9
click at [166, 180] on span "None Selected" at bounding box center [181, 182] width 84 height 8
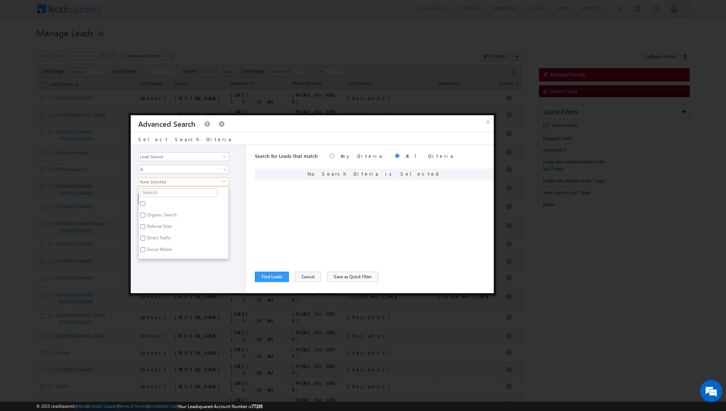
click at [166, 186] on ul "Organic Search Referral Sites Direct Traffic Social Media Inbound Email Inbound…" at bounding box center [183, 222] width 91 height 73
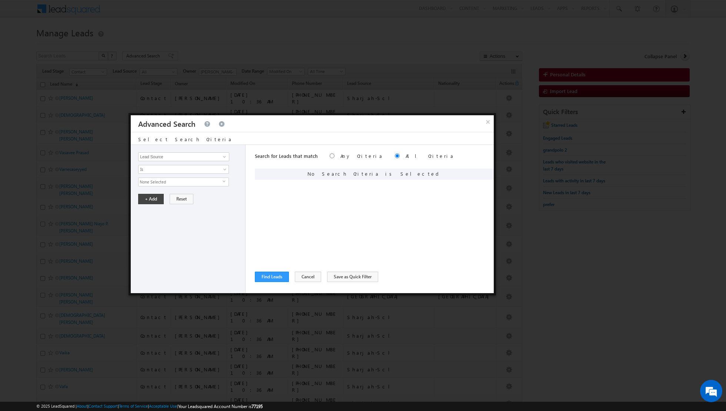
click at [166, 186] on div "Opportunity Type Lead Activity Task Sales Group Prospect Id Address 1 Address 2…" at bounding box center [188, 219] width 115 height 148
click at [168, 184] on span "None Selected" at bounding box center [181, 182] width 84 height 8
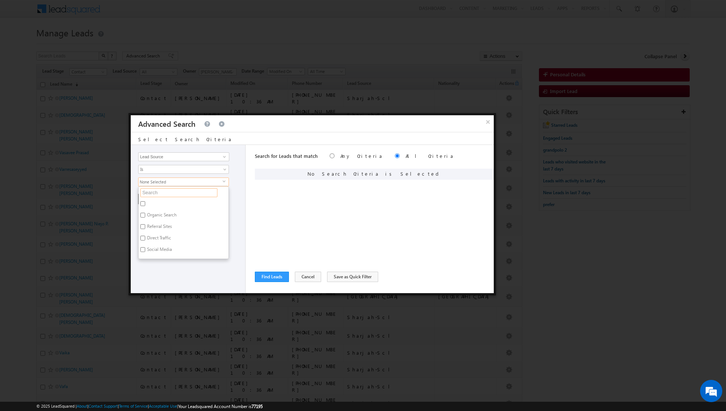
click at [164, 193] on input "text" at bounding box center [178, 192] width 77 height 9
click at [149, 201] on label "[GEOGRAPHIC_DATA]" at bounding box center [168, 204] width 58 height 11
click at [145, 201] on input "[GEOGRAPHIC_DATA]" at bounding box center [142, 203] width 5 height 5
click at [170, 194] on input "dubai s" at bounding box center [178, 192] width 77 height 9
click at [143, 230] on input "Serena" at bounding box center [142, 230] width 5 height 5
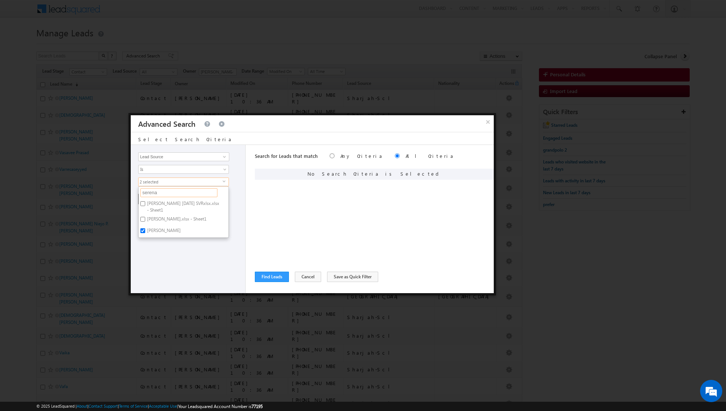
click at [163, 193] on input "serena" at bounding box center [178, 192] width 77 height 9
click at [151, 200] on label "Falcon City.xlsx - Sheet1" at bounding box center [170, 204] width 63 height 11
click at [145, 201] on input "Falcon City.xlsx - Sheet1" at bounding box center [142, 203] width 5 height 5
click at [162, 193] on input "falcon" at bounding box center [178, 192] width 77 height 9
click at [152, 203] on label "Motor City" at bounding box center [157, 204] width 37 height 11
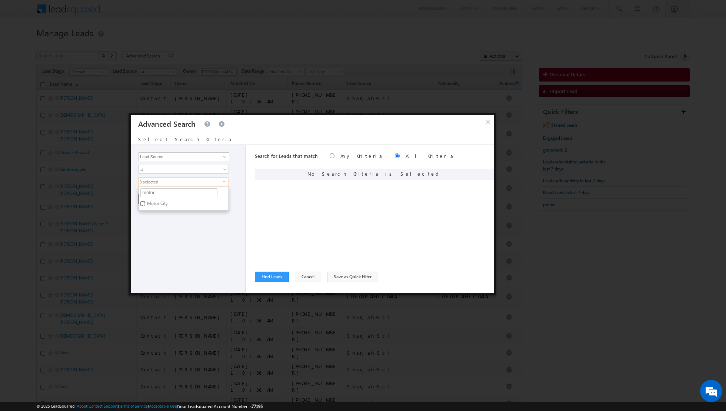
click at [145, 203] on input "Motor City" at bounding box center [142, 203] width 5 height 5
click at [158, 236] on div "Opportunity Type Lead Activity Task Sales Group Prospect Id Address 1 Address 2…" at bounding box center [188, 219] width 115 height 148
click at [150, 201] on button "+ Add" at bounding box center [151, 199] width 26 height 10
click at [267, 281] on button "Find Leads" at bounding box center [272, 277] width 34 height 10
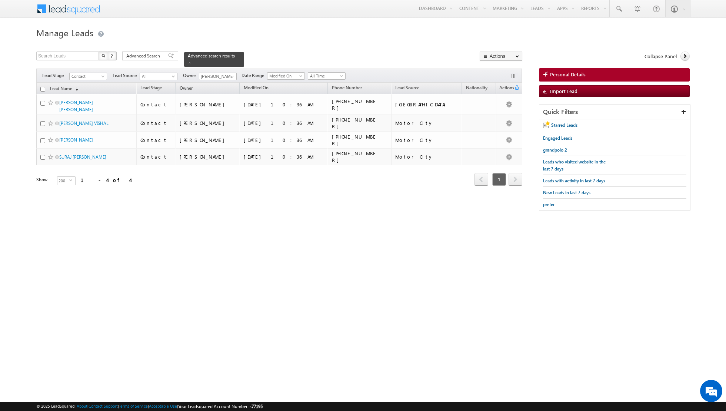
click at [43, 88] on input "checkbox" at bounding box center [42, 89] width 5 height 5
click at [494, 121] on link "Change Owner" at bounding box center [501, 120] width 42 height 9
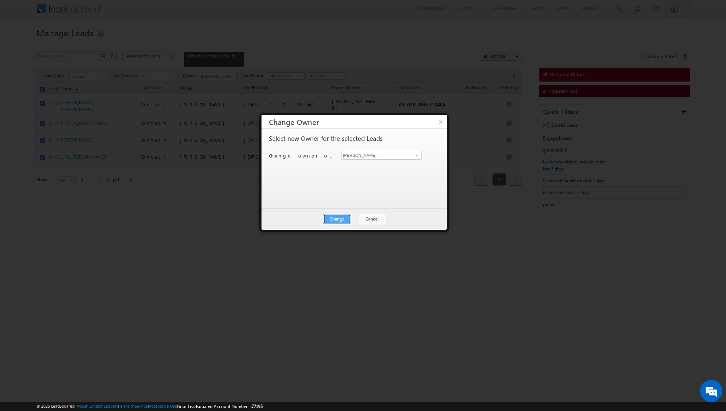
click at [337, 217] on button "Change" at bounding box center [337, 219] width 28 height 10
click at [354, 218] on button "Close" at bounding box center [356, 219] width 24 height 10
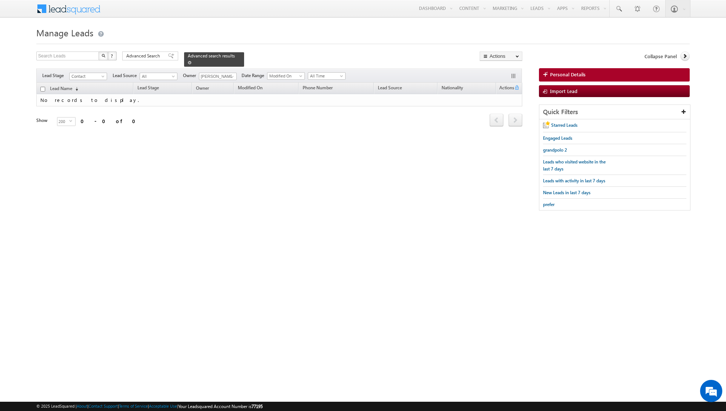
click at [188, 63] on span at bounding box center [190, 63] width 4 height 4
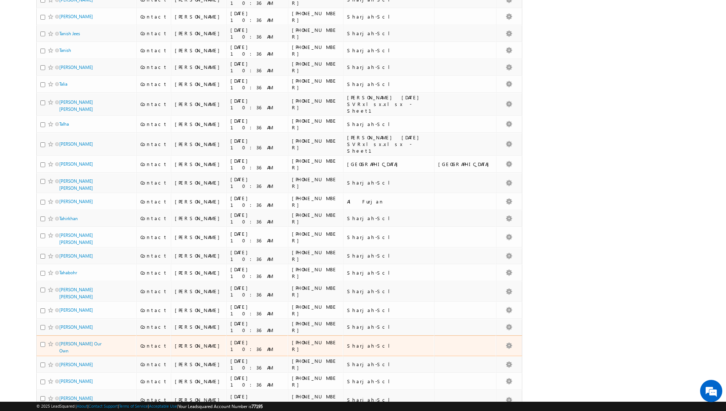
scroll to position [975, 0]
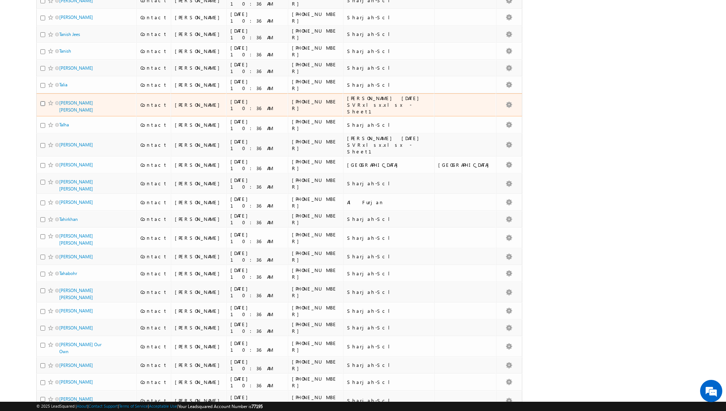
click at [41, 101] on input "checkbox" at bounding box center [42, 103] width 5 height 5
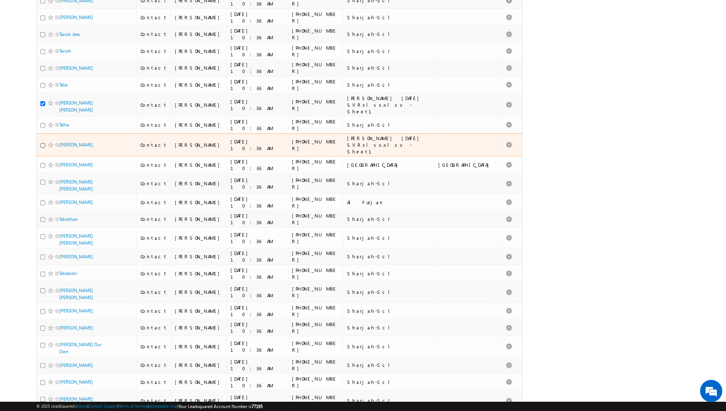
click at [43, 143] on input "checkbox" at bounding box center [42, 145] width 5 height 5
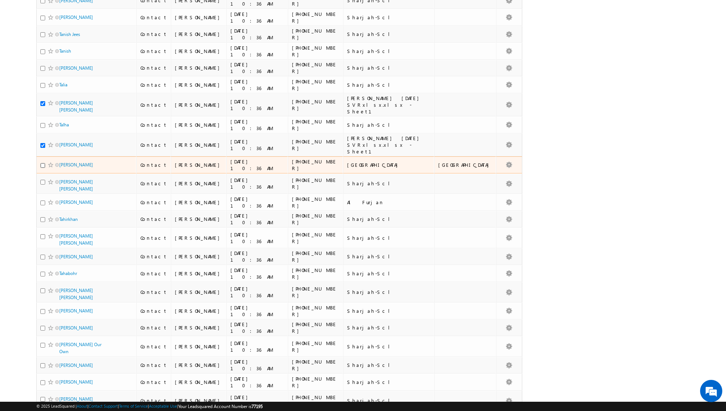
click at [42, 163] on input "checkbox" at bounding box center [42, 165] width 5 height 5
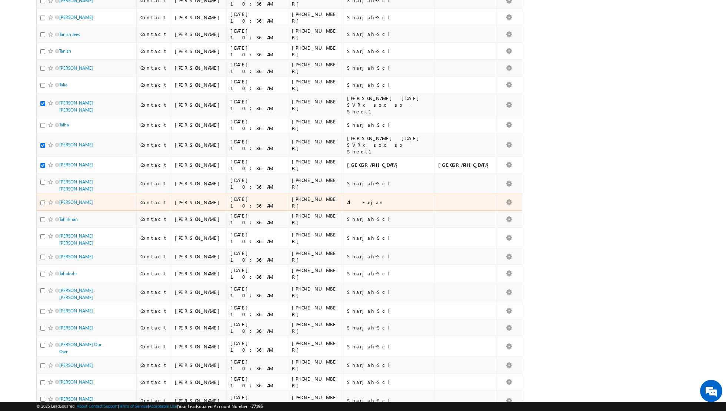
click at [42, 200] on input "checkbox" at bounding box center [42, 202] width 5 height 5
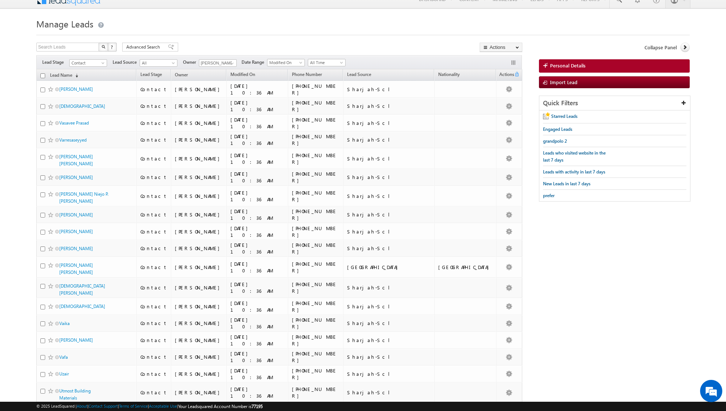
scroll to position [0, 0]
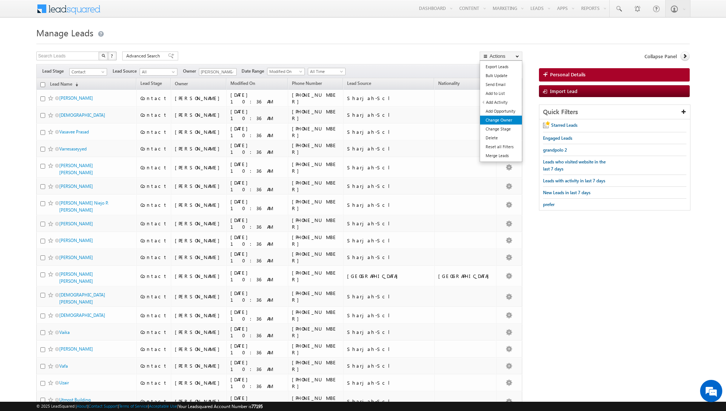
click at [494, 120] on link "Change Owner" at bounding box center [501, 120] width 42 height 9
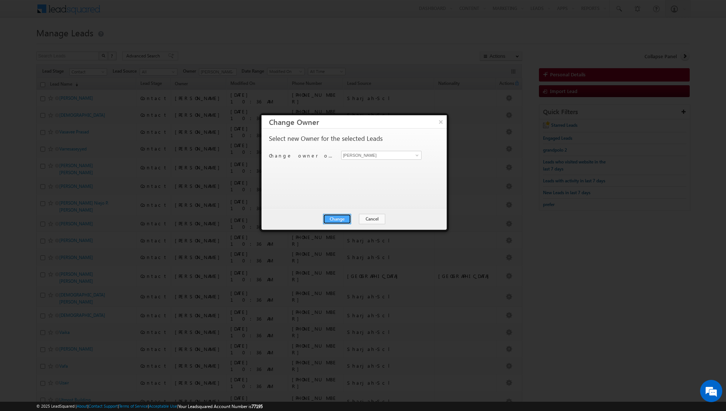
click at [337, 216] on button "Change" at bounding box center [337, 219] width 28 height 10
click at [358, 220] on button "Close" at bounding box center [356, 219] width 24 height 10
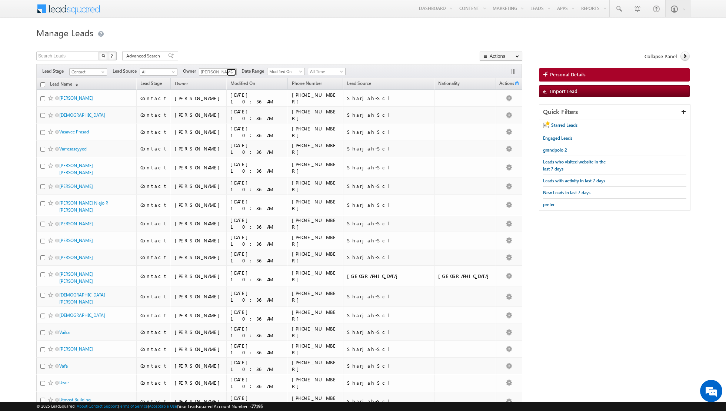
click at [229, 72] on span at bounding box center [232, 72] width 6 height 6
click at [212, 143] on span "shiva.sisodia@indglobal.ae" at bounding box center [235, 146] width 67 height 6
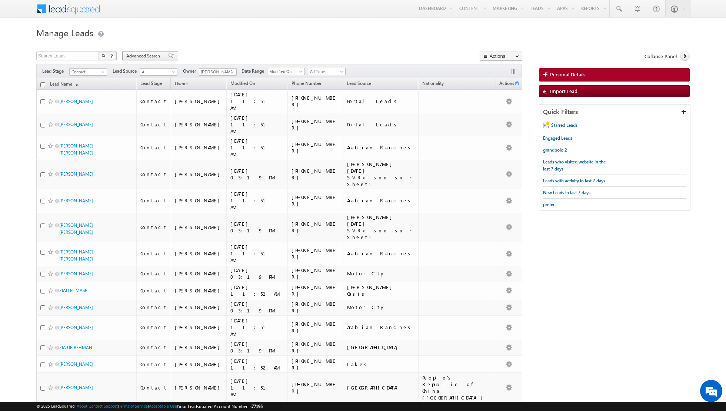
click at [168, 56] on span at bounding box center [171, 55] width 6 height 5
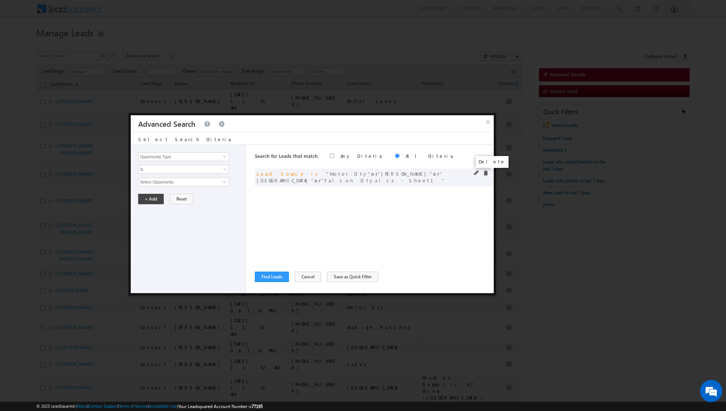
click at [483, 172] on span at bounding box center [485, 172] width 5 height 5
click at [228, 155] on link at bounding box center [223, 156] width 9 height 7
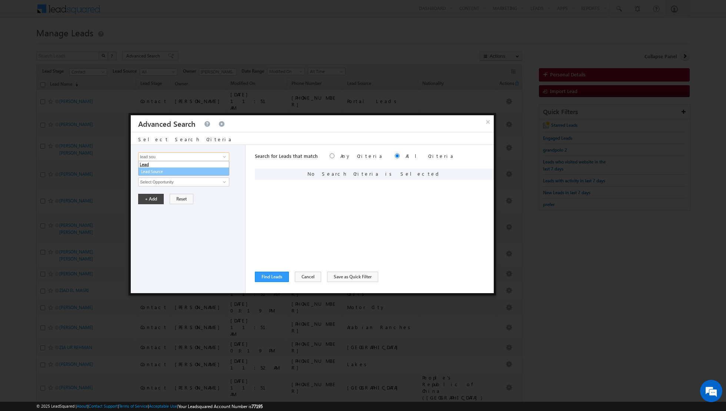
click at [208, 169] on link "Lead Source" at bounding box center [183, 172] width 91 height 9
click at [219, 178] on span "None Selected" at bounding box center [181, 182] width 84 height 8
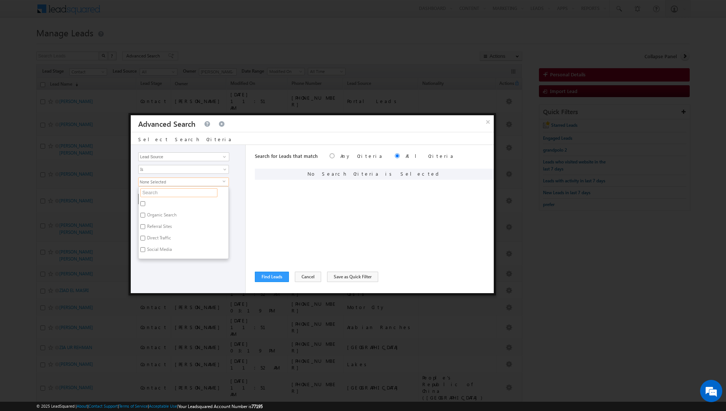
click at [182, 192] on input "text" at bounding box center [178, 192] width 77 height 9
click at [155, 203] on label "Sharjah-Scl" at bounding box center [158, 204] width 38 height 11
click at [145, 203] on input "Sharjah-Scl" at bounding box center [142, 203] width 5 height 5
click at [165, 238] on div "Opportunity Type Lead Activity Task Sales Group Prospect Id Address 1 Address 2…" at bounding box center [188, 219] width 115 height 148
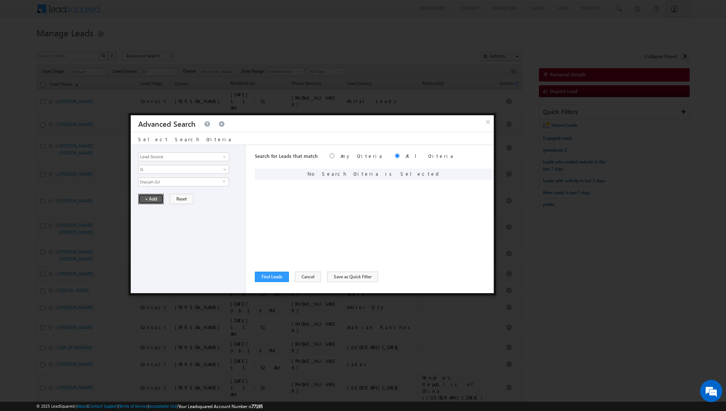
click at [150, 201] on button "+ Add" at bounding box center [151, 199] width 26 height 10
click at [271, 275] on button "Find Leads" at bounding box center [272, 277] width 34 height 10
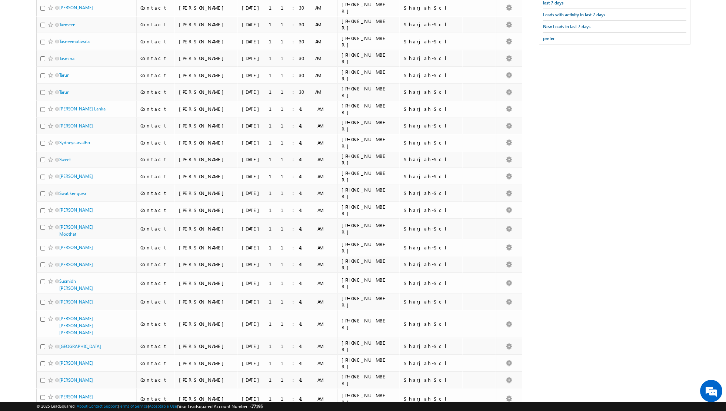
scroll to position [0, 0]
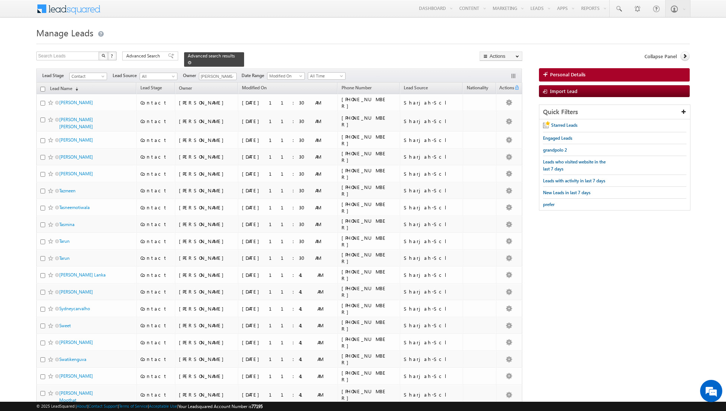
click at [188, 64] on span at bounding box center [190, 63] width 4 height 4
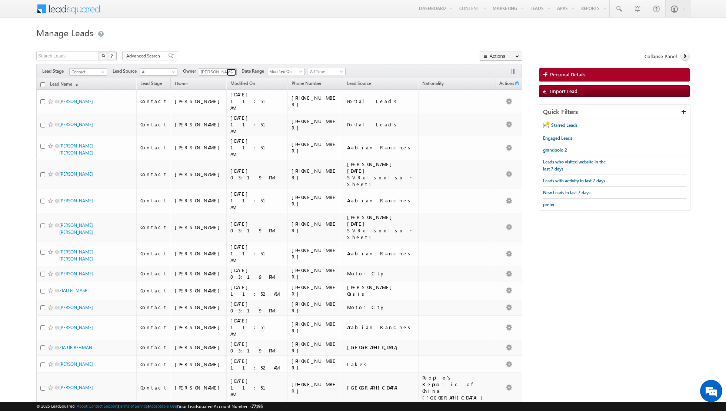
click at [231, 73] on span at bounding box center [232, 72] width 6 height 6
click at [228, 117] on span "riya.raj@indglobal.ae" at bounding box center [235, 119] width 67 height 6
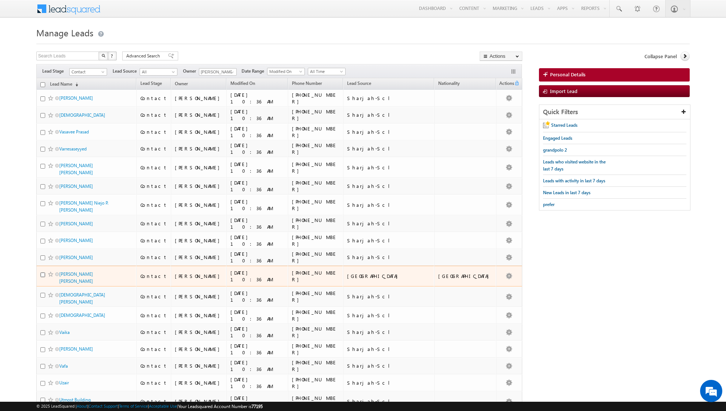
click at [42, 272] on input "checkbox" at bounding box center [42, 274] width 5 height 5
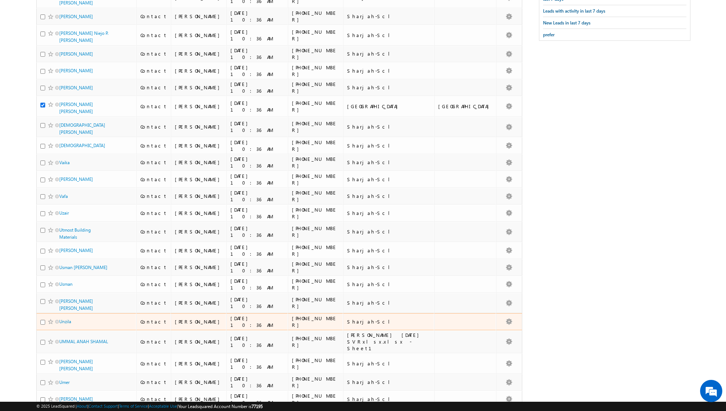
scroll to position [177, 0]
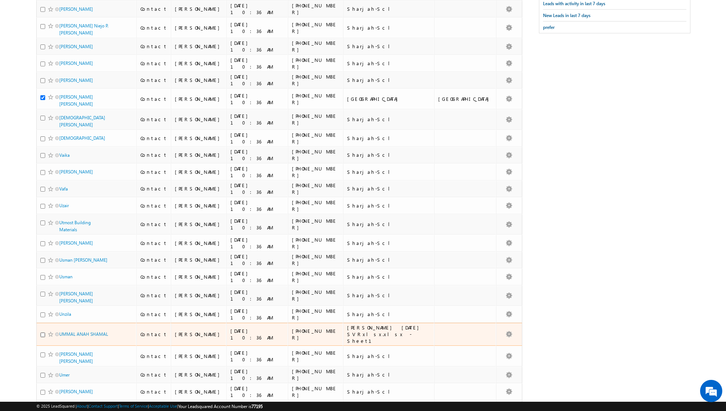
click at [42, 332] on input "checkbox" at bounding box center [42, 334] width 5 height 5
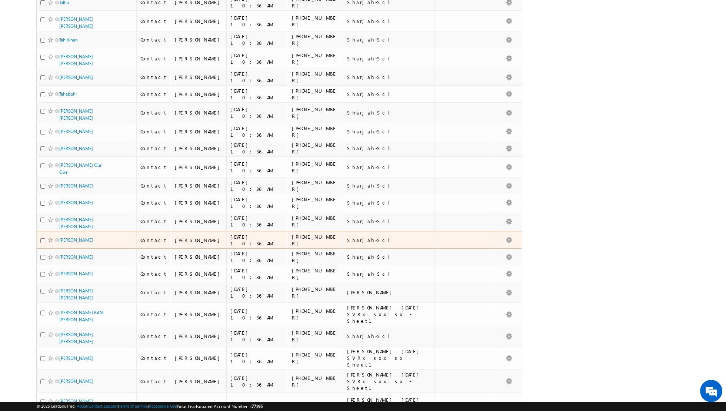
scroll to position [1074, 0]
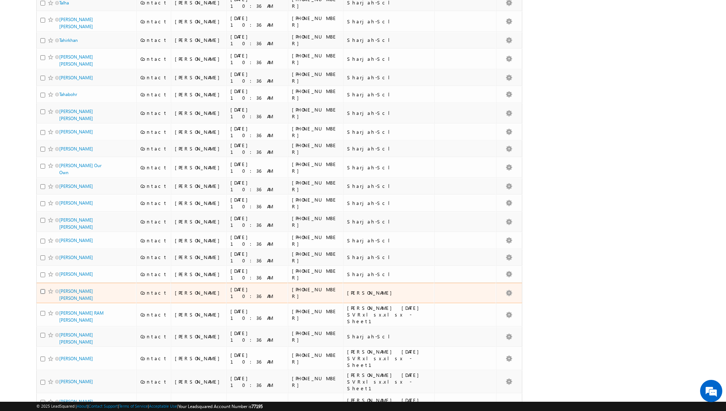
click at [42, 289] on input "checkbox" at bounding box center [42, 291] width 5 height 5
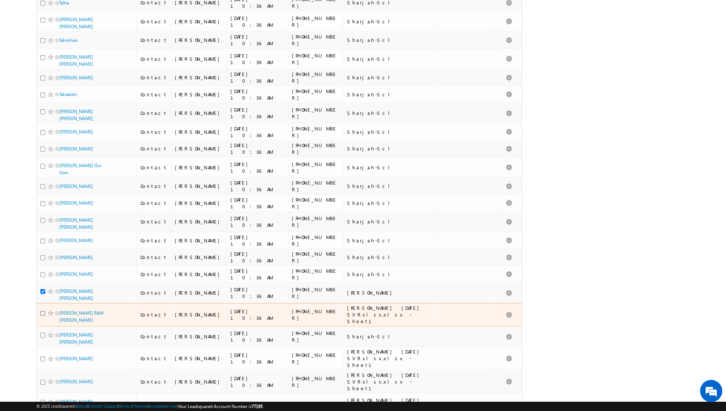
click at [44, 311] on input "checkbox" at bounding box center [42, 313] width 5 height 5
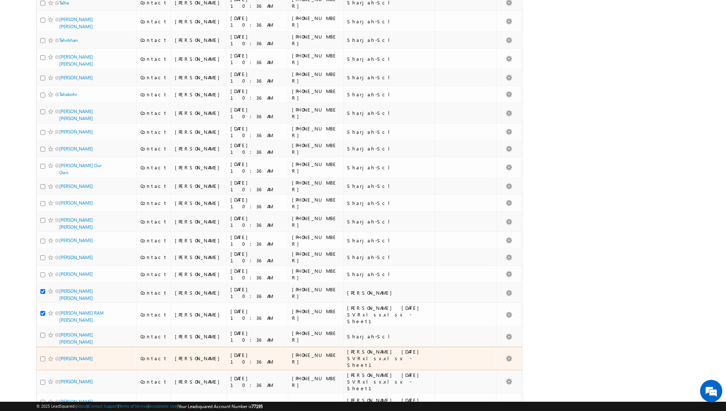
click at [42, 355] on div at bounding box center [51, 358] width 23 height 7
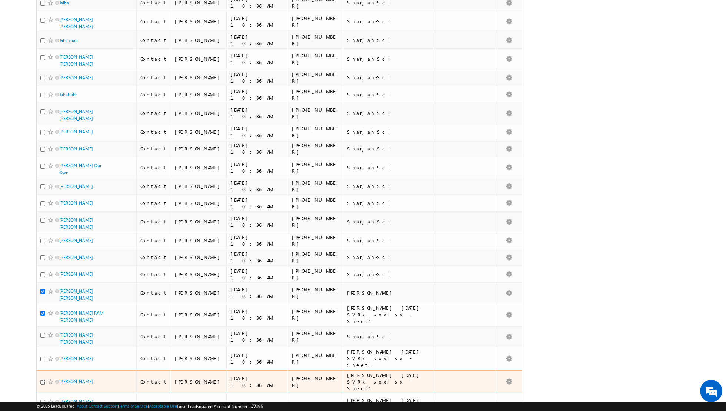
click at [42, 380] on input "checkbox" at bounding box center [42, 382] width 5 height 5
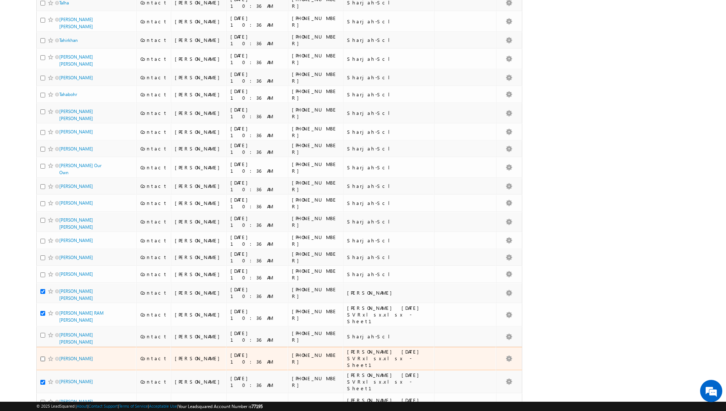
click at [42, 357] on input "checkbox" at bounding box center [42, 359] width 5 height 5
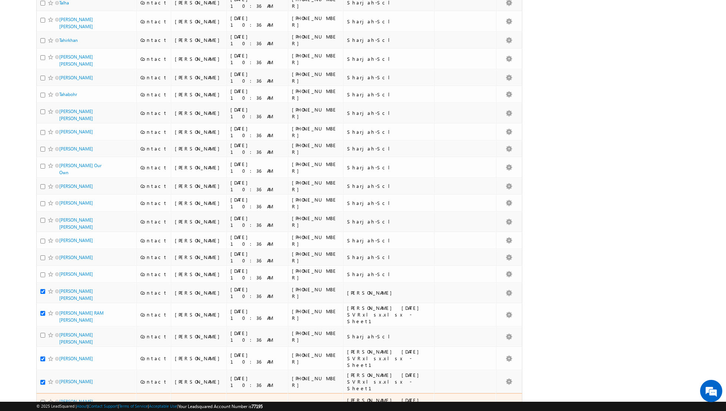
click at [42, 400] on input "checkbox" at bounding box center [42, 402] width 5 height 5
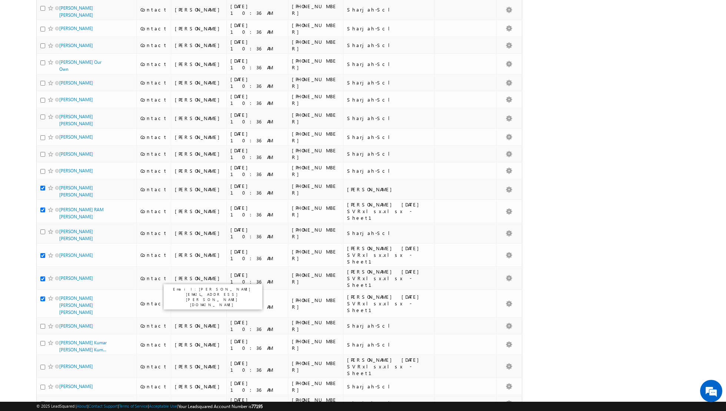
scroll to position [1214, 0]
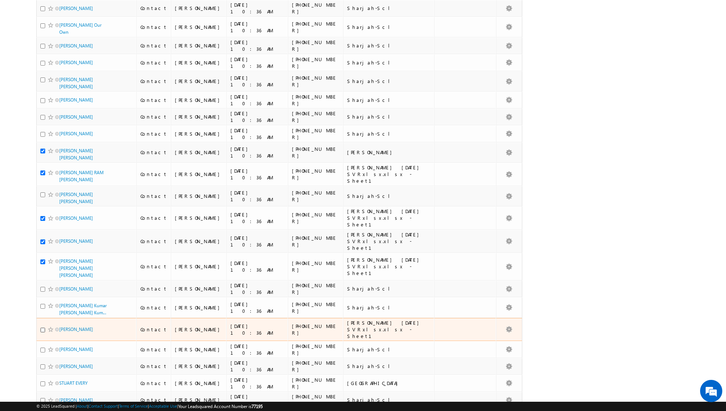
click at [43, 328] on input "checkbox" at bounding box center [42, 330] width 5 height 5
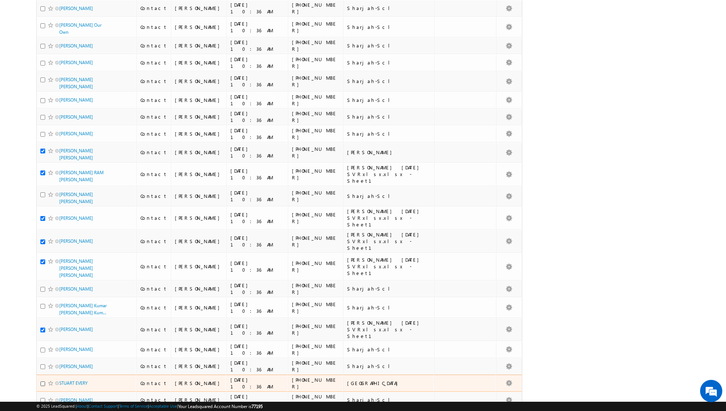
click at [40, 381] on input "checkbox" at bounding box center [42, 383] width 5 height 5
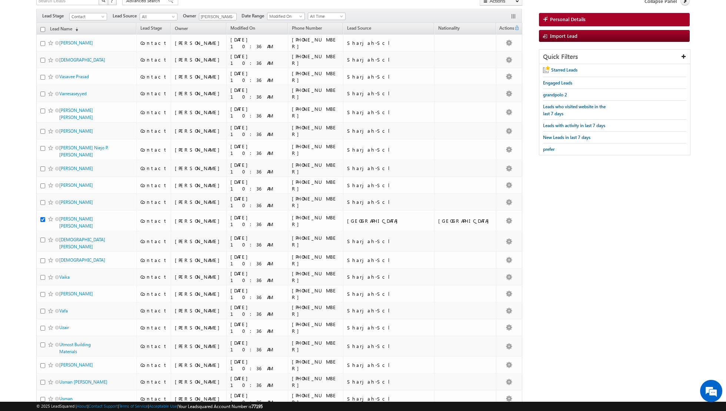
scroll to position [0, 0]
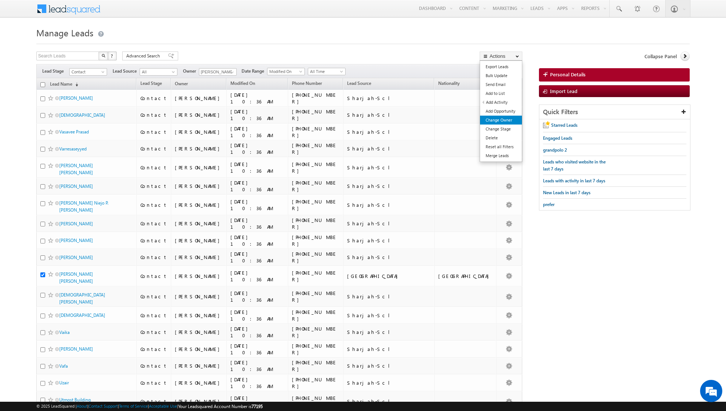
click at [495, 121] on link "Change Owner" at bounding box center [501, 120] width 42 height 9
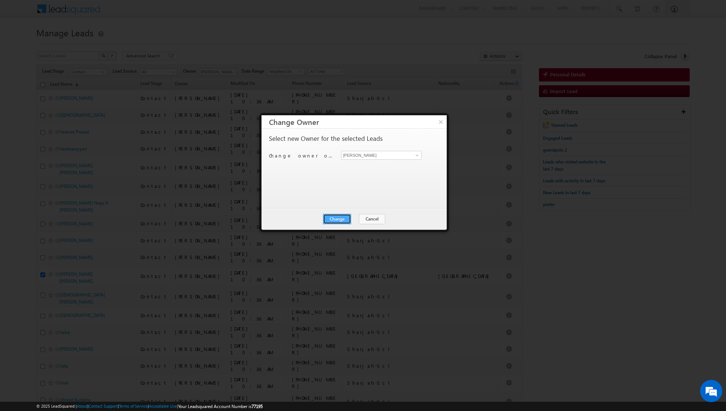
click at [339, 215] on button "Change" at bounding box center [337, 219] width 28 height 10
click at [354, 218] on button "Close" at bounding box center [356, 219] width 24 height 10
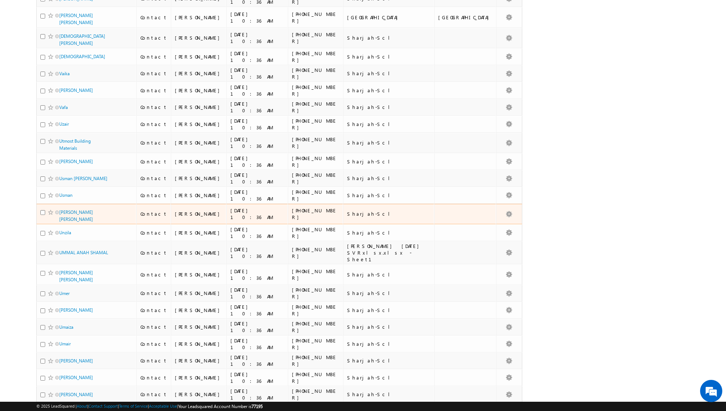
scroll to position [267, 0]
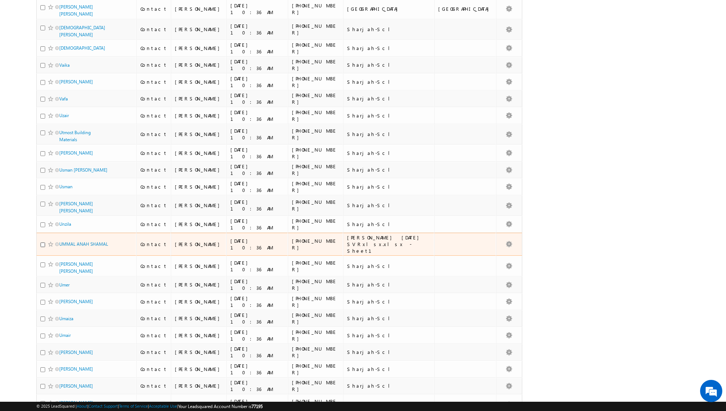
click at [43, 242] on input "checkbox" at bounding box center [42, 244] width 5 height 5
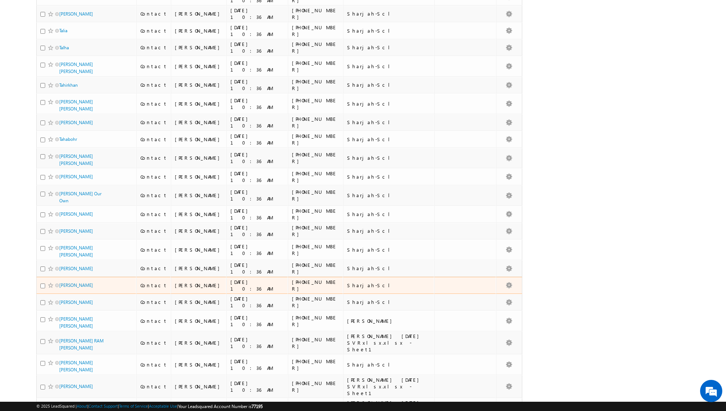
scroll to position [1029, 0]
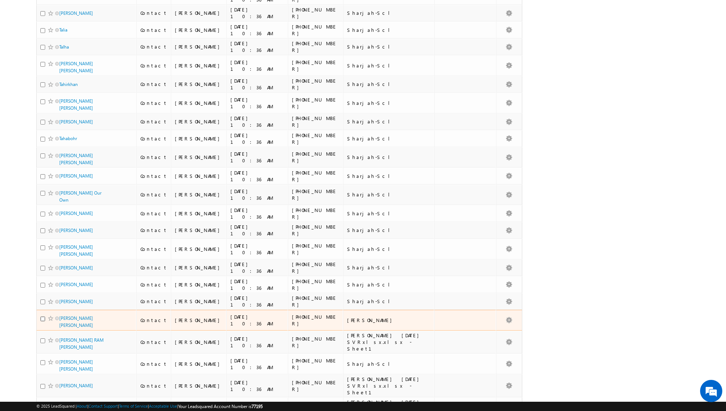
click at [42, 316] on input "checkbox" at bounding box center [42, 318] width 5 height 5
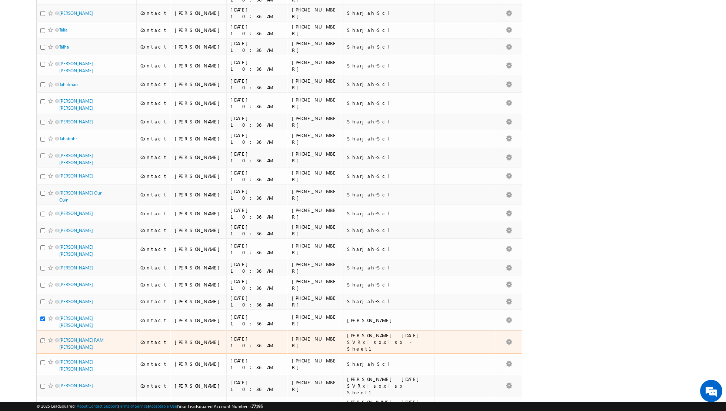
click at [41, 338] on input "checkbox" at bounding box center [42, 340] width 5 height 5
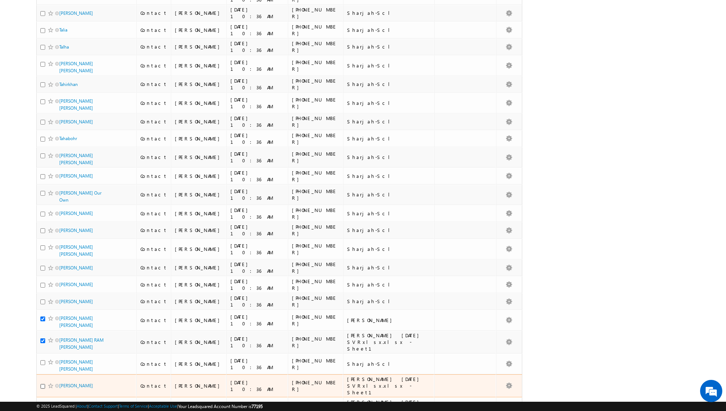
click at [43, 384] on input "checkbox" at bounding box center [42, 386] width 5 height 5
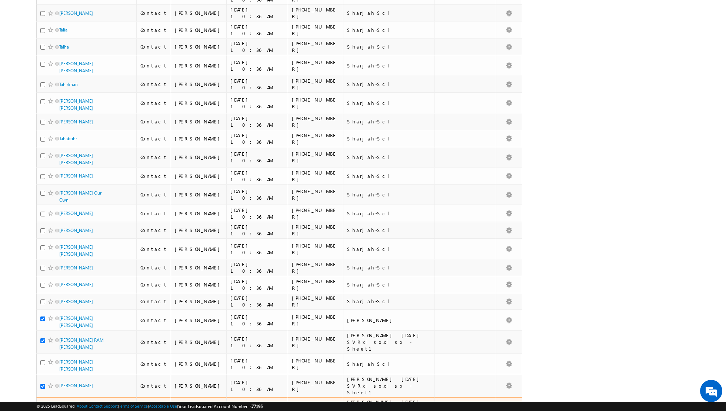
click at [42, 407] on input "checkbox" at bounding box center [42, 409] width 5 height 5
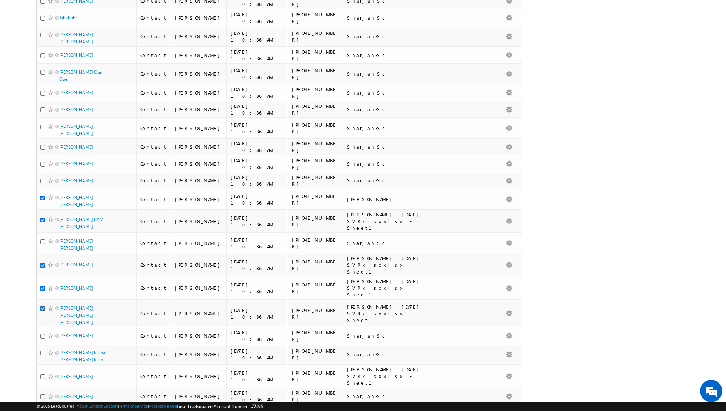
scroll to position [1157, 0]
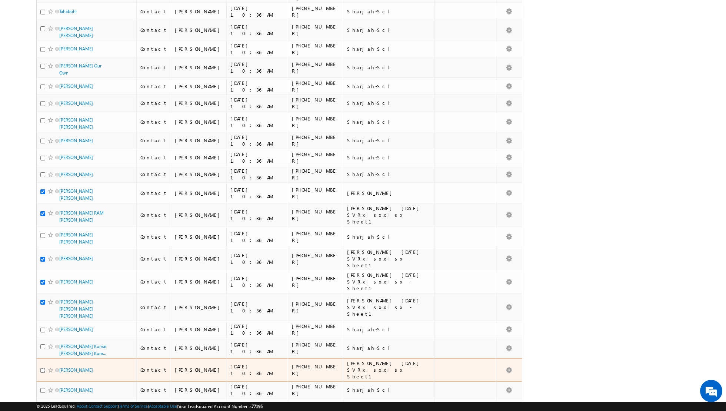
click at [42, 368] on input "checkbox" at bounding box center [42, 370] width 5 height 5
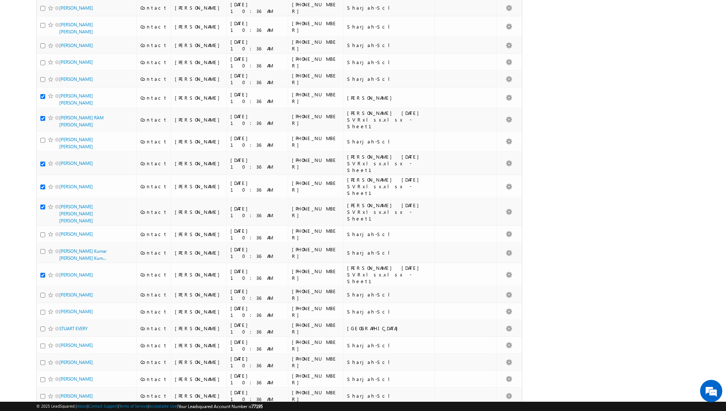
scroll to position [1290, 0]
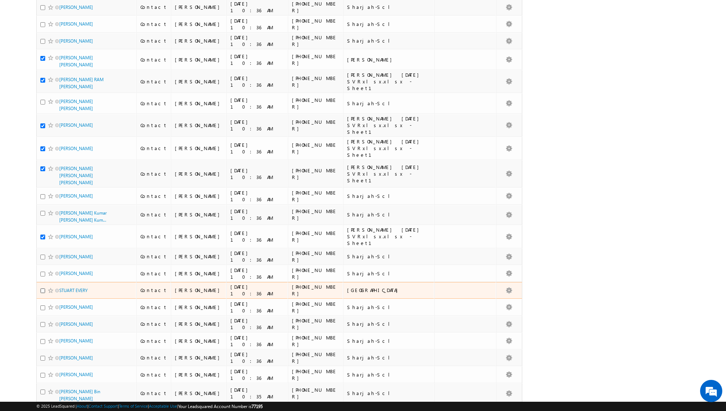
click at [42, 288] on input "checkbox" at bounding box center [42, 290] width 5 height 5
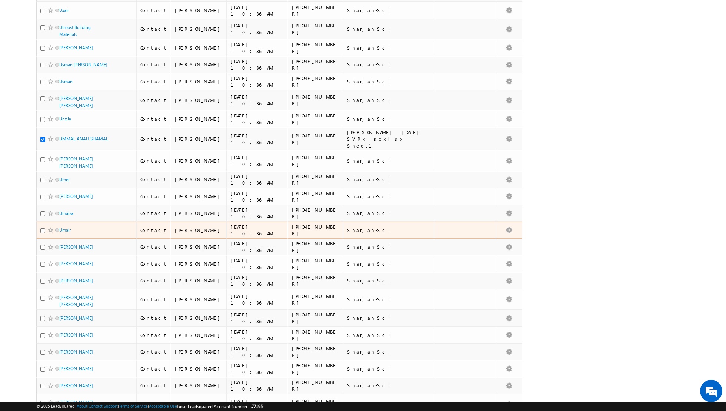
scroll to position [0, 0]
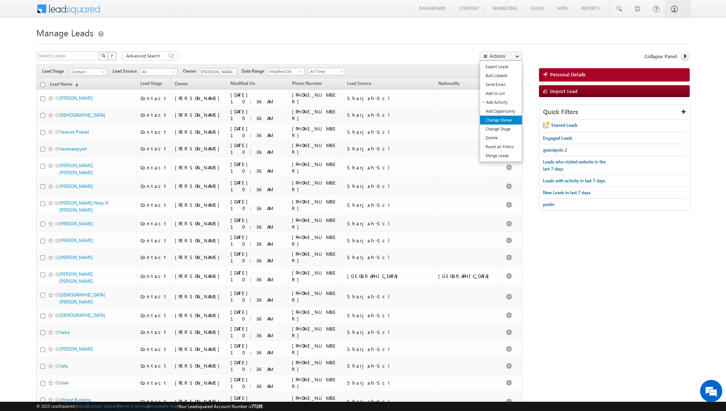
click at [500, 118] on link "Change Owner" at bounding box center [501, 120] width 42 height 9
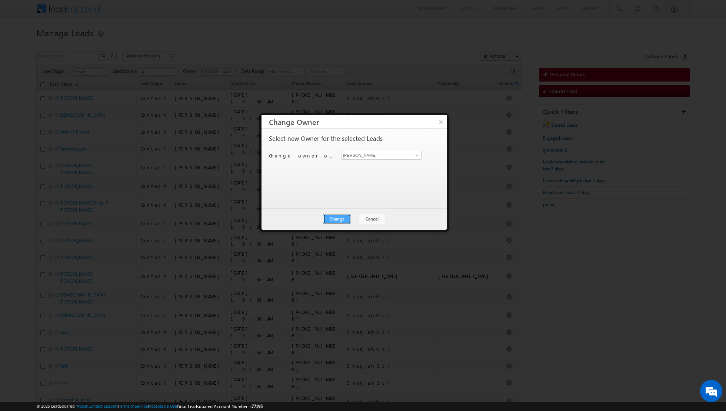
click at [338, 220] on button "Change" at bounding box center [337, 219] width 28 height 10
click at [353, 217] on button "Close" at bounding box center [356, 219] width 24 height 10
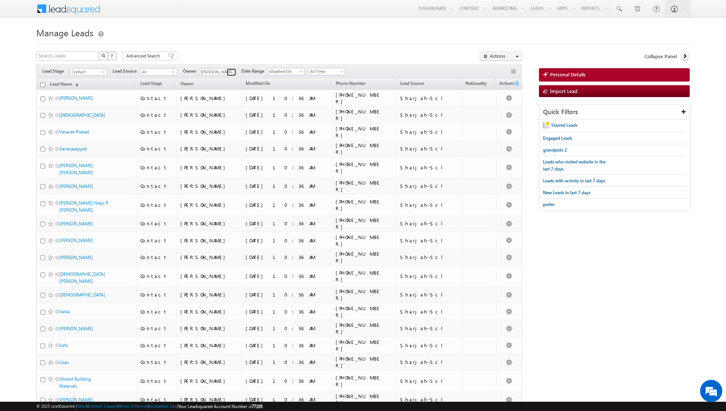
click at [231, 73] on span at bounding box center [232, 72] width 6 height 6
click at [224, 143] on span "shiva.sisodia@indglobal.ae" at bounding box center [235, 146] width 67 height 6
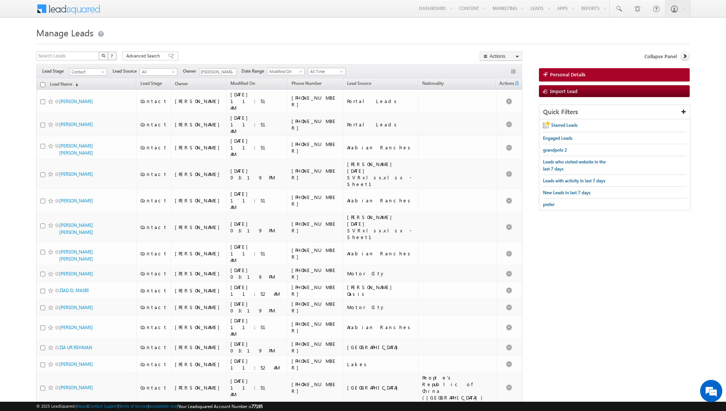
click at [341, 41] on div at bounding box center [363, 41] width 654 height 5
click at [168, 56] on span at bounding box center [171, 55] width 6 height 5
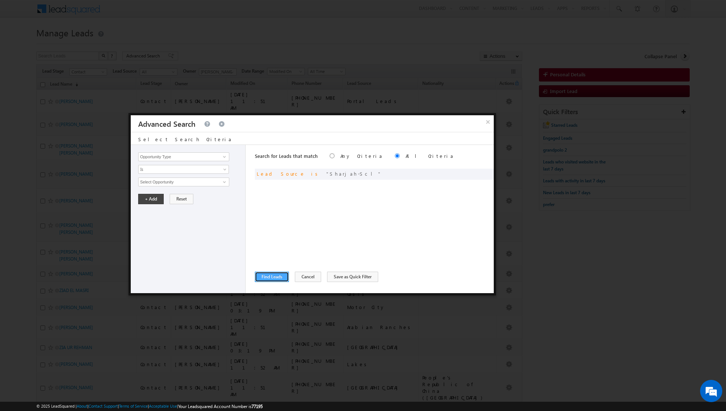
click at [274, 276] on button "Find Leads" at bounding box center [272, 277] width 34 height 10
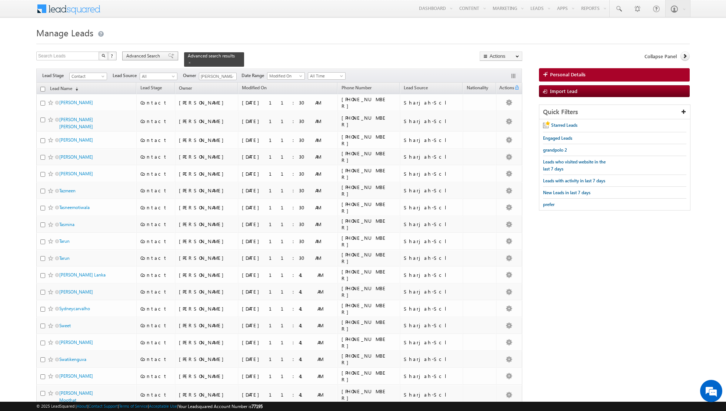
click at [168, 57] on span at bounding box center [171, 55] width 6 height 5
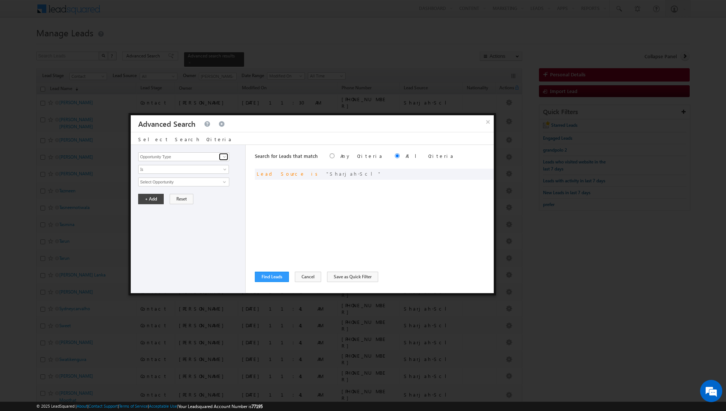
click at [225, 155] on span at bounding box center [225, 157] width 6 height 6
click at [204, 165] on link "Lead Activity" at bounding box center [183, 165] width 91 height 9
type input "Lead Activity"
click at [214, 168] on span "Is" at bounding box center [179, 169] width 80 height 7
click at [192, 182] on link "Is Not" at bounding box center [184, 184] width 90 height 7
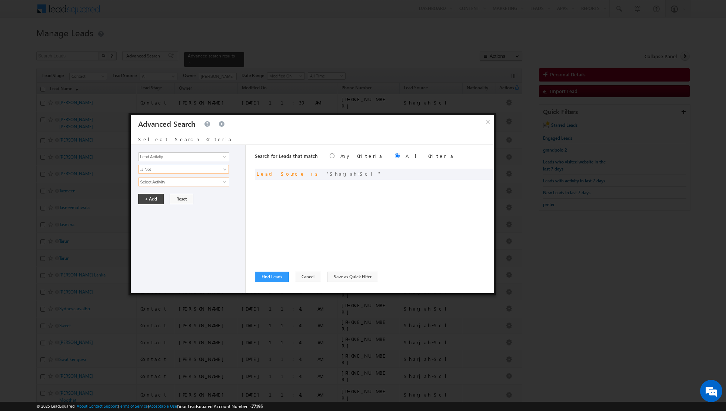
click at [205, 183] on input "Select Activity" at bounding box center [183, 182] width 91 height 9
click at [223, 181] on span at bounding box center [225, 182] width 6 height 6
click at [197, 194] on link "Outbound Phone Call Activity" at bounding box center [183, 197] width 91 height 9
type input "Outbound Phone Call Activity"
click at [225, 190] on link at bounding box center [183, 194] width 91 height 9
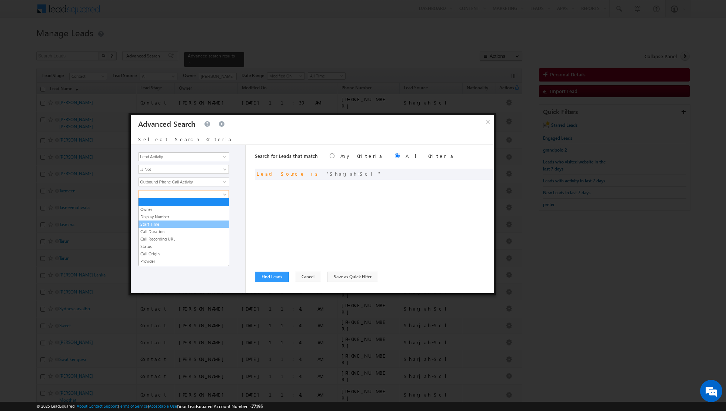
click at [162, 224] on link "Start Time" at bounding box center [184, 224] width 90 height 7
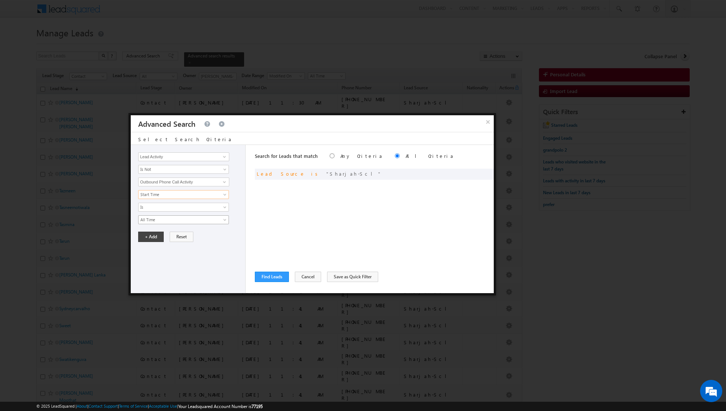
click at [182, 219] on span "All Time" at bounding box center [179, 219] width 80 height 7
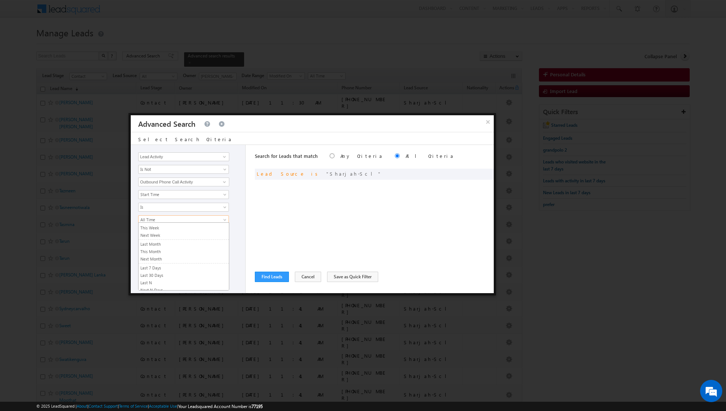
scroll to position [44, 0]
click at [155, 283] on link "Last N" at bounding box center [184, 285] width 90 height 7
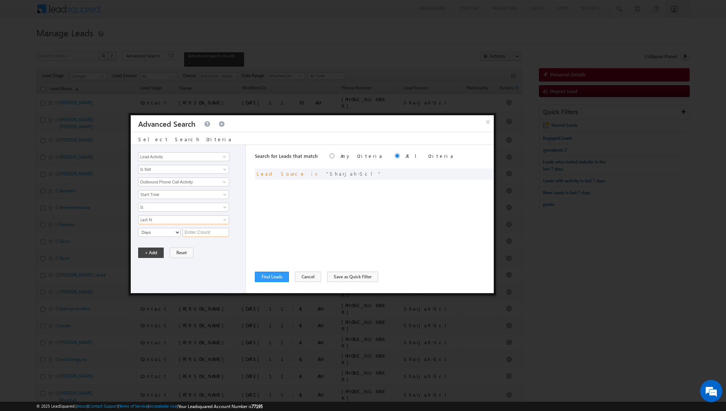
click at [198, 228] on input "text" at bounding box center [206, 232] width 46 height 9
type input "4"
click at [156, 251] on button "+ Add" at bounding box center [151, 253] width 26 height 10
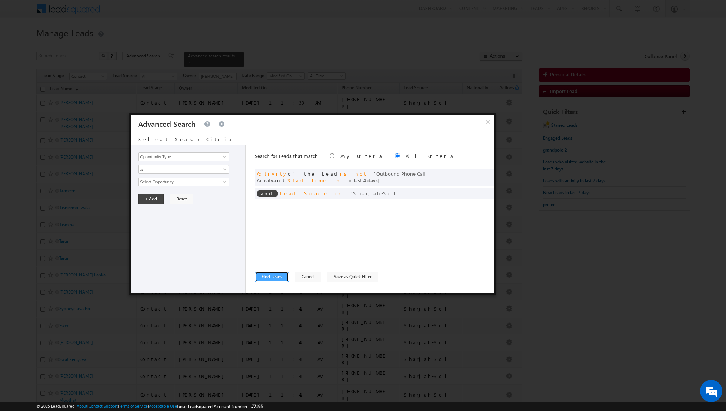
click at [271, 273] on button "Find Leads" at bounding box center [272, 277] width 34 height 10
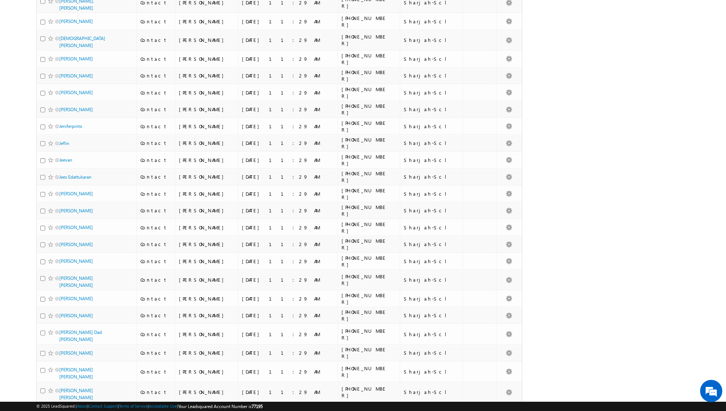
scroll to position [3139, 0]
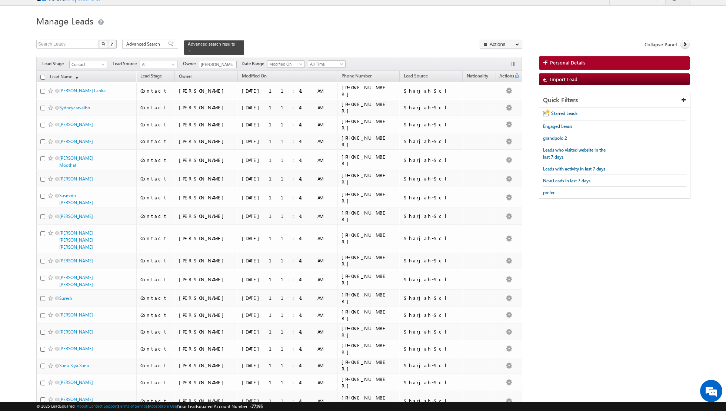
scroll to position [0, 0]
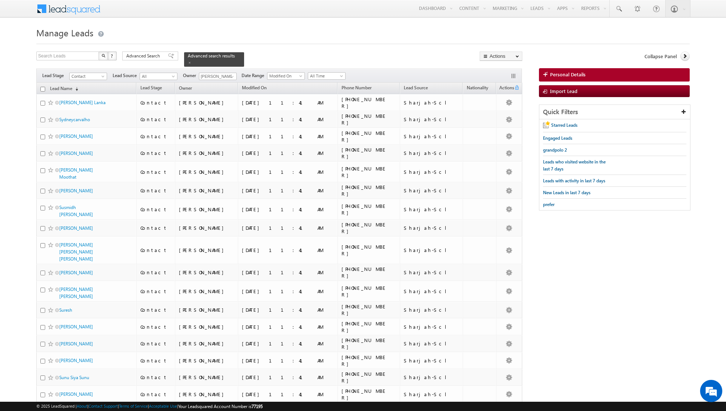
click at [42, 87] on input "checkbox" at bounding box center [42, 89] width 5 height 5
checkbox input "true"
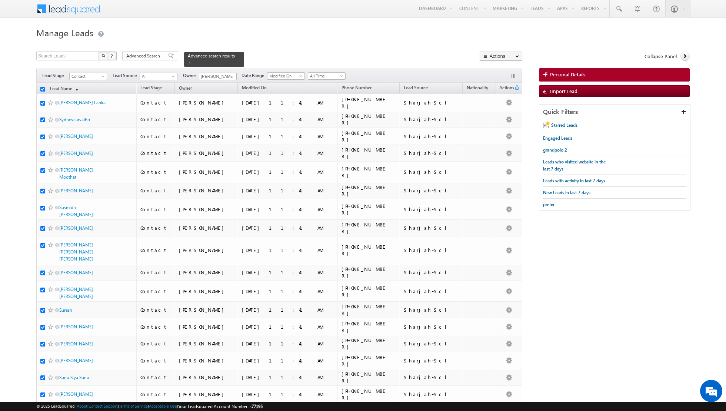
checkbox input "true"
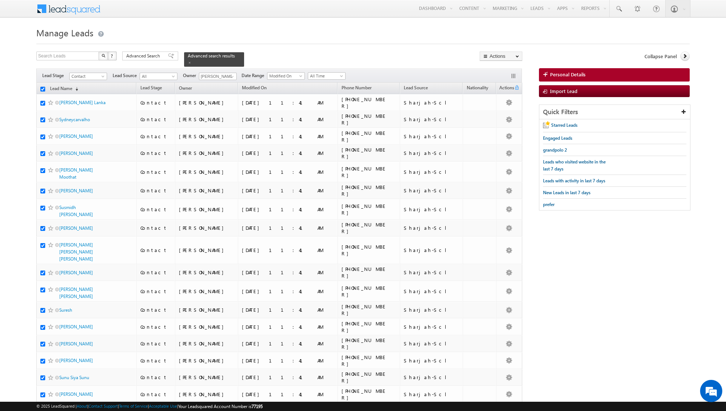
checkbox input "true"
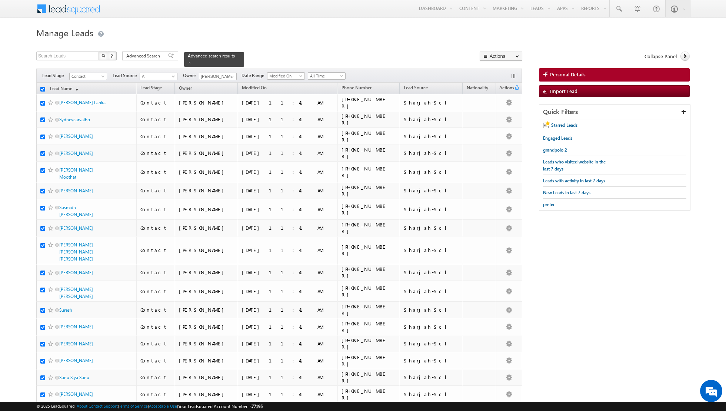
checkbox input "true"
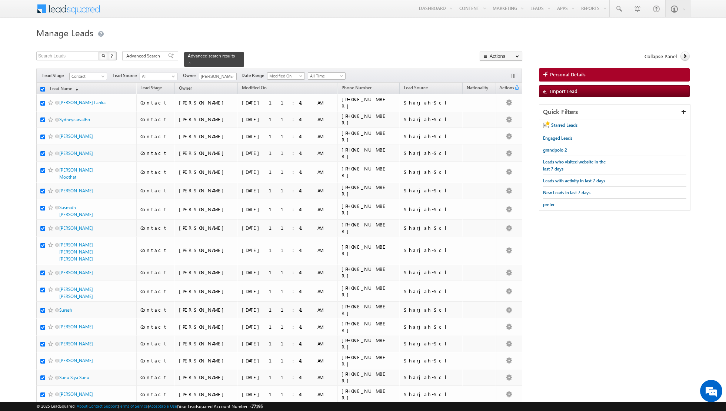
checkbox input "true"
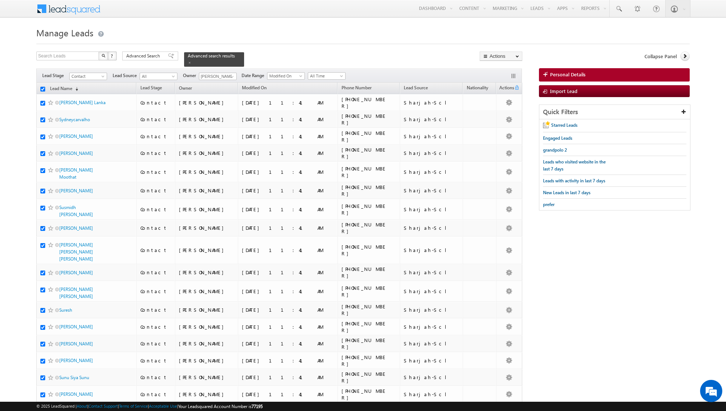
checkbox input "true"
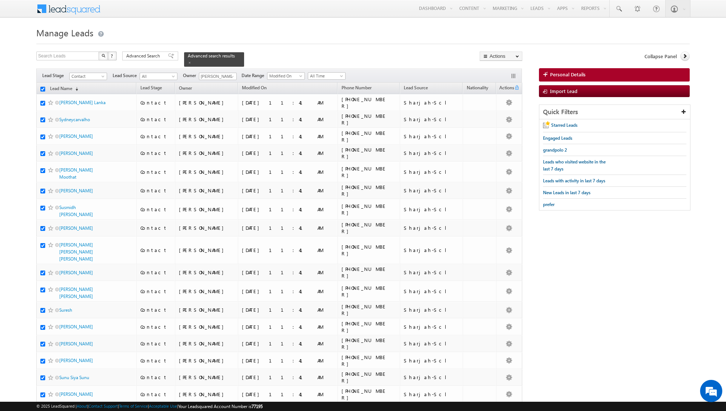
checkbox input "true"
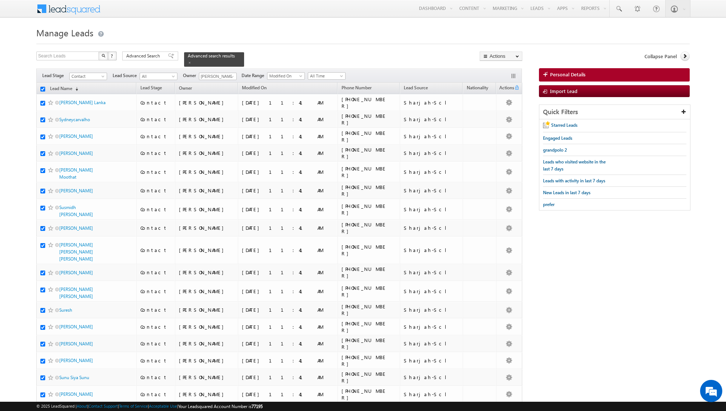
checkbox input "true"
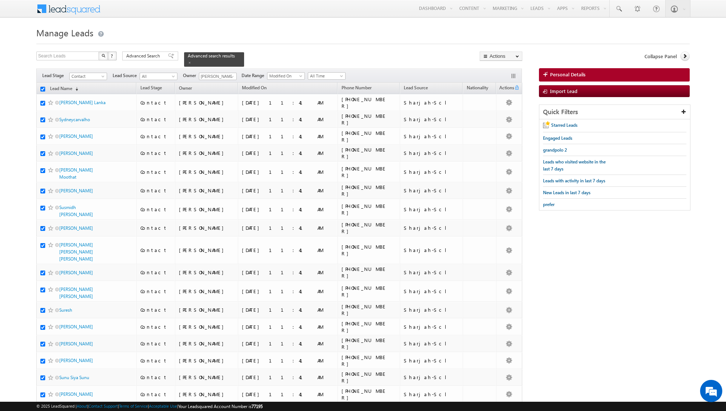
checkbox input "true"
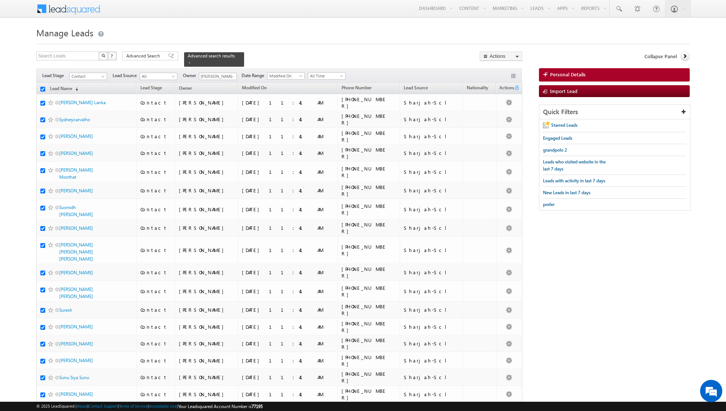
checkbox input "true"
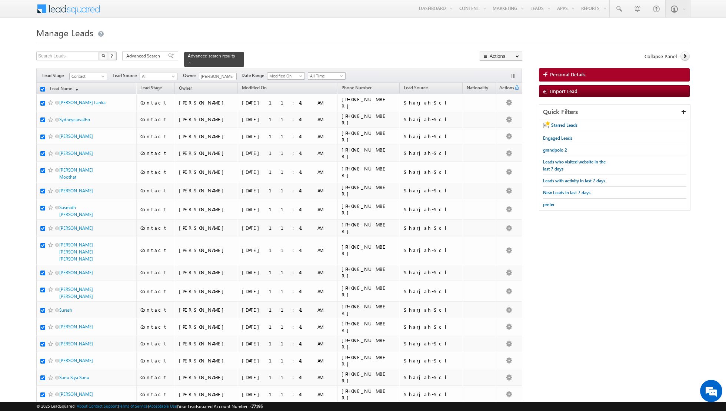
checkbox input "true"
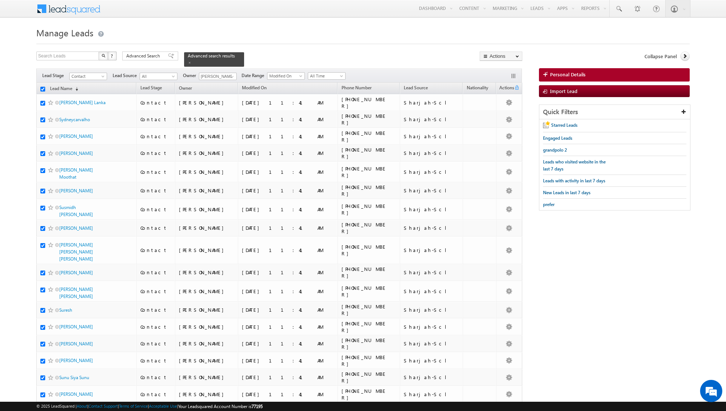
checkbox input "true"
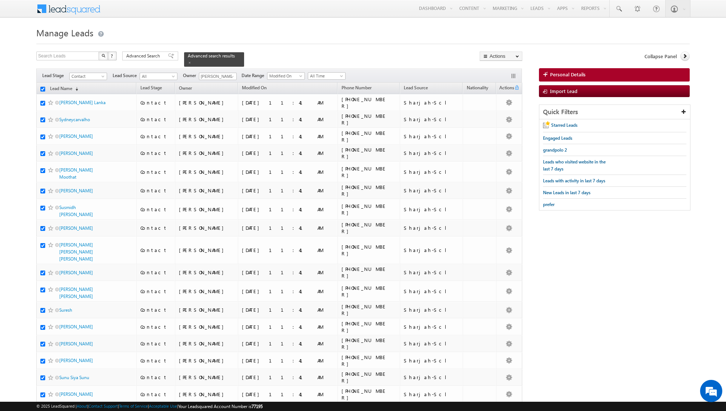
checkbox input "true"
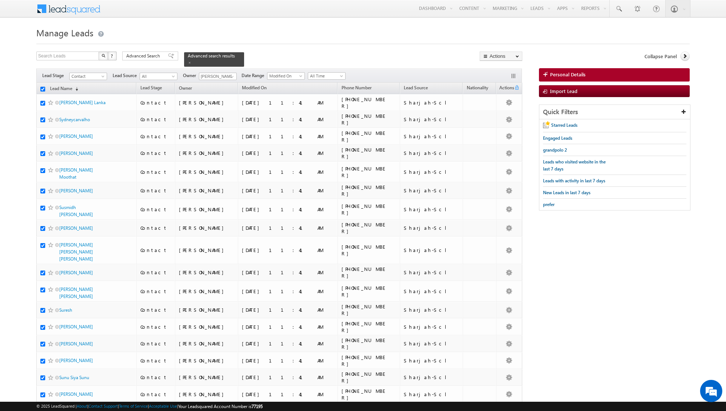
checkbox input "true"
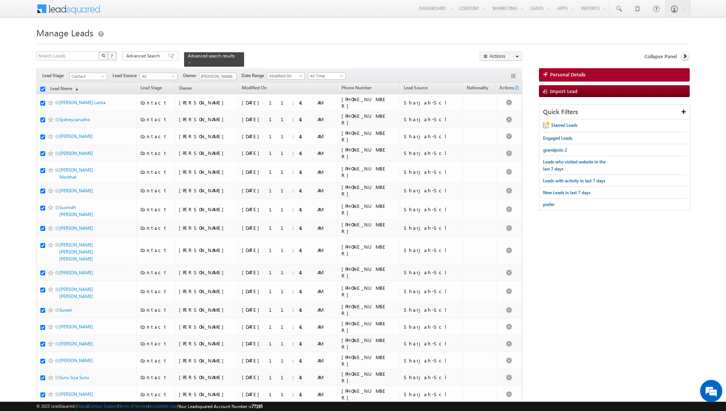
checkbox input "true"
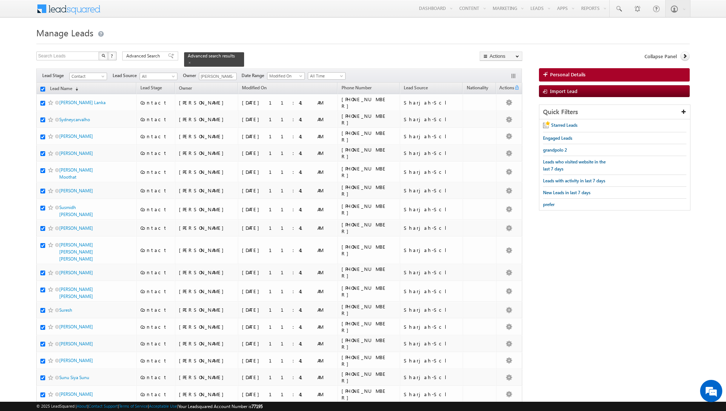
checkbox input "true"
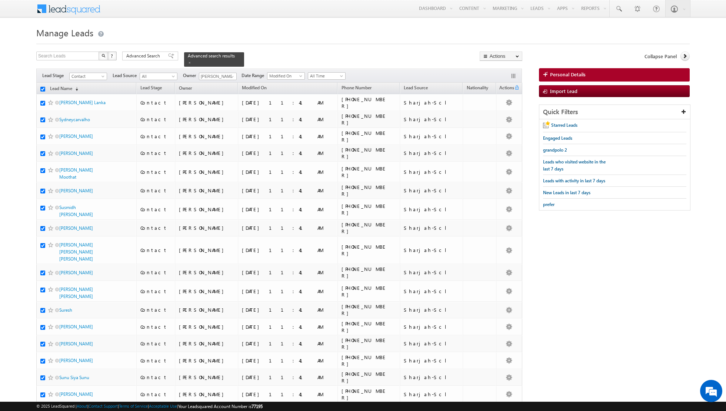
checkbox input "true"
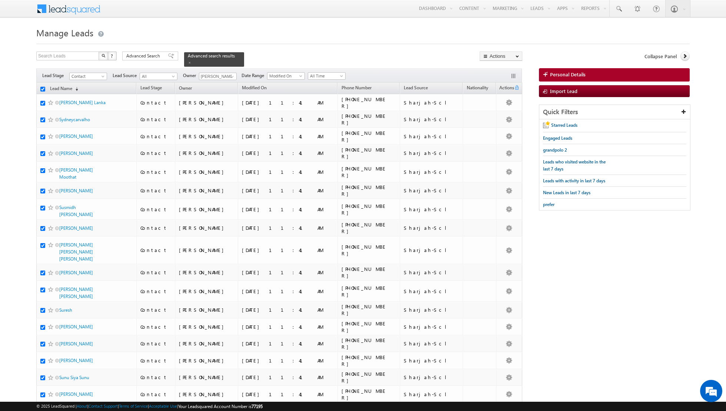
checkbox input "true"
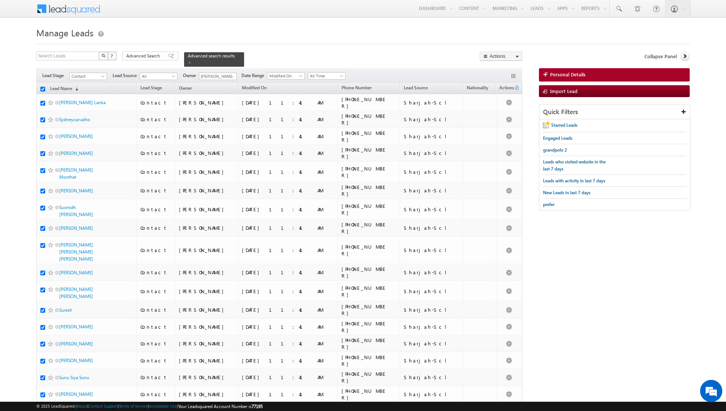
checkbox input "true"
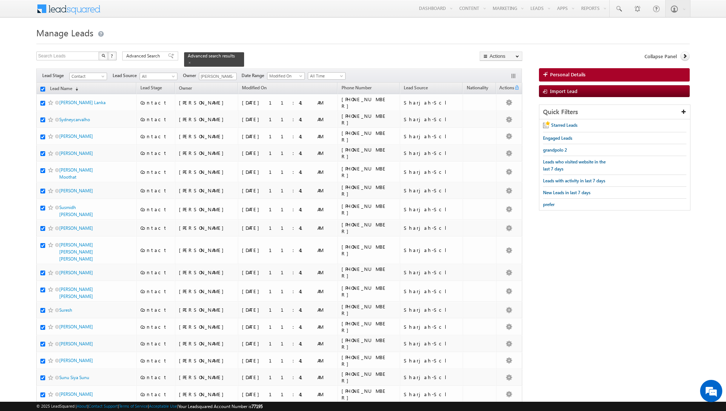
checkbox input "true"
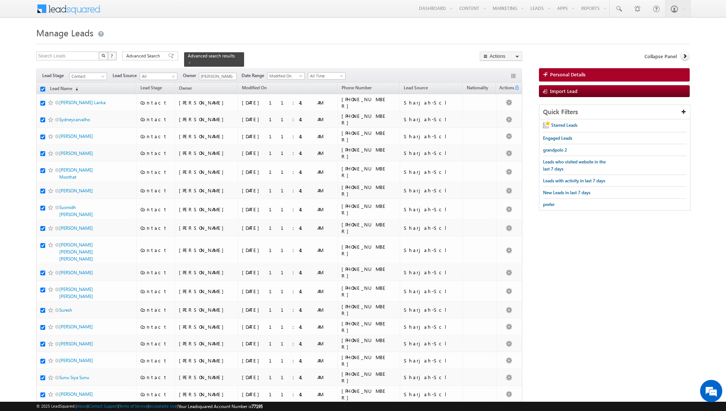
checkbox input "true"
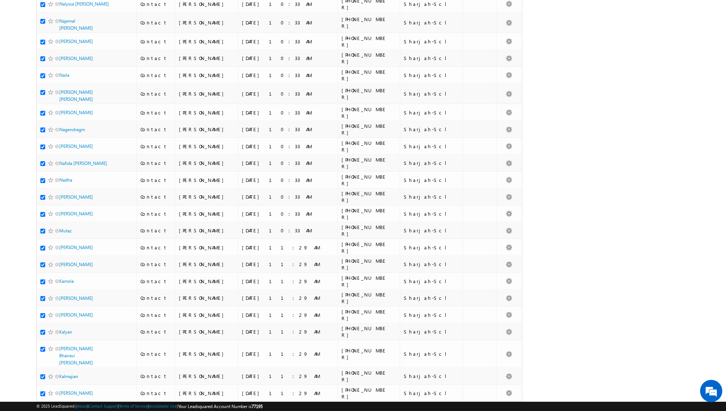
scroll to position [1430, 0]
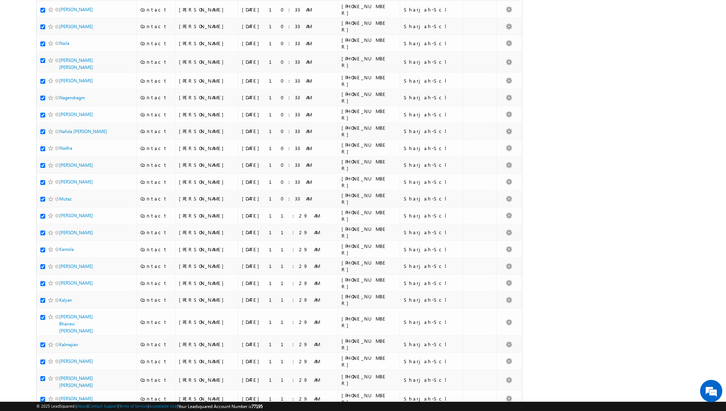
click at [42, 411] on input "checkbox" at bounding box center [42, 416] width 5 height 5
checkbox input "false"
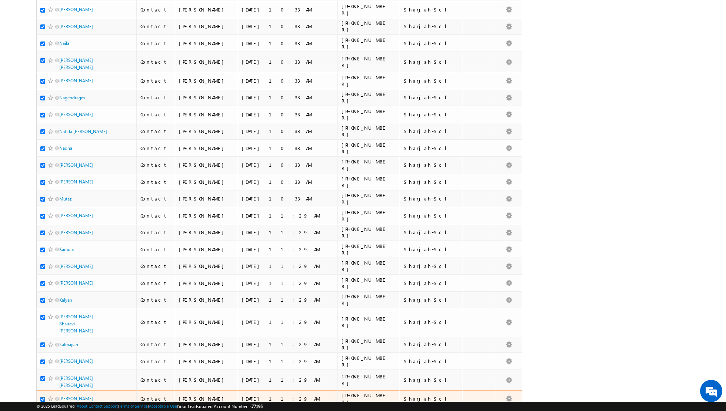
click at [42, 397] on input "checkbox" at bounding box center [42, 399] width 5 height 5
checkbox input "false"
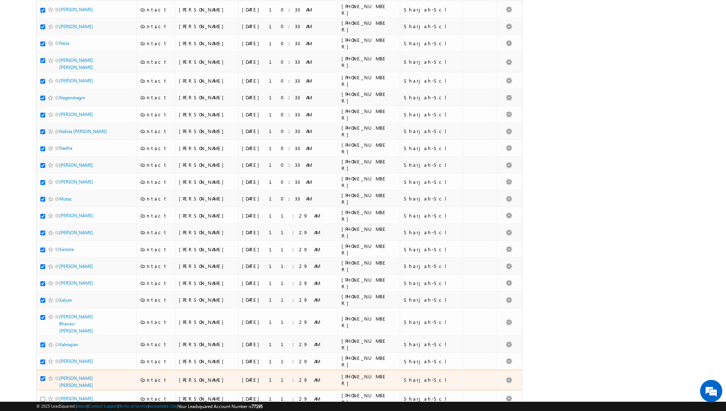
click at [44, 376] on input "checkbox" at bounding box center [42, 378] width 5 height 5
checkbox input "false"
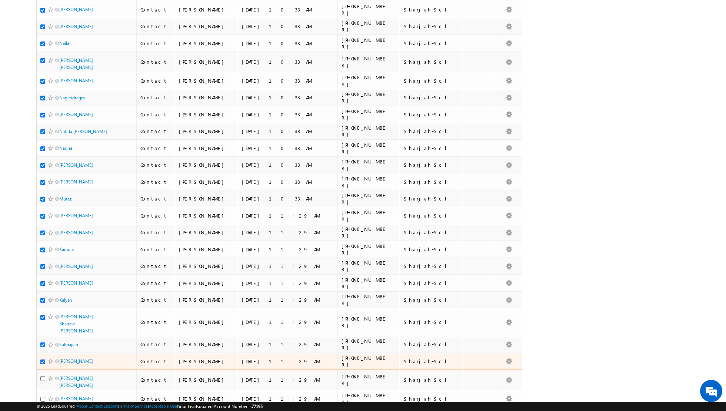
click at [42, 359] on input "checkbox" at bounding box center [42, 361] width 5 height 5
checkbox input "false"
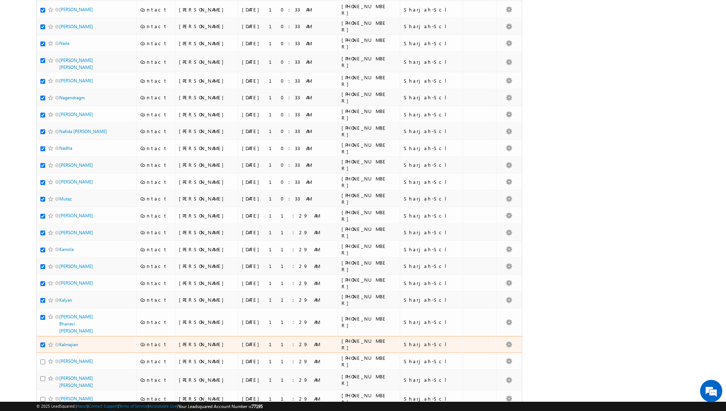
click at [42, 342] on input "checkbox" at bounding box center [42, 344] width 5 height 5
checkbox input "false"
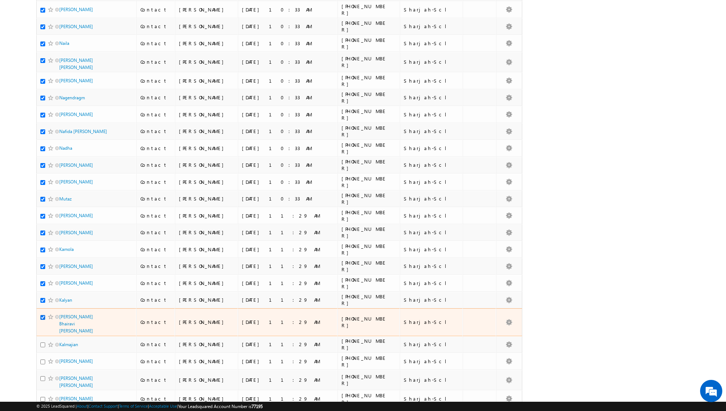
click at [42, 315] on input "checkbox" at bounding box center [42, 317] width 5 height 5
checkbox input "false"
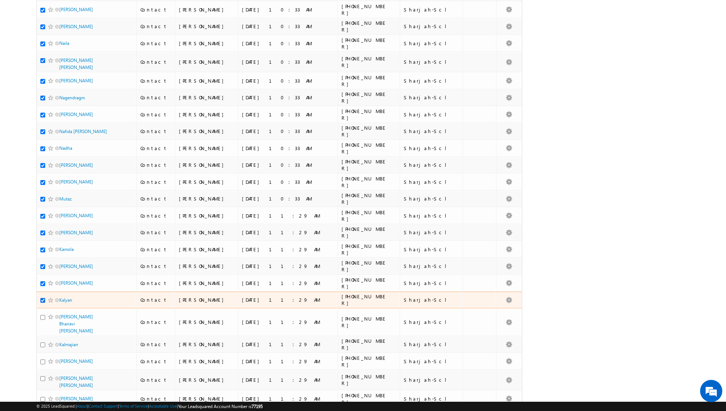
click at [42, 298] on input "checkbox" at bounding box center [42, 300] width 5 height 5
checkbox input "false"
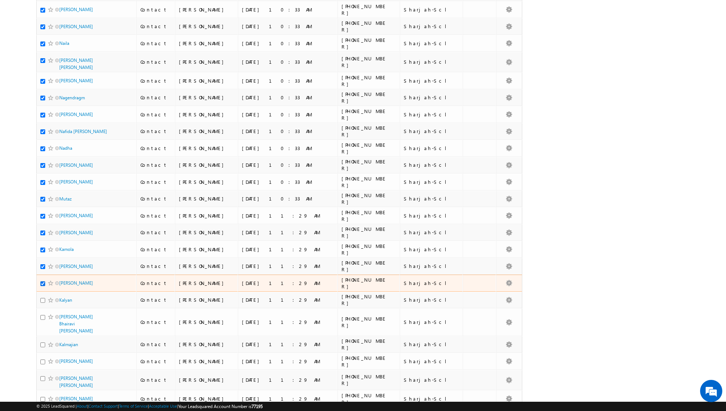
click at [43, 281] on input "checkbox" at bounding box center [42, 283] width 5 height 5
checkbox input "false"
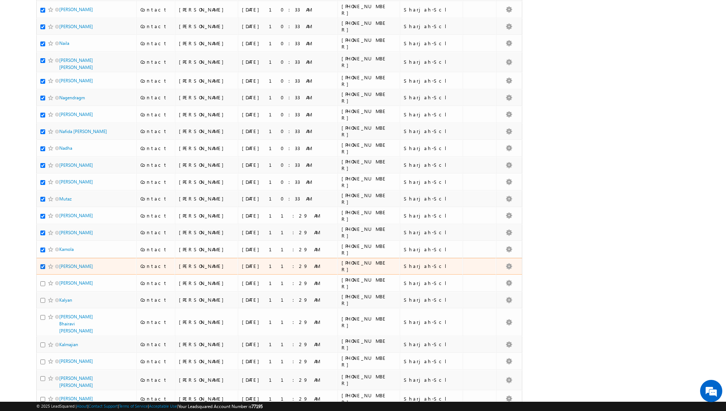
click at [43, 264] on input "checkbox" at bounding box center [42, 266] width 5 height 5
checkbox input "false"
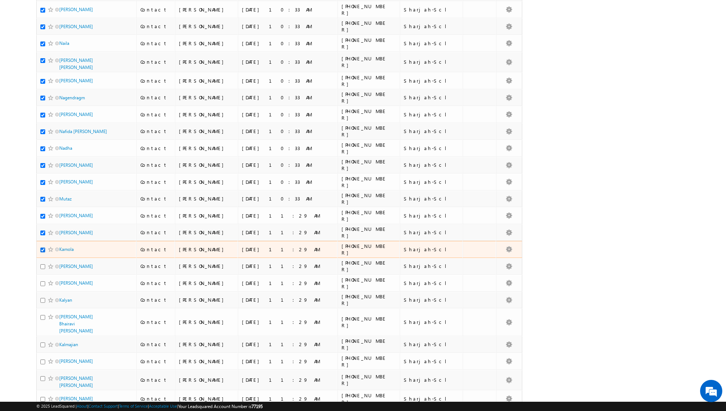
click at [43, 248] on input "checkbox" at bounding box center [42, 250] width 5 height 5
checkbox input "false"
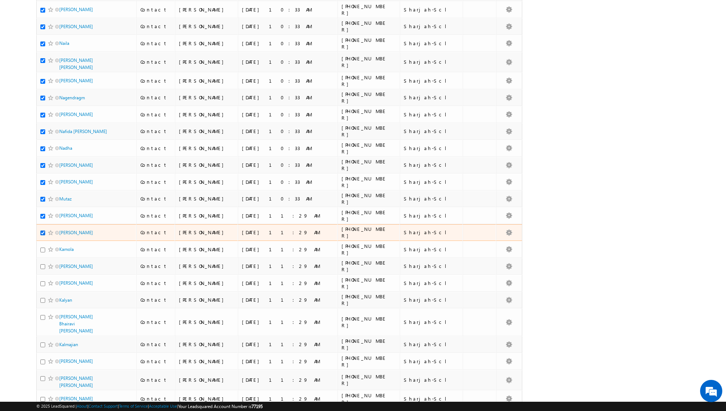
click at [42, 231] on input "checkbox" at bounding box center [42, 233] width 5 height 5
checkbox input "false"
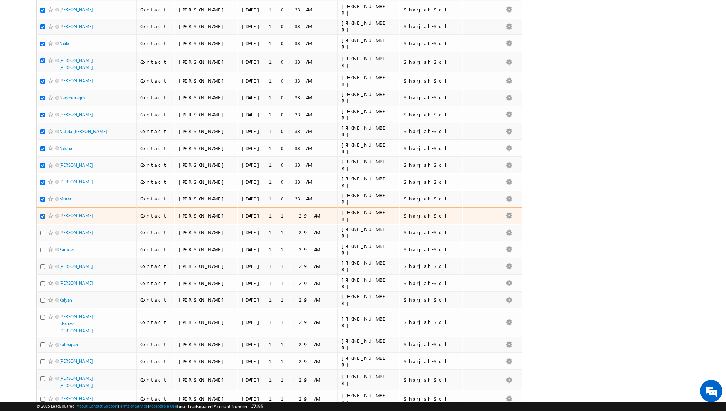
click at [42, 214] on input "checkbox" at bounding box center [42, 216] width 5 height 5
checkbox input "false"
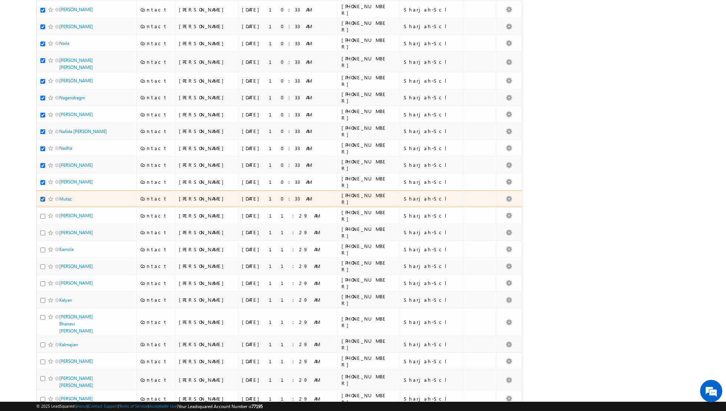
click at [43, 197] on input "checkbox" at bounding box center [42, 199] width 5 height 5
checkbox input "false"
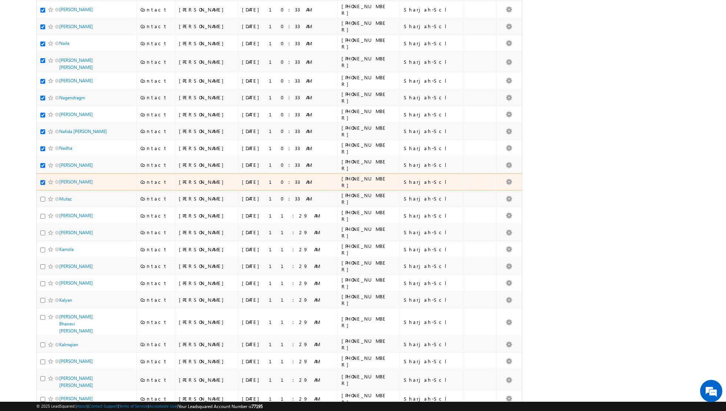
click at [42, 180] on input "checkbox" at bounding box center [42, 182] width 5 height 5
checkbox input "false"
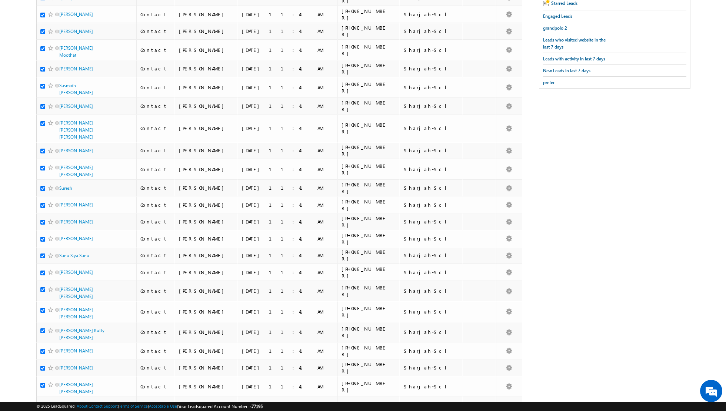
scroll to position [0, 0]
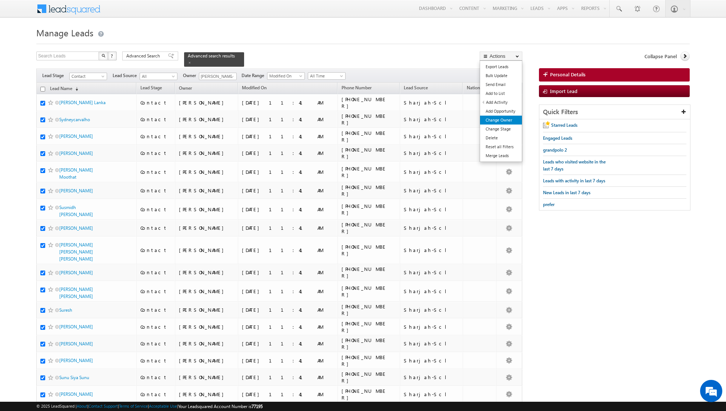
click at [490, 119] on link "Change Owner" at bounding box center [501, 120] width 42 height 9
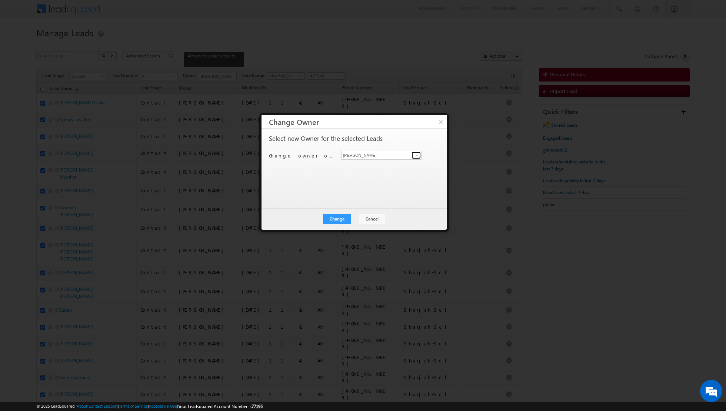
click at [418, 155] on span at bounding box center [417, 155] width 6 height 6
click at [373, 166] on span "asma.kazi@indglobal.ae" at bounding box center [377, 169] width 67 height 6
type input "Asma Kazi"
click at [340, 219] on button "Change" at bounding box center [337, 219] width 28 height 10
click at [353, 218] on button "Close" at bounding box center [356, 219] width 24 height 10
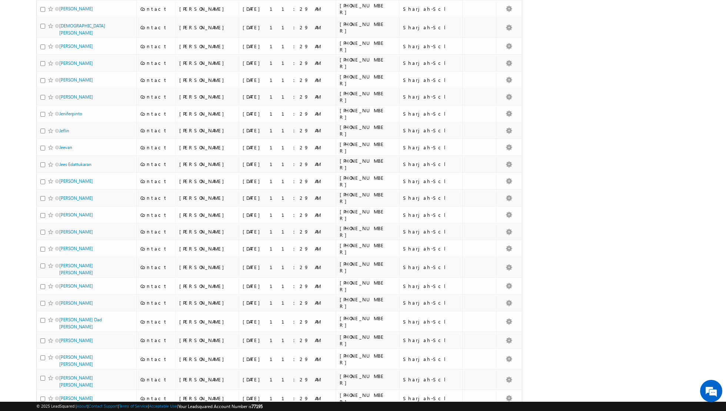
scroll to position [1450, 0]
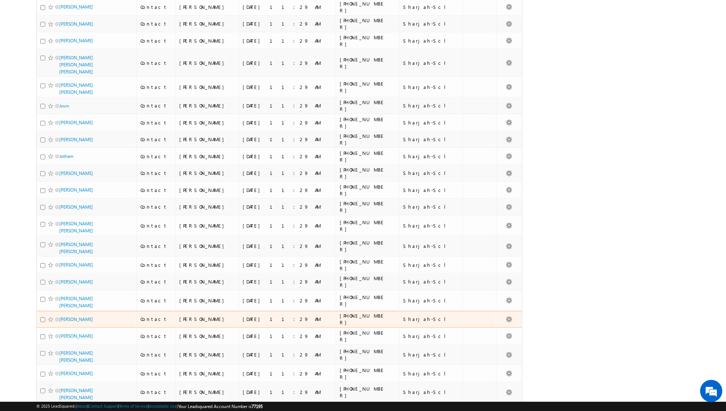
scroll to position [0, 0]
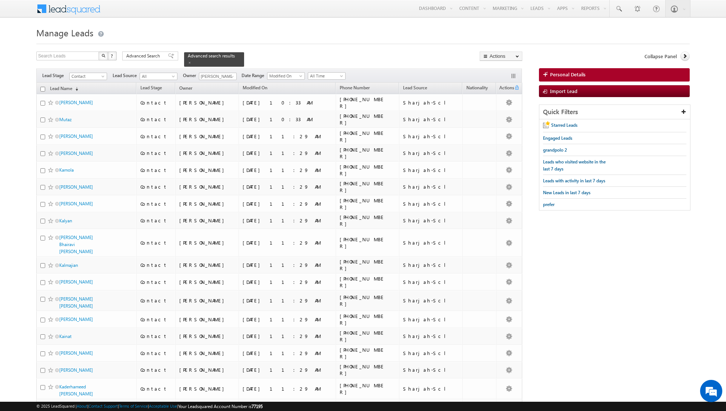
click at [43, 89] on input "checkbox" at bounding box center [42, 89] width 5 height 5
checkbox input "true"
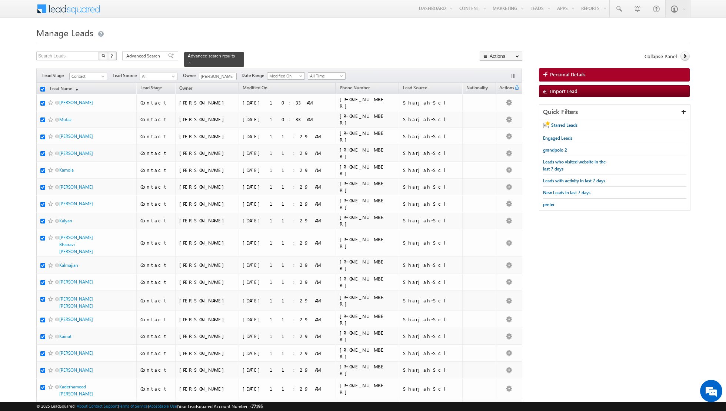
checkbox input "true"
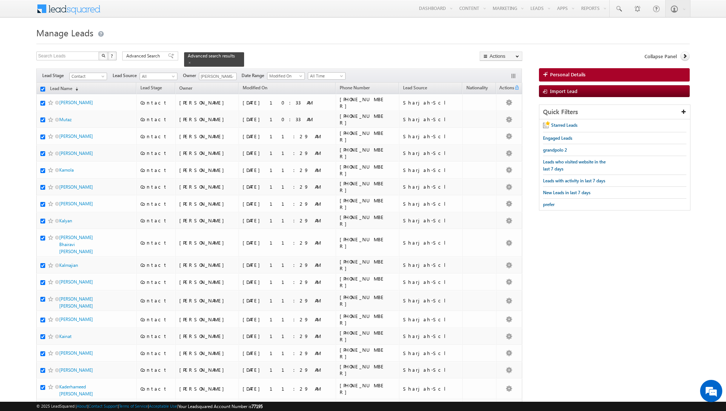
checkbox input "true"
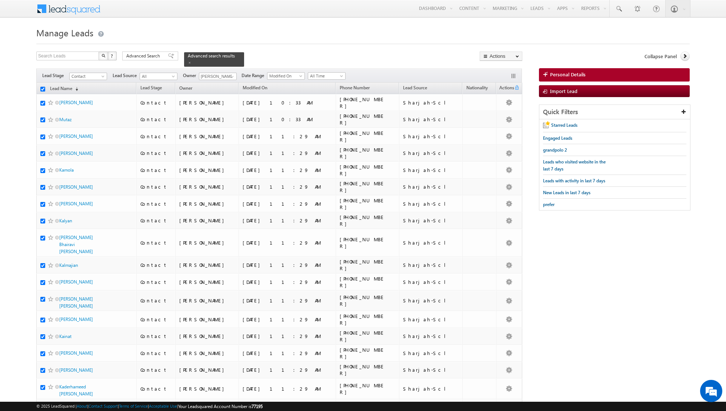
checkbox input "true"
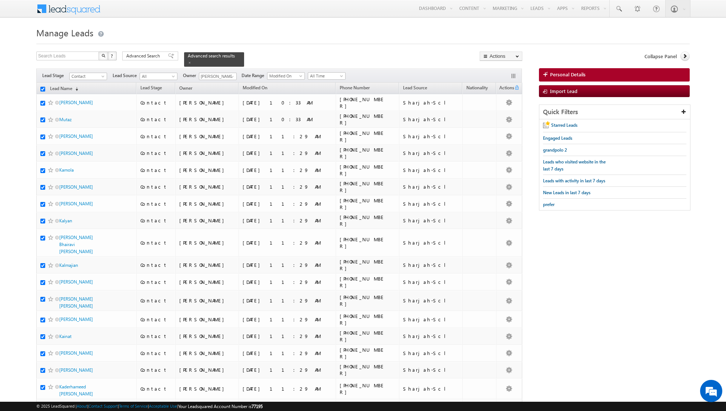
checkbox input "true"
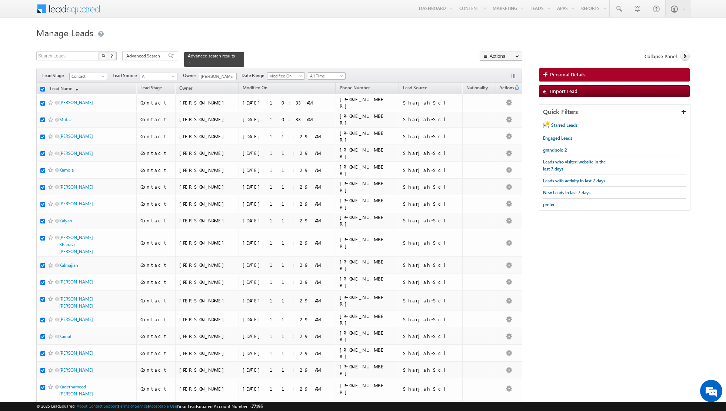
checkbox input "true"
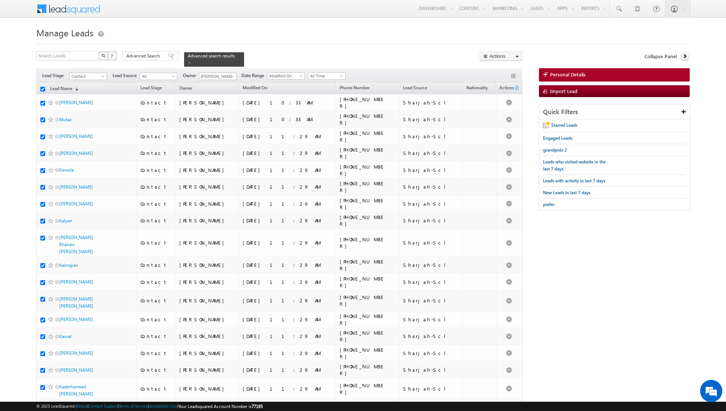
checkbox input "true"
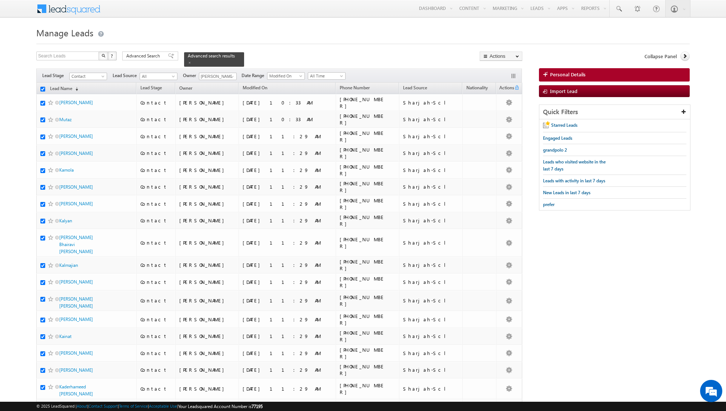
checkbox input "true"
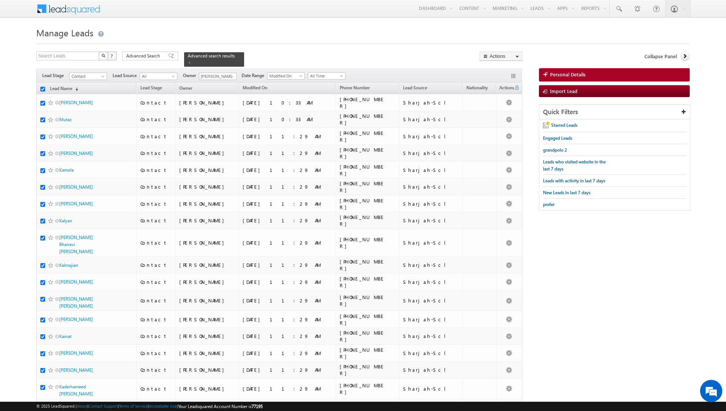
checkbox input "true"
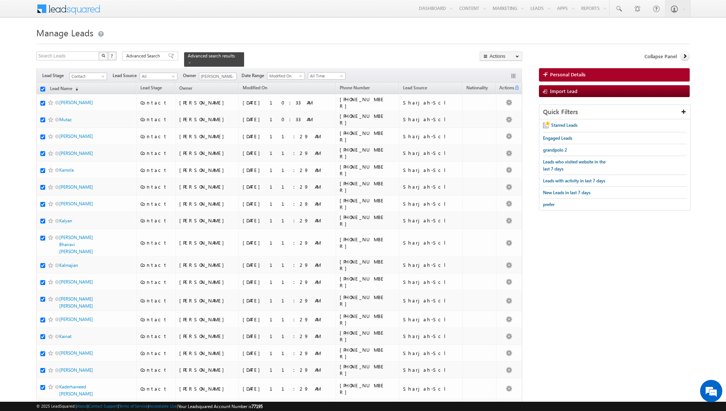
checkbox input "true"
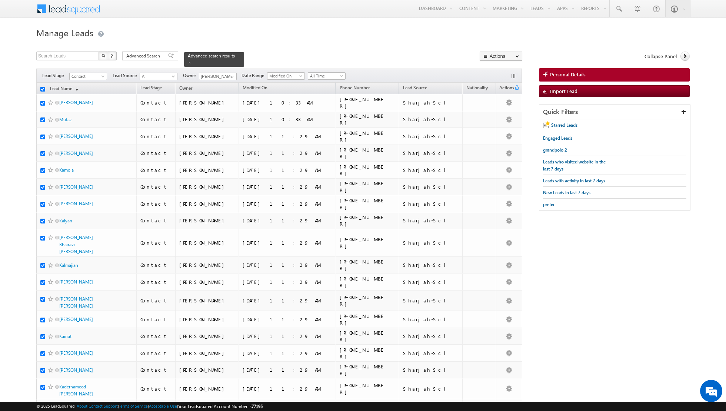
checkbox input "true"
click at [496, 119] on link "Change Owner" at bounding box center [501, 120] width 42 height 9
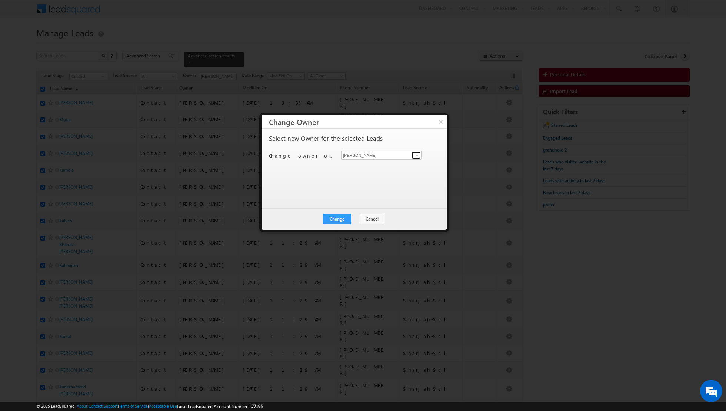
click at [417, 156] on span at bounding box center [417, 155] width 6 height 6
click at [388, 166] on span "isha.mehndiratta@indglobal.ae" at bounding box center [377, 169] width 67 height 6
type input "Isha Mehndiratta"
click at [339, 220] on button "Change" at bounding box center [337, 219] width 28 height 10
click at [361, 218] on button "Close" at bounding box center [356, 219] width 24 height 10
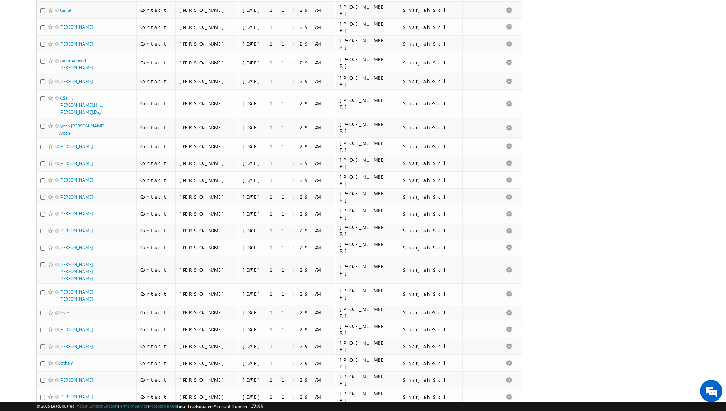
scroll to position [596, 0]
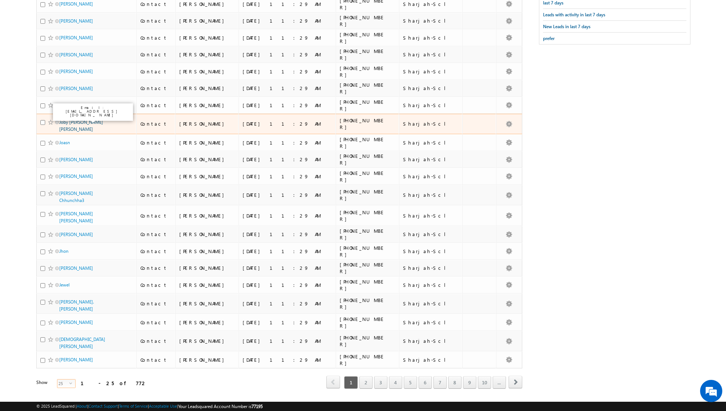
scroll to position [0, 0]
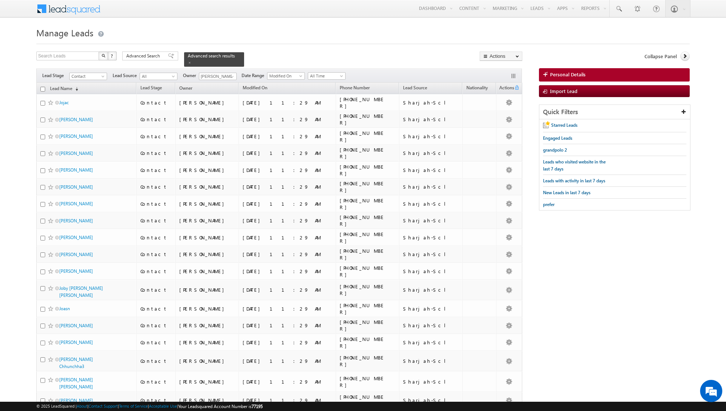
click at [43, 87] on input "checkbox" at bounding box center [42, 89] width 5 height 5
checkbox input "true"
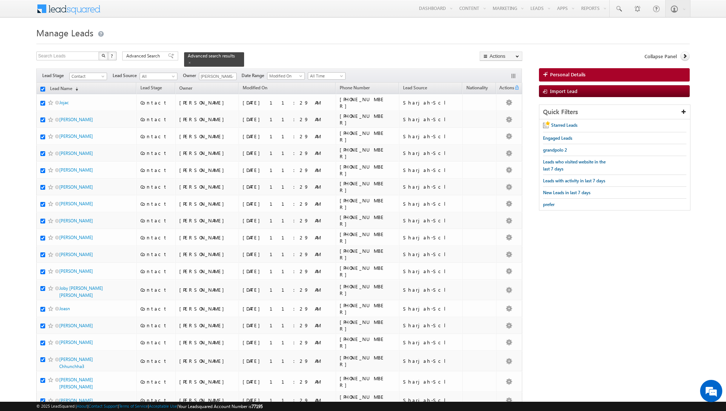
checkbox input "true"
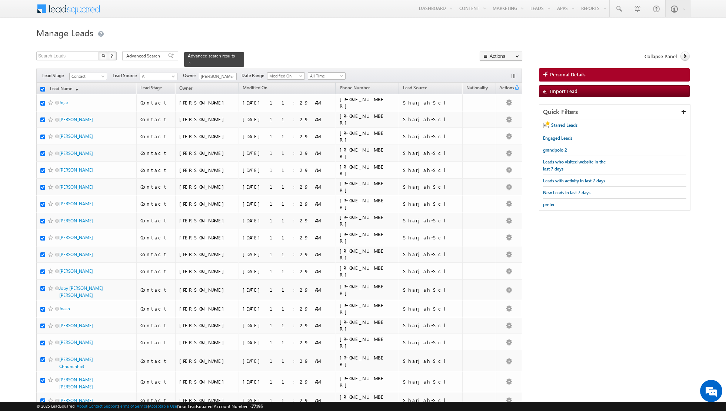
checkbox input "true"
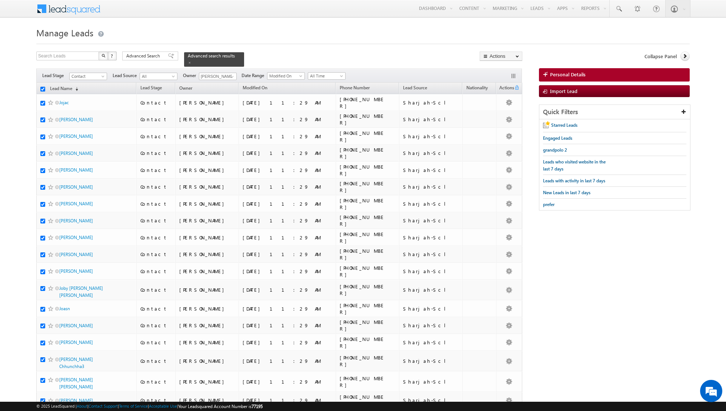
checkbox input "true"
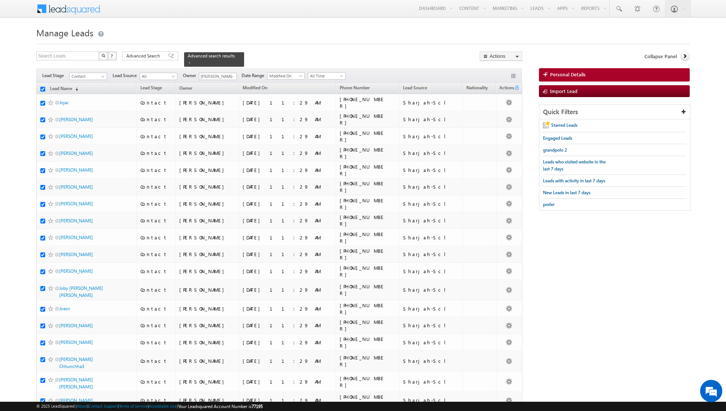
checkbox input "true"
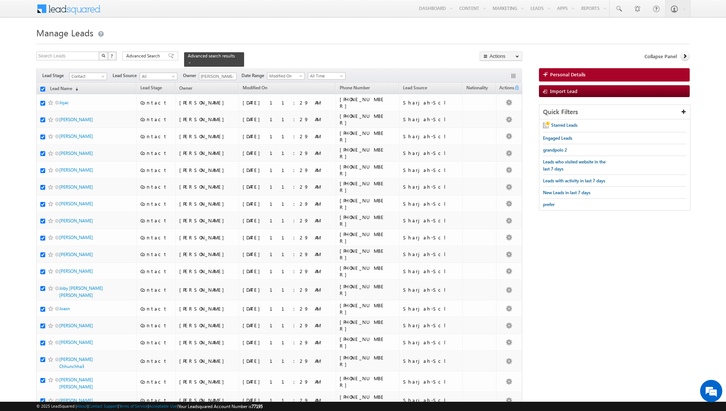
checkbox input "true"
click at [495, 121] on link "Change Owner" at bounding box center [501, 120] width 42 height 9
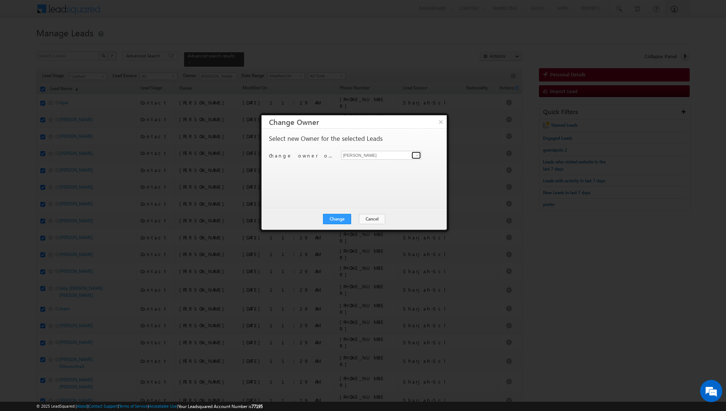
click at [418, 156] on span at bounding box center [417, 155] width 6 height 6
click at [373, 168] on span "isha.mehndiratta@indglobal.ae" at bounding box center [377, 169] width 67 height 6
type input "Isha Mehndiratta"
click at [334, 218] on button "Change" at bounding box center [337, 219] width 28 height 10
click at [354, 218] on button "Close" at bounding box center [356, 219] width 24 height 10
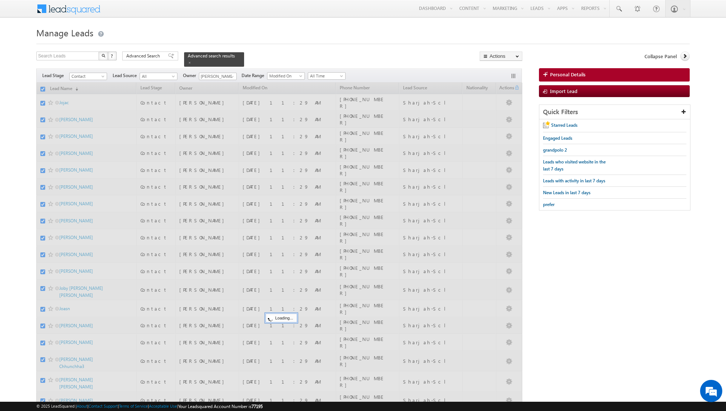
checkbox input "false"
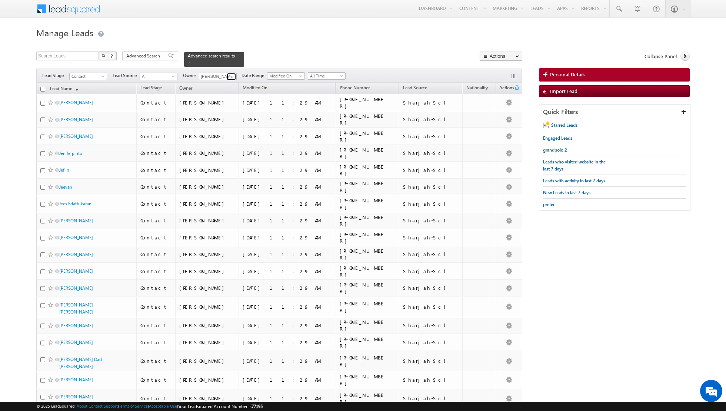
click at [229, 74] on span at bounding box center [232, 77] width 6 height 6
click at [220, 115] on span "asma.kazi@indglobal.ae" at bounding box center [235, 118] width 67 height 6
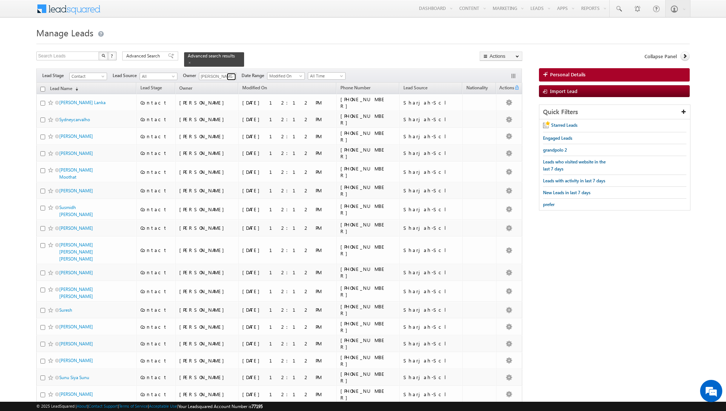
click at [229, 76] on span at bounding box center [232, 77] width 6 height 6
click at [220, 139] on link "Isha Mehndiratta isha.mehndiratta@indglobal.ae" at bounding box center [236, 141] width 74 height 14
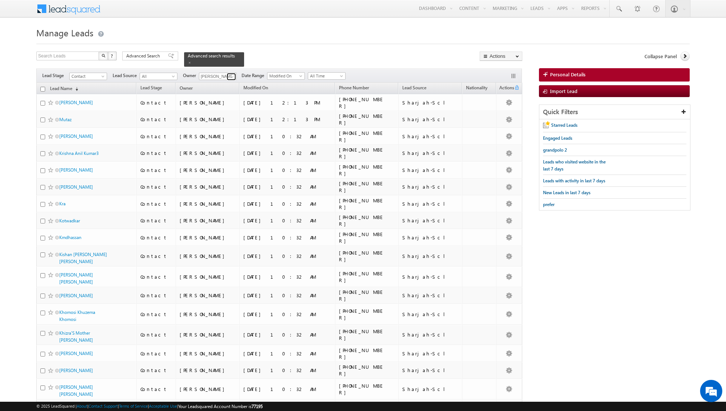
click at [231, 76] on span at bounding box center [232, 77] width 6 height 6
click at [219, 142] on link "Shiva Sisodia shiva.sisodia@indglobal.ae" at bounding box center [236, 147] width 74 height 14
type input "[PERSON_NAME]"
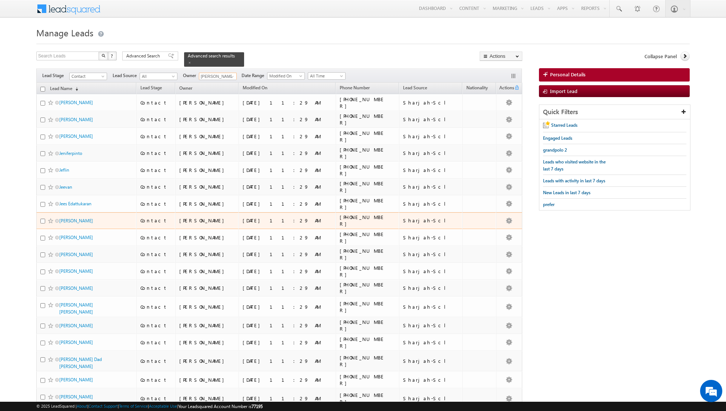
scroll to position [172, 0]
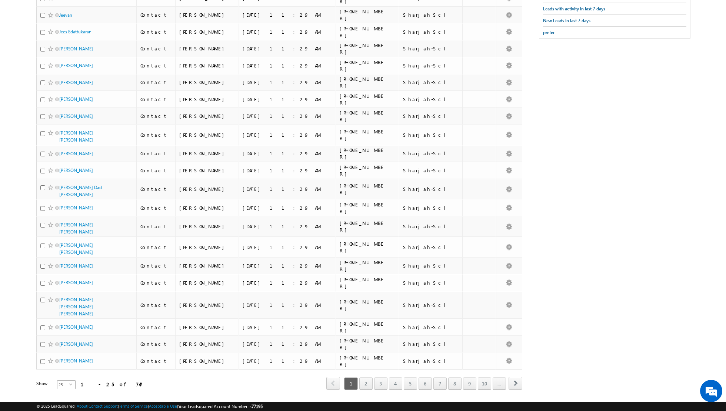
click at [69, 382] on span "select" at bounding box center [72, 383] width 6 height 3
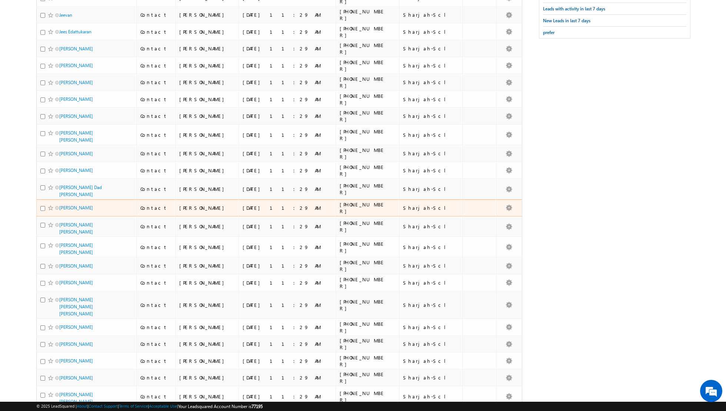
scroll to position [0, 0]
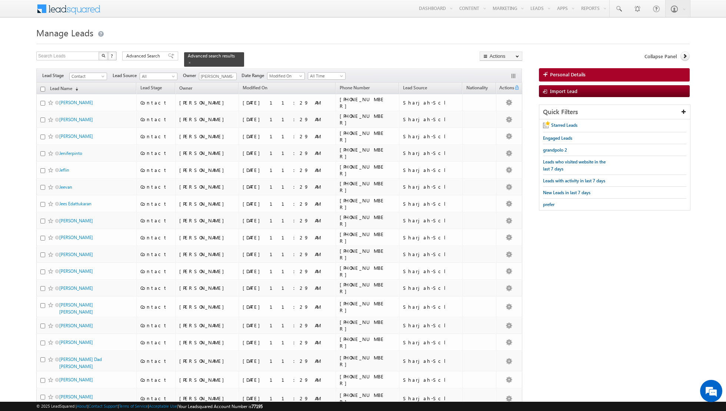
click at [41, 88] on input "checkbox" at bounding box center [42, 89] width 5 height 5
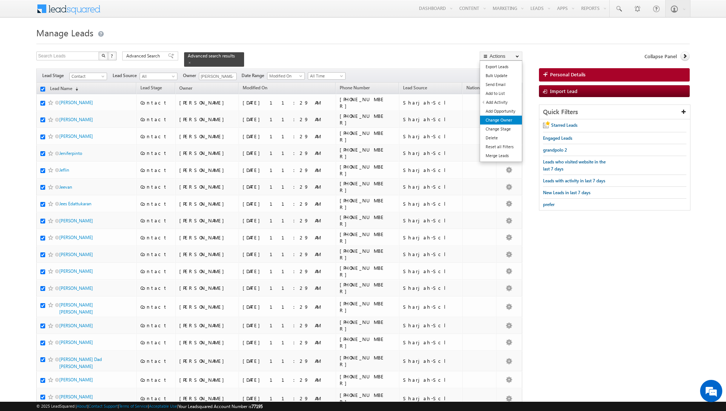
click at [500, 117] on link "Change Owner" at bounding box center [501, 120] width 42 height 9
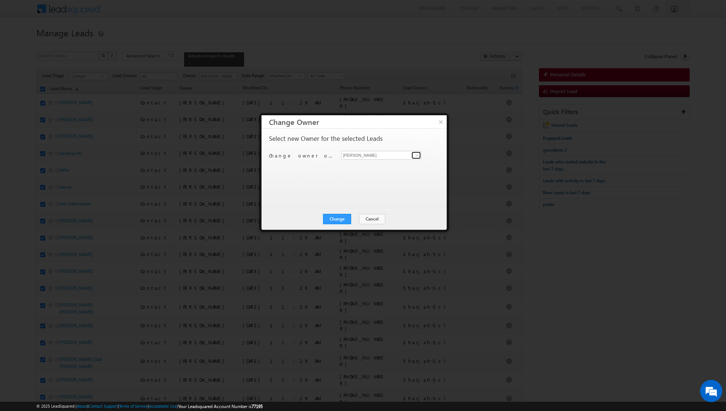
click at [419, 156] on span at bounding box center [417, 155] width 6 height 6
click at [389, 167] on span "isha.mehndiratta@indglobal.ae" at bounding box center [377, 169] width 67 height 6
click at [337, 219] on button "Change" at bounding box center [337, 219] width 28 height 10
click at [359, 219] on button "Close" at bounding box center [356, 219] width 24 height 10
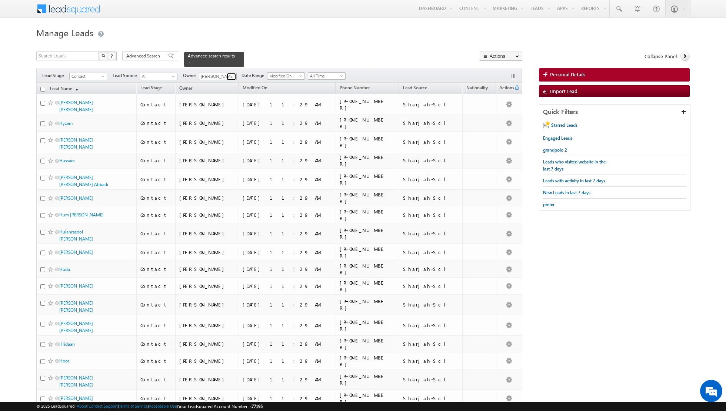
click at [231, 79] on span at bounding box center [232, 77] width 6 height 6
click at [227, 88] on span "isha.mehndiratta@indglobal.ae" at bounding box center [235, 90] width 67 height 6
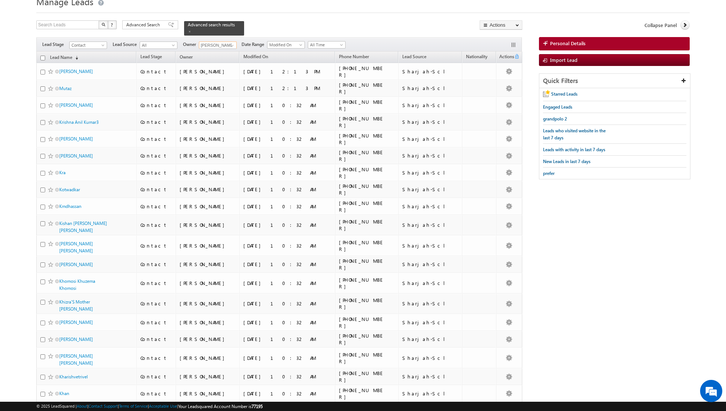
scroll to position [0, 0]
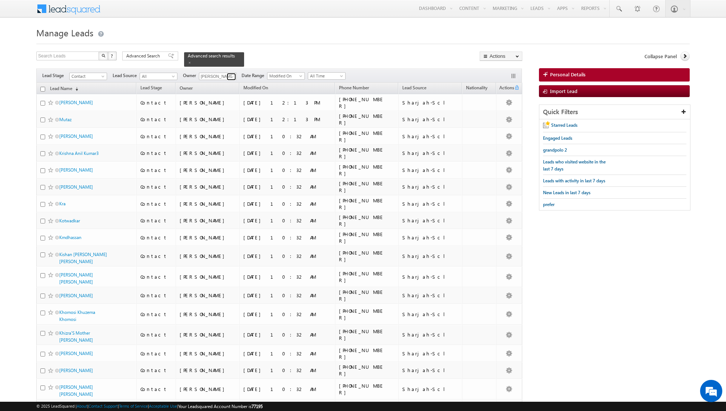
click at [232, 75] on span at bounding box center [232, 77] width 6 height 6
click at [223, 147] on span "shiva.sisodia@indglobal.ae" at bounding box center [235, 150] width 67 height 6
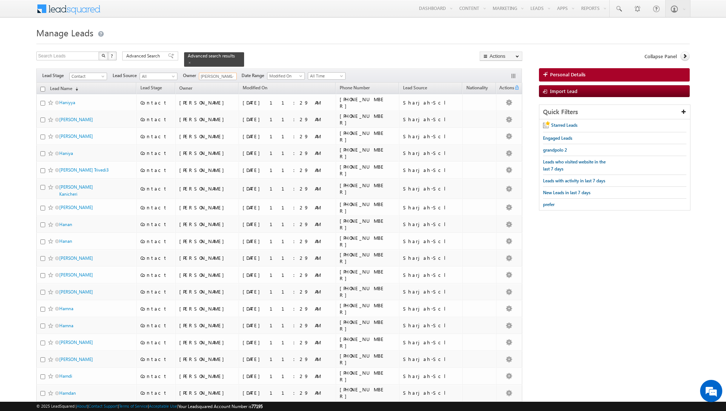
click at [43, 90] on input "checkbox" at bounding box center [42, 89] width 5 height 5
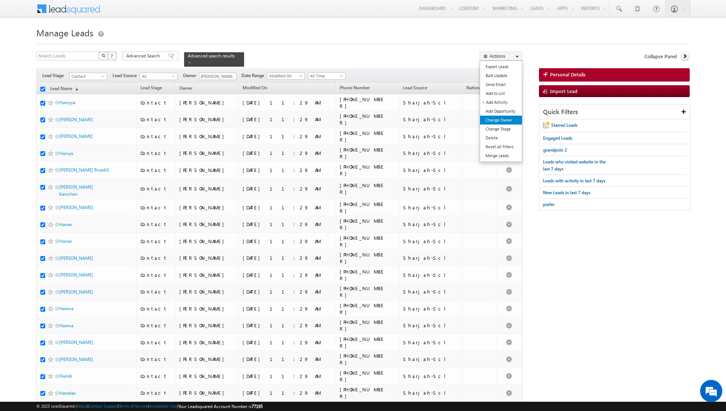
click at [493, 120] on link "Change Owner" at bounding box center [501, 120] width 42 height 9
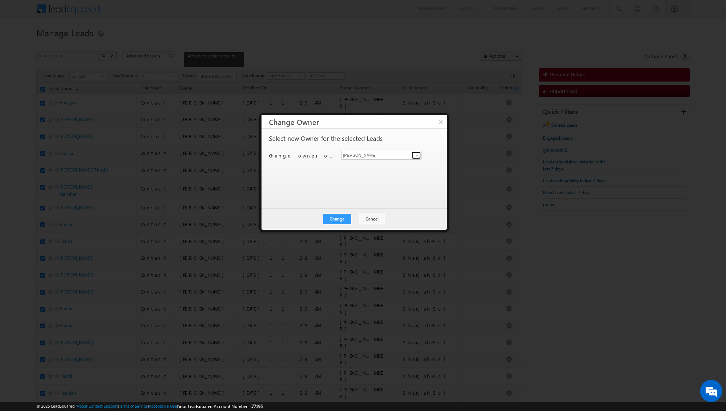
click at [421, 155] on link at bounding box center [416, 155] width 9 height 7
click at [397, 164] on link "Asma Kazi asma.kazi@indglobal.ae" at bounding box center [381, 166] width 80 height 14
click at [338, 218] on button "Change" at bounding box center [337, 219] width 28 height 10
click at [354, 220] on button "Close" at bounding box center [356, 219] width 24 height 10
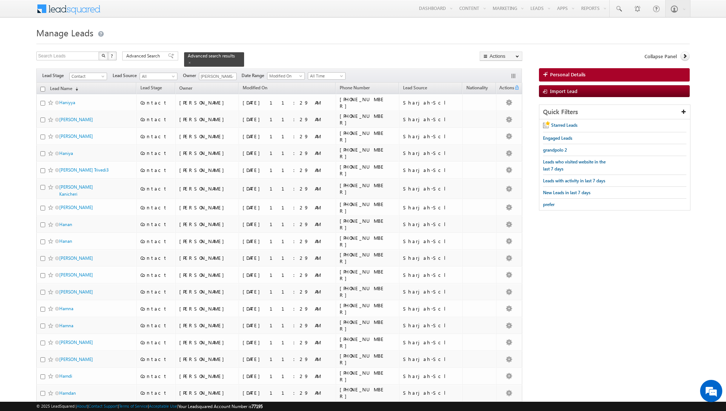
click at [41, 87] on input "checkbox" at bounding box center [42, 89] width 5 height 5
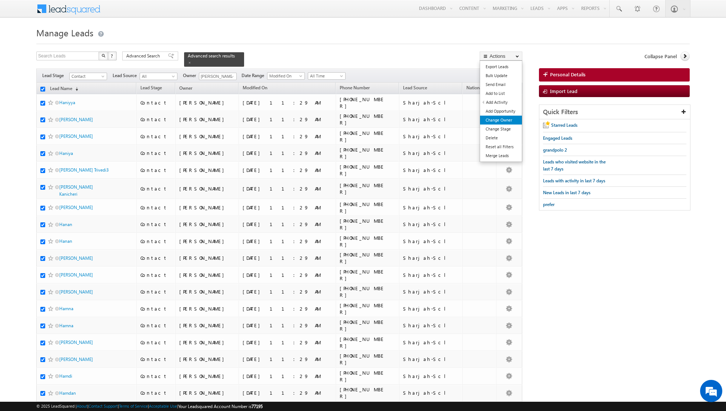
click at [497, 120] on link "Change Owner" at bounding box center [501, 120] width 42 height 9
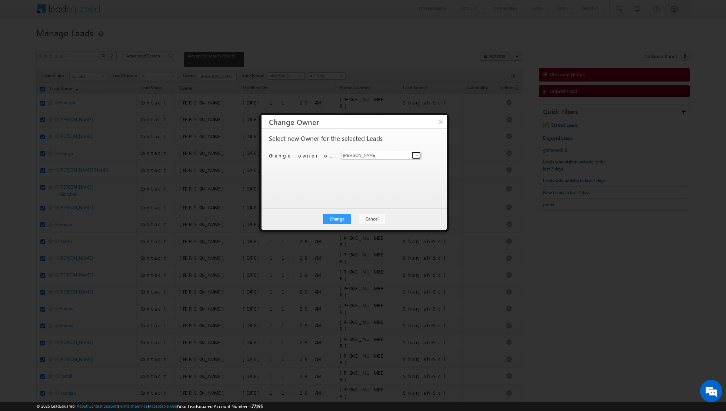
click at [415, 156] on span at bounding box center [417, 155] width 6 height 6
click at [376, 167] on span "asma.kazi@indglobal.ae" at bounding box center [377, 169] width 67 height 6
click at [339, 218] on button "Change" at bounding box center [337, 219] width 28 height 10
click at [353, 218] on button "Close" at bounding box center [356, 219] width 24 height 10
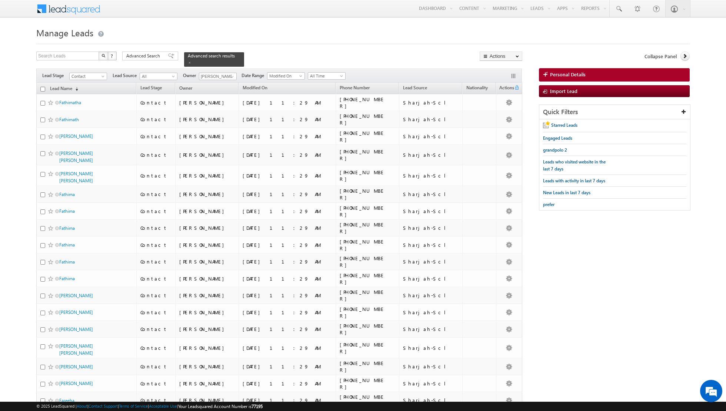
click at [42, 87] on input "checkbox" at bounding box center [42, 89] width 5 height 5
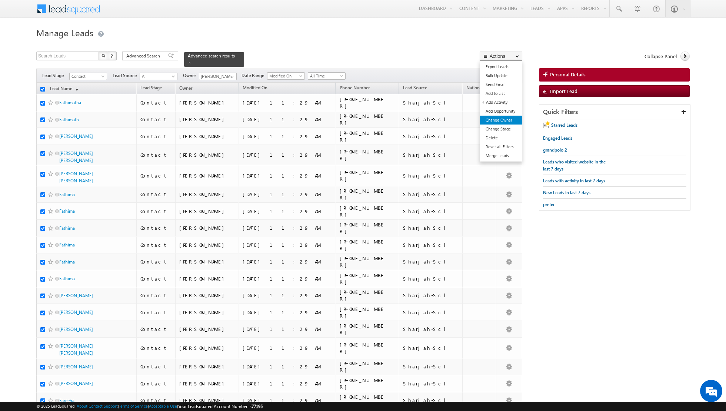
click at [505, 118] on link "Change Owner" at bounding box center [501, 120] width 42 height 9
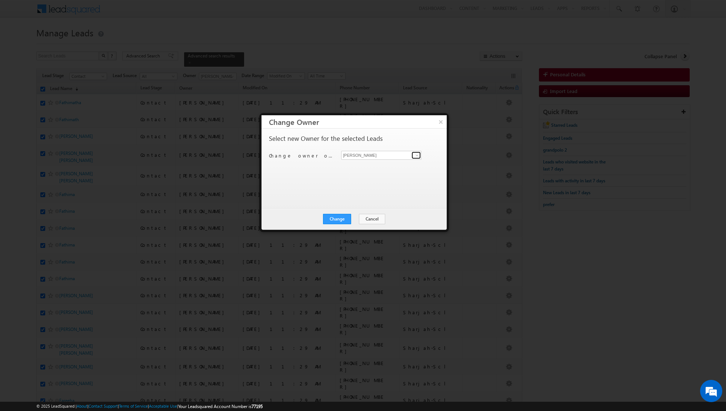
click at [413, 152] on link at bounding box center [416, 155] width 9 height 7
click at [385, 169] on span "muhammad.shibily@indglobal.ae" at bounding box center [377, 169] width 67 height 6
click at [337, 215] on button "Change" at bounding box center [337, 219] width 28 height 10
click at [356, 218] on button "Close" at bounding box center [356, 219] width 24 height 10
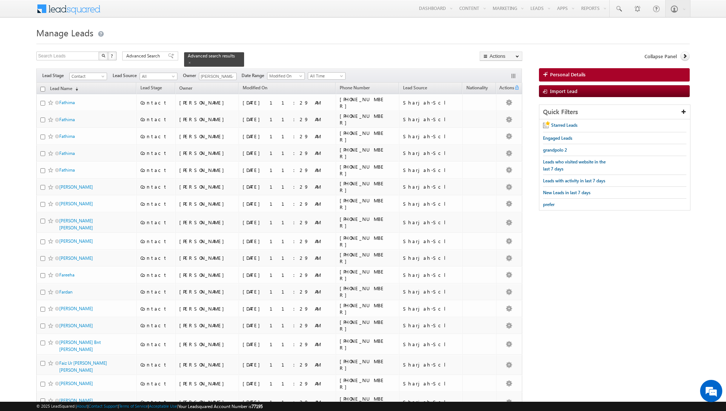
click at [44, 86] on th "Lead Name (sorted descending)" at bounding box center [86, 88] width 100 height 11
click at [42, 87] on input "checkbox" at bounding box center [42, 89] width 5 height 5
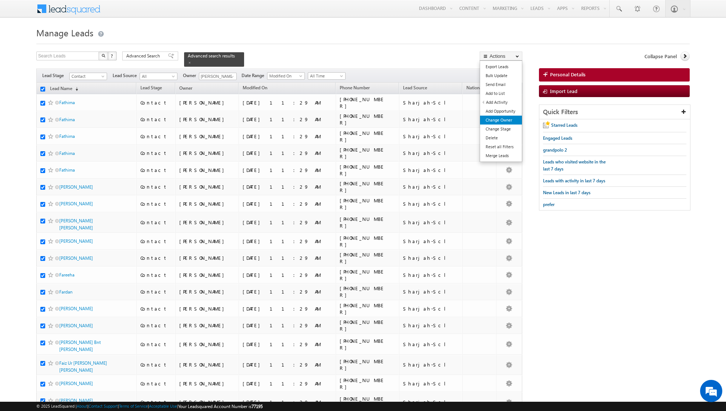
click at [498, 120] on link "Change Owner" at bounding box center [501, 120] width 42 height 9
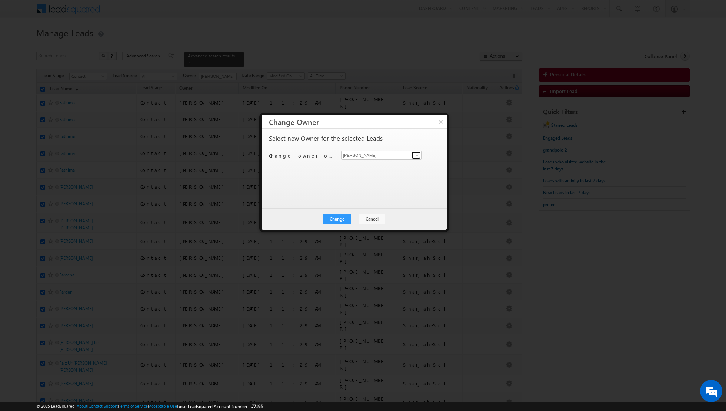
click at [419, 154] on span at bounding box center [417, 155] width 6 height 6
click at [389, 167] on span "riya.raj@indglobal.ae" at bounding box center [377, 169] width 67 height 6
click at [336, 219] on button "Change" at bounding box center [337, 219] width 28 height 10
click at [365, 218] on button "Close" at bounding box center [356, 219] width 24 height 10
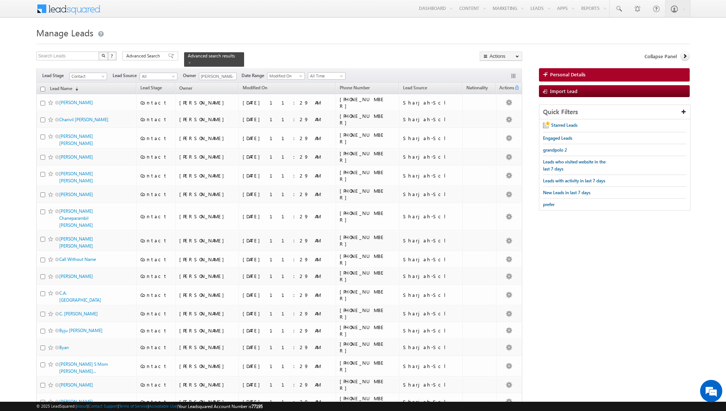
click at [42, 87] on input "checkbox" at bounding box center [42, 89] width 5 height 5
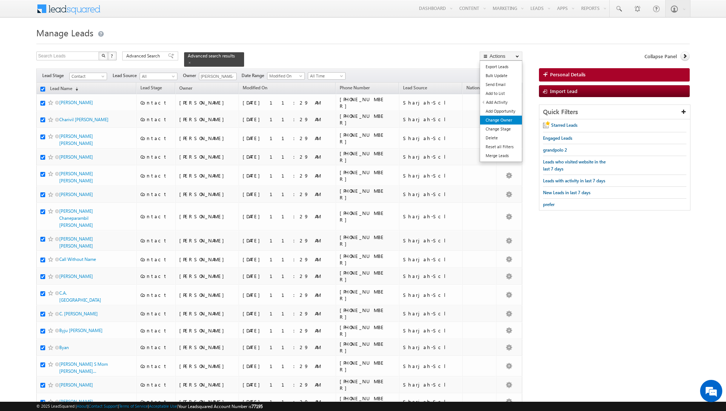
click at [494, 120] on link "Change Owner" at bounding box center [501, 120] width 42 height 9
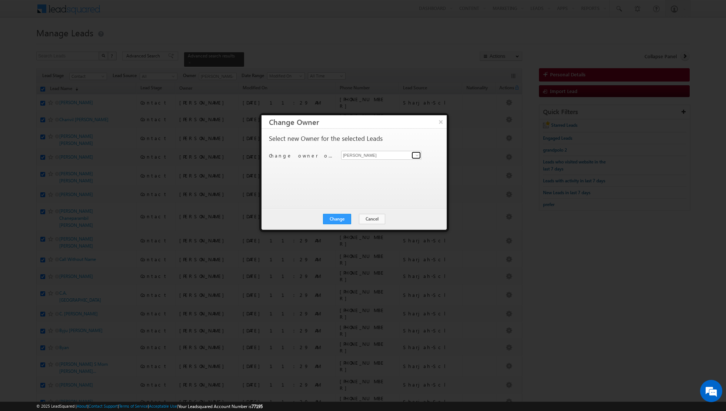
click at [417, 155] on span at bounding box center [417, 155] width 6 height 6
click at [361, 165] on link "Nandhana Anil nandhana.anil@indglobal.ae" at bounding box center [381, 166] width 80 height 14
click at [335, 219] on button "Change" at bounding box center [337, 219] width 28 height 10
click at [358, 218] on button "Close" at bounding box center [356, 219] width 24 height 10
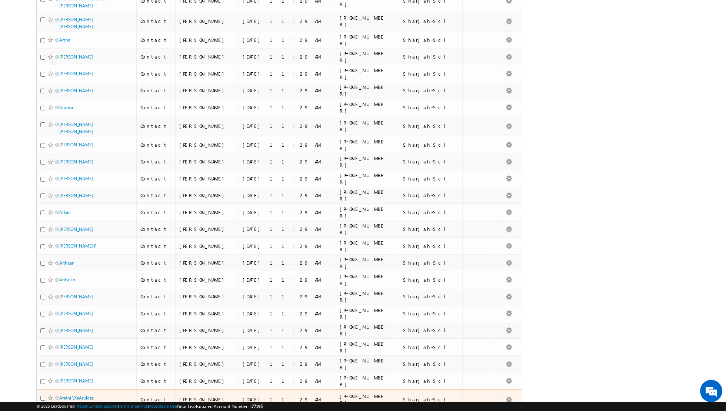
scroll to position [1439, 0]
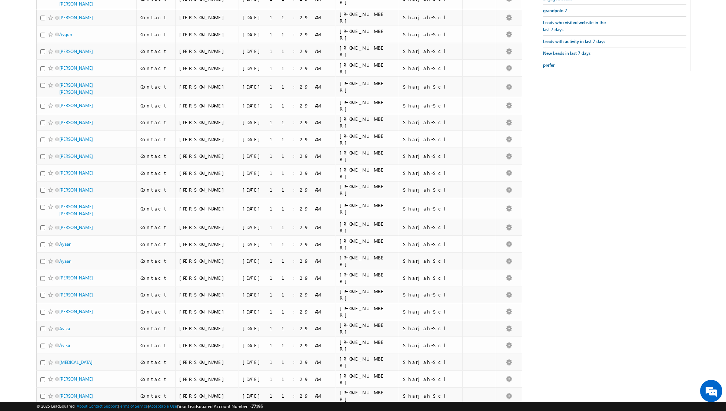
scroll to position [0, 0]
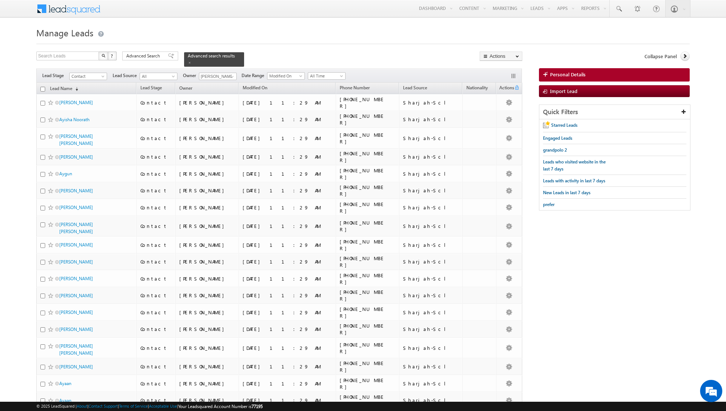
click at [43, 89] on input "checkbox" at bounding box center [42, 89] width 5 height 5
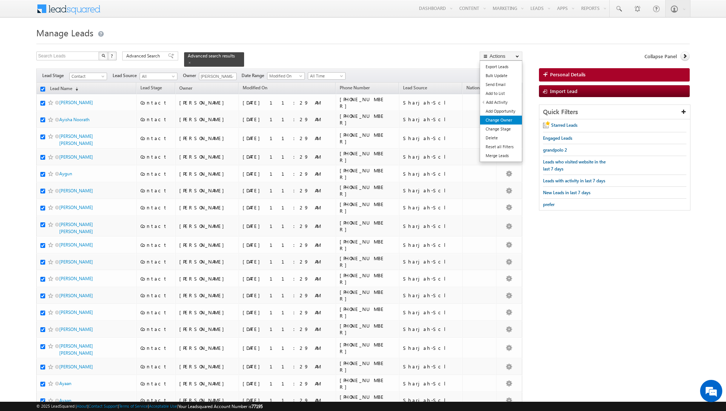
click at [493, 123] on link "Change Owner" at bounding box center [501, 120] width 42 height 9
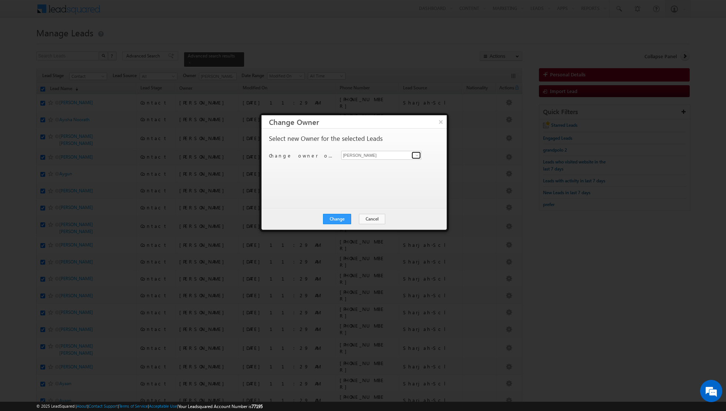
click at [414, 155] on span at bounding box center [417, 155] width 6 height 6
click at [377, 170] on span "aakash.arora@indglobal.ae" at bounding box center [377, 169] width 67 height 6
click at [338, 218] on button "Change" at bounding box center [337, 219] width 28 height 10
click at [364, 217] on button "Close" at bounding box center [356, 219] width 24 height 10
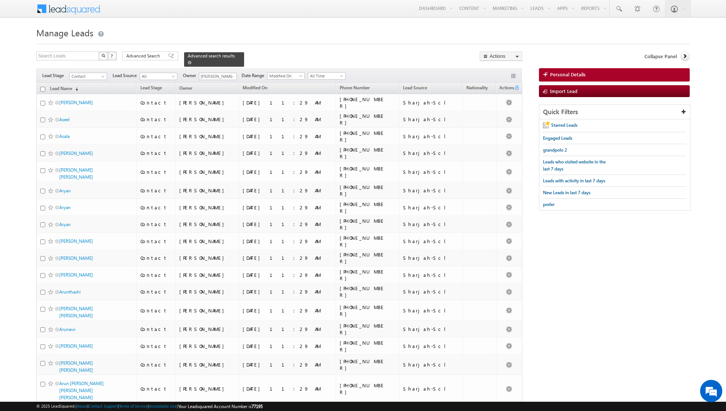
click at [188, 63] on span at bounding box center [190, 63] width 4 height 4
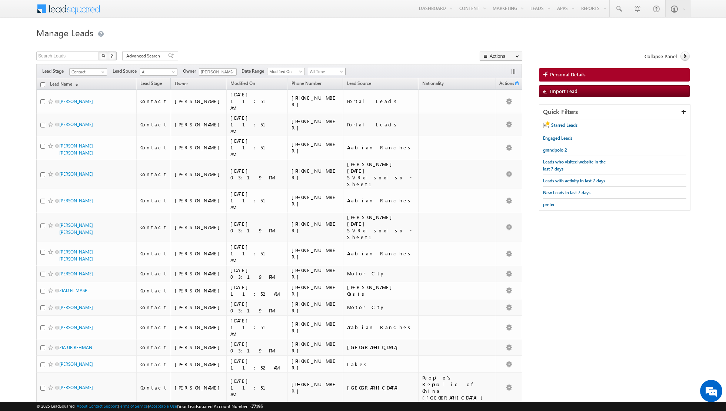
click at [339, 71] on span at bounding box center [342, 73] width 6 height 6
click at [319, 104] on link "Today" at bounding box center [323, 102] width 37 height 7
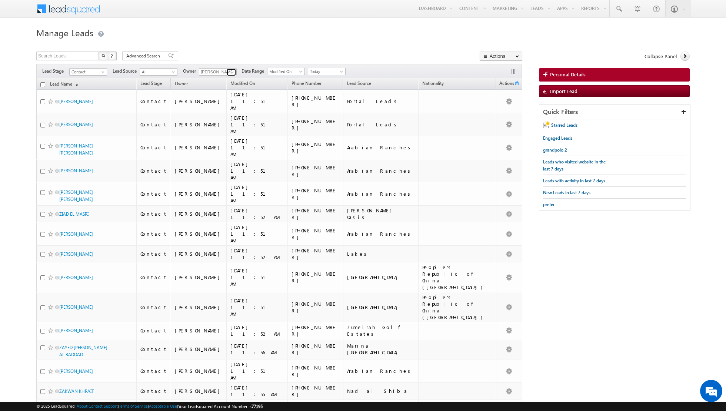
click at [227, 73] on link at bounding box center [231, 72] width 9 height 7
click at [219, 94] on link "Aakash Arora aakash.arora@indglobal.ae" at bounding box center [236, 97] width 74 height 14
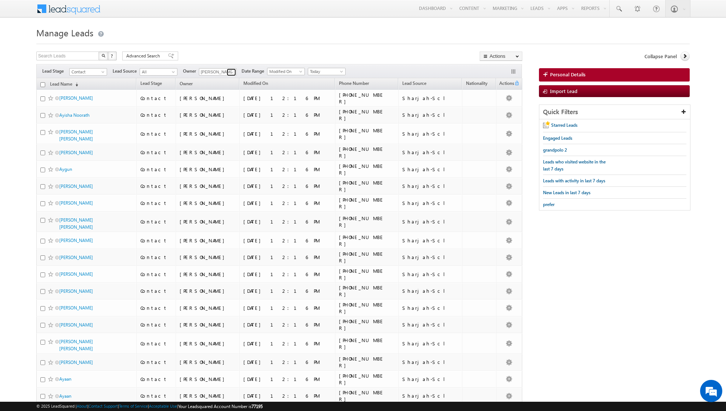
click at [230, 71] on span at bounding box center [232, 72] width 6 height 6
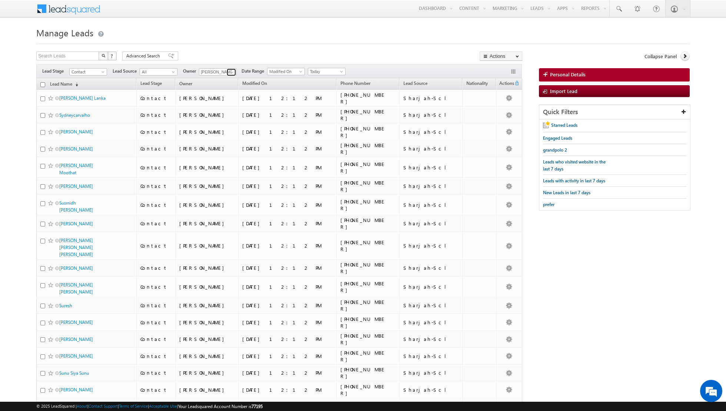
click at [231, 69] on link at bounding box center [231, 72] width 9 height 7
click at [222, 143] on span "shiva.sisodia@indglobal.ae" at bounding box center [235, 146] width 67 height 6
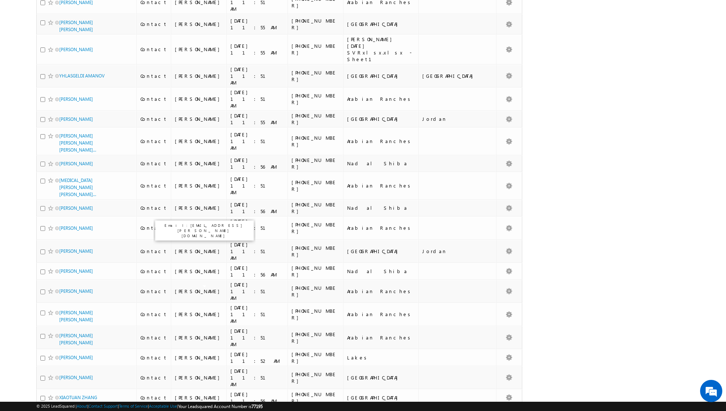
scroll to position [0, 0]
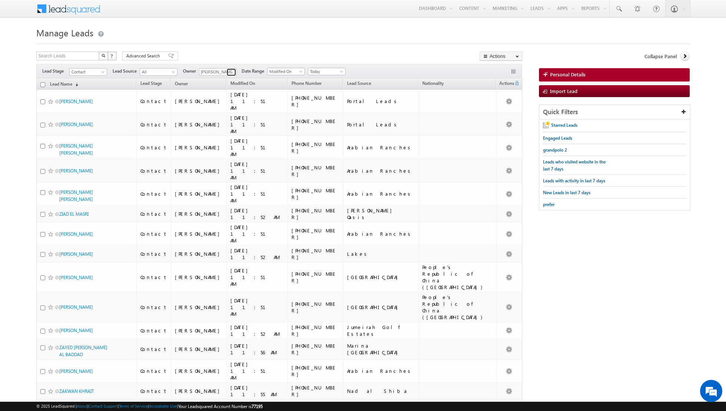
click at [229, 73] on span at bounding box center [232, 72] width 6 height 6
click at [224, 105] on link "Asma Kazi asma.kazi@indglobal.ae" at bounding box center [236, 110] width 74 height 14
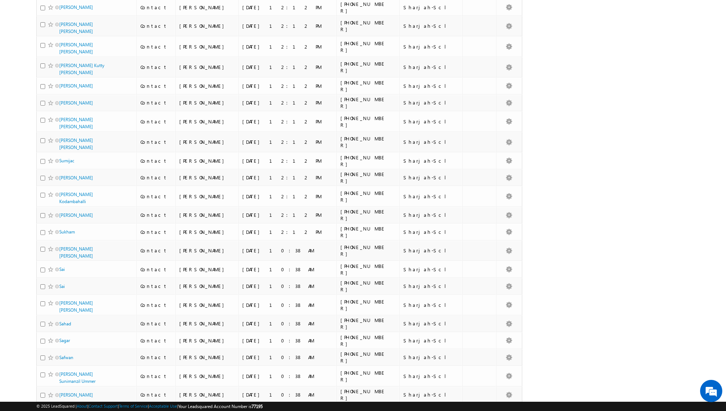
scroll to position [598, 0]
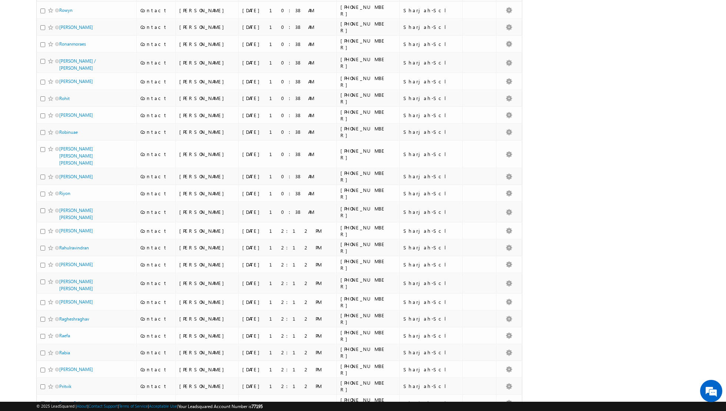
scroll to position [1446, 0]
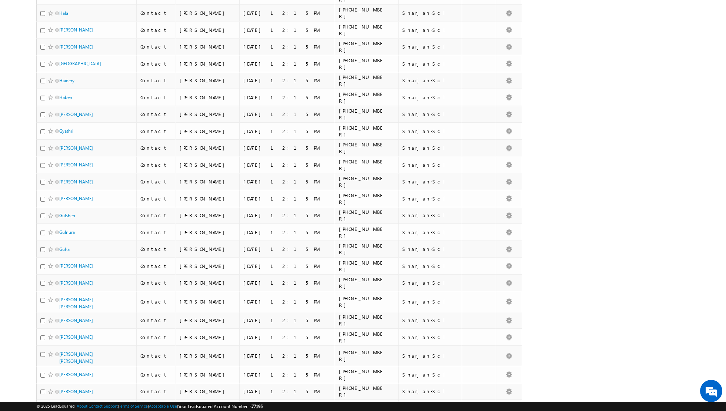
scroll to position [0, 0]
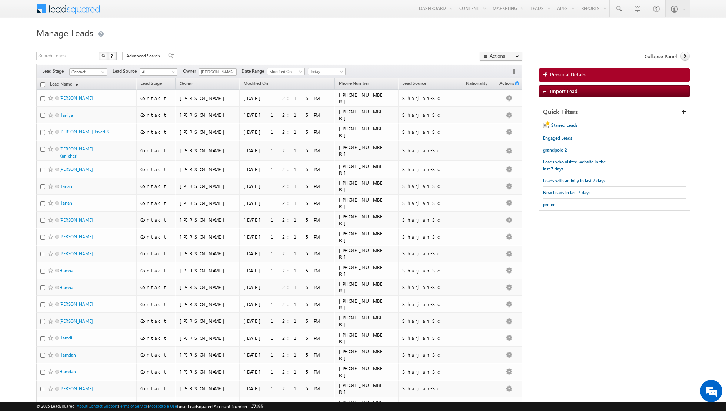
click at [42, 84] on input "checkbox" at bounding box center [42, 84] width 5 height 5
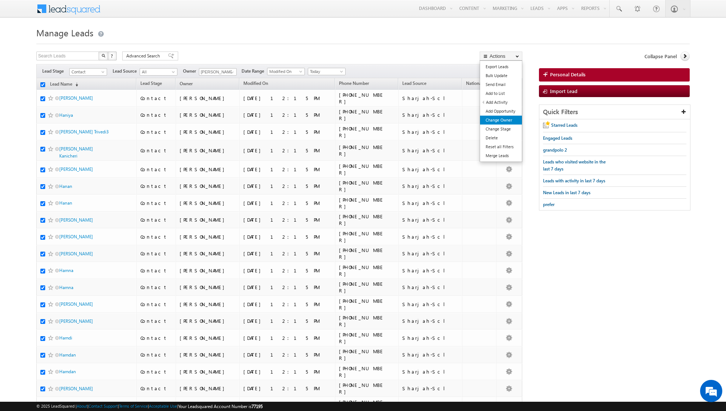
click at [493, 120] on link "Change Owner" at bounding box center [501, 120] width 42 height 9
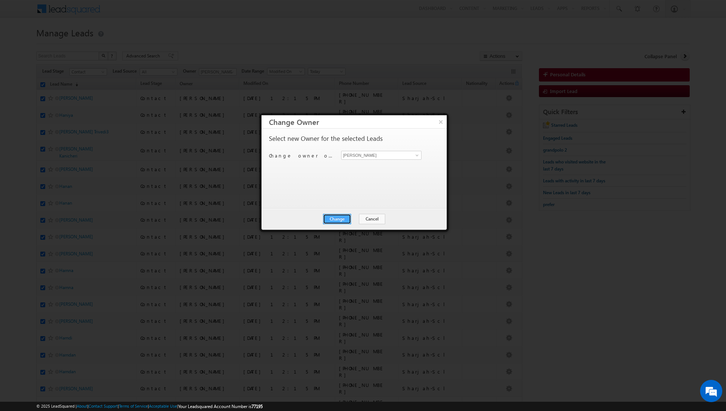
click at [333, 220] on button "Change" at bounding box center [337, 219] width 28 height 10
click at [365, 219] on button "Close" at bounding box center [356, 219] width 24 height 10
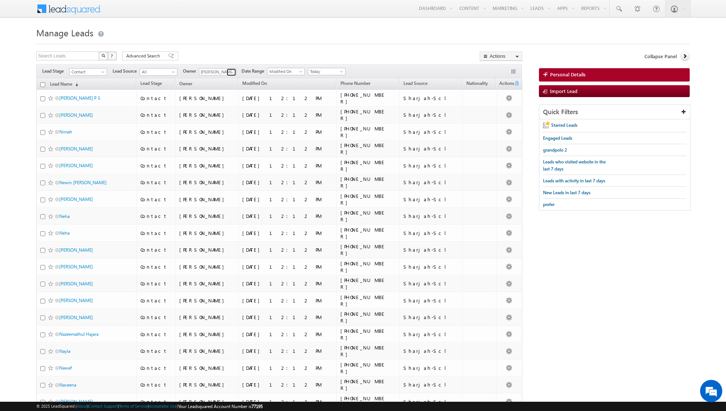
click at [227, 71] on link at bounding box center [231, 72] width 9 height 7
click at [218, 119] on link "Dinesh Kumar dinesh.kumar@indglobal.ae" at bounding box center [236, 123] width 74 height 14
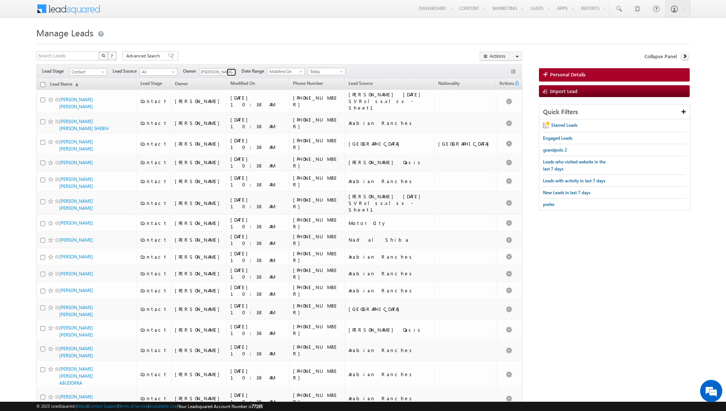
click at [230, 73] on span at bounding box center [232, 72] width 6 height 6
click at [224, 136] on link "Isha Mehndiratta isha.mehndiratta@indglobal.ae" at bounding box center [236, 137] width 74 height 14
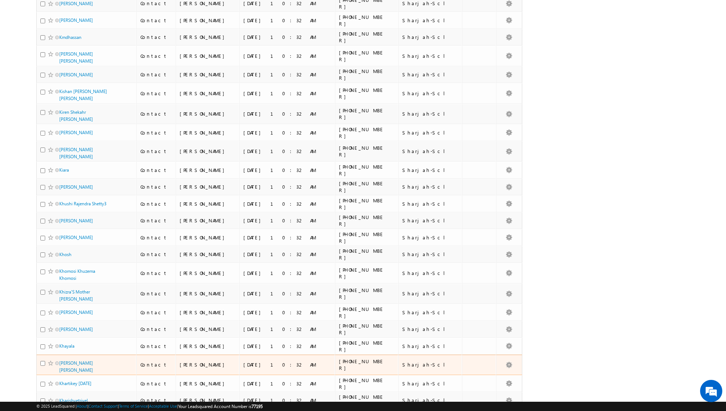
scroll to position [1452, 0]
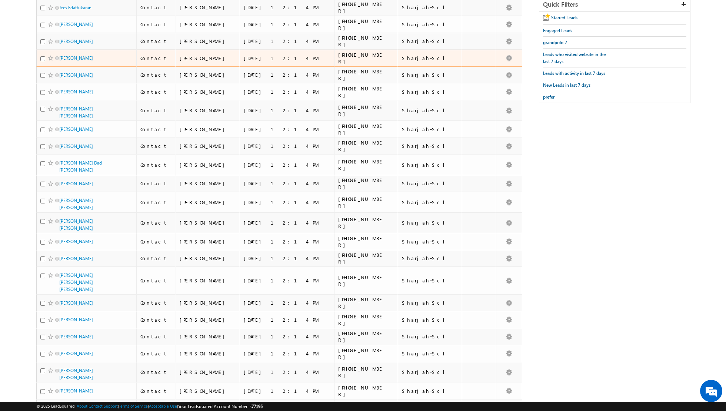
scroll to position [0, 0]
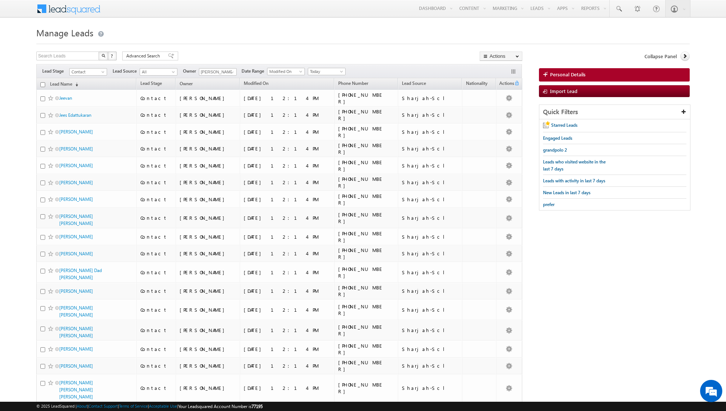
click at [43, 84] on input "checkbox" at bounding box center [42, 84] width 5 height 5
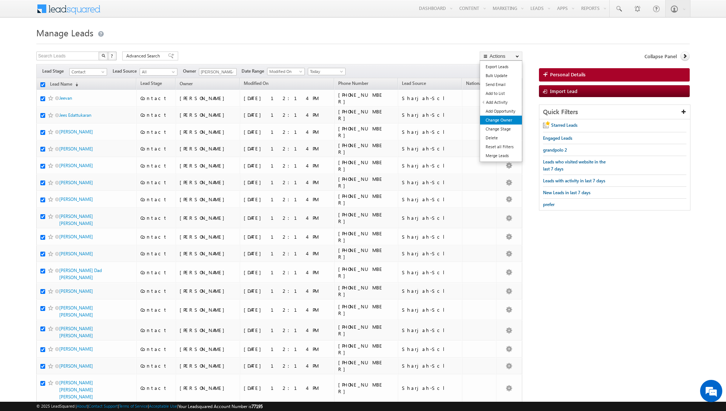
click at [497, 122] on link "Change Owner" at bounding box center [501, 120] width 42 height 9
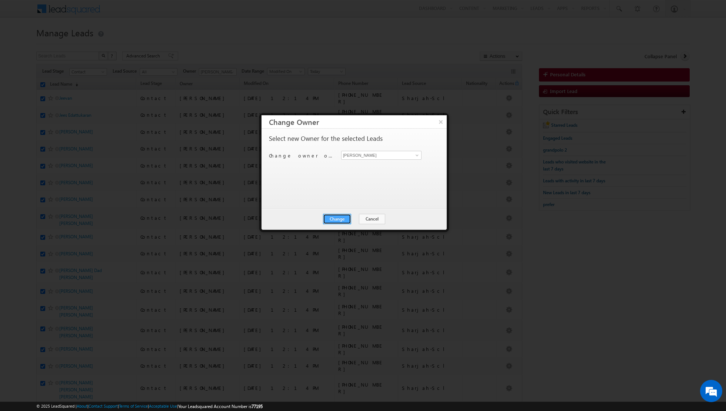
click at [340, 216] on button "Change" at bounding box center [337, 219] width 28 height 10
click at [362, 218] on button "Close" at bounding box center [356, 219] width 24 height 10
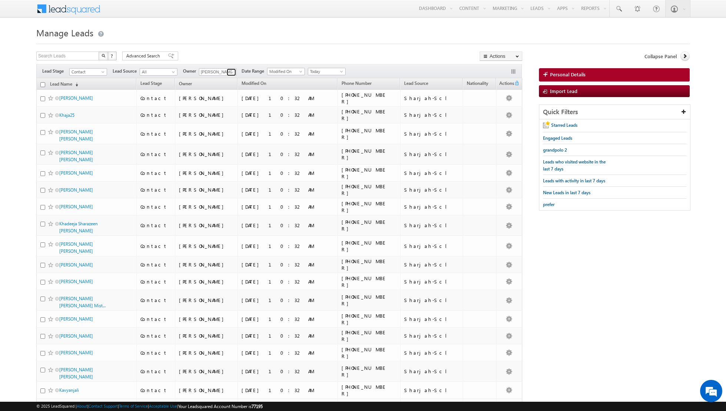
click at [231, 72] on span at bounding box center [232, 72] width 6 height 6
click at [217, 136] on link "Muhammad Shibily muhammad.shibily@indglobal.ae" at bounding box center [236, 139] width 74 height 14
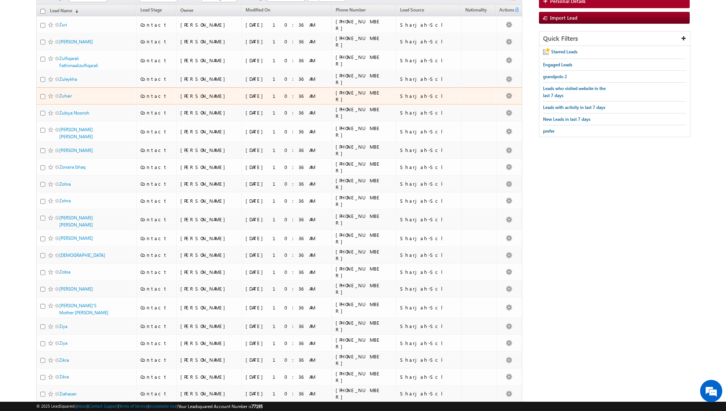
scroll to position [0, 0]
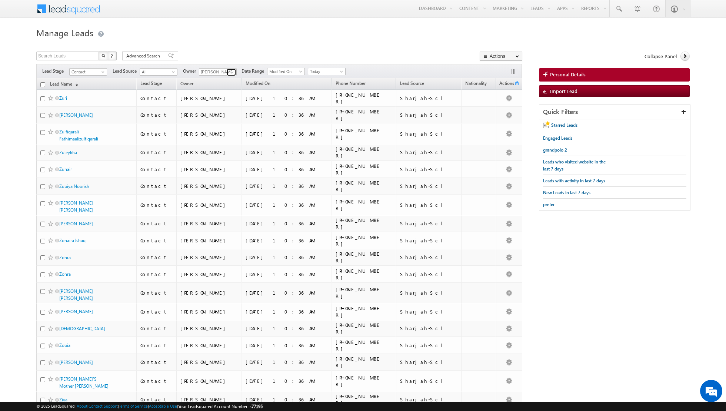
click at [230, 72] on span at bounding box center [232, 72] width 6 height 6
click at [233, 121] on span "nandhana.anil@indglobal.ae" at bounding box center [235, 122] width 67 height 6
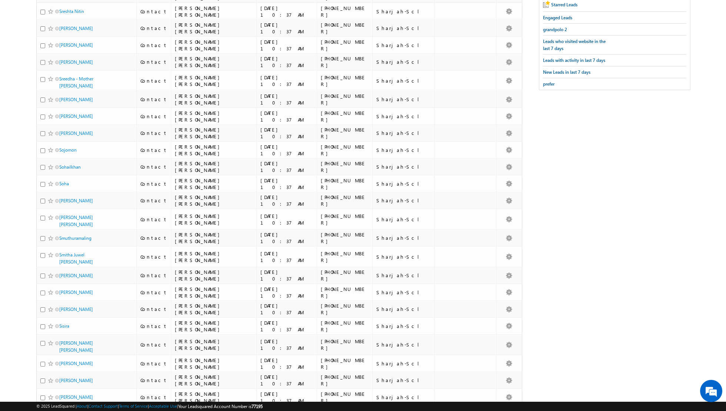
scroll to position [0, 0]
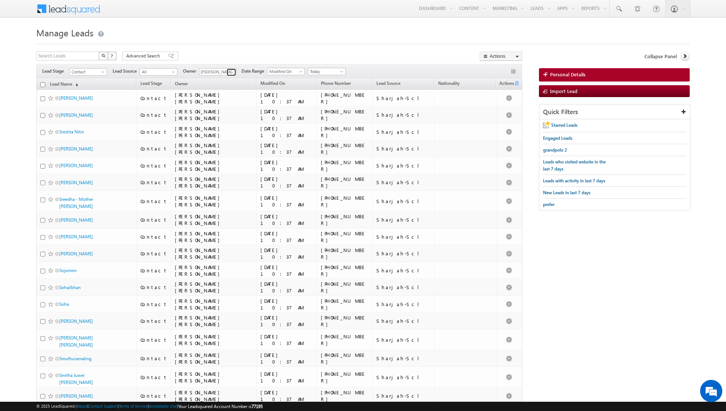
click at [231, 70] on span at bounding box center [232, 72] width 6 height 6
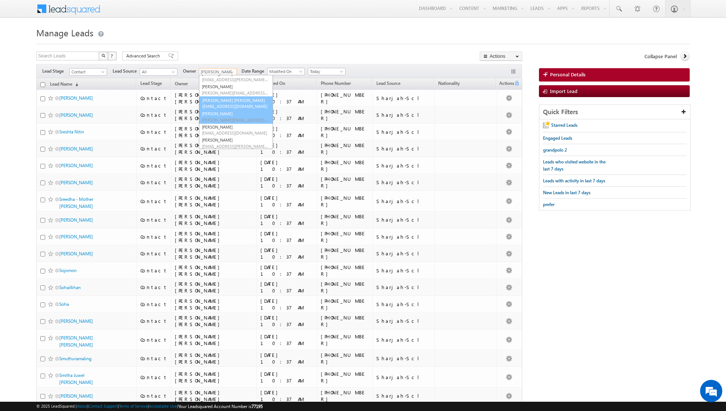
click at [231, 118] on span "riya.raj@indglobal.ae" at bounding box center [235, 120] width 67 height 6
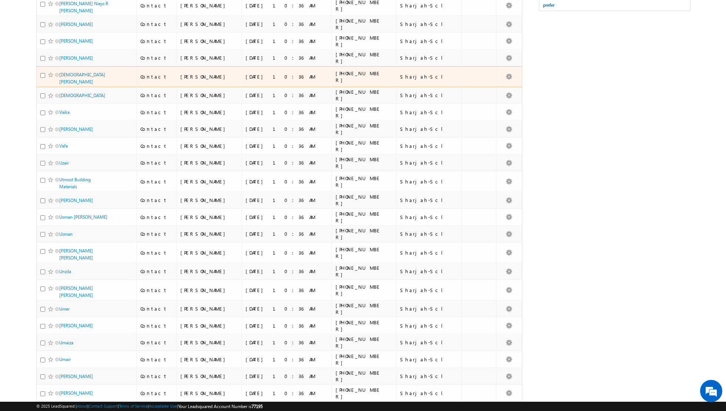
scroll to position [0, 0]
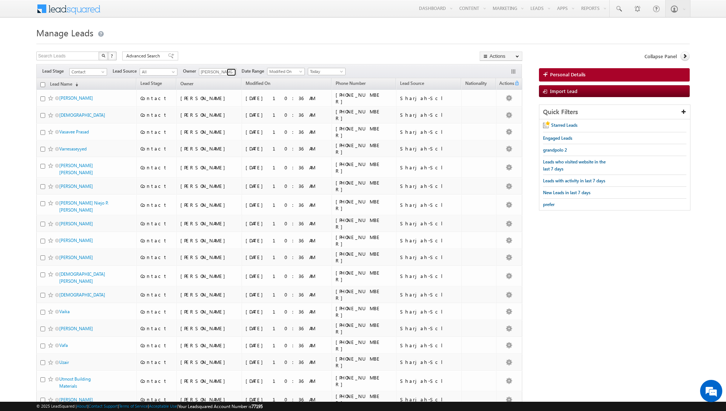
click at [229, 74] on span at bounding box center [232, 72] width 6 height 6
click at [224, 141] on link "Shiva Sisodia shiva.sisodia@indglobal.ae" at bounding box center [236, 142] width 74 height 14
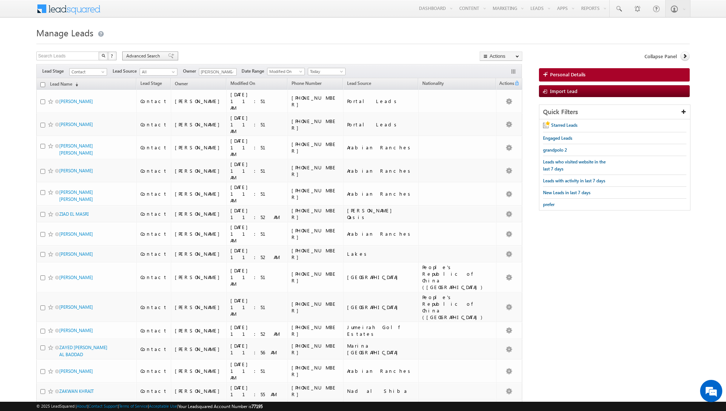
click at [161, 57] on span "Advanced Search" at bounding box center [144, 56] width 36 height 7
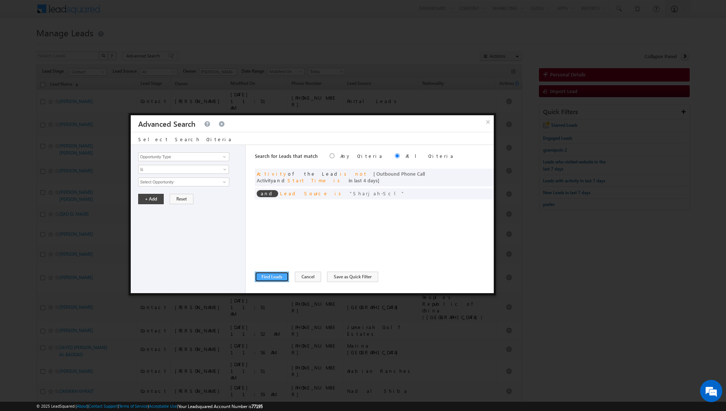
click at [275, 276] on button "Find Leads" at bounding box center [272, 277] width 34 height 10
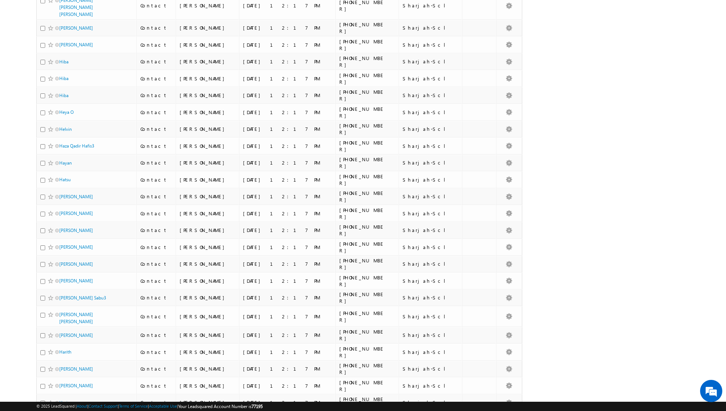
scroll to position [1445, 0]
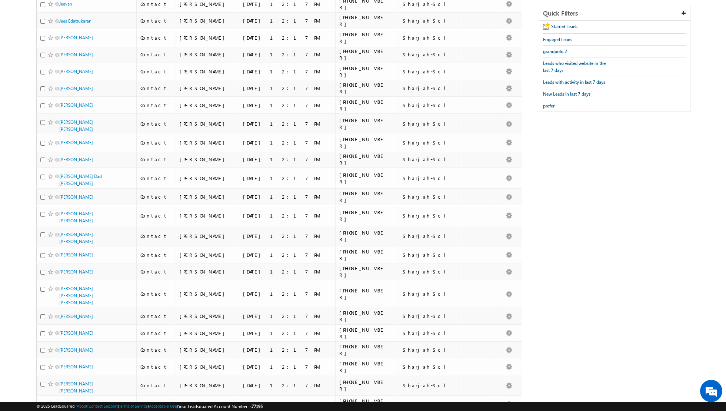
scroll to position [0, 0]
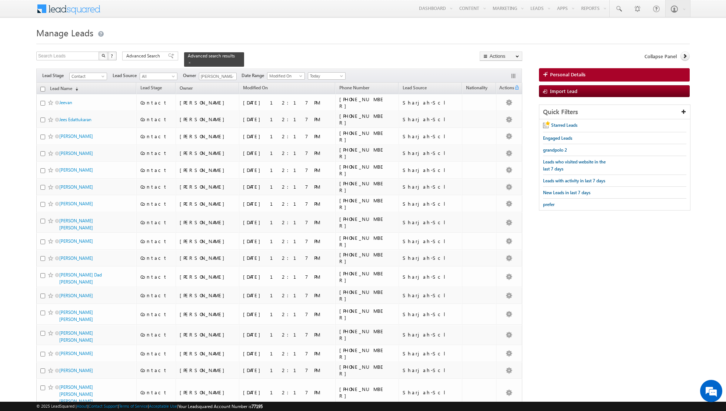
click at [43, 88] on input "checkbox" at bounding box center [42, 89] width 5 height 5
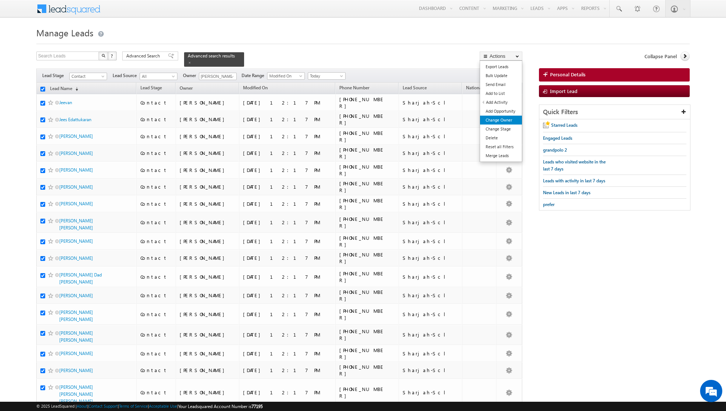
click at [497, 120] on link "Change Owner" at bounding box center [501, 120] width 42 height 9
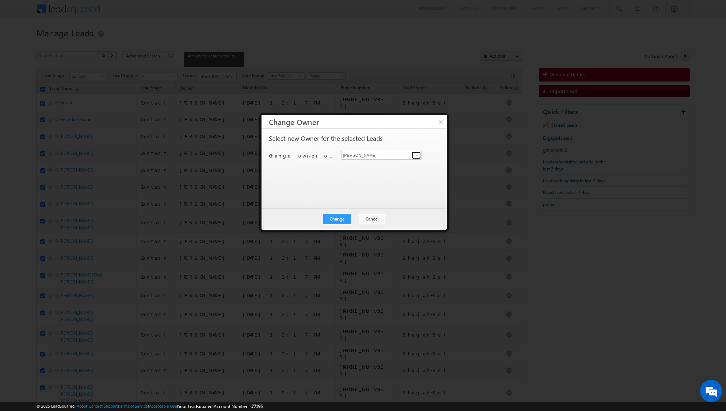
click at [415, 155] on span at bounding box center [417, 155] width 6 height 6
click at [385, 168] on span "muhammad.shibily@indglobal.ae" at bounding box center [377, 169] width 67 height 6
click at [335, 218] on button "Change" at bounding box center [337, 219] width 28 height 10
click at [354, 216] on button "Close" at bounding box center [356, 219] width 24 height 10
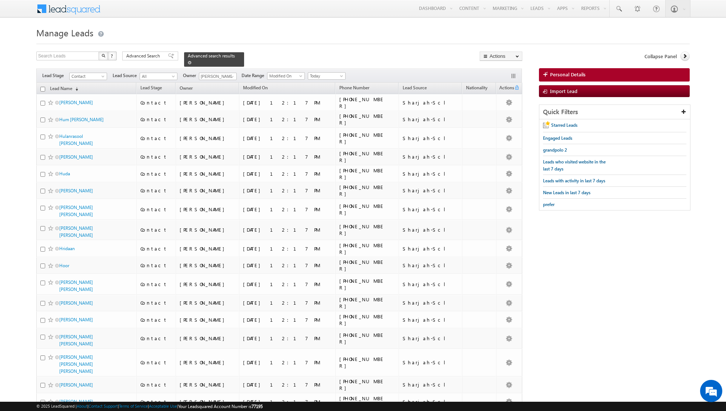
click at [188, 61] on span at bounding box center [190, 63] width 4 height 4
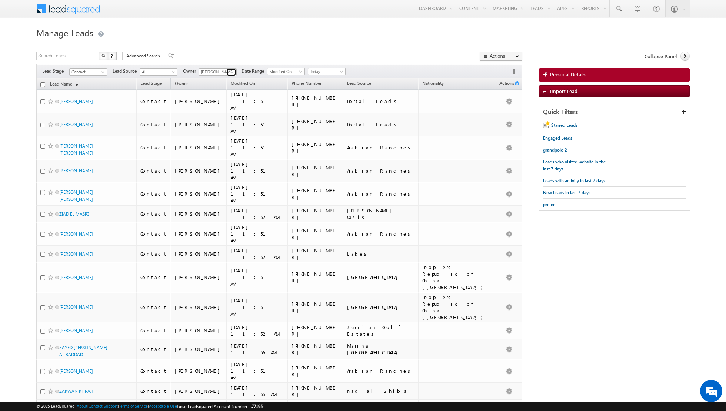
click at [227, 72] on link at bounding box center [231, 72] width 9 height 7
click at [215, 95] on link "Aakash Arora aakash.arora@indglobal.ae" at bounding box center [236, 97] width 74 height 14
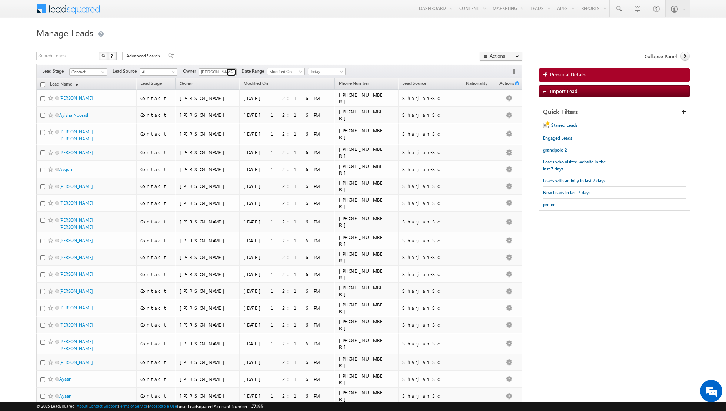
click at [231, 69] on span at bounding box center [232, 72] width 6 height 6
click at [228, 109] on link "Asma Kazi asma.kazi@indglobal.ae" at bounding box center [236, 110] width 74 height 14
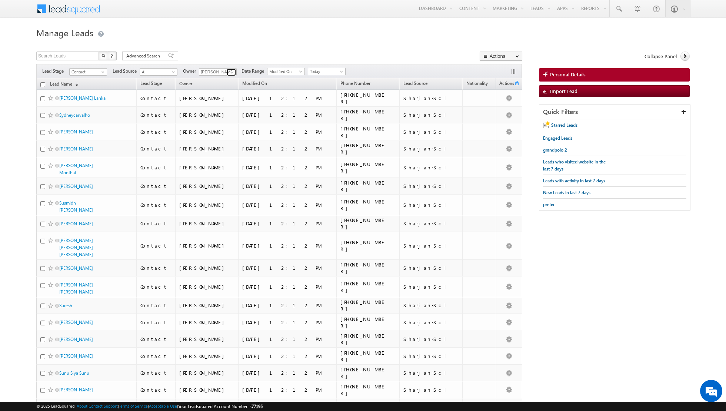
click at [227, 69] on link at bounding box center [231, 72] width 9 height 7
click at [222, 120] on link "Dinesh Kumar dinesh.kumar@indglobal.ae" at bounding box center [236, 123] width 74 height 14
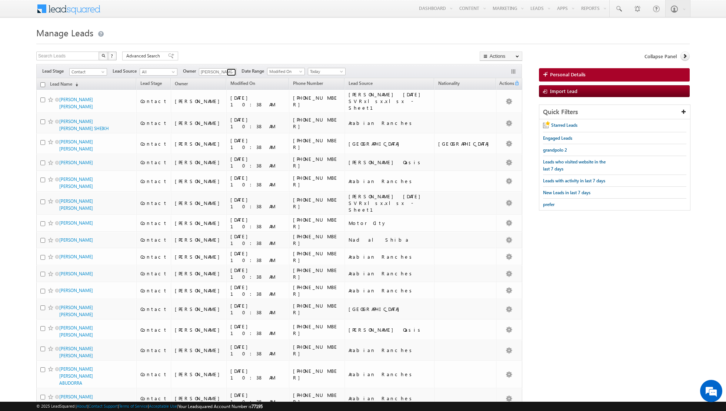
click at [229, 73] on span at bounding box center [232, 72] width 6 height 6
click at [219, 133] on link "Isha Mehndiratta isha.mehndiratta@indglobal.ae" at bounding box center [236, 137] width 74 height 14
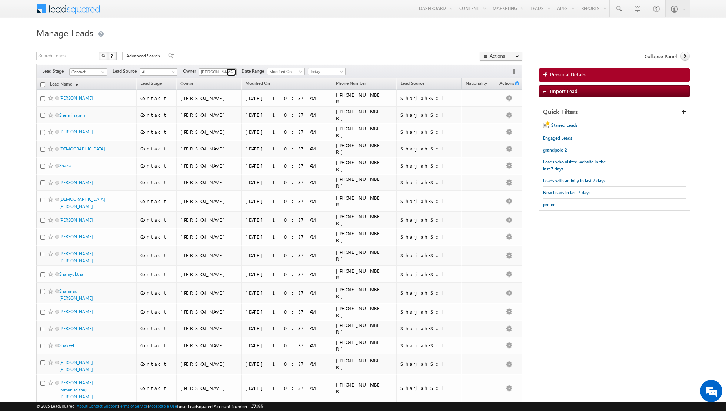
click at [230, 72] on span at bounding box center [232, 72] width 6 height 6
click at [223, 129] on link "Muhammad Shibily muhammad.shibily@indglobal.ae" at bounding box center [236, 136] width 74 height 14
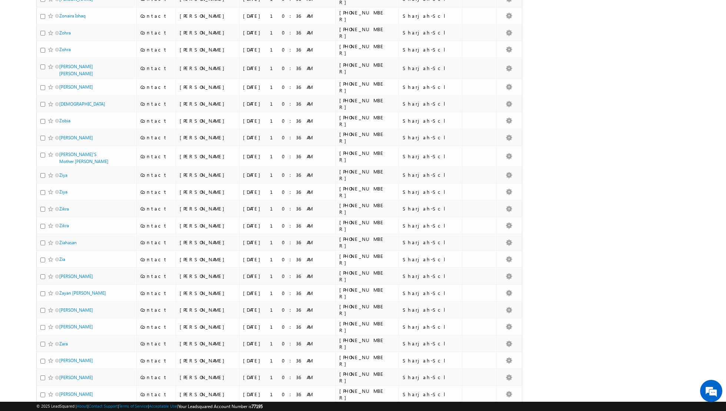
scroll to position [0, 0]
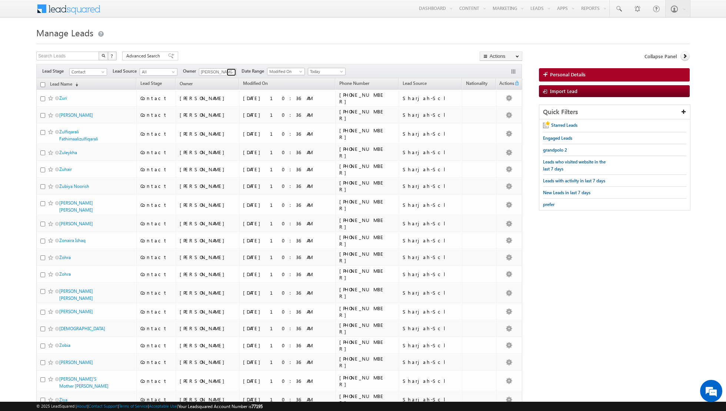
click at [233, 73] on span at bounding box center [232, 72] width 6 height 6
click at [229, 116] on link "Nandhana Anil nandhana.anil@indglobal.ae" at bounding box center [236, 117] width 74 height 14
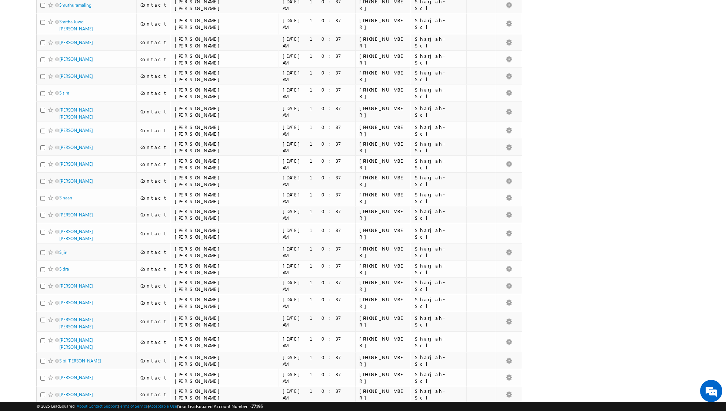
scroll to position [0, 0]
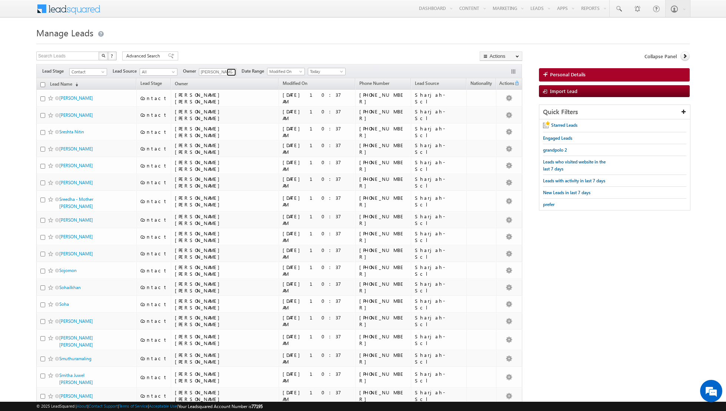
click at [229, 69] on span at bounding box center [232, 72] width 6 height 6
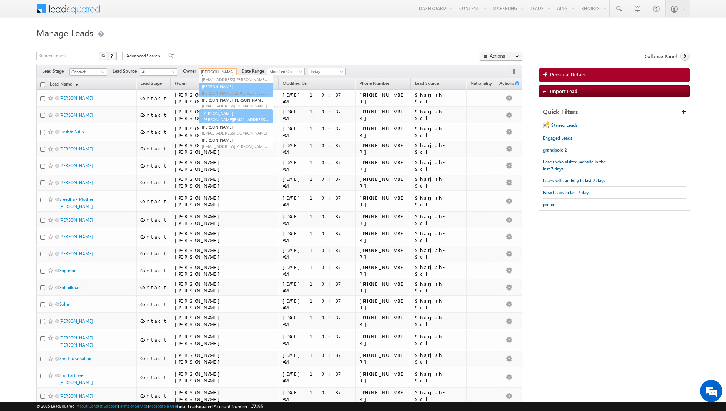
scroll to position [59, 0]
click at [226, 115] on link "Riya Raj riya.raj@indglobal.ae" at bounding box center [236, 117] width 74 height 14
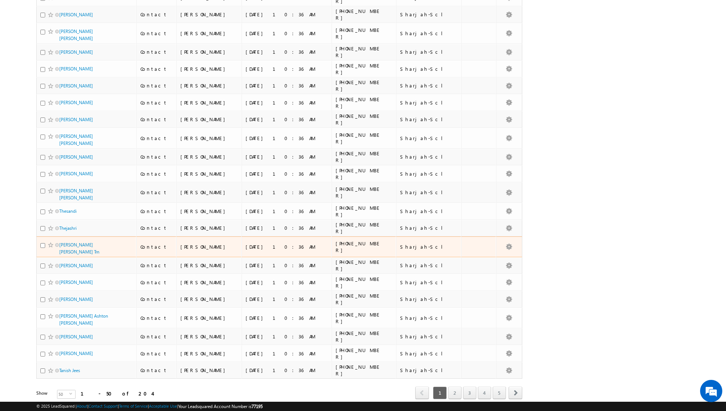
scroll to position [0, 0]
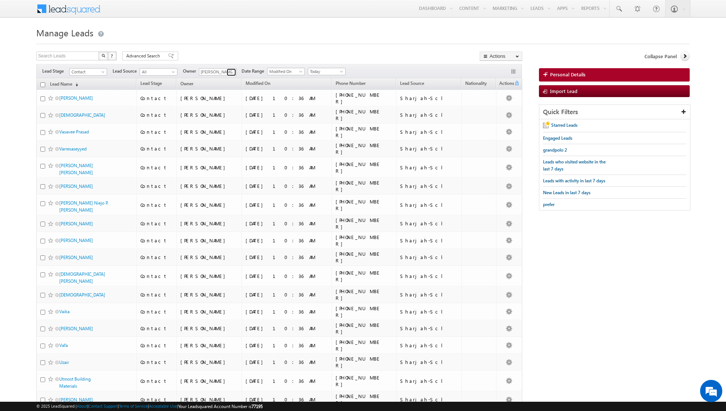
click at [229, 74] on span at bounding box center [232, 72] width 6 height 6
click at [221, 140] on link "Shiva Sisodia shiva.sisodia@indglobal.ae" at bounding box center [236, 142] width 74 height 14
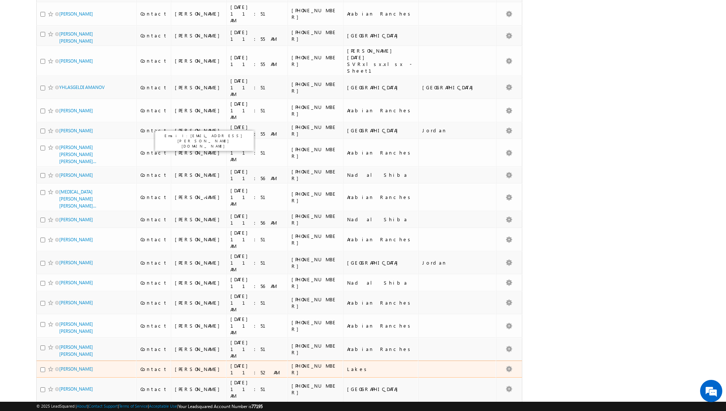
scroll to position [620, 0]
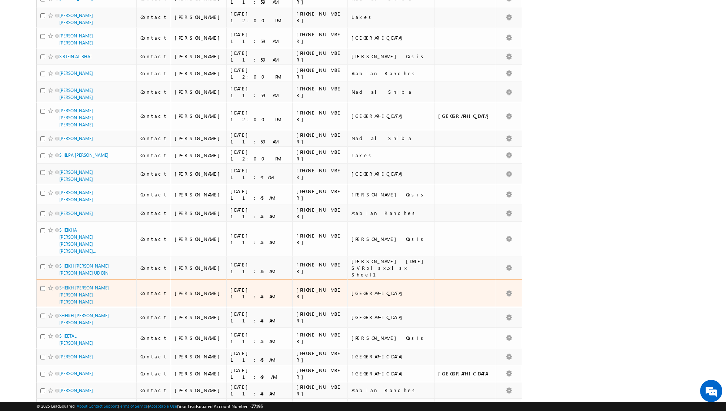
scroll to position [664, 0]
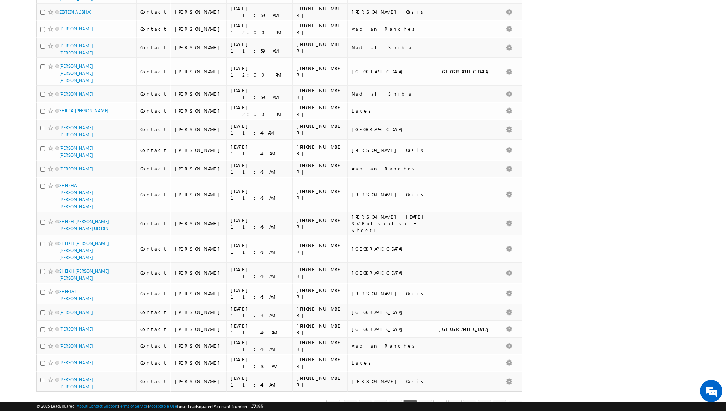
click at [442, 399] on link "7" at bounding box center [440, 405] width 13 height 13
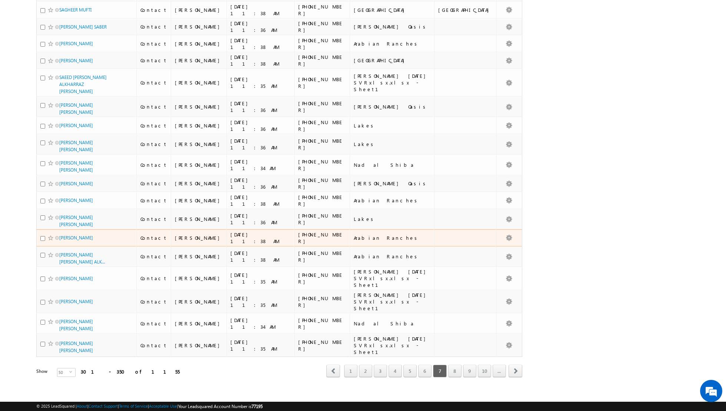
scroll to position [623, 0]
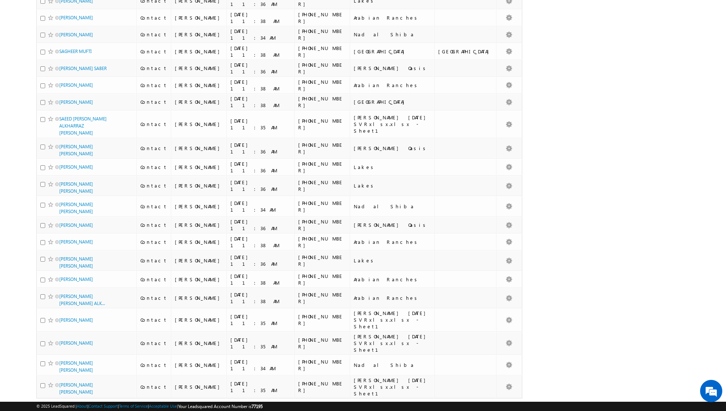
click at [456, 406] on link "8" at bounding box center [454, 412] width 13 height 13
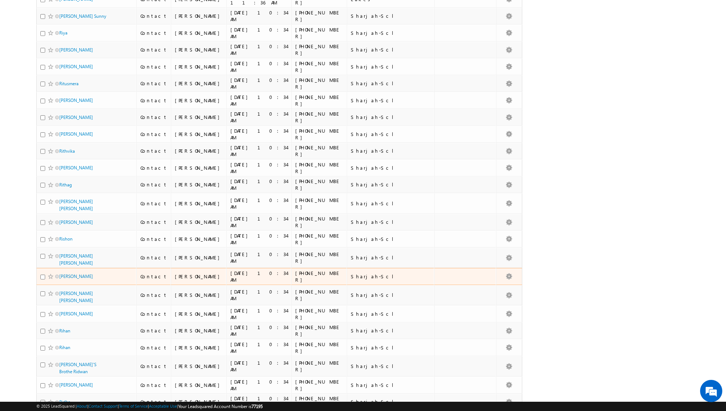
scroll to position [601, 0]
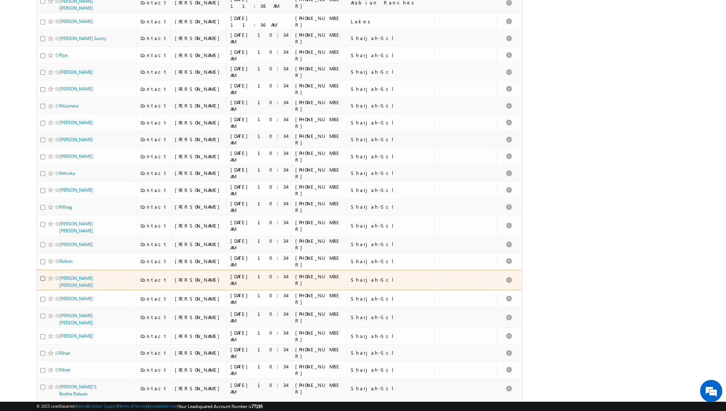
click at [42, 276] on input "checkbox" at bounding box center [42, 278] width 5 height 5
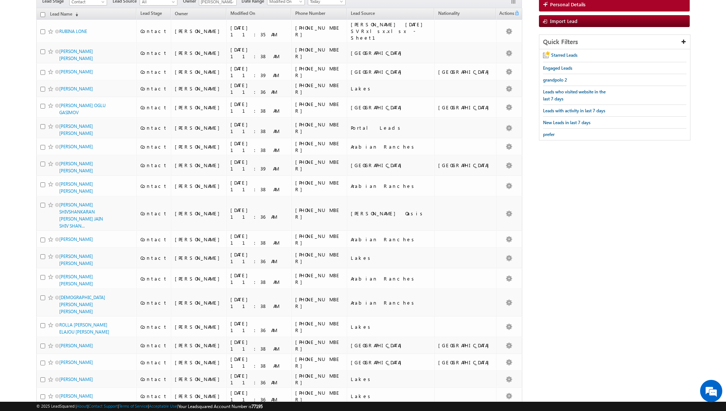
scroll to position [0, 0]
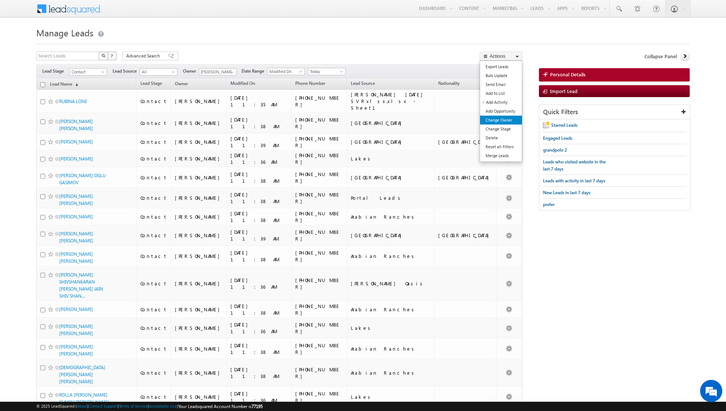
click at [497, 123] on link "Change Owner" at bounding box center [501, 120] width 42 height 9
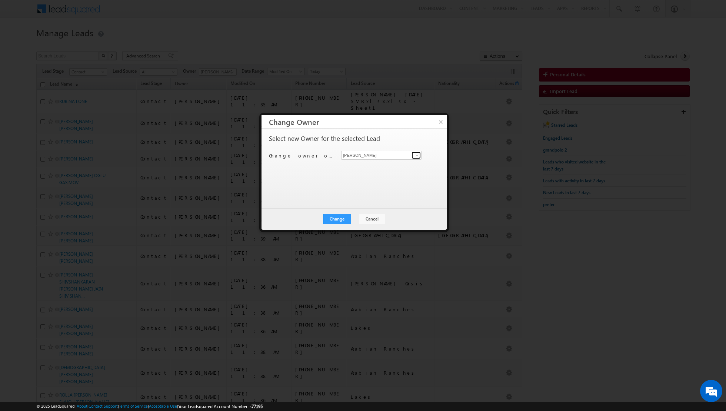
click at [416, 153] on span at bounding box center [417, 155] width 6 height 6
click at [380, 166] on span "isha.mehndiratta@indglobal.ae" at bounding box center [377, 169] width 67 height 6
click at [339, 223] on button "Change" at bounding box center [337, 219] width 28 height 10
click at [355, 219] on button "Close" at bounding box center [356, 219] width 24 height 10
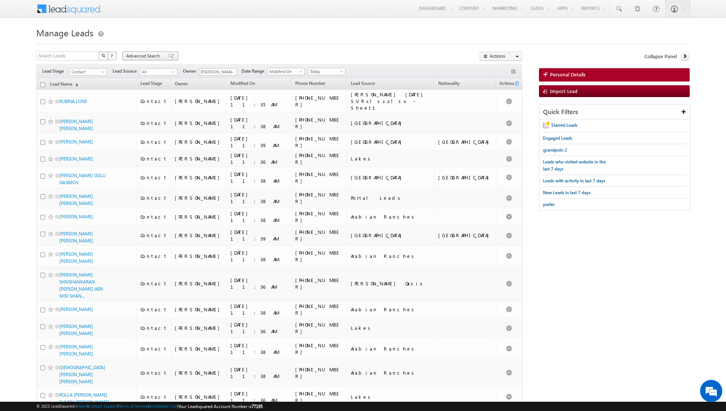
click at [168, 54] on span at bounding box center [171, 55] width 6 height 5
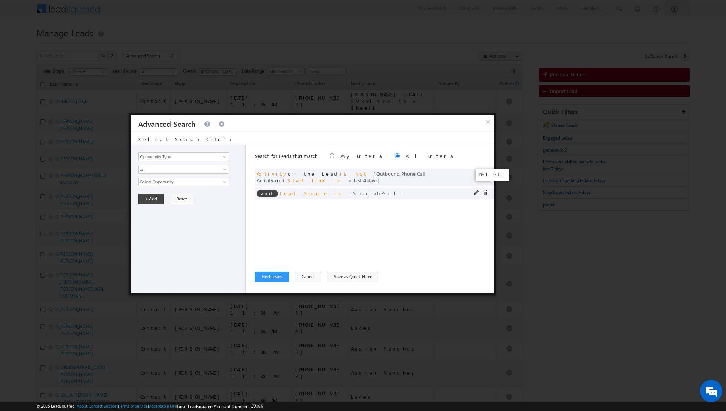
click at [485, 190] on span at bounding box center [485, 192] width 5 height 5
click at [224, 157] on span at bounding box center [225, 157] width 6 height 6
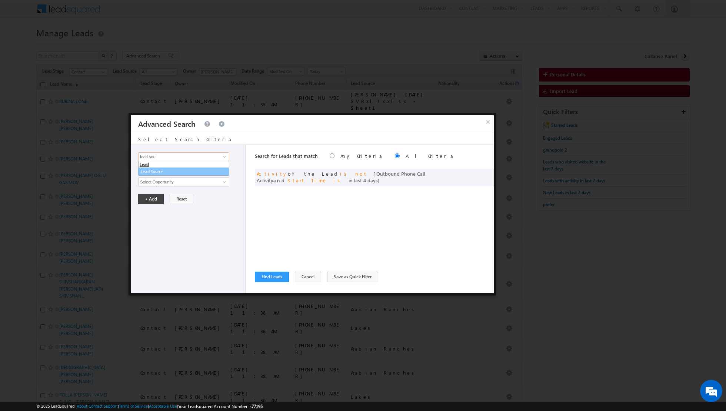
click at [202, 173] on link "Lead Source" at bounding box center [183, 172] width 91 height 9
click at [223, 168] on span at bounding box center [226, 171] width 6 height 6
click at [196, 183] on link "Is Not" at bounding box center [184, 184] width 90 height 7
click at [207, 179] on span "None Selected" at bounding box center [181, 182] width 84 height 8
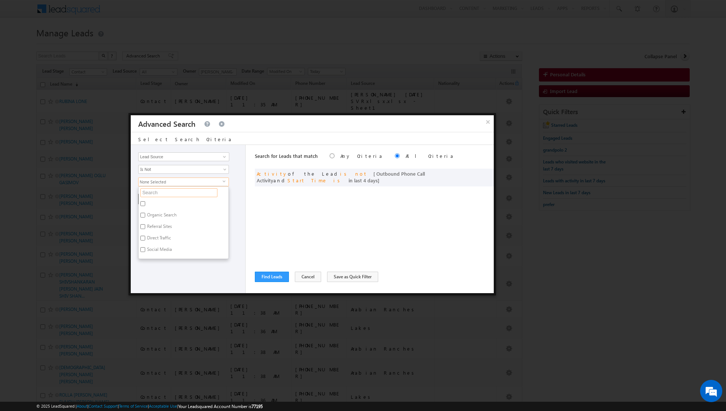
click at [184, 190] on input "text" at bounding box center [178, 192] width 77 height 9
click at [153, 205] on label "Sharjah-Scl" at bounding box center [158, 204] width 38 height 11
click at [145, 205] on input "Sharjah-Scl" at bounding box center [142, 203] width 5 height 5
click at [160, 234] on div "Opportunity Type Lead Activity Task Sales Group Prospect Id Address 1 Address 2…" at bounding box center [188, 219] width 115 height 148
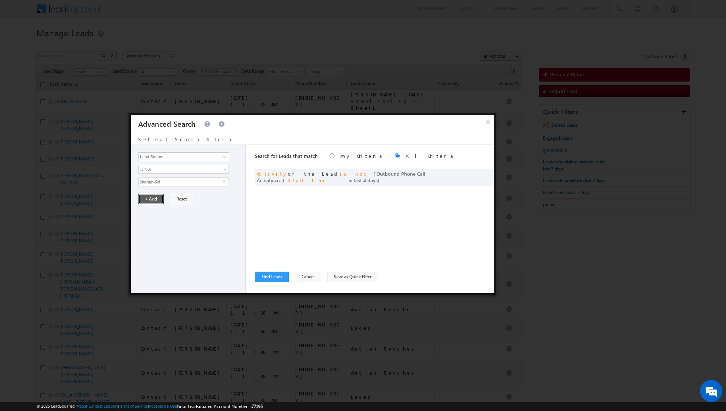
click at [148, 199] on button "+ Add" at bounding box center [151, 199] width 26 height 10
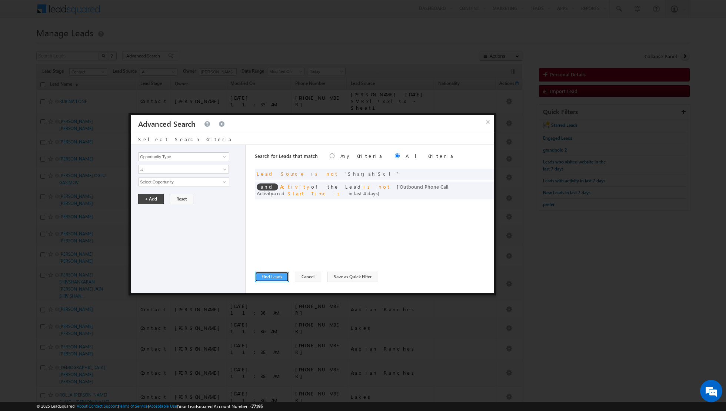
click at [266, 275] on button "Find Leads" at bounding box center [272, 277] width 34 height 10
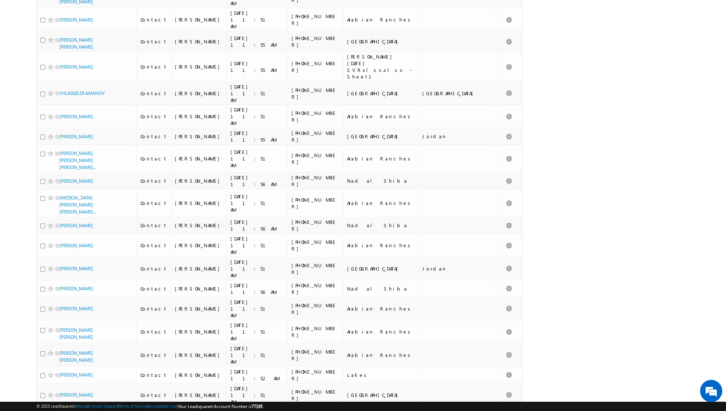
scroll to position [624, 0]
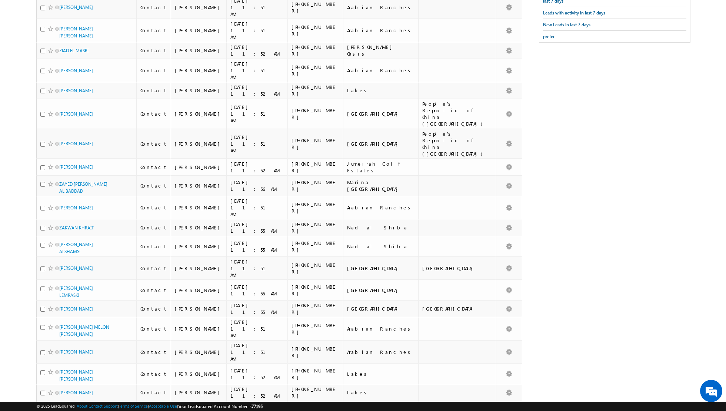
scroll to position [0, 0]
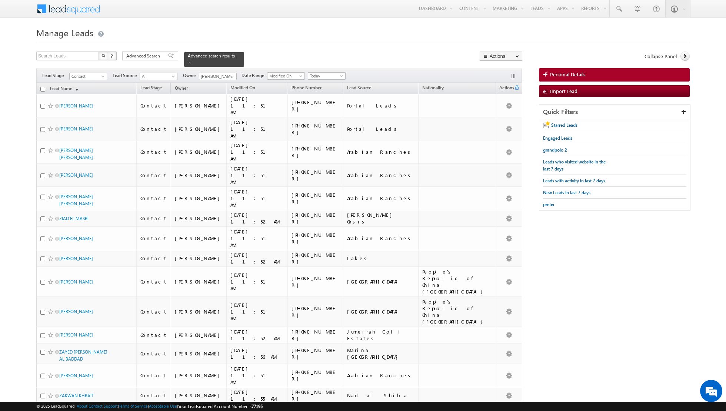
click at [43, 88] on input "checkbox" at bounding box center [42, 89] width 5 height 5
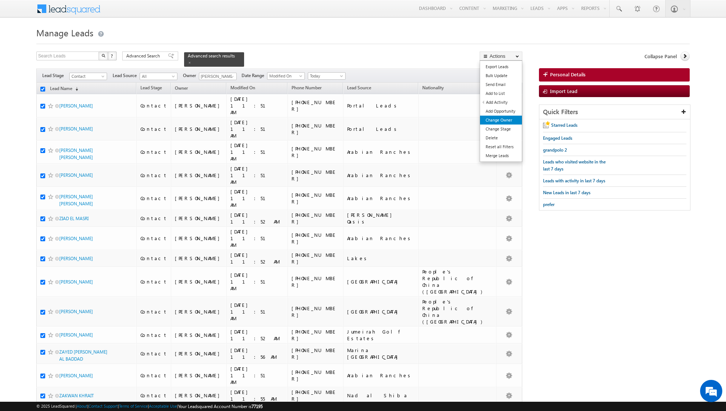
click at [497, 120] on link "Change Owner" at bounding box center [501, 120] width 42 height 9
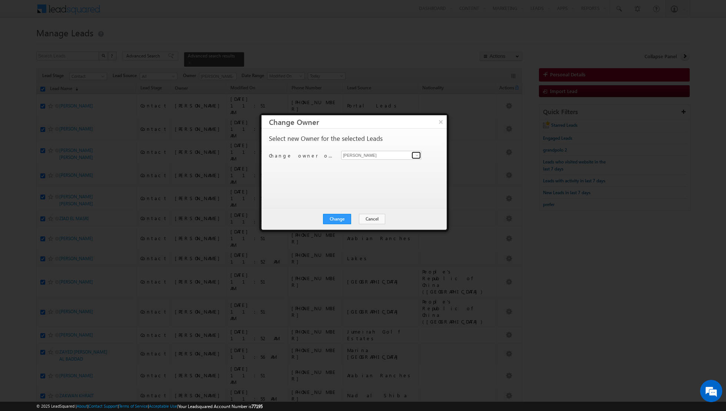
click at [417, 154] on span at bounding box center [417, 155] width 6 height 6
click at [367, 188] on link "Dinesh Kumar dinesh.kumar@indglobal.ae" at bounding box center [381, 193] width 80 height 14
click at [335, 217] on button "Change" at bounding box center [337, 219] width 28 height 10
click at [361, 215] on button "Close" at bounding box center [356, 219] width 24 height 10
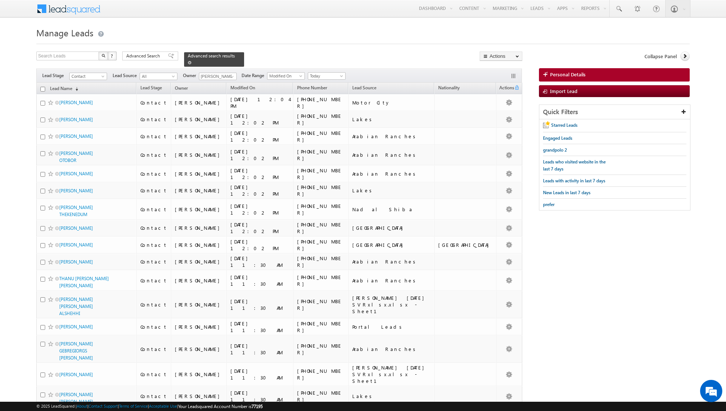
click at [188, 64] on span at bounding box center [190, 63] width 4 height 4
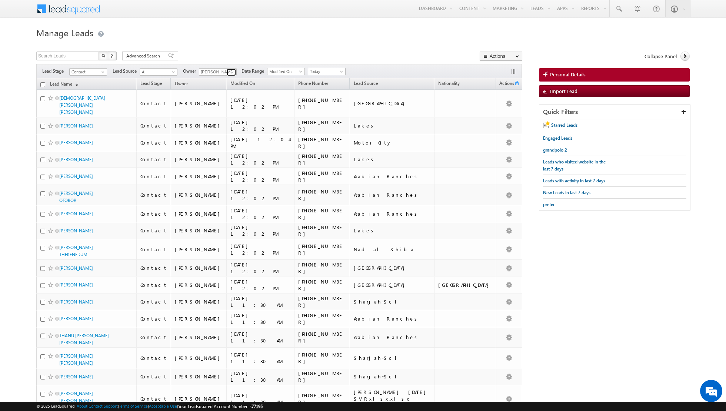
click at [229, 72] on span at bounding box center [232, 72] width 6 height 6
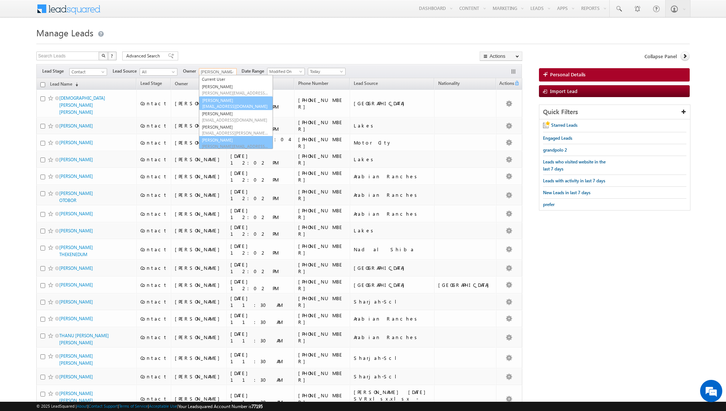
scroll to position [6, 0]
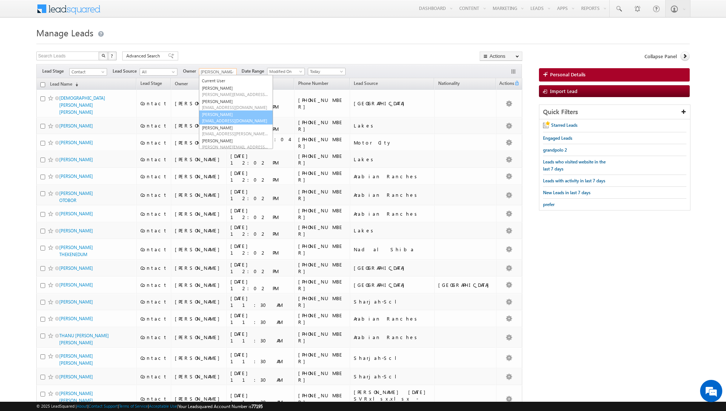
click at [220, 114] on link "Dinesh Kumar dinesh.kumar@indglobal.ae" at bounding box center [236, 117] width 74 height 14
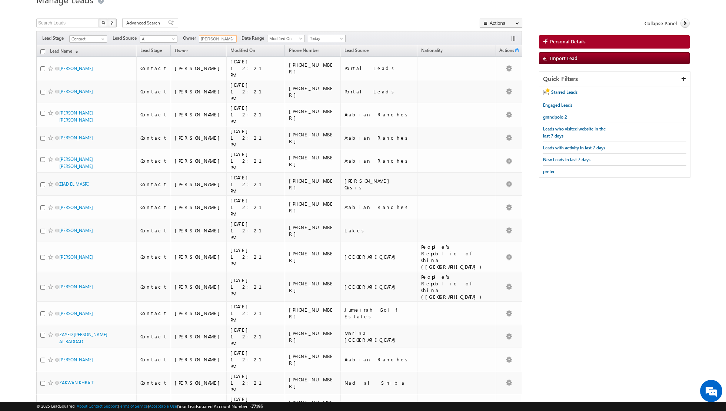
scroll to position [0, 0]
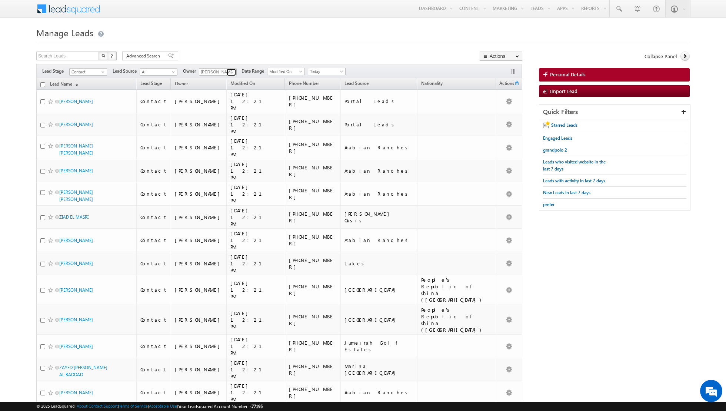
click at [229, 72] on span at bounding box center [232, 72] width 6 height 6
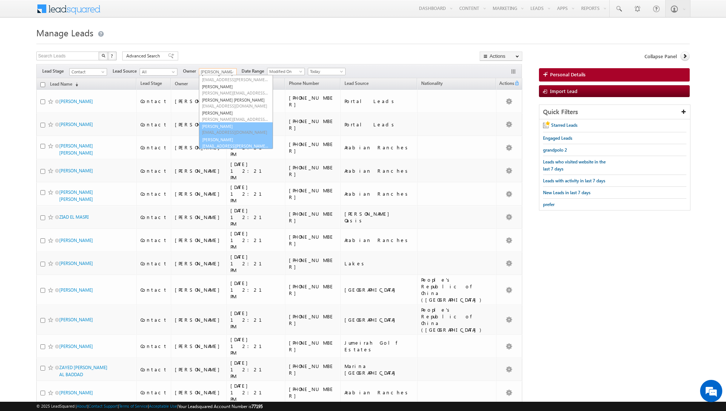
scroll to position [60, 0]
click at [218, 139] on link "Shiva Sisodia shiva.sisodia@indglobal.ae" at bounding box center [236, 142] width 74 height 14
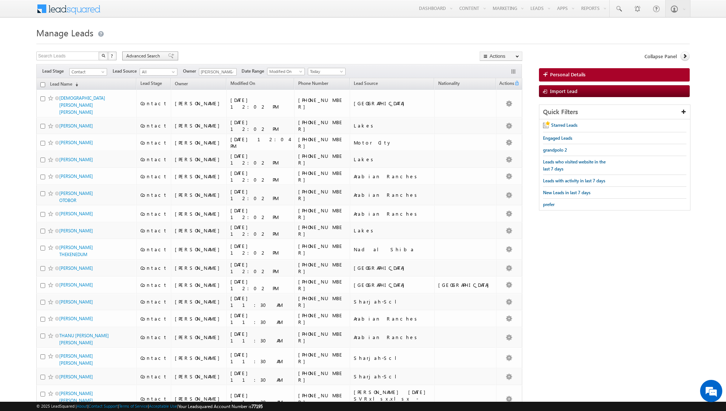
click at [168, 56] on span at bounding box center [171, 55] width 6 height 5
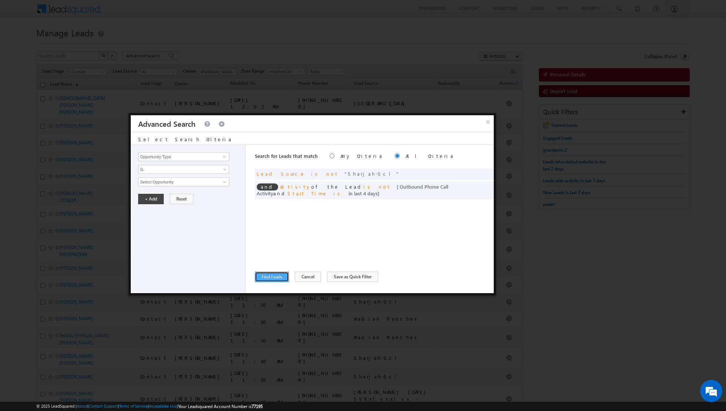
click at [272, 277] on button "Find Leads" at bounding box center [272, 277] width 34 height 10
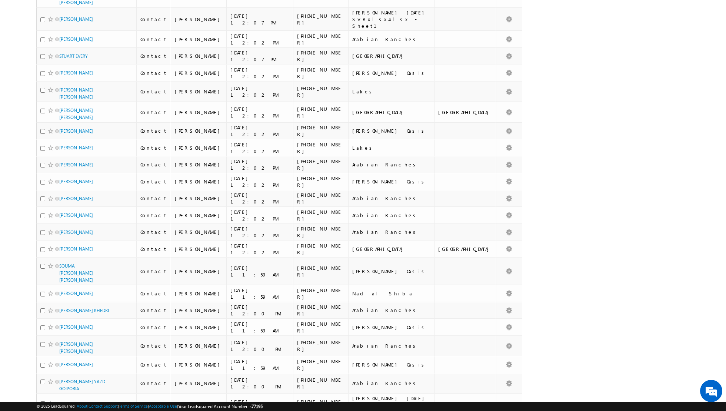
scroll to position [1559, 0]
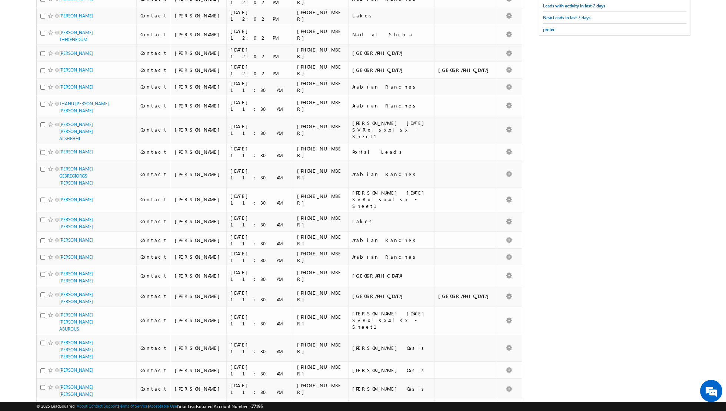
scroll to position [0, 0]
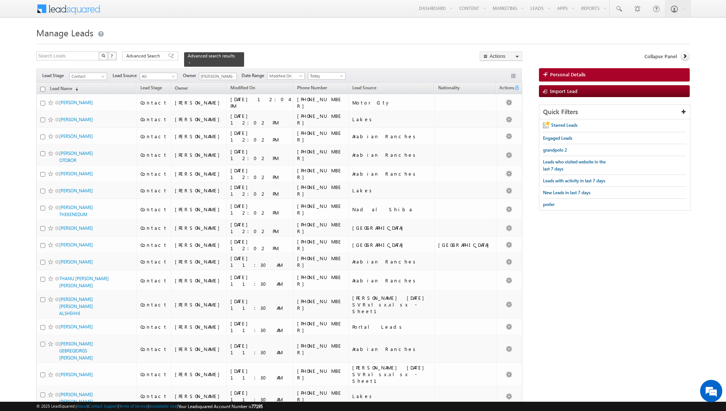
click at [43, 87] on input "checkbox" at bounding box center [42, 89] width 5 height 5
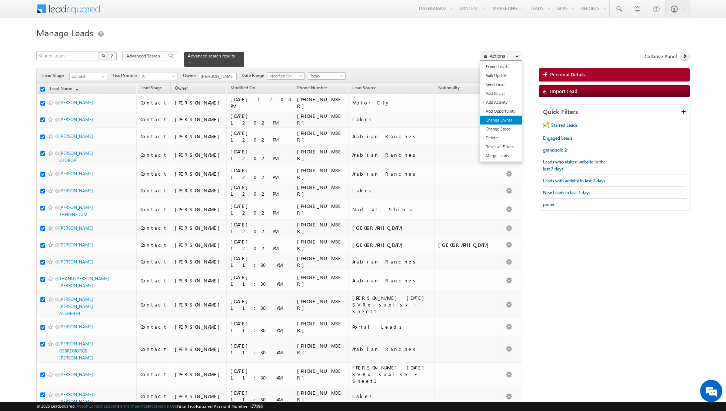
click at [500, 118] on link "Change Owner" at bounding box center [501, 120] width 42 height 9
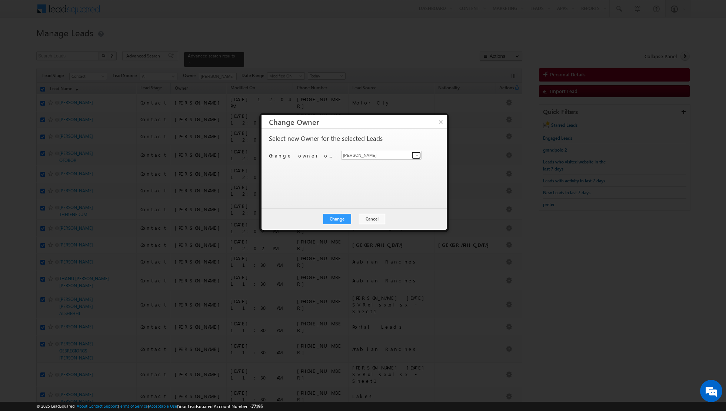
click at [417, 155] on span at bounding box center [417, 155] width 6 height 6
click at [397, 170] on span "dinesh.kumar@indglobal.ae" at bounding box center [377, 169] width 67 height 6
click at [336, 220] on button "Change" at bounding box center [337, 219] width 28 height 10
click at [358, 219] on button "Close" at bounding box center [356, 219] width 24 height 10
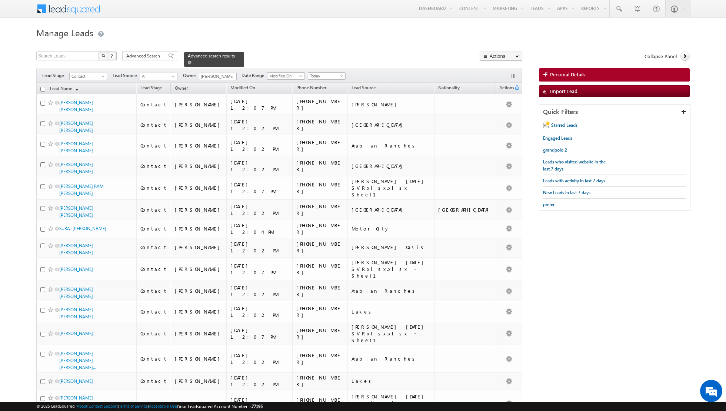
click at [188, 62] on span at bounding box center [190, 63] width 4 height 4
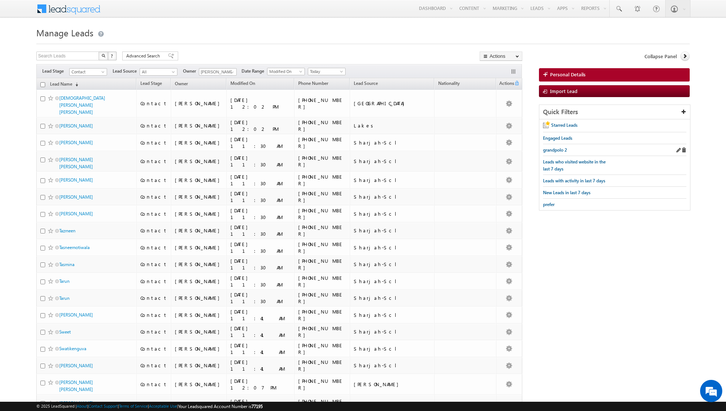
click at [600, 150] on div "grandpolo 2" at bounding box center [614, 150] width 143 height 12
click at [551, 149] on span "grandpolo 2" at bounding box center [555, 150] width 24 height 6
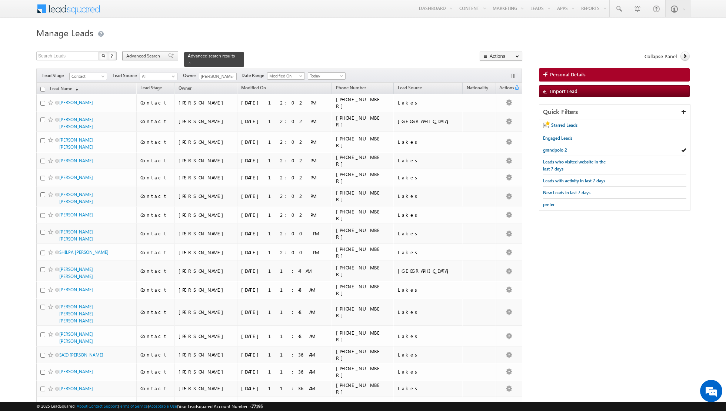
click at [160, 55] on span "Advanced Search" at bounding box center [144, 56] width 36 height 7
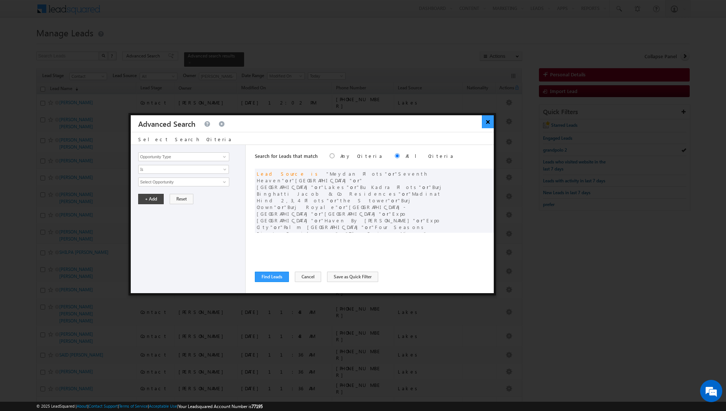
click at [487, 121] on button "×" at bounding box center [488, 121] width 12 height 13
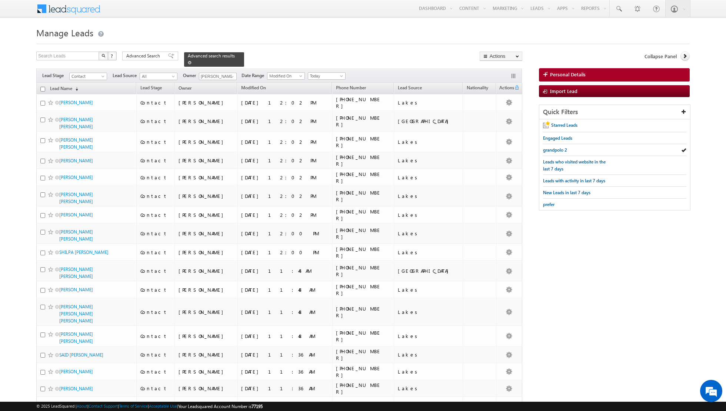
click at [188, 61] on span at bounding box center [190, 63] width 4 height 4
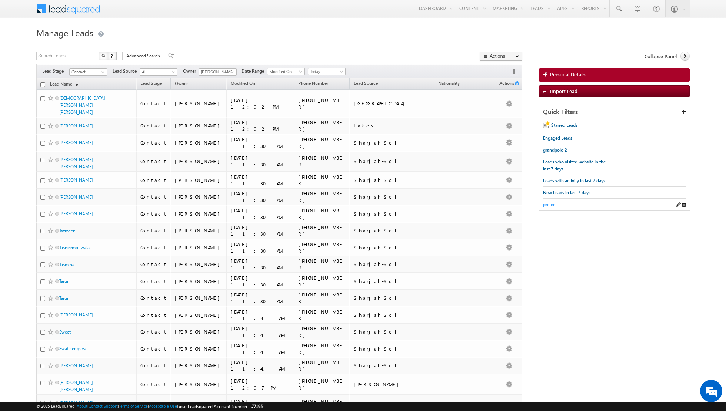
click at [547, 202] on span "prefer" at bounding box center [548, 205] width 11 height 6
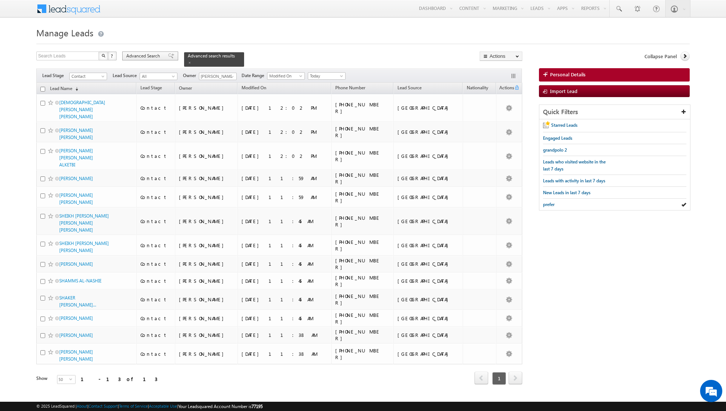
click at [168, 55] on span at bounding box center [171, 55] width 6 height 5
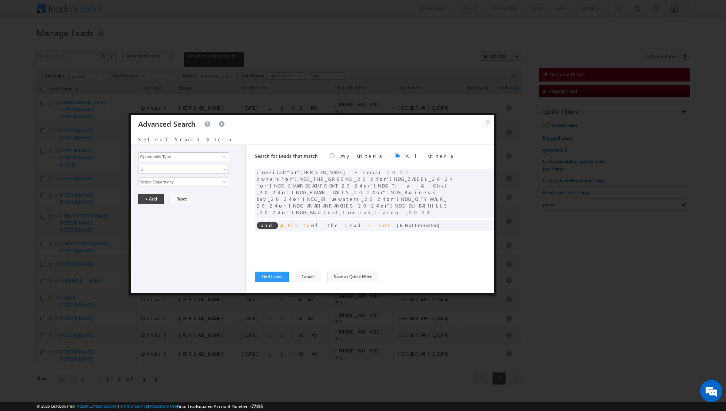
scroll to position [12, 0]
click at [487, 125] on button "×" at bounding box center [488, 121] width 12 height 13
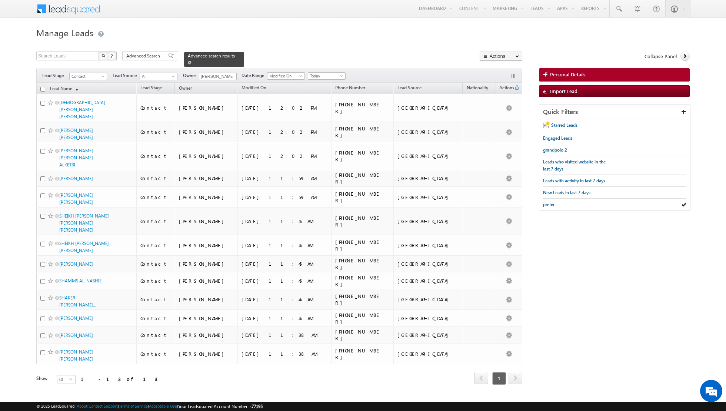
click at [188, 62] on span at bounding box center [190, 63] width 4 height 4
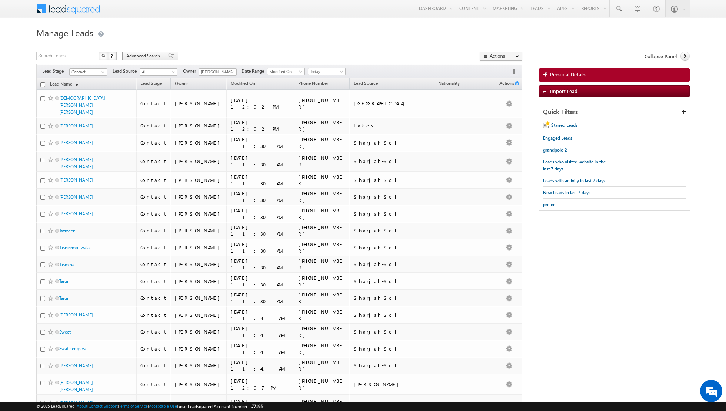
click at [168, 56] on span at bounding box center [171, 55] width 6 height 5
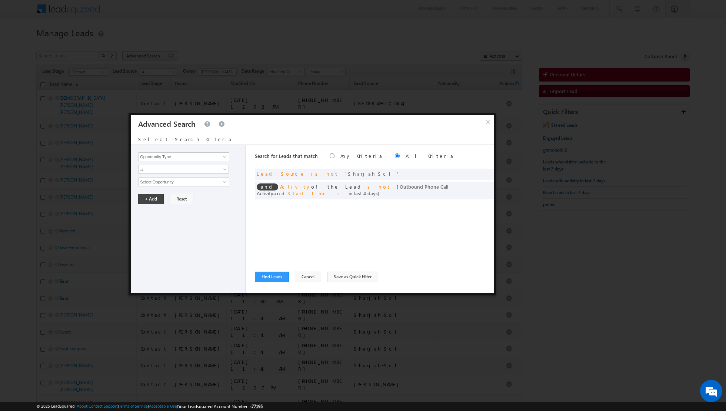
scroll to position [0, 0]
click at [486, 173] on span at bounding box center [485, 172] width 5 height 5
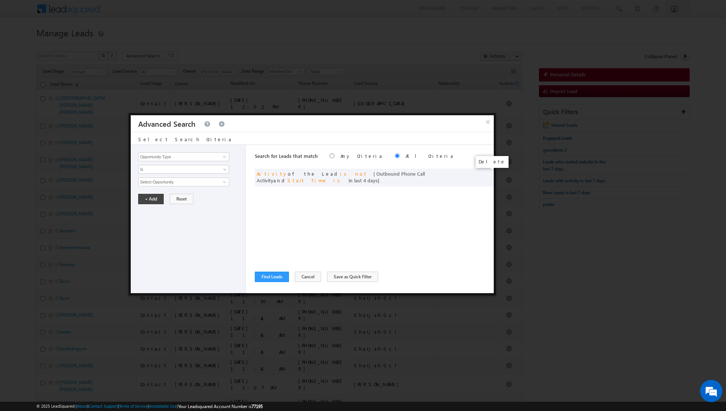
click at [0, 0] on span at bounding box center [0, 0] width 0 height 0
click at [362, 205] on div "Search for Leads that match Any Criteria All Criteria Note that the current tri…" at bounding box center [374, 219] width 239 height 148
click at [225, 157] on span at bounding box center [225, 157] width 6 height 6
click at [186, 166] on link "Lead Activity" at bounding box center [183, 165] width 91 height 9
click at [212, 170] on span "Is" at bounding box center [179, 169] width 80 height 7
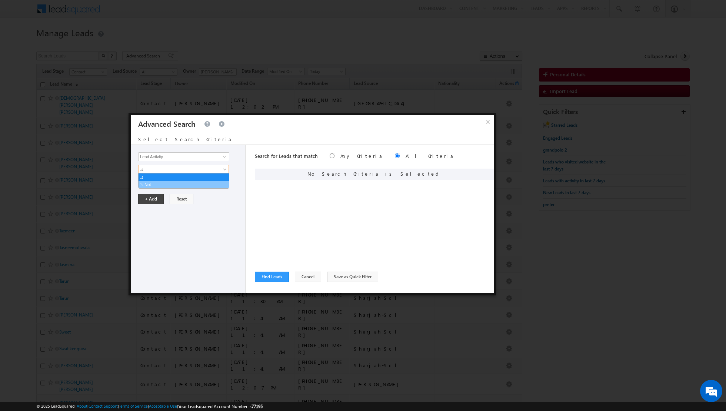
click at [195, 181] on link "Is Not" at bounding box center [184, 184] width 90 height 7
click at [226, 180] on span at bounding box center [225, 182] width 6 height 6
click at [199, 195] on link "Outbound Phone Call Activity" at bounding box center [183, 197] width 91 height 9
click at [152, 209] on button "+ Add" at bounding box center [151, 211] width 26 height 10
click at [484, 171] on span at bounding box center [485, 172] width 5 height 5
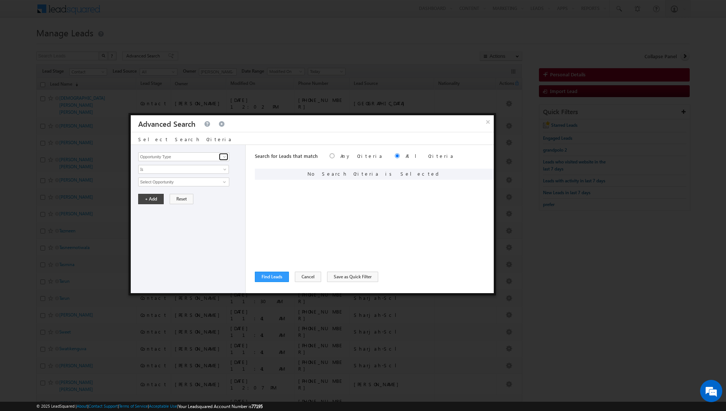
click at [225, 157] on span at bounding box center [225, 157] width 6 height 6
click at [195, 177] on link "Last Activity Date" at bounding box center [183, 179] width 91 height 9
click at [221, 179] on link "All Time" at bounding box center [183, 182] width 91 height 9
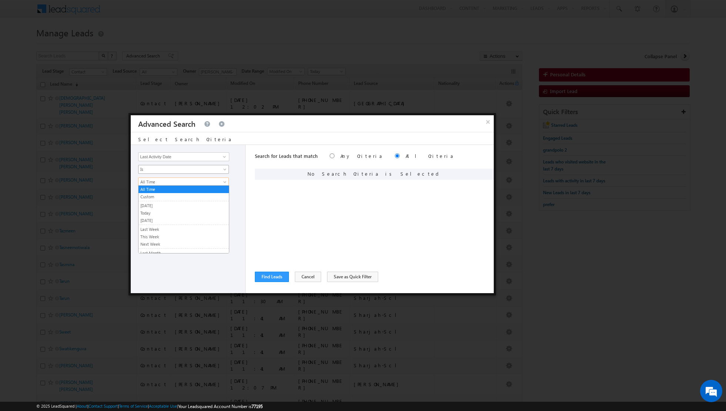
click at [220, 165] on link "Is" at bounding box center [183, 169] width 91 height 9
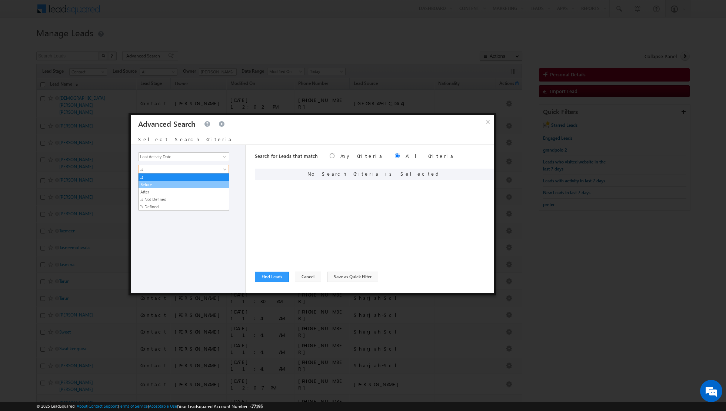
click at [195, 182] on link "Before" at bounding box center [184, 184] width 90 height 7
click at [203, 181] on span "Today" at bounding box center [179, 182] width 80 height 7
click at [187, 194] on link "[DATE]" at bounding box center [184, 196] width 90 height 7
click at [153, 197] on button "+ Add" at bounding box center [151, 199] width 26 height 10
click at [330, 156] on input "radio" at bounding box center [332, 155] width 5 height 5
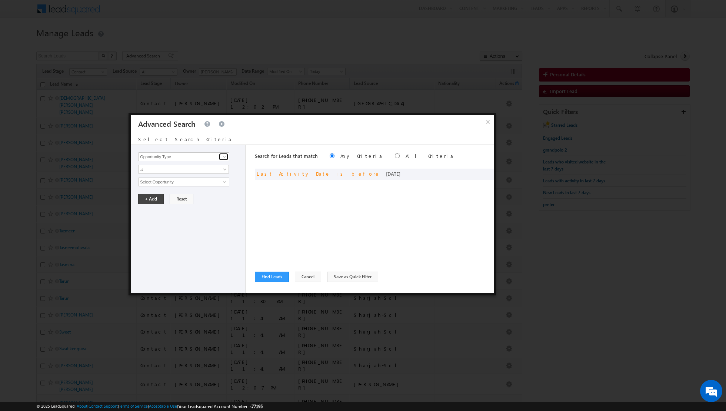
click at [223, 157] on span at bounding box center [225, 157] width 6 height 6
click at [212, 177] on link "Modified On" at bounding box center [183, 179] width 91 height 9
click at [216, 180] on span "All Time" at bounding box center [179, 182] width 80 height 7
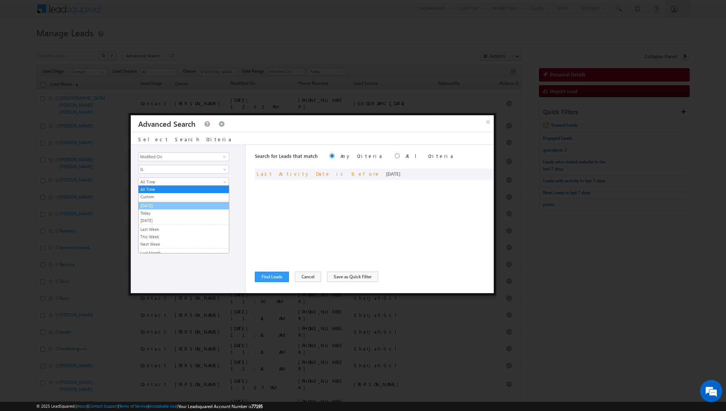
click at [181, 204] on link "[DATE]" at bounding box center [184, 205] width 90 height 7
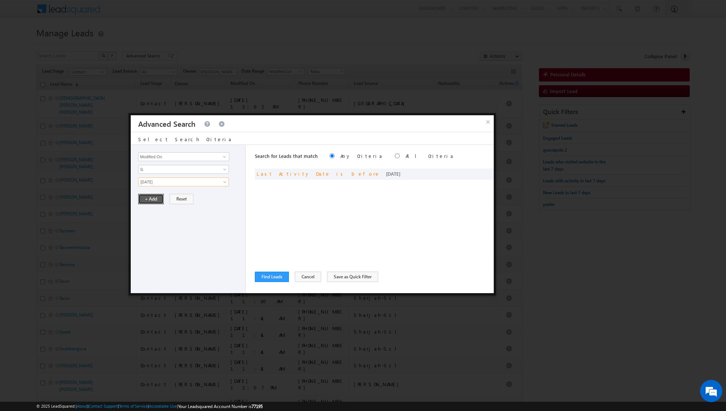
click at [151, 195] on button "+ Add" at bounding box center [151, 199] width 26 height 10
click at [270, 276] on button "Find Leads" at bounding box center [272, 277] width 34 height 10
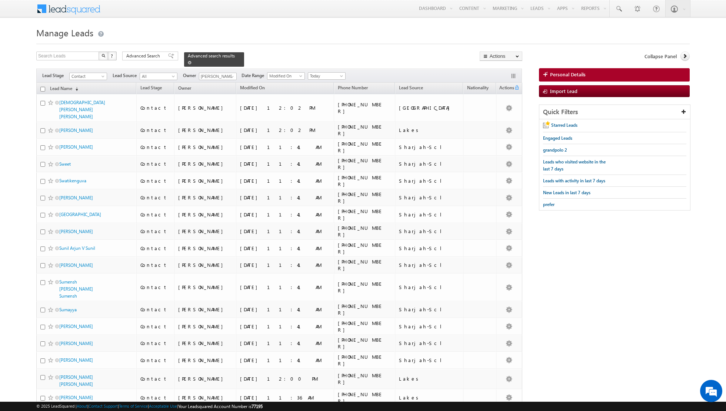
click at [188, 62] on span at bounding box center [190, 63] width 4 height 4
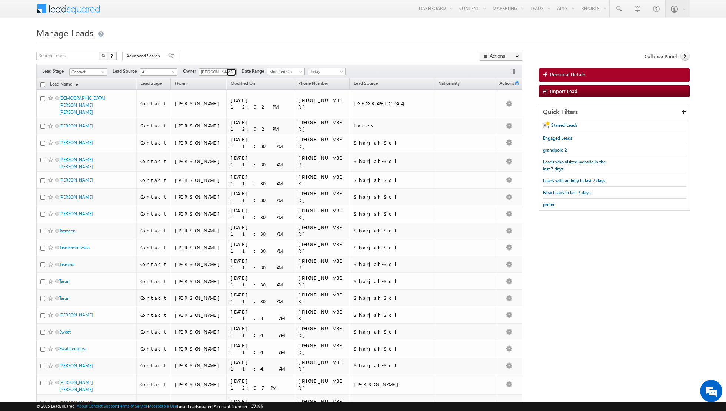
click at [227, 74] on link at bounding box center [231, 72] width 9 height 7
click at [226, 93] on link "Muhammad Shibily muhammad.shibily@indglobal.ae" at bounding box center [236, 95] width 74 height 14
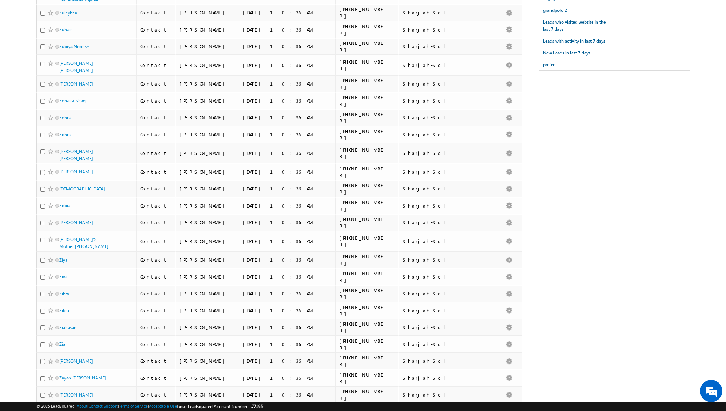
scroll to position [0, 0]
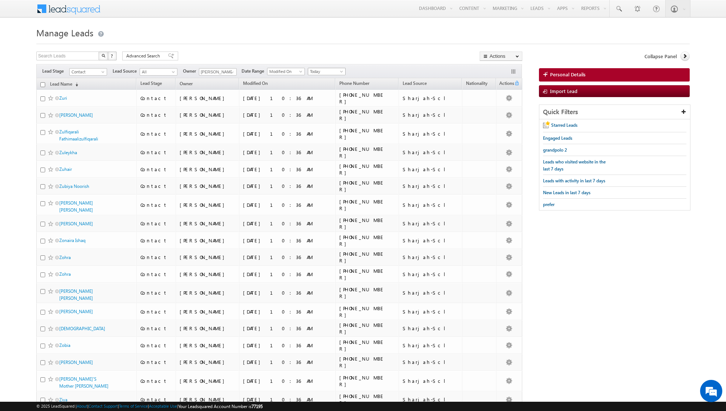
click at [335, 70] on span "Today" at bounding box center [325, 71] width 35 height 7
click at [326, 94] on link "[DATE]" at bounding box center [323, 95] width 37 height 7
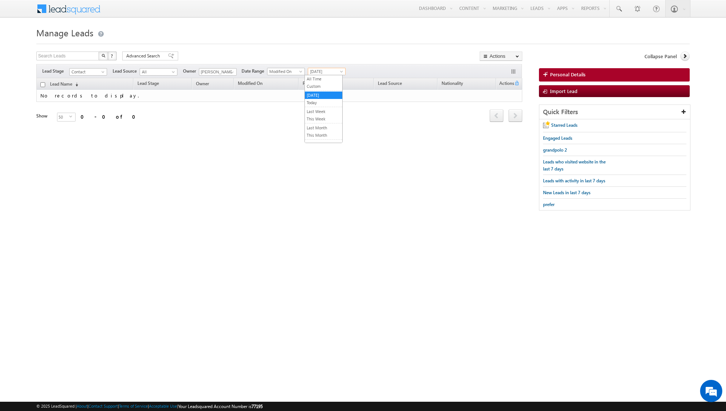
click at [332, 70] on span "[DATE]" at bounding box center [325, 71] width 35 height 7
click at [328, 103] on link "Today" at bounding box center [323, 102] width 37 height 7
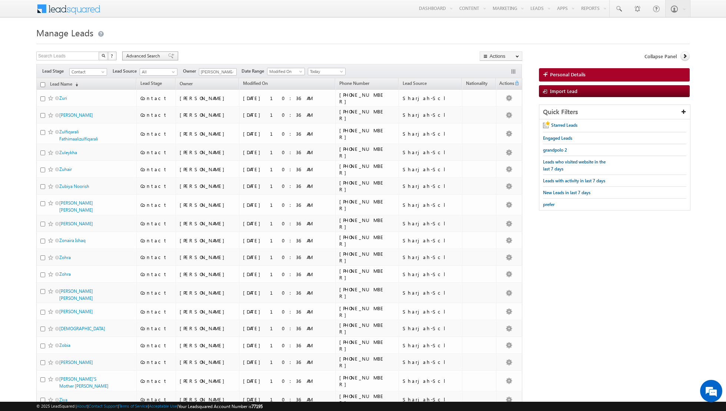
click at [162, 55] on div "Advanced Search" at bounding box center [150, 56] width 56 height 9
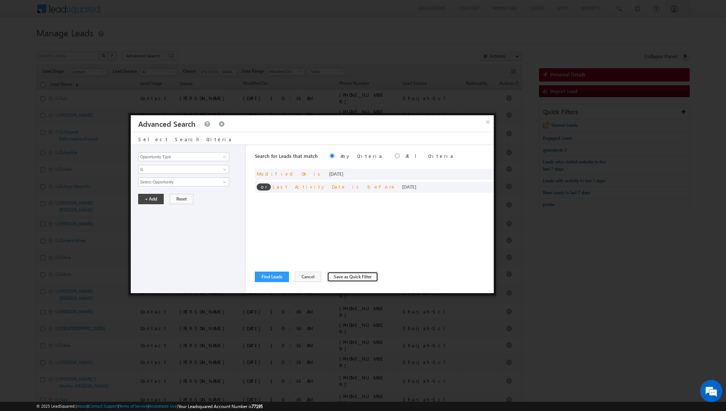
click at [331, 279] on button "Save as Quick Filter" at bounding box center [352, 277] width 51 height 10
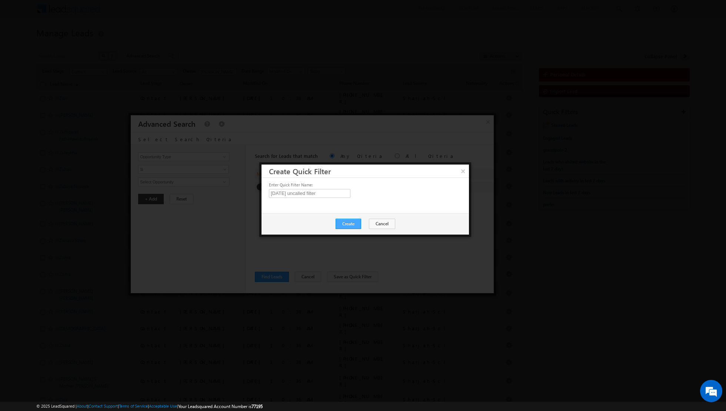
click at [354, 221] on button "Create" at bounding box center [349, 224] width 26 height 10
click at [367, 222] on button "Close" at bounding box center [367, 224] width 24 height 10
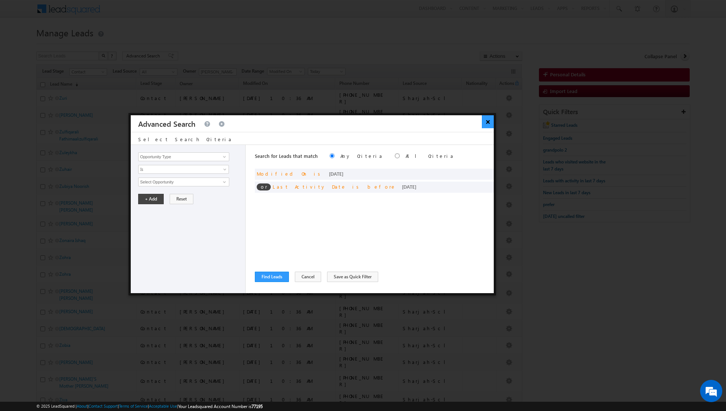
click at [489, 124] on button "×" at bounding box center [488, 121] width 12 height 13
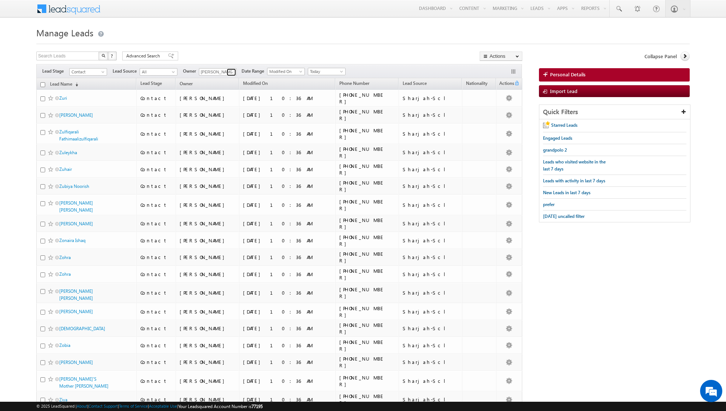
click at [232, 70] on span at bounding box center [232, 72] width 6 height 6
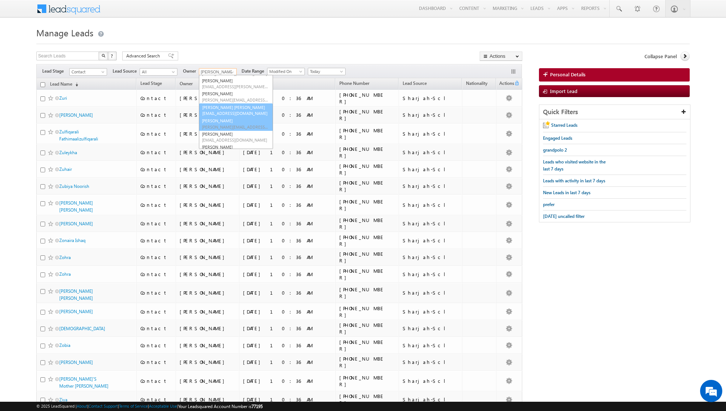
scroll to position [53, 0]
click at [229, 113] on span "nandhana.anil@indglobal.ae" at bounding box center [235, 113] width 67 height 6
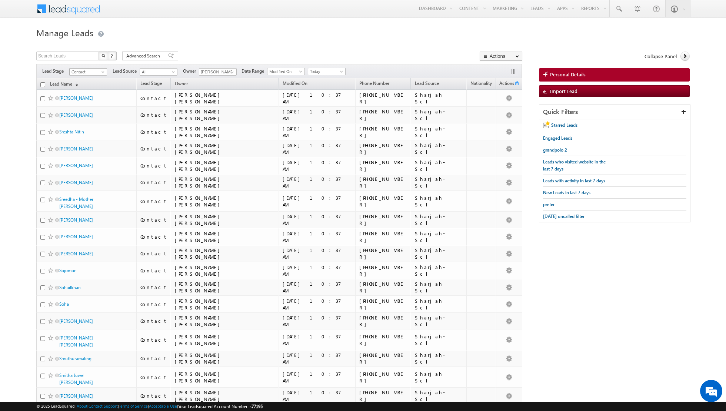
click at [98, 72] on span "Contact" at bounding box center [87, 72] width 35 height 7
click at [87, 92] on link "Prospect" at bounding box center [88, 93] width 37 height 7
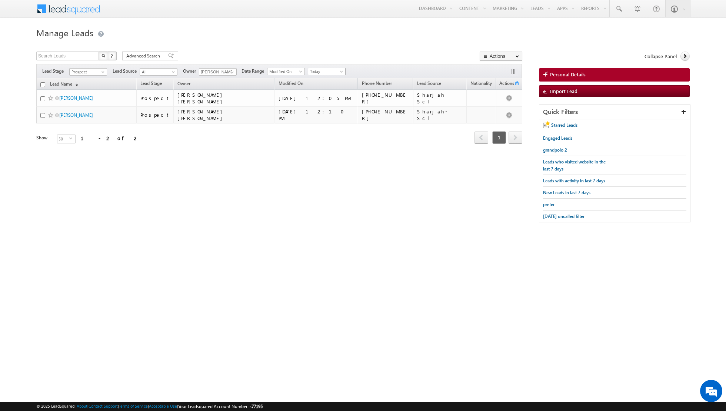
click at [329, 71] on span "Today" at bounding box center [325, 71] width 35 height 7
click at [322, 81] on link "All Time" at bounding box center [323, 79] width 37 height 7
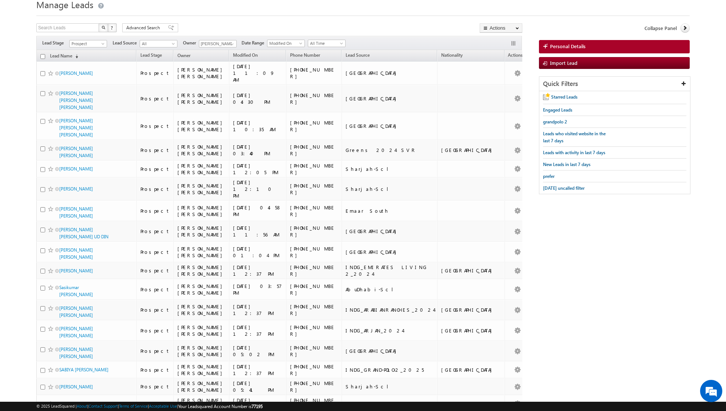
scroll to position [0, 0]
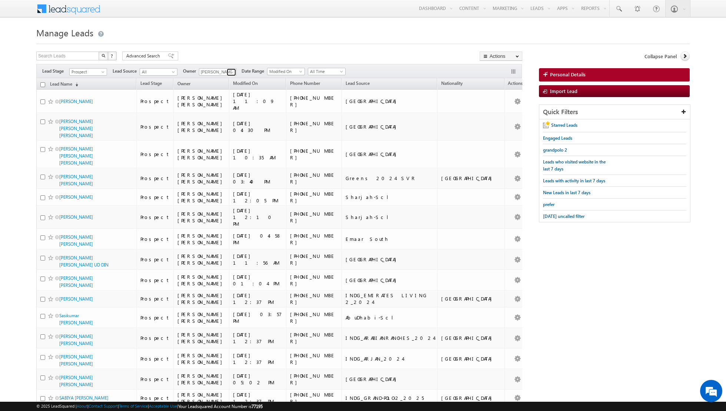
click at [231, 72] on span at bounding box center [232, 72] width 6 height 6
click at [168, 57] on span at bounding box center [171, 55] width 6 height 5
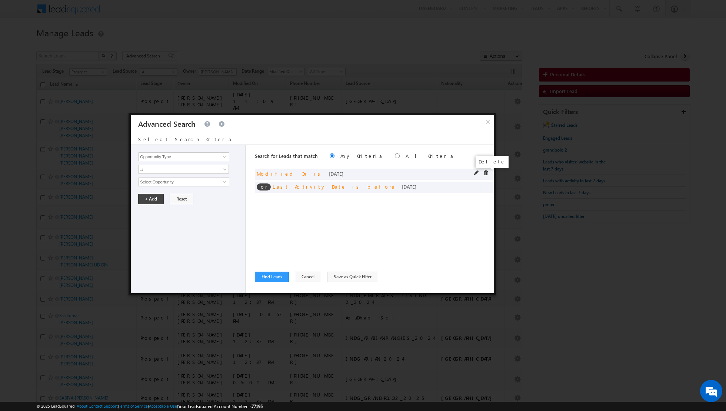
click at [487, 173] on span at bounding box center [485, 172] width 5 height 5
click at [222, 156] on span at bounding box center [225, 157] width 6 height 6
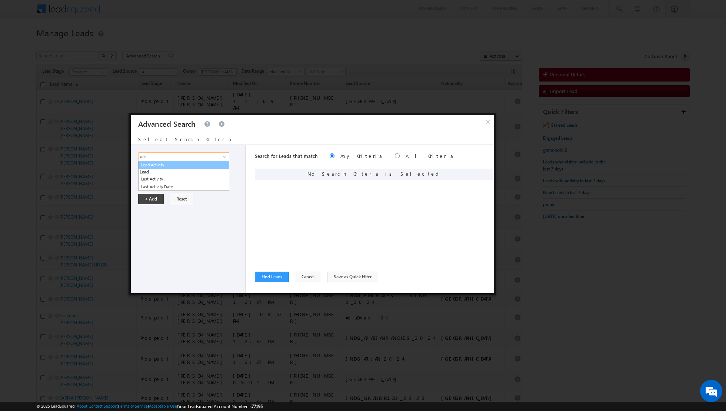
click at [216, 164] on link "Lead Activity" at bounding box center [183, 165] width 91 height 9
click at [213, 181] on input "Select Activity" at bounding box center [183, 182] width 91 height 9
click at [225, 183] on span at bounding box center [225, 182] width 6 height 6
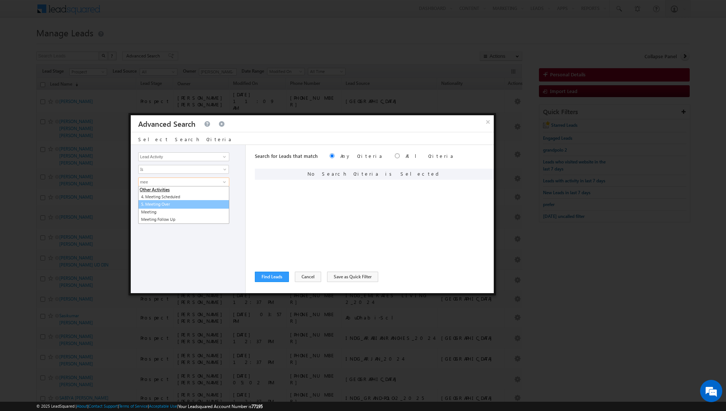
click at [172, 201] on link "5. Meeting Over" at bounding box center [183, 204] width 91 height 9
click at [146, 223] on button "+ Add" at bounding box center [151, 224] width 26 height 10
click at [270, 281] on button "Find Leads" at bounding box center [272, 277] width 34 height 10
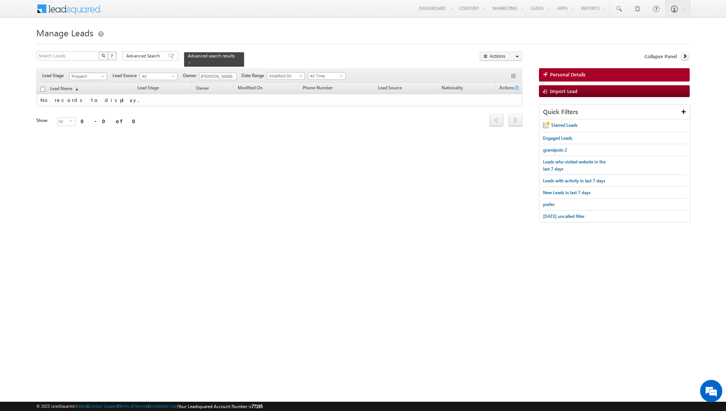
click at [103, 75] on span at bounding box center [104, 78] width 6 height 6
click at [97, 82] on link "All" at bounding box center [88, 83] width 37 height 7
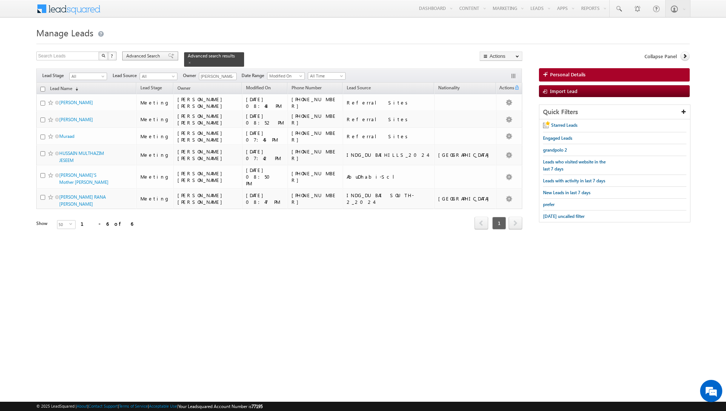
click at [168, 57] on span at bounding box center [171, 55] width 6 height 5
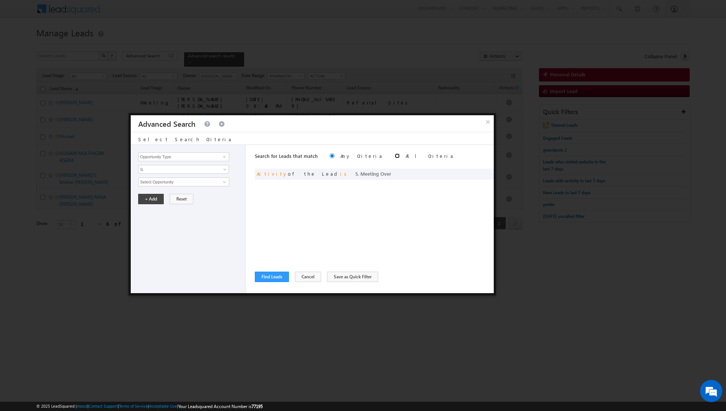
click at [395, 157] on input "radio" at bounding box center [397, 155] width 5 height 5
click at [271, 277] on button "Find Leads" at bounding box center [272, 277] width 34 height 10
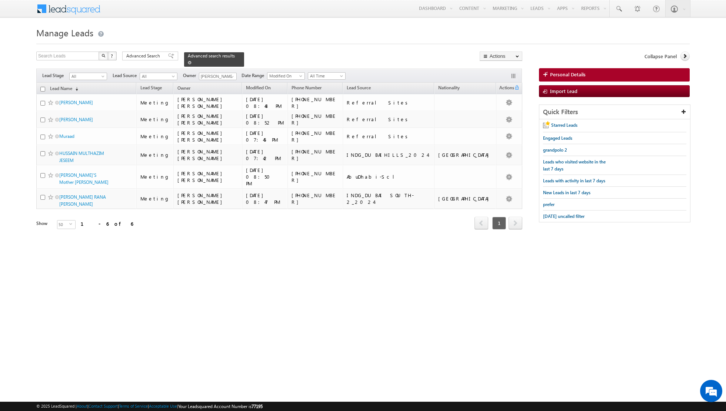
click at [188, 62] on span at bounding box center [190, 63] width 4 height 4
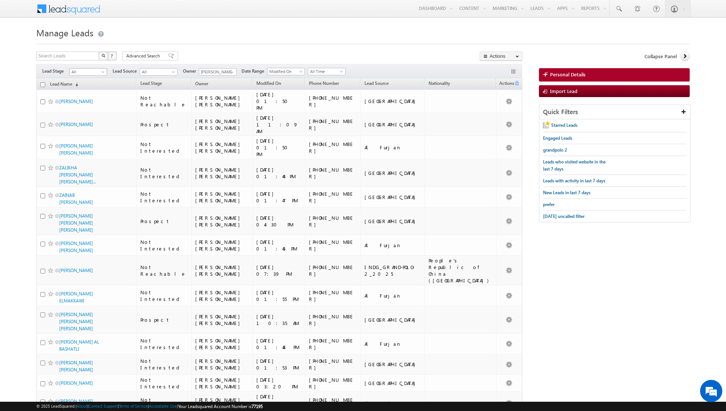
click at [100, 72] on span "All" at bounding box center [87, 72] width 35 height 7
click at [84, 93] on link "Prospect" at bounding box center [88, 93] width 37 height 7
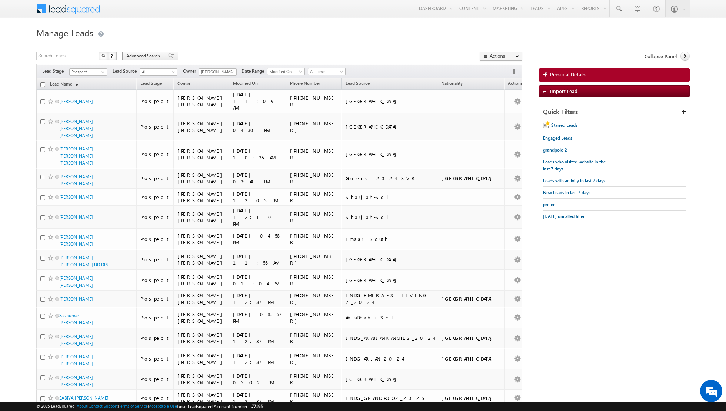
click at [168, 57] on span at bounding box center [171, 55] width 6 height 5
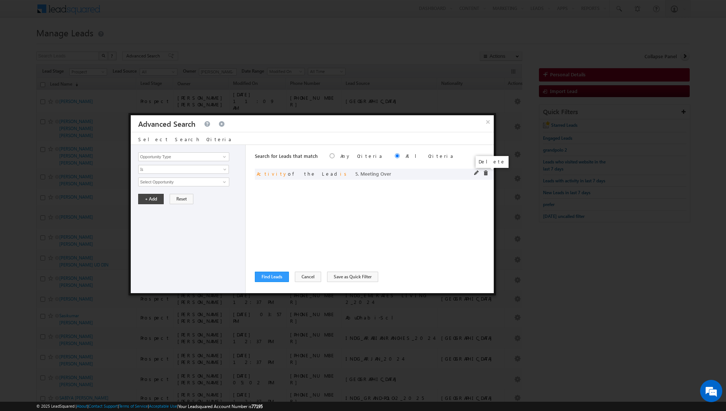
click at [486, 173] on span at bounding box center [485, 172] width 5 height 5
click at [222, 157] on span at bounding box center [225, 157] width 6 height 6
click at [206, 168] on link "Lead Activity" at bounding box center [183, 165] width 91 height 9
click at [223, 168] on span at bounding box center [226, 171] width 6 height 6
click at [196, 184] on link "Is Not" at bounding box center [184, 184] width 90 height 7
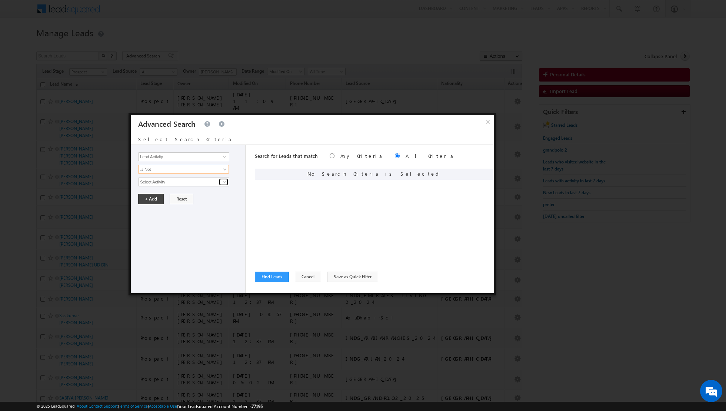
click at [226, 181] on span at bounding box center [225, 182] width 6 height 6
click at [206, 195] on link "Outbound Phone Call Activity" at bounding box center [183, 197] width 91 height 9
click at [225, 191] on link at bounding box center [183, 194] width 91 height 9
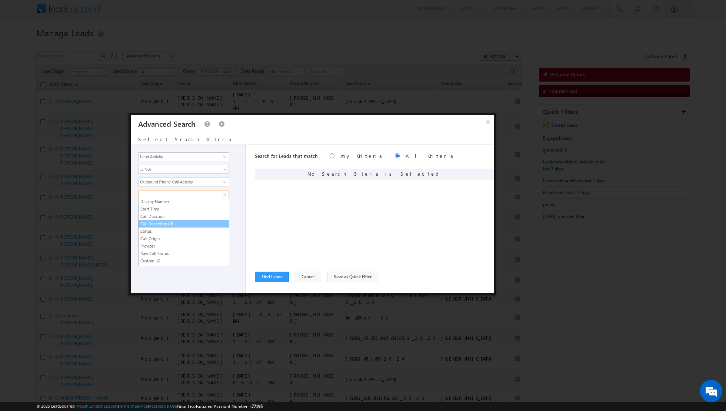
scroll to position [12, 0]
click at [170, 212] on link "Start Time" at bounding box center [184, 212] width 90 height 7
click at [203, 218] on span "All Time" at bounding box center [179, 219] width 80 height 7
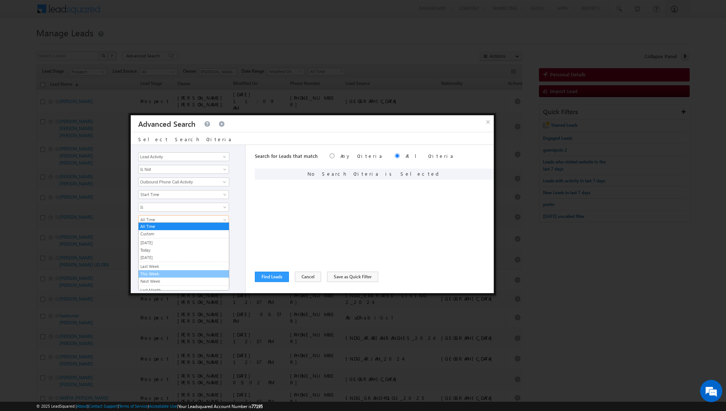
scroll to position [46, 0]
click at [169, 281] on link "Last N" at bounding box center [184, 282] width 90 height 7
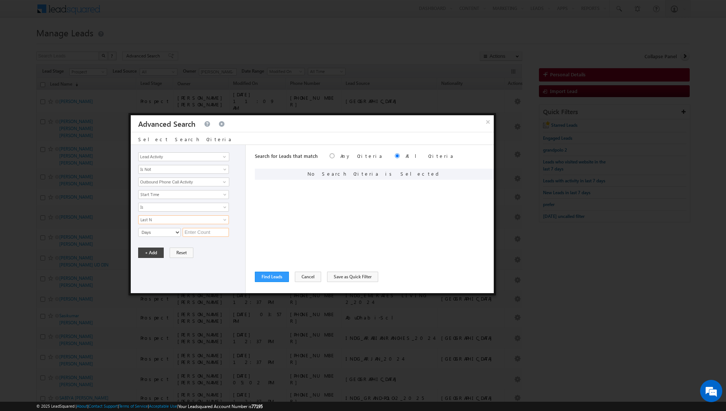
click at [196, 229] on input "text" at bounding box center [206, 232] width 46 height 9
click at [150, 255] on button "+ Add" at bounding box center [151, 253] width 26 height 10
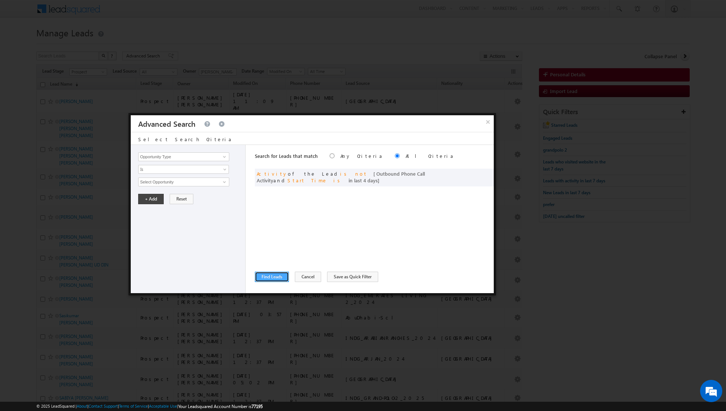
click at [265, 278] on button "Find Leads" at bounding box center [272, 277] width 34 height 10
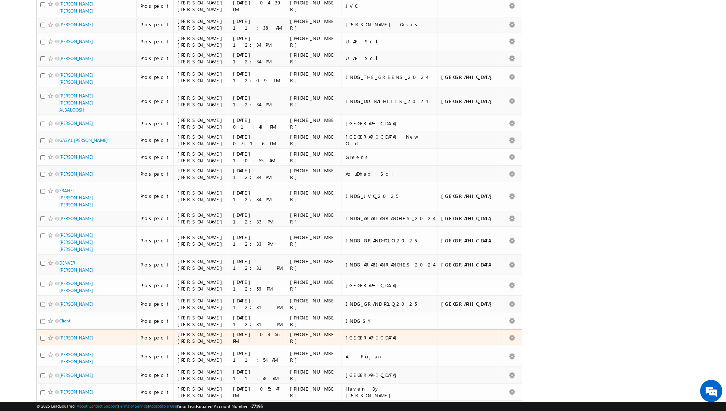
scroll to position [0, 0]
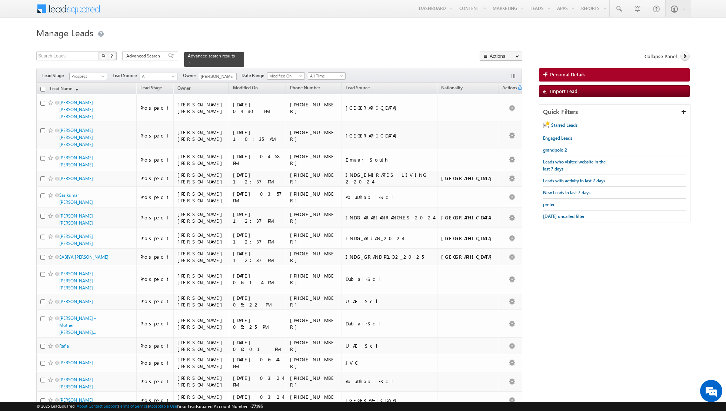
click at [43, 88] on input "checkbox" at bounding box center [42, 89] width 5 height 5
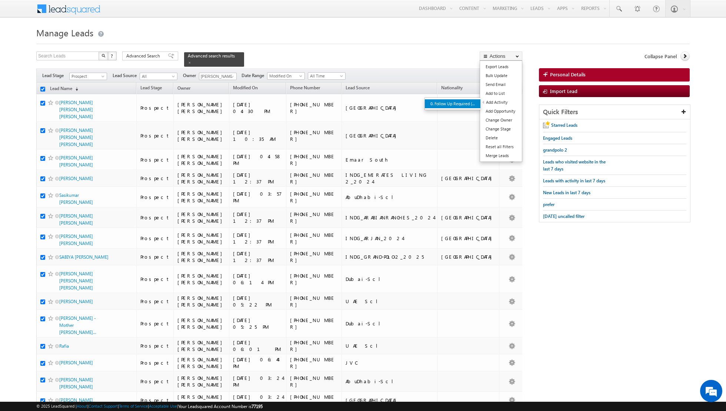
click at [458, 105] on link "0. Follow Up Required (Manager Activity)" at bounding box center [453, 103] width 56 height 9
click at [448, 101] on link "0. Follow Up Required (Manager Activity)" at bounding box center [453, 103] width 56 height 9
click at [503, 104] on link "Add Activity" at bounding box center [502, 102] width 42 height 9
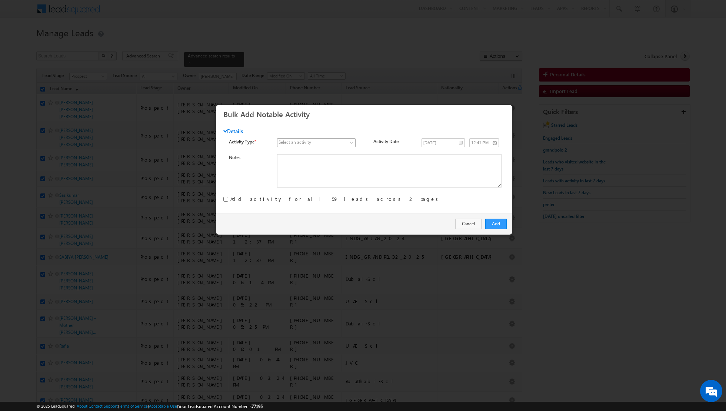
click at [350, 143] on span at bounding box center [352, 144] width 6 height 6
click at [338, 157] on link "0. Follow Up Required (Manager Activity)" at bounding box center [317, 158] width 78 height 7
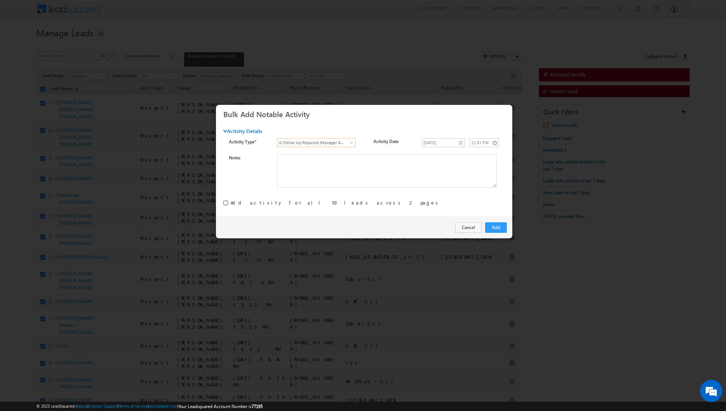
click at [226, 201] on input "checkbox" at bounding box center [225, 202] width 5 height 5
checkbox input "true"
click at [501, 228] on button "Add" at bounding box center [495, 227] width 21 height 10
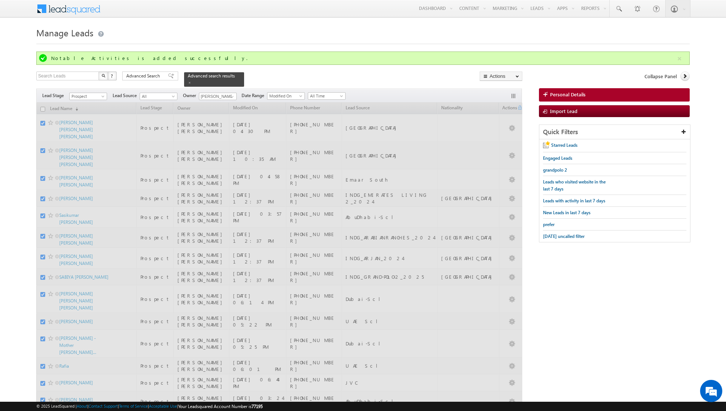
checkbox input "false"
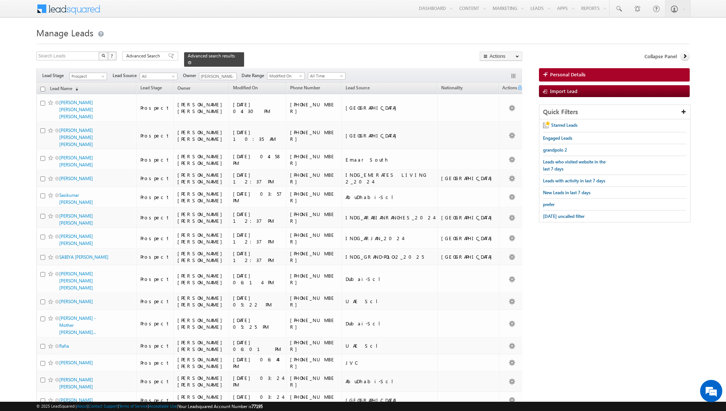
click at [188, 62] on span at bounding box center [190, 63] width 4 height 4
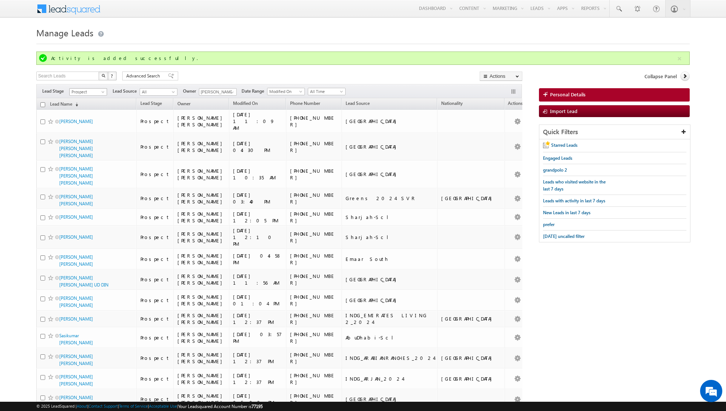
click at [103, 89] on span "Prospect" at bounding box center [87, 92] width 35 height 7
click at [96, 118] on link "Qualified" at bounding box center [88, 120] width 37 height 7
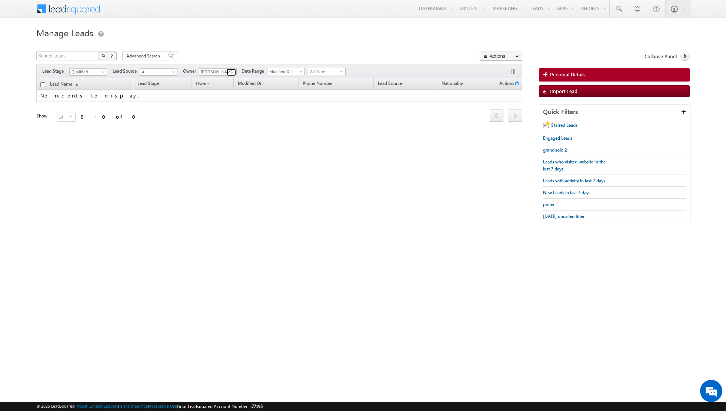
click at [230, 72] on span at bounding box center [232, 72] width 6 height 6
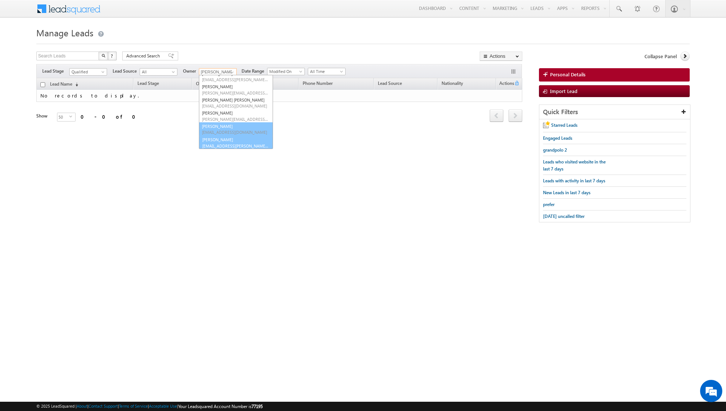
scroll to position [60, 0]
click at [222, 143] on span "shiva.sisodia@indglobal.ae" at bounding box center [235, 146] width 67 height 6
type input "[PERSON_NAME]"
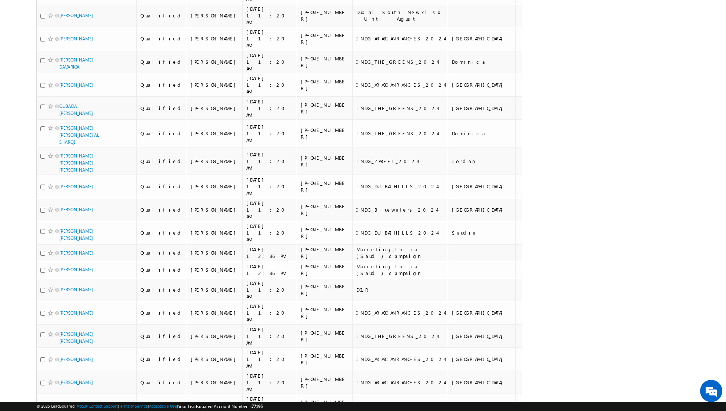
scroll to position [0, 0]
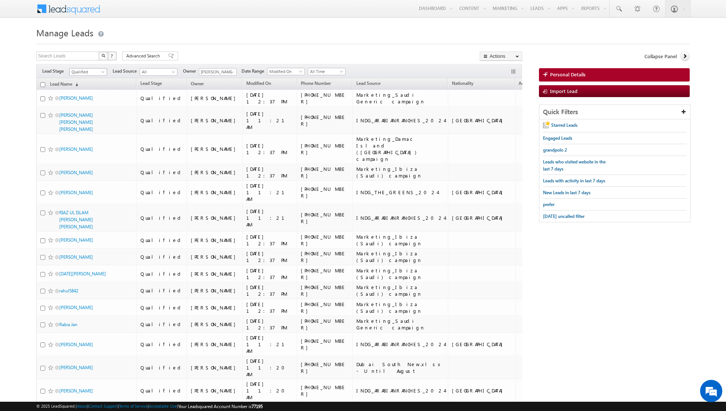
click at [105, 70] on span at bounding box center [104, 73] width 6 height 6
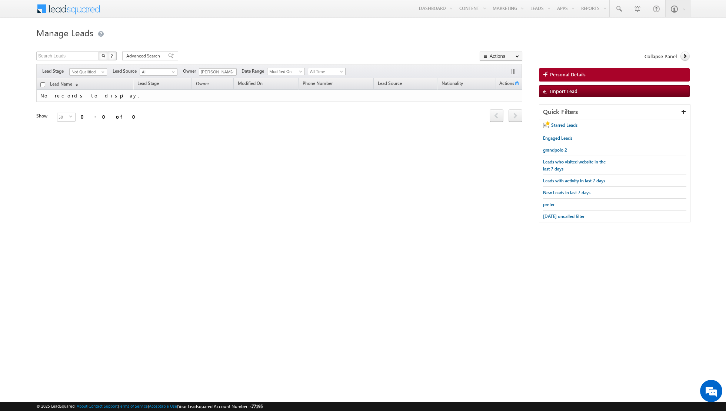
click at [105, 70] on span at bounding box center [104, 73] width 6 height 6
click at [85, 103] on link "Qualified" at bounding box center [88, 101] width 37 height 7
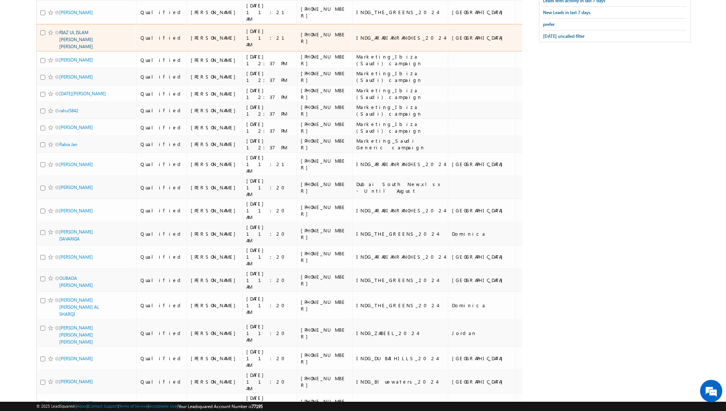
scroll to position [604, 0]
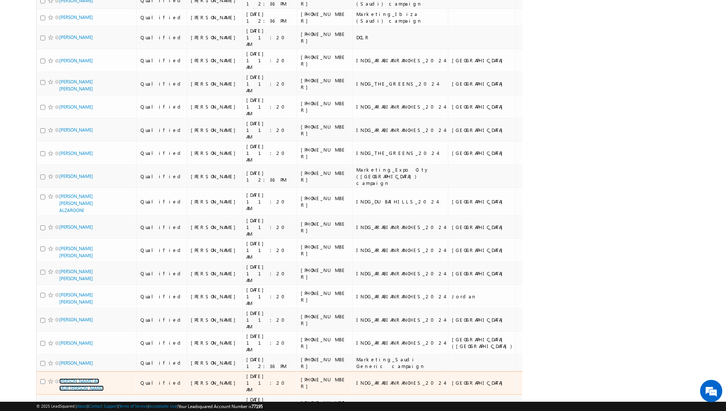
click at [81, 378] on link "[PERSON_NAME] AL MUR [PERSON_NAME]" at bounding box center [81, 384] width 44 height 13
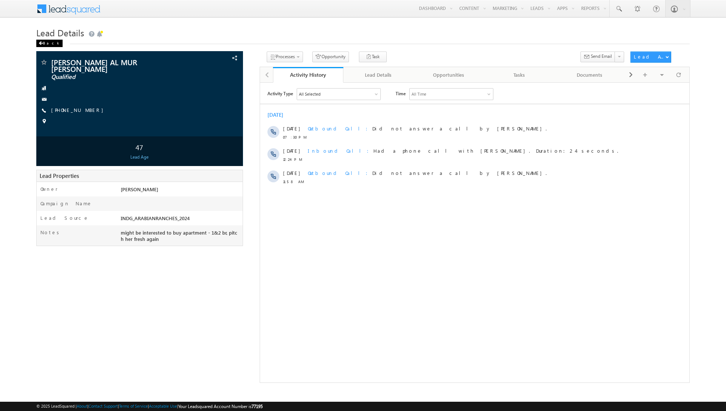
click at [47, 43] on div "Back" at bounding box center [49, 43] width 26 height 7
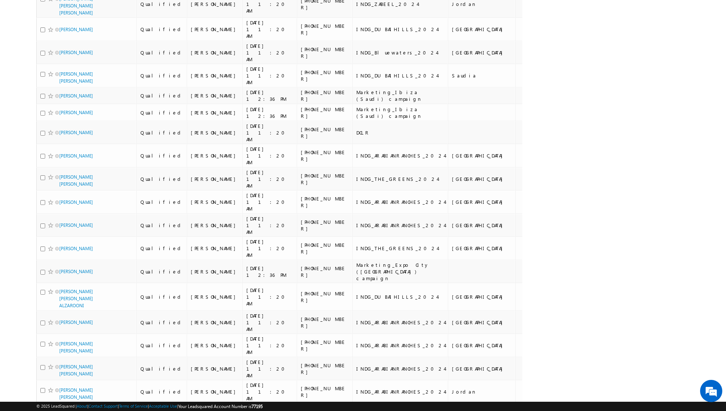
scroll to position [604, 0]
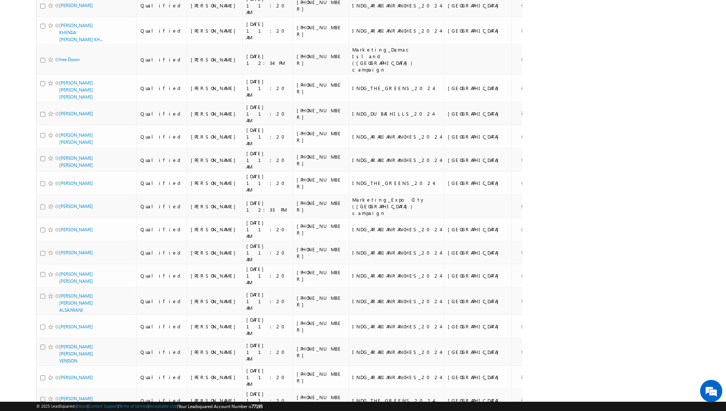
scroll to position [623, 0]
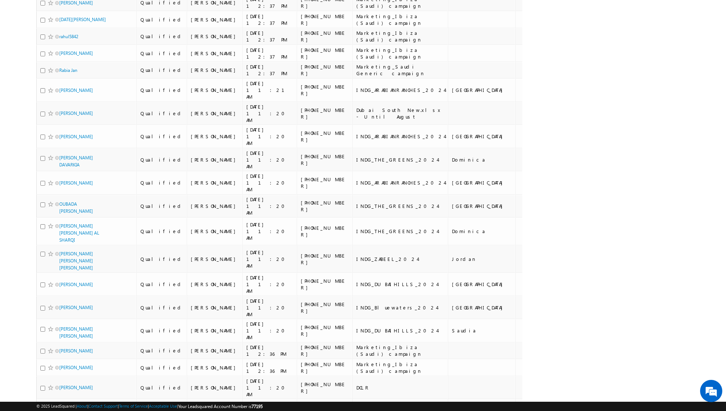
scroll to position [0, 0]
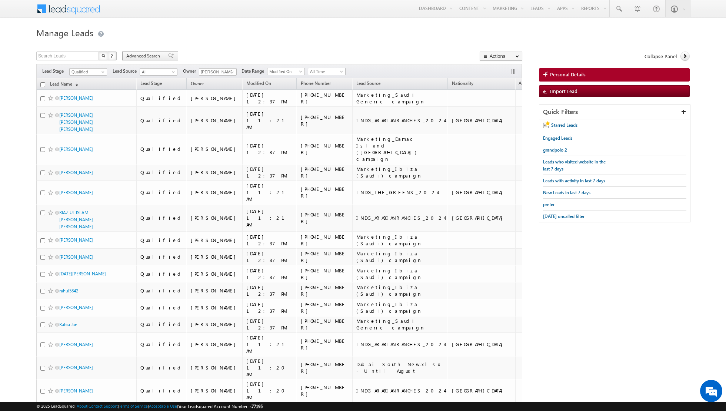
click at [150, 60] on div "Advanced Search" at bounding box center [150, 56] width 56 height 9
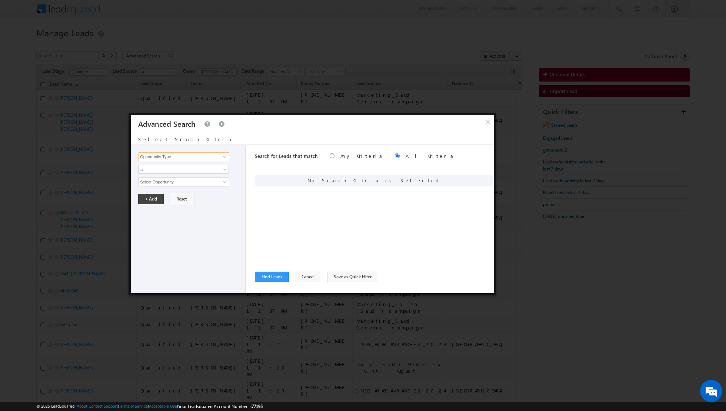
click at [197, 158] on input "Opportunity Type" at bounding box center [183, 156] width 91 height 9
type input "Lead Source"
click at [180, 181] on span "None Selected" at bounding box center [181, 182] width 84 height 8
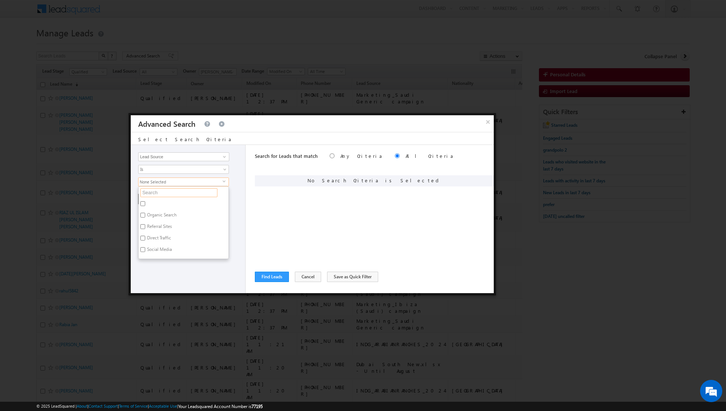
click at [174, 189] on input "text" at bounding box center [178, 192] width 77 height 9
type input "s"
type input "mar"
type input "market"
click at [301, 273] on button "Cancel" at bounding box center [308, 277] width 26 height 10
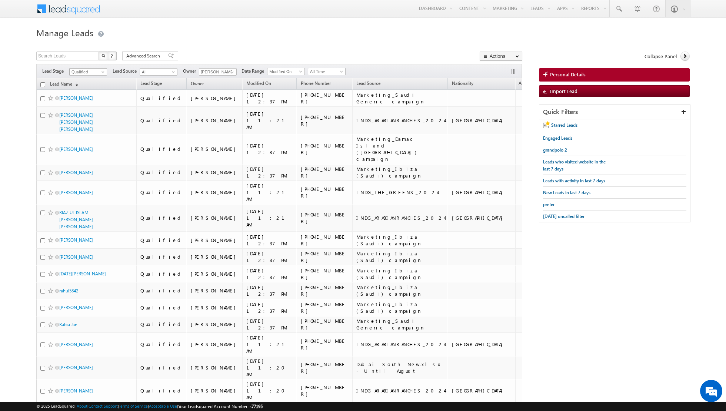
click at [103, 71] on span at bounding box center [104, 73] width 6 height 6
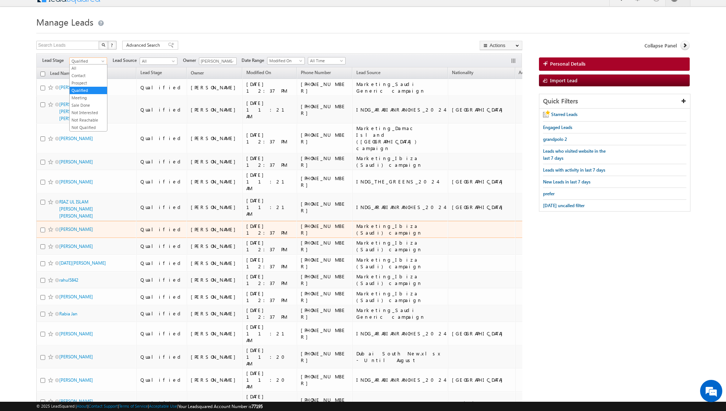
scroll to position [0, 0]
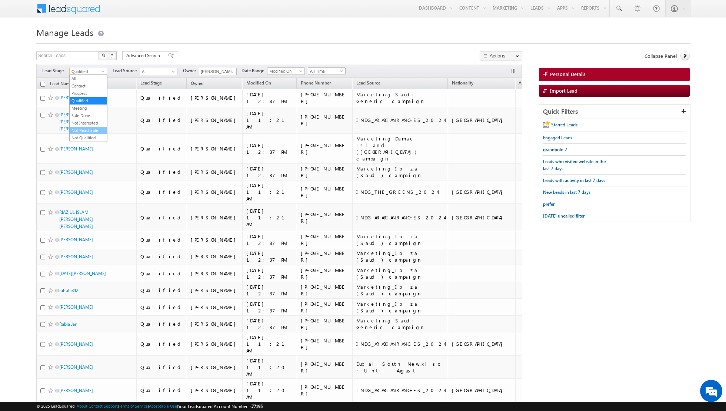
click at [89, 130] on link "Not Reachable" at bounding box center [88, 130] width 37 height 7
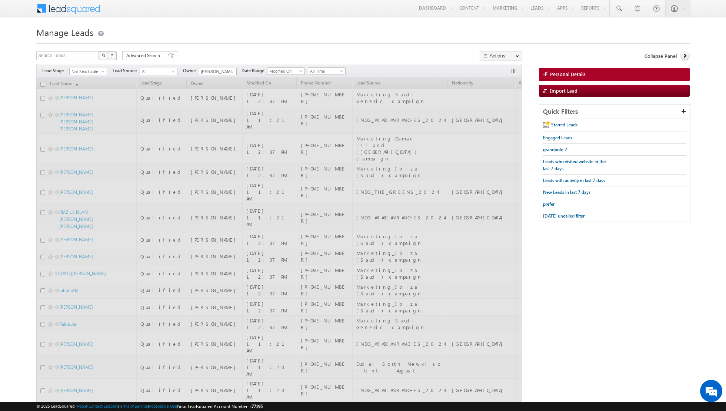
scroll to position [0, 0]
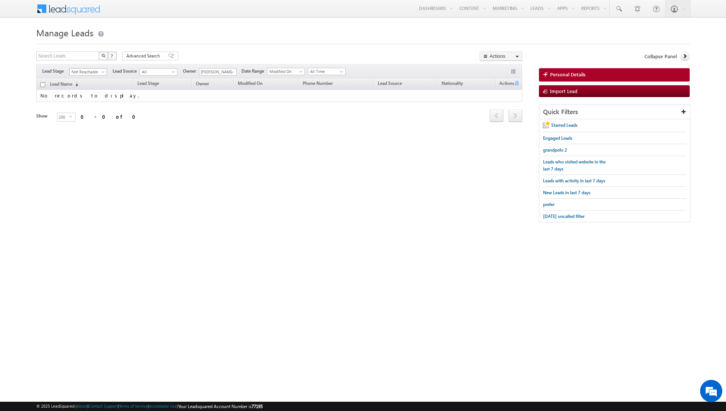
click at [102, 70] on span at bounding box center [104, 73] width 6 height 6
click at [86, 99] on link "Qualified" at bounding box center [88, 101] width 37 height 7
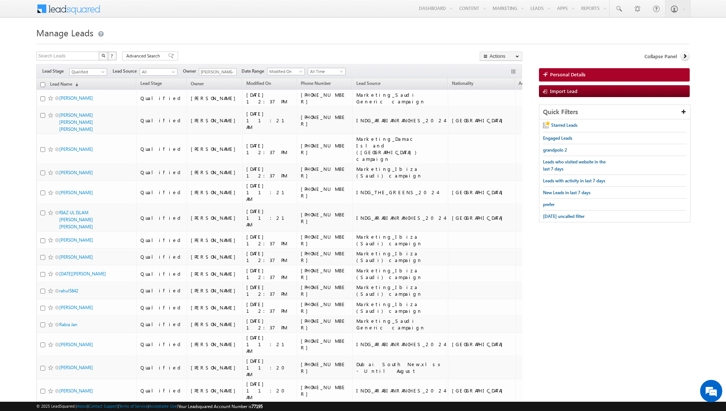
click at [43, 83] on input "checkbox" at bounding box center [42, 84] width 5 height 5
checkbox input "true"
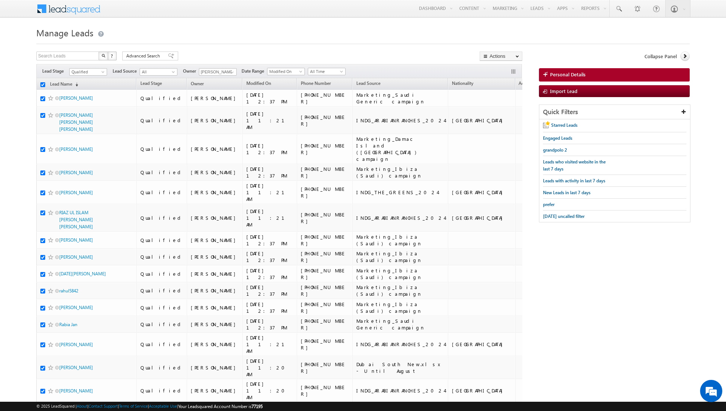
checkbox input "true"
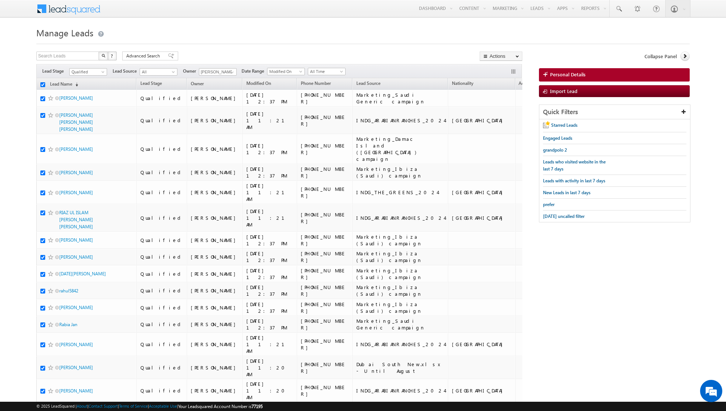
checkbox input "true"
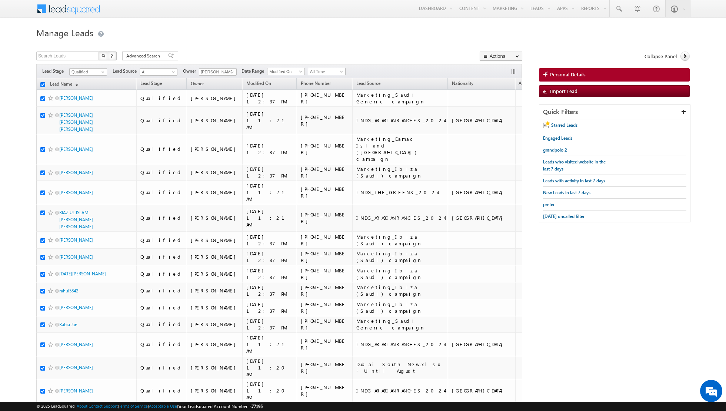
checkbox input "true"
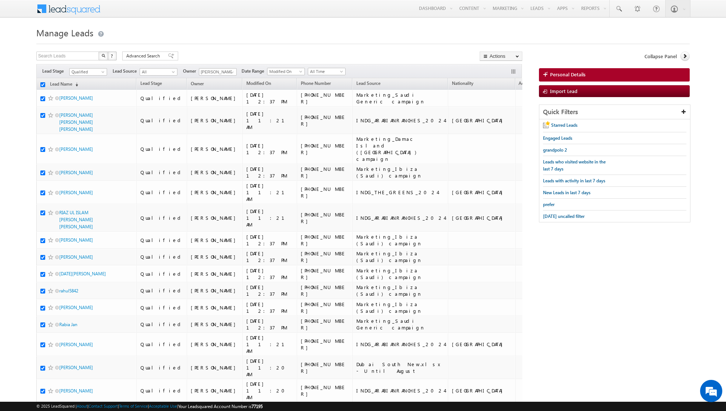
checkbox input "true"
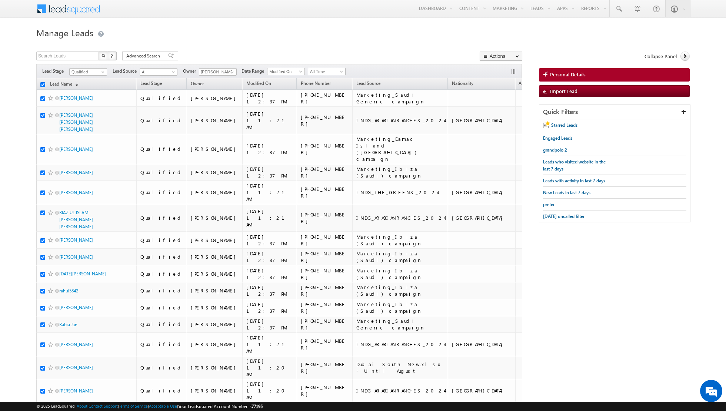
checkbox input "true"
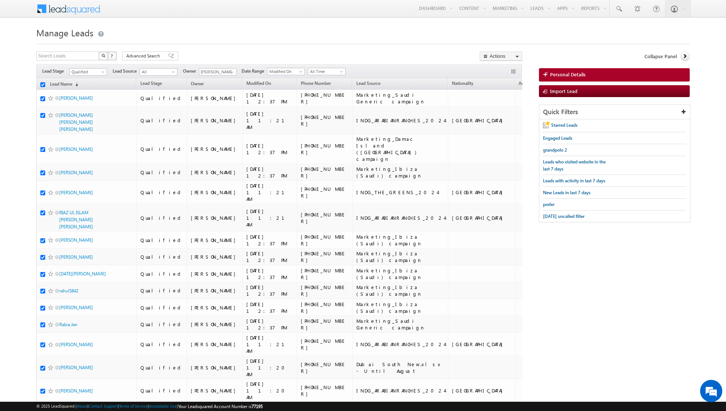
checkbox input "true"
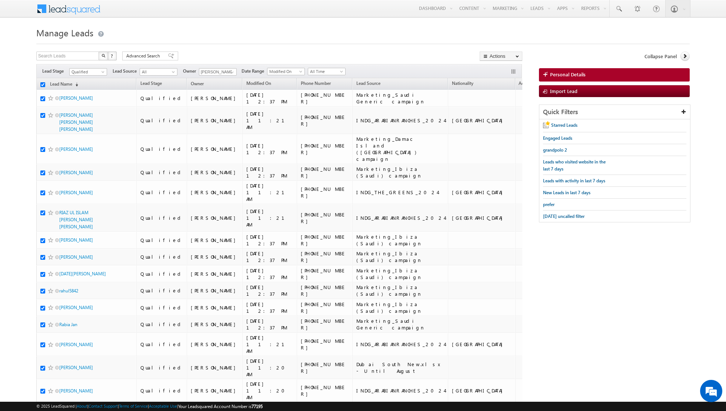
checkbox input "true"
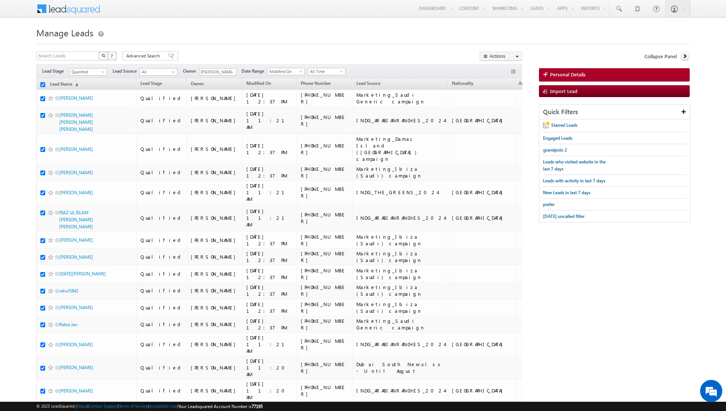
checkbox input "true"
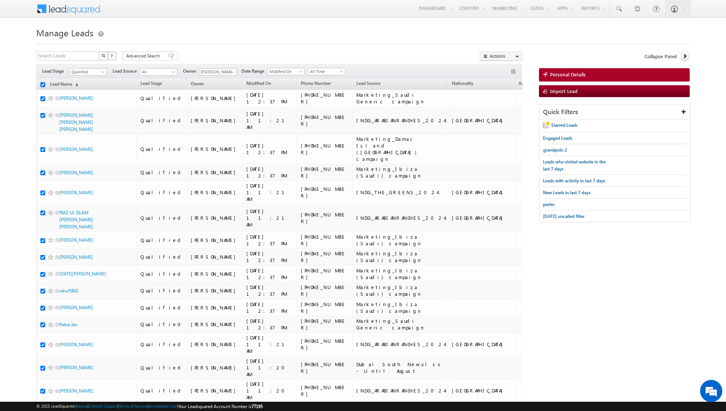
checkbox input "true"
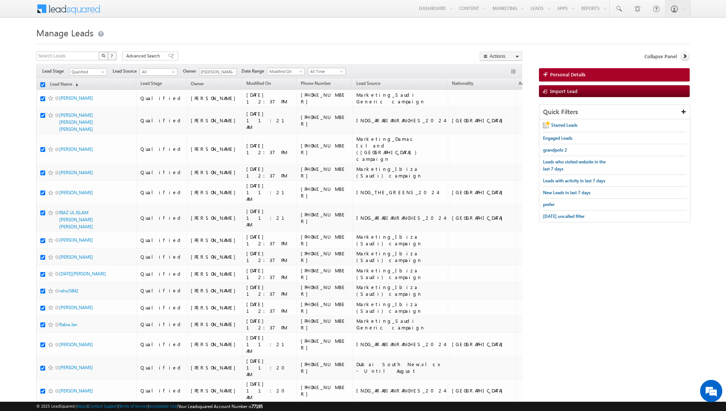
checkbox input "true"
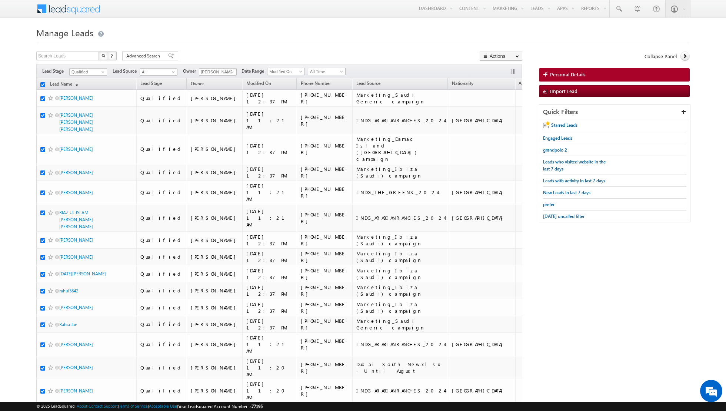
checkbox input "true"
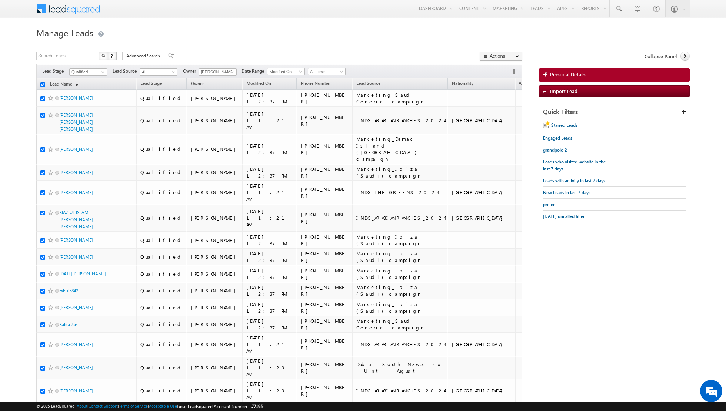
checkbox input "true"
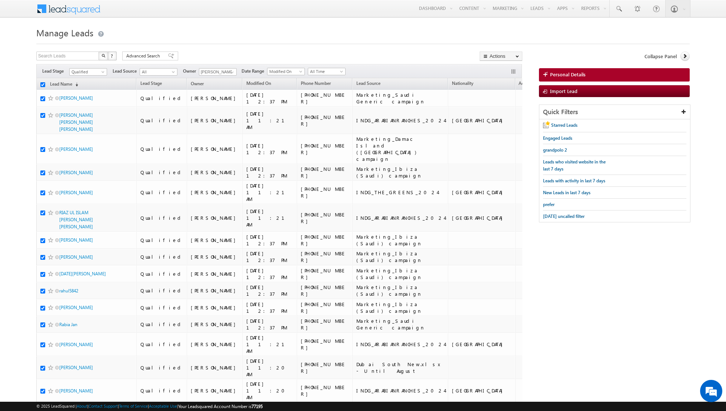
checkbox input "true"
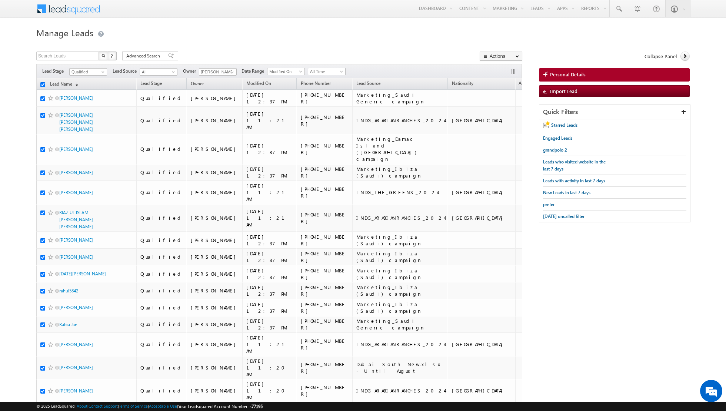
checkbox input "true"
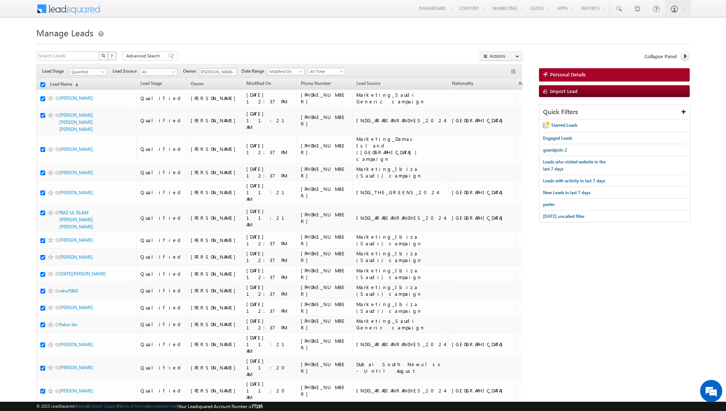
checkbox input "true"
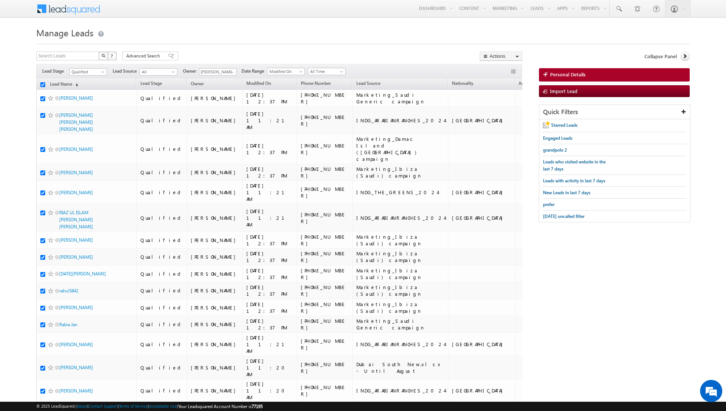
checkbox input "true"
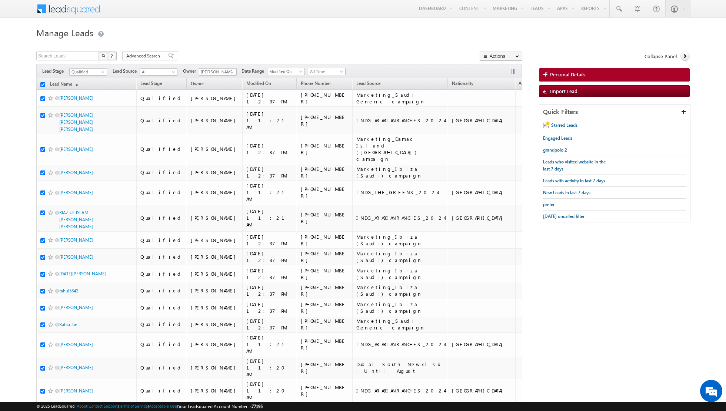
checkbox input "true"
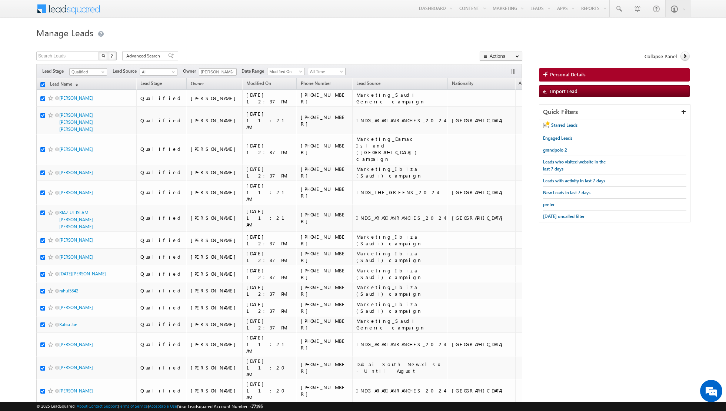
checkbox input "true"
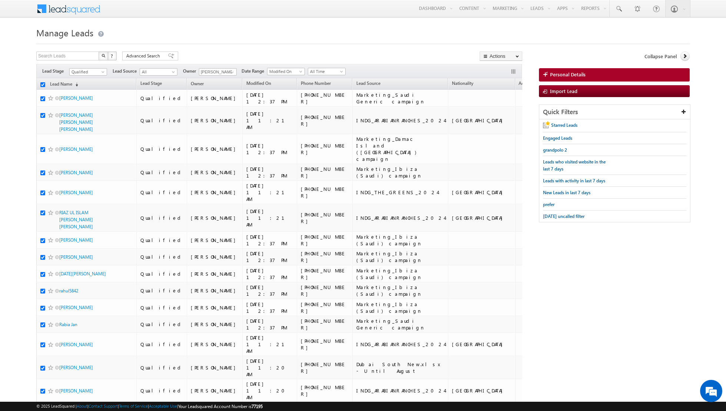
checkbox input "true"
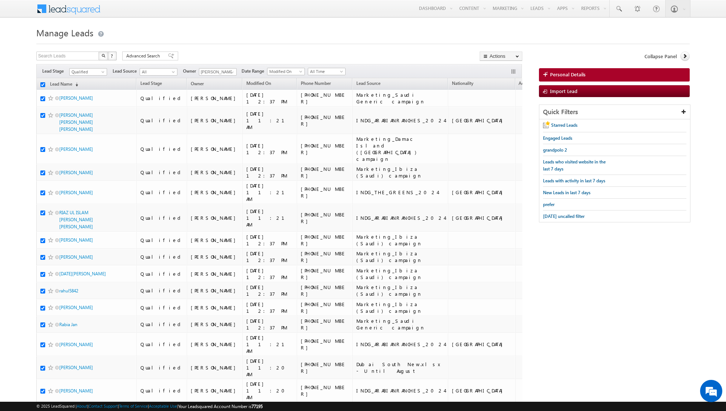
checkbox input "true"
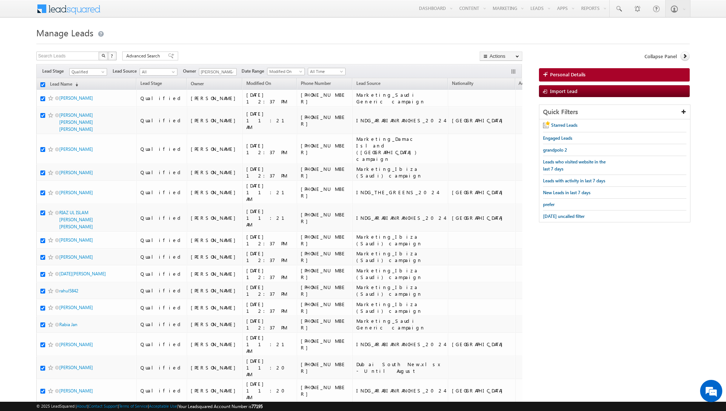
checkbox input "true"
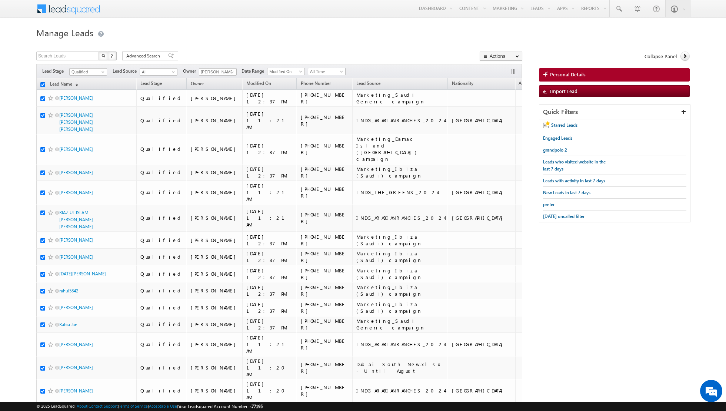
checkbox input "true"
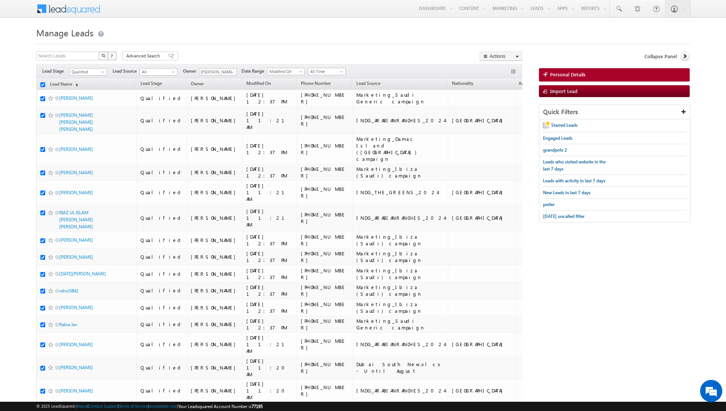
checkbox input "true"
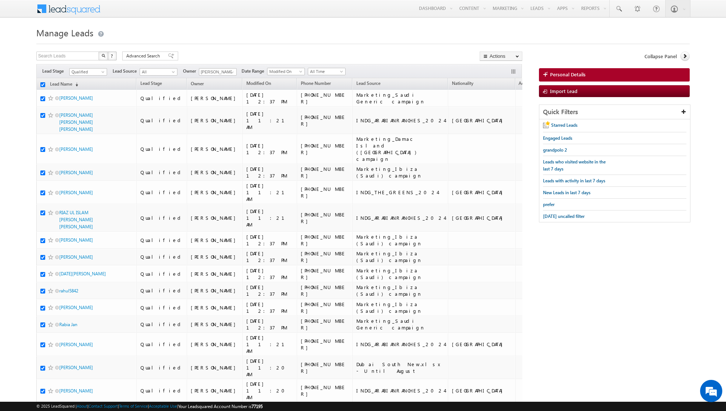
checkbox input "true"
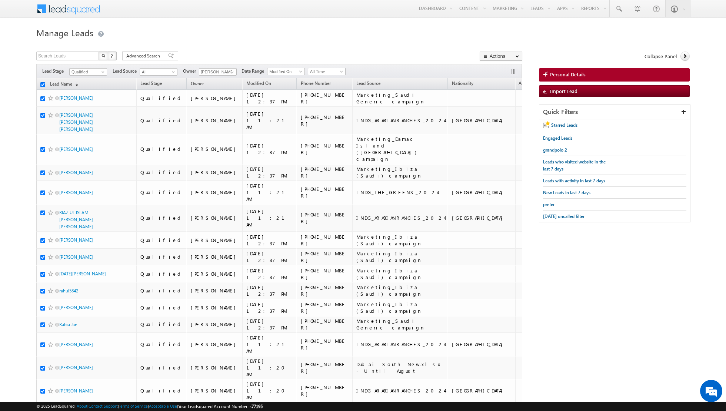
checkbox input "true"
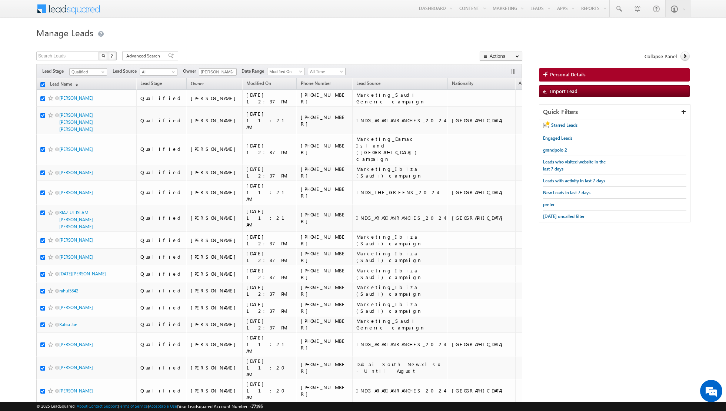
checkbox input "true"
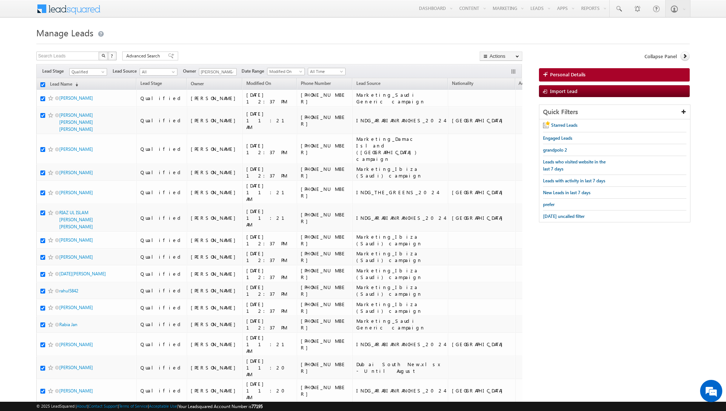
checkbox input "true"
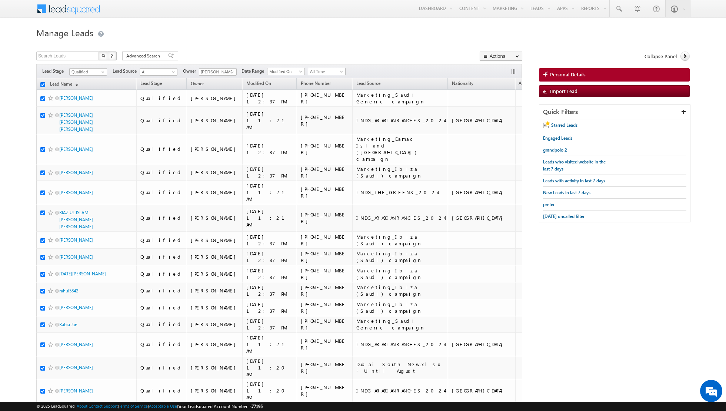
checkbox input "true"
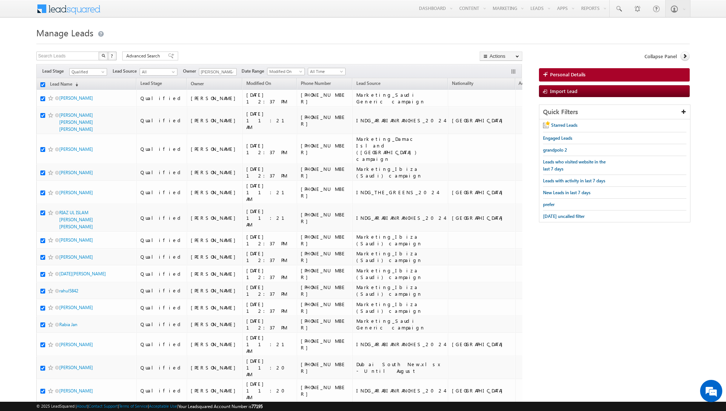
checkbox input "true"
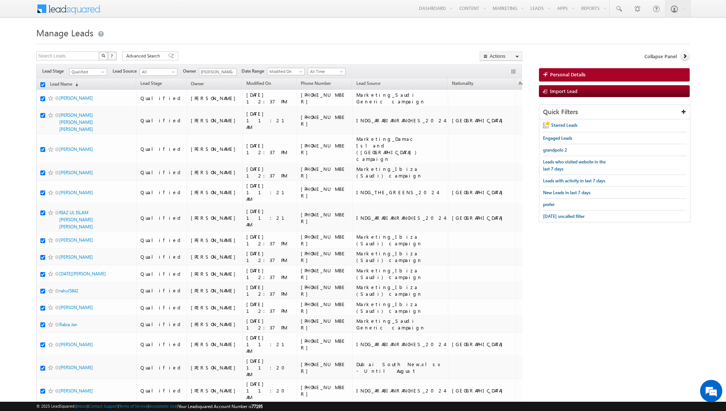
checkbox input "true"
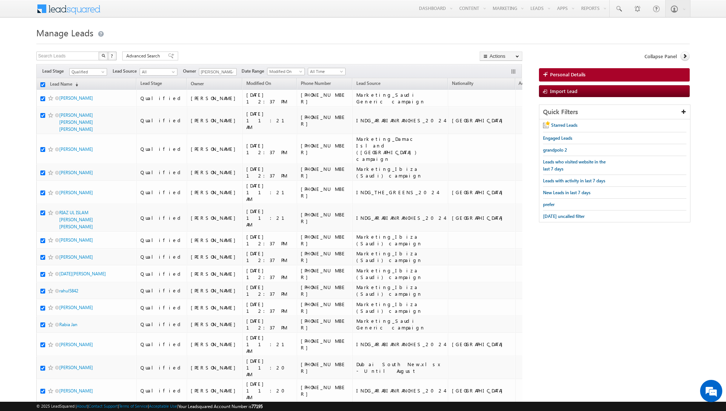
checkbox input "true"
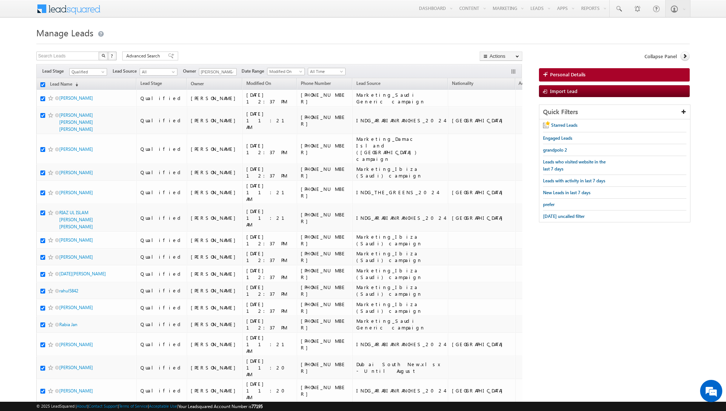
checkbox input "true"
click at [505, 120] on link "Change Owner" at bounding box center [501, 120] width 42 height 9
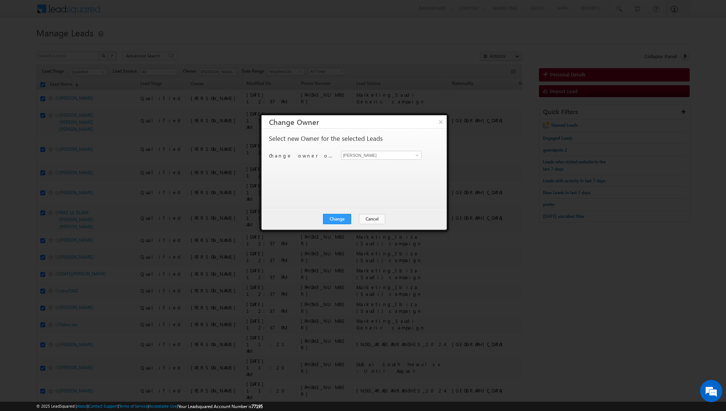
click at [366, 213] on div "Change Cancel Close" at bounding box center [354, 218] width 185 height 21
click at [372, 220] on button "Cancel" at bounding box center [372, 219] width 26 height 10
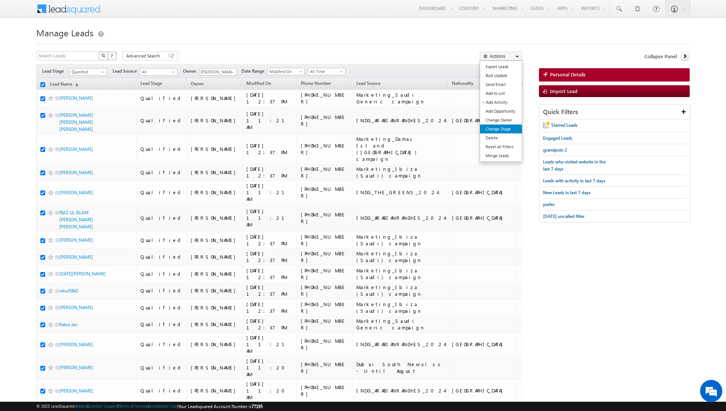
click at [504, 127] on link "Change Stage" at bounding box center [501, 129] width 42 height 9
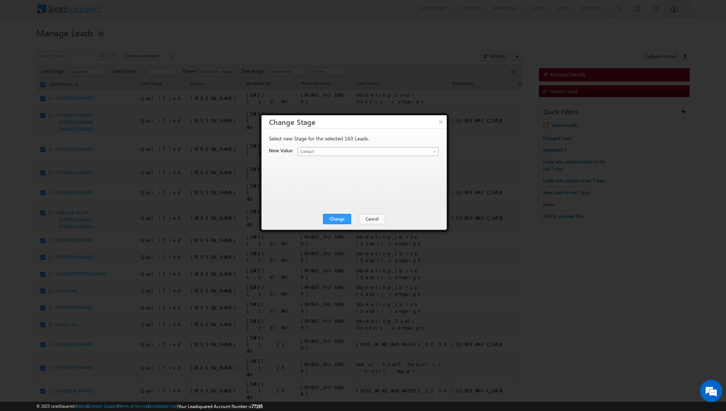
click at [351, 152] on span "Contact" at bounding box center [359, 151] width 123 height 7
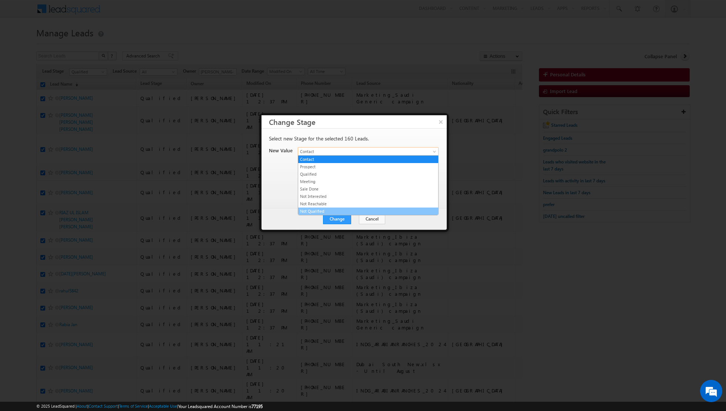
click at [316, 209] on link "Not Qualified" at bounding box center [368, 211] width 140 height 7
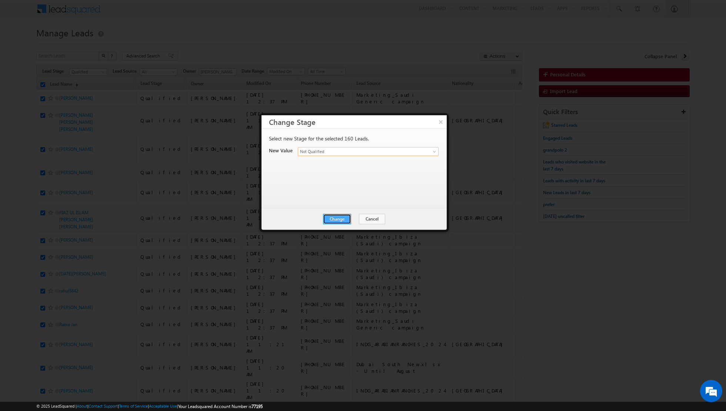
click at [341, 217] on button "Change" at bounding box center [337, 219] width 28 height 10
click at [354, 218] on button "Close" at bounding box center [356, 219] width 24 height 10
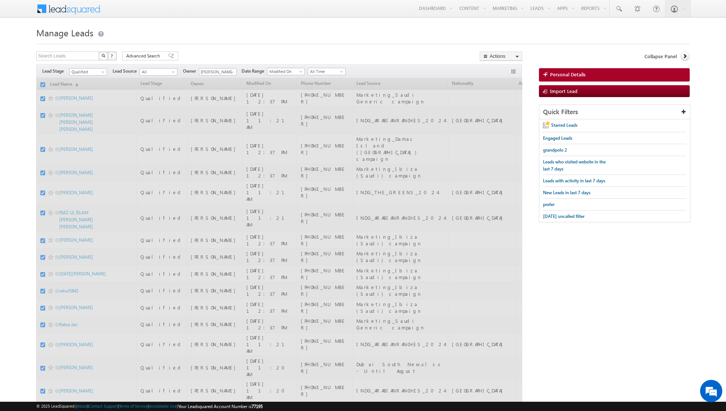
checkbox input "false"
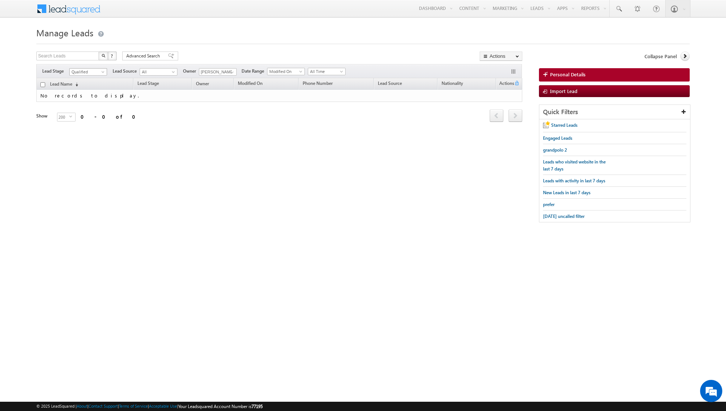
click at [101, 71] on span at bounding box center [104, 73] width 6 height 6
click at [90, 99] on link "Qualified" at bounding box center [88, 101] width 37 height 7
